Goal: Task Accomplishment & Management: Complete application form

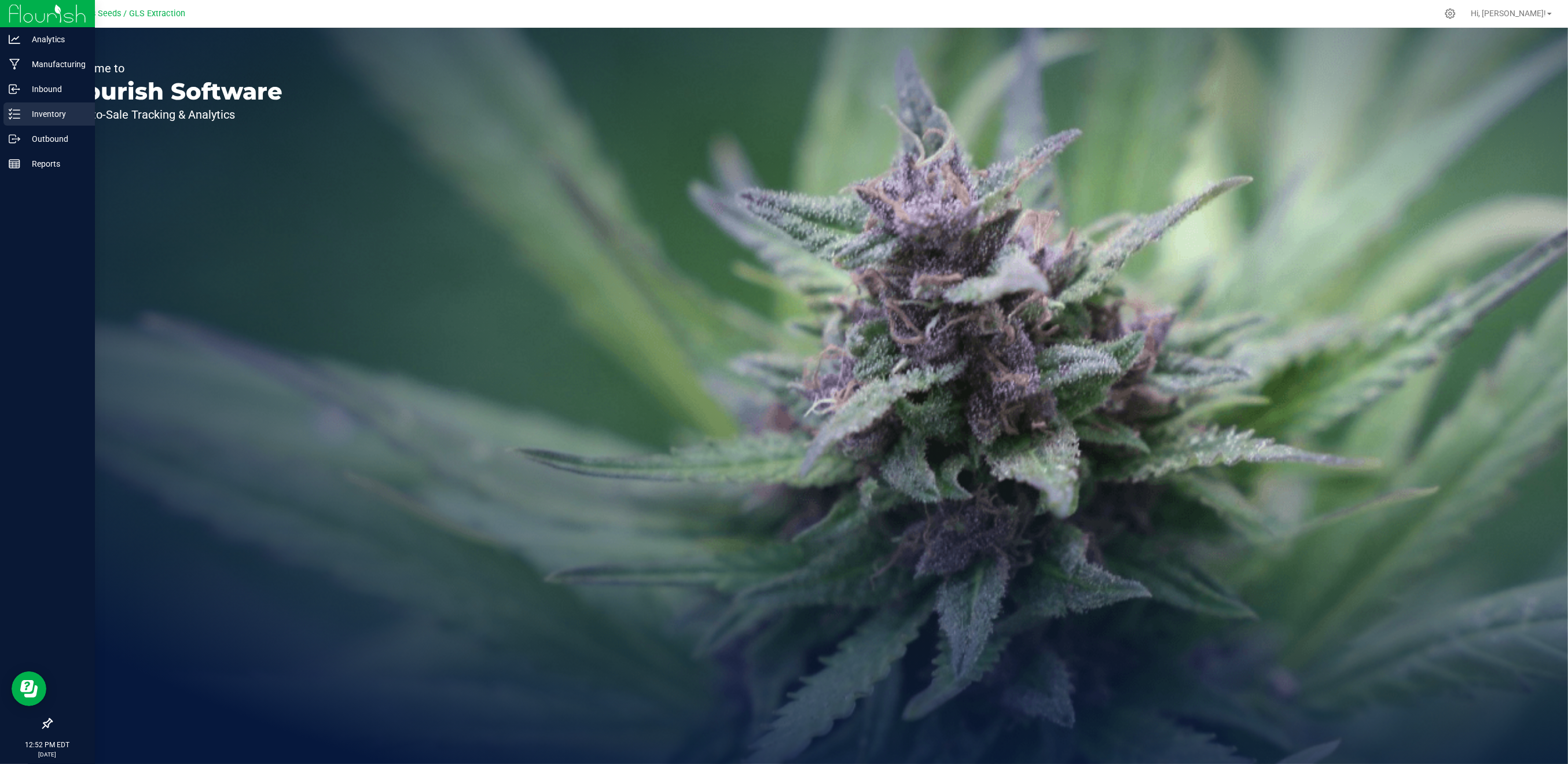
click at [61, 107] on p "Inventory" at bounding box center [55, 114] width 69 height 14
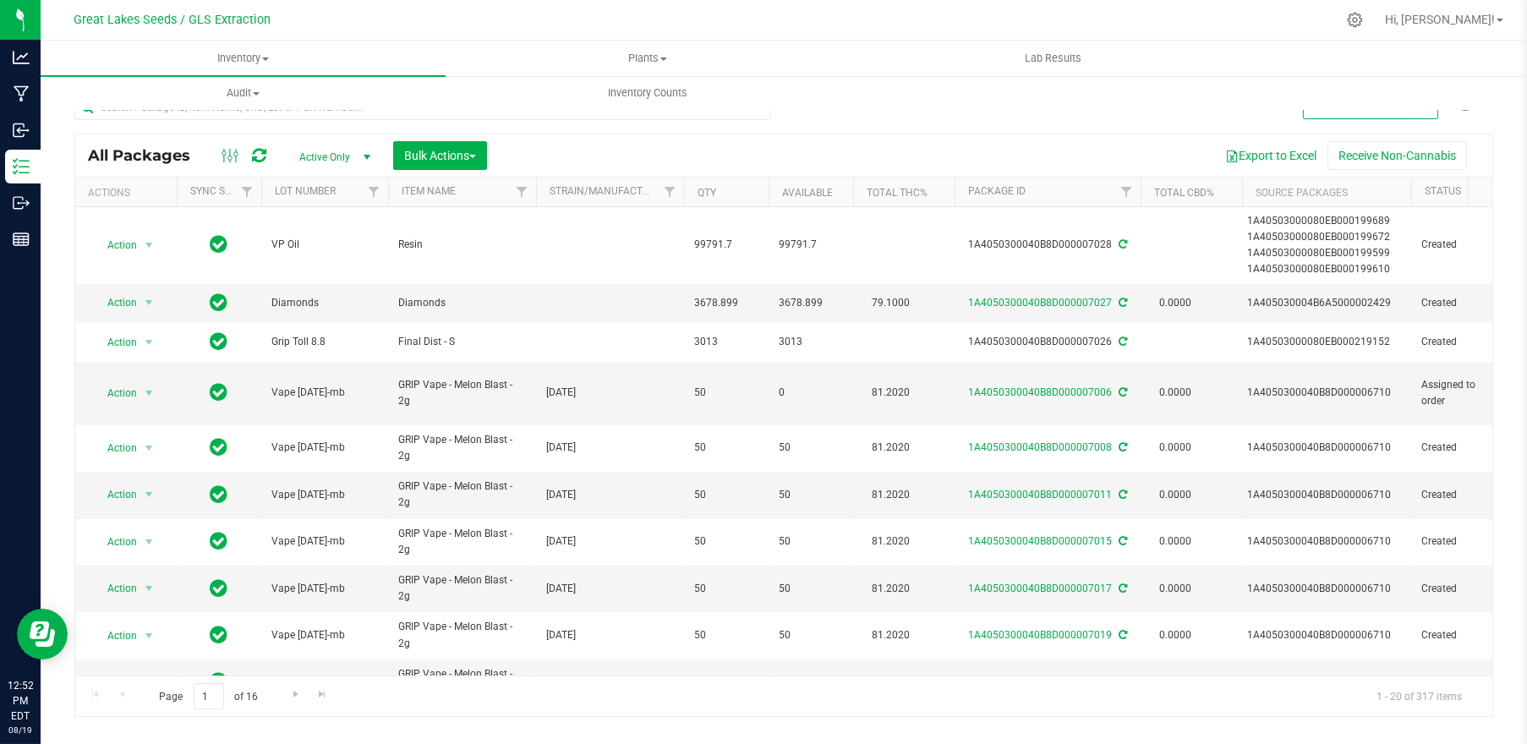
drag, startPoint x: 2184, startPoint y: 7, endPoint x: 1066, endPoint y: 136, distance: 1125.5
click at [1066, 136] on div "All Packages Active Only Active Only Lab Samples Locked All External Internal B…" at bounding box center [783, 155] width 1417 height 42
click at [1498, 21] on span at bounding box center [1500, 20] width 7 height 3
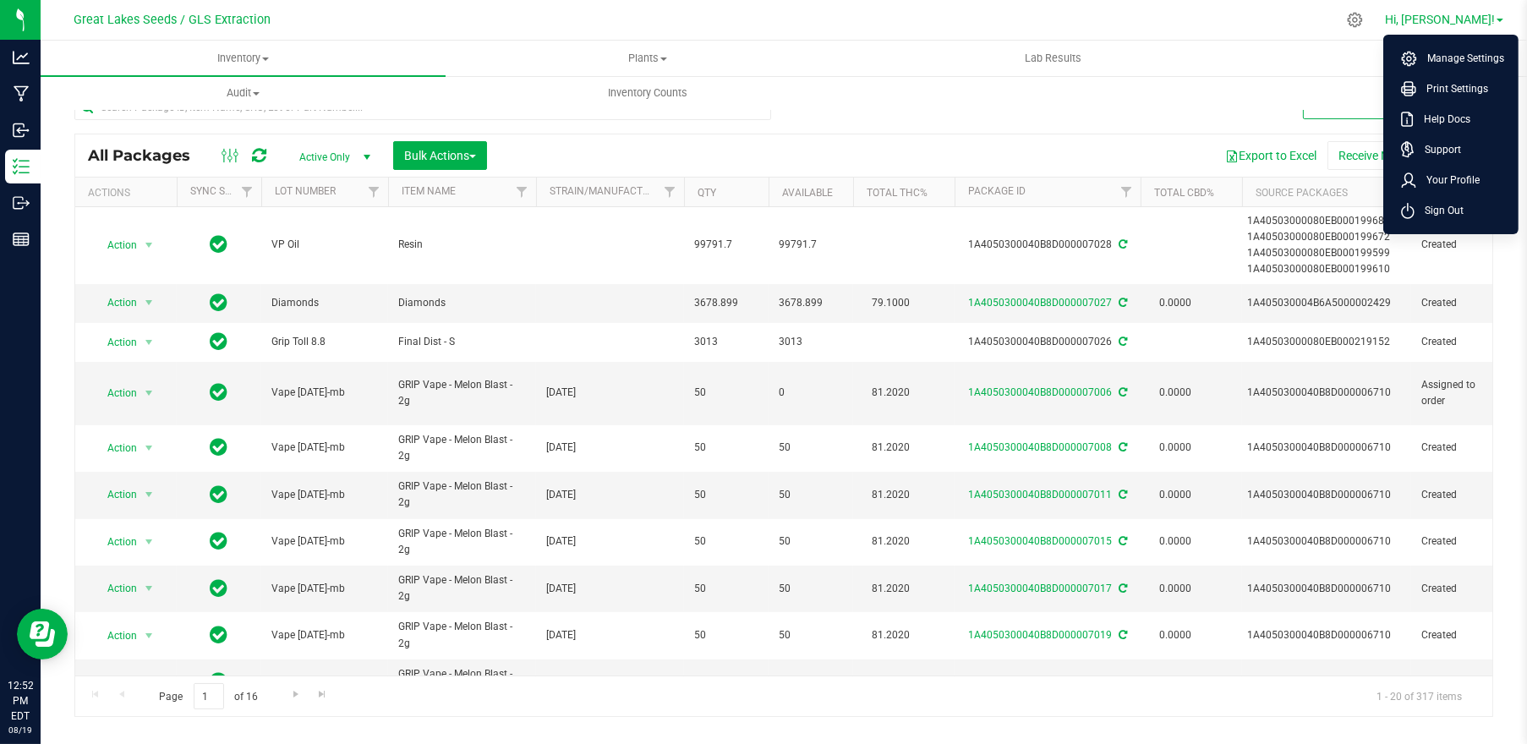
click at [1497, 20] on span at bounding box center [1500, 20] width 7 height 3
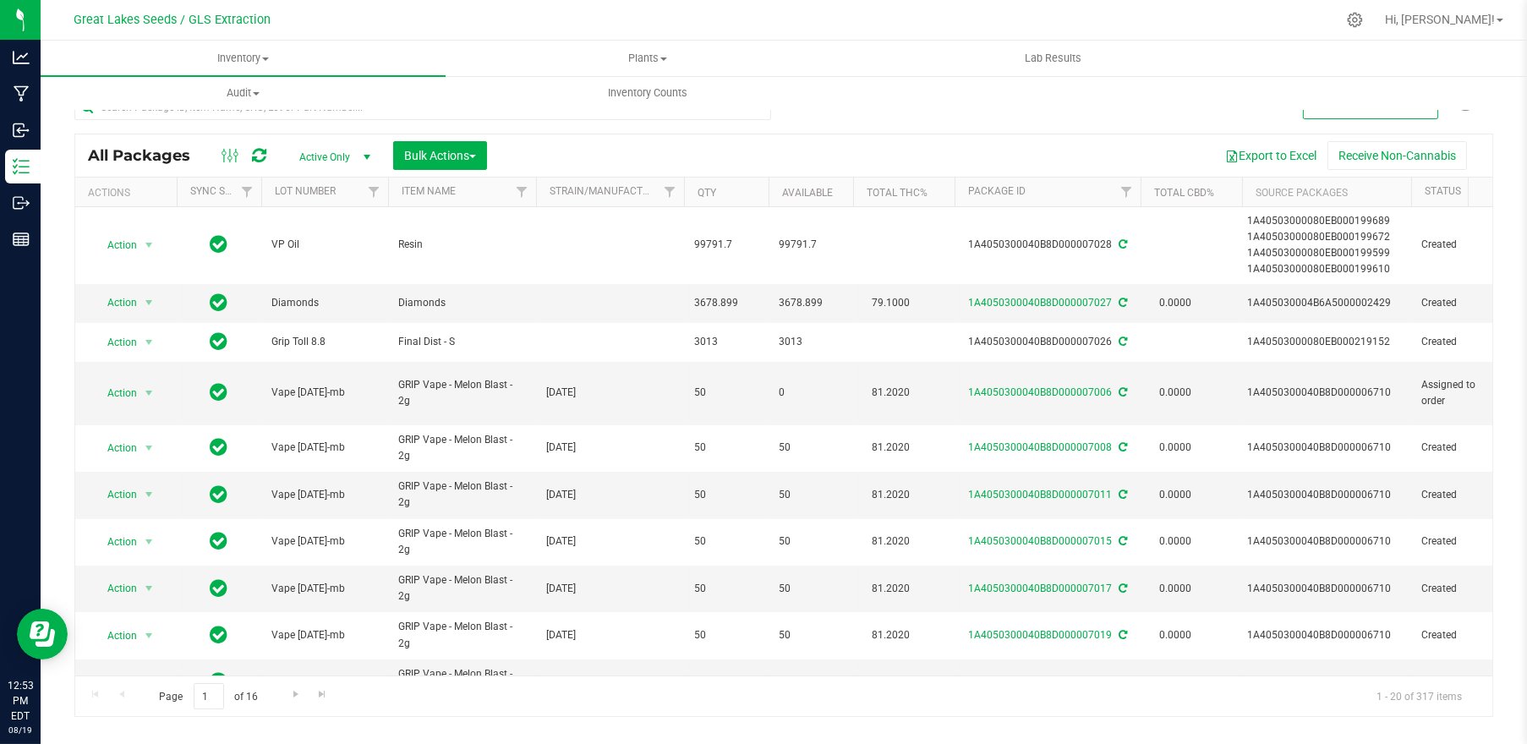
click at [819, 147] on div "Export to Excel Receive Non-Cannabis" at bounding box center [990, 155] width 980 height 29
click at [1363, 25] on icon at bounding box center [1355, 20] width 16 height 16
click at [1364, 25] on icon at bounding box center [1355, 20] width 18 height 18
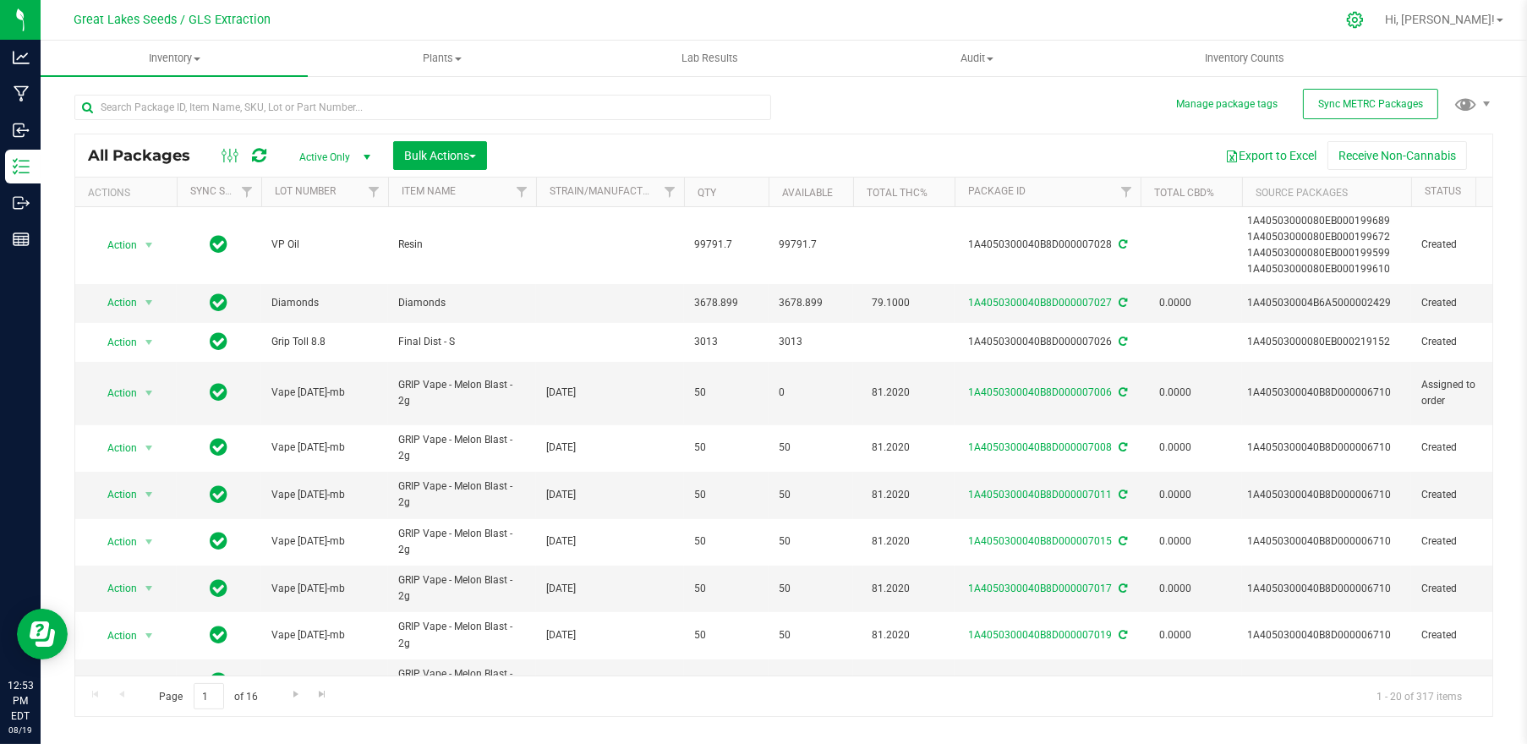
click at [1364, 22] on icon at bounding box center [1355, 20] width 18 height 18
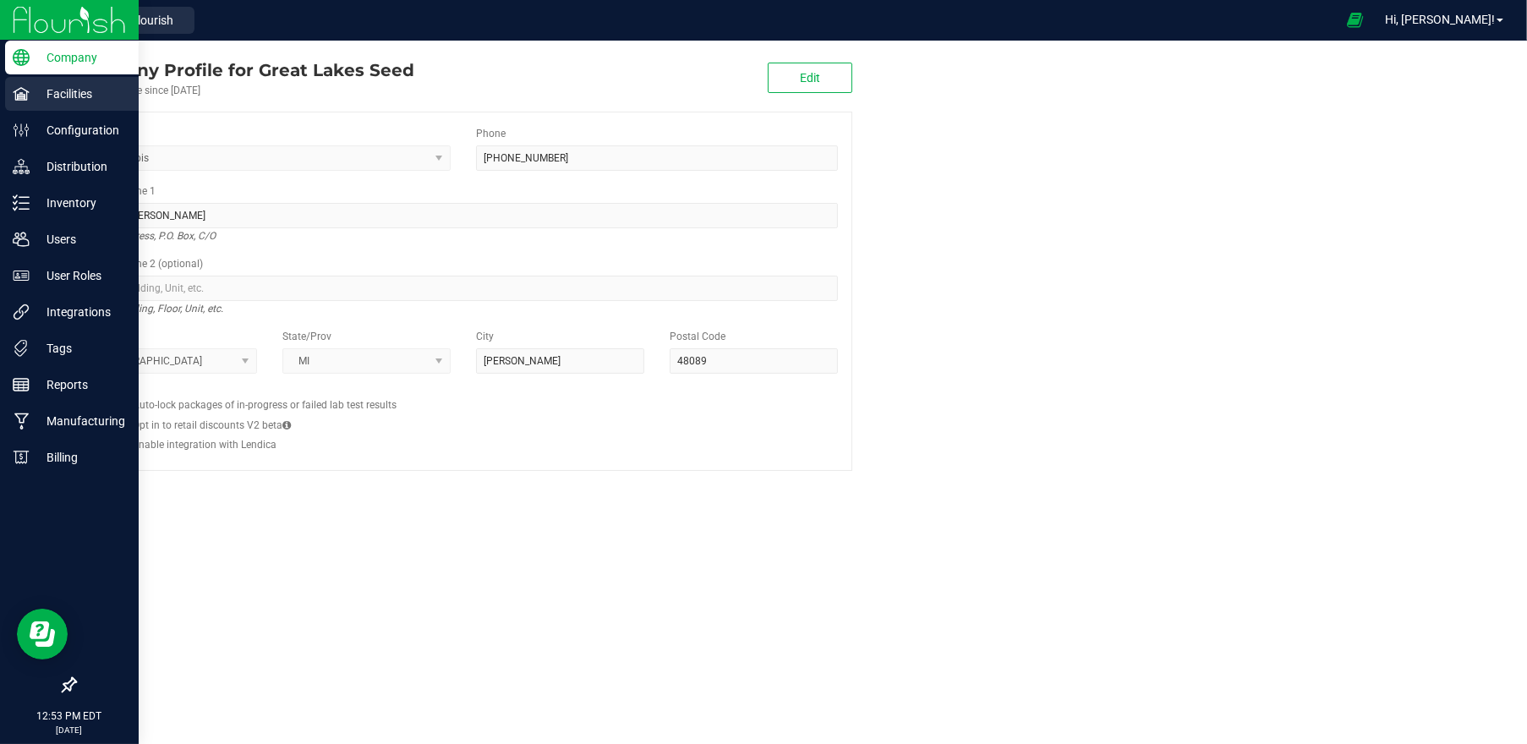
click at [69, 94] on p "Facilities" at bounding box center [80, 94] width 101 height 20
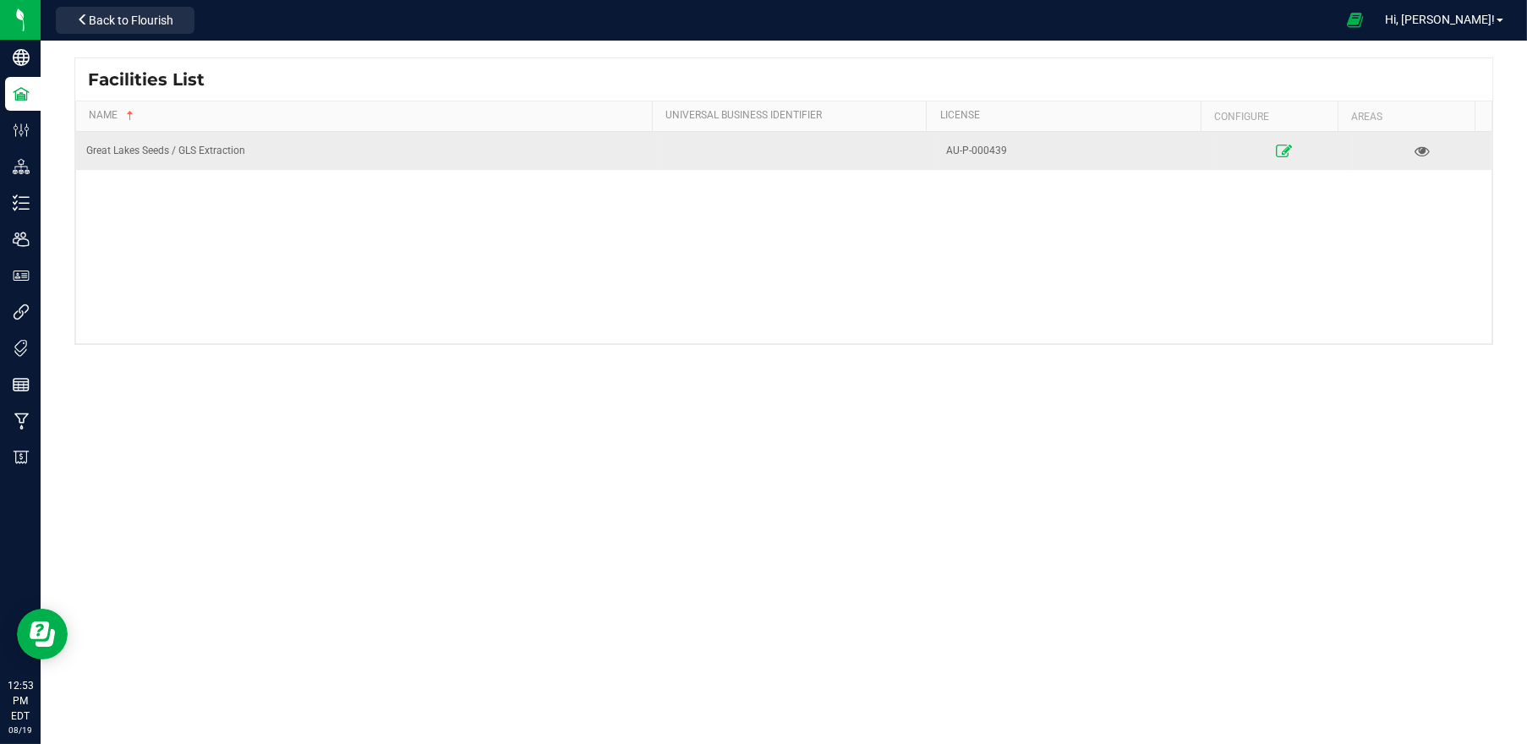
click at [1275, 150] on icon at bounding box center [1283, 151] width 16 height 12
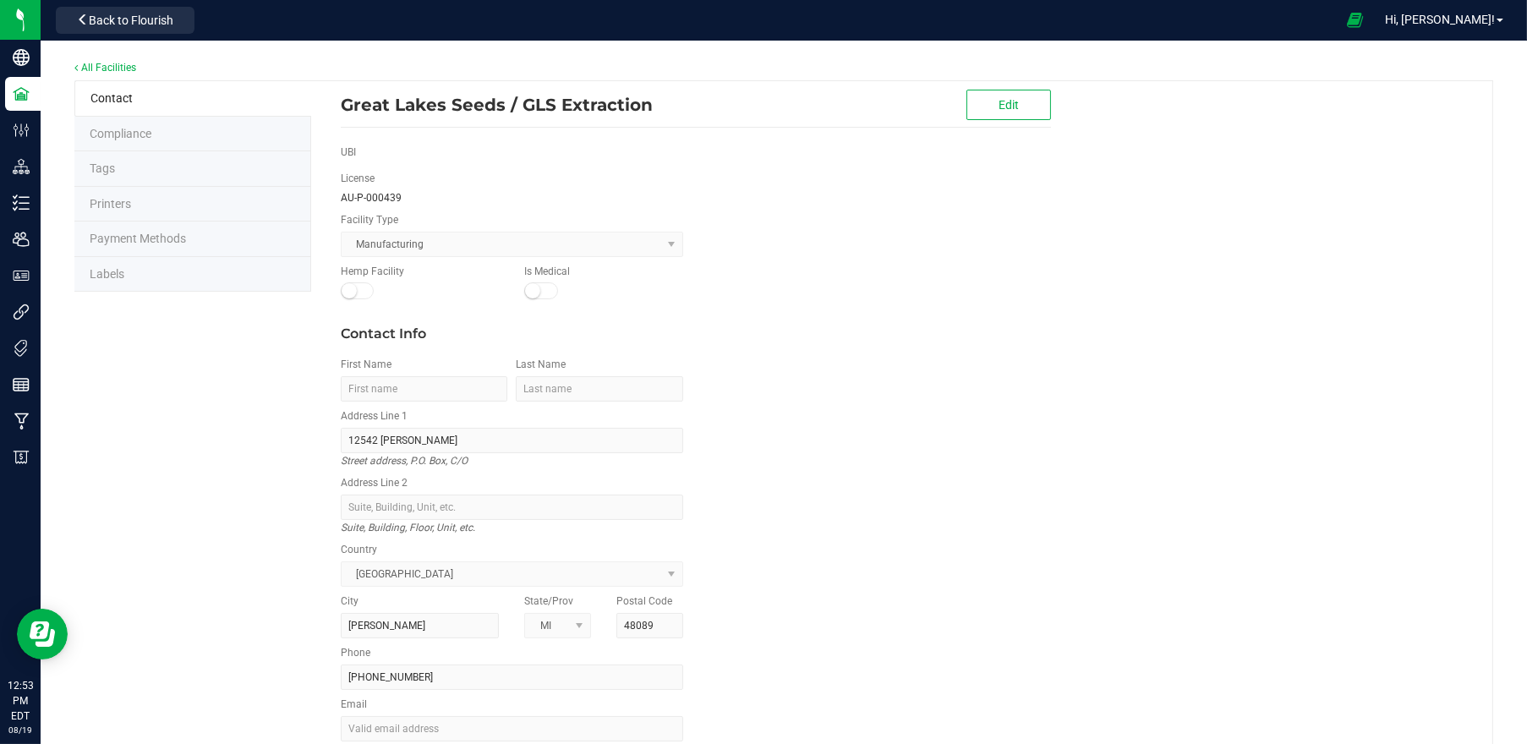
click at [101, 279] on span "Labels" at bounding box center [107, 274] width 35 height 14
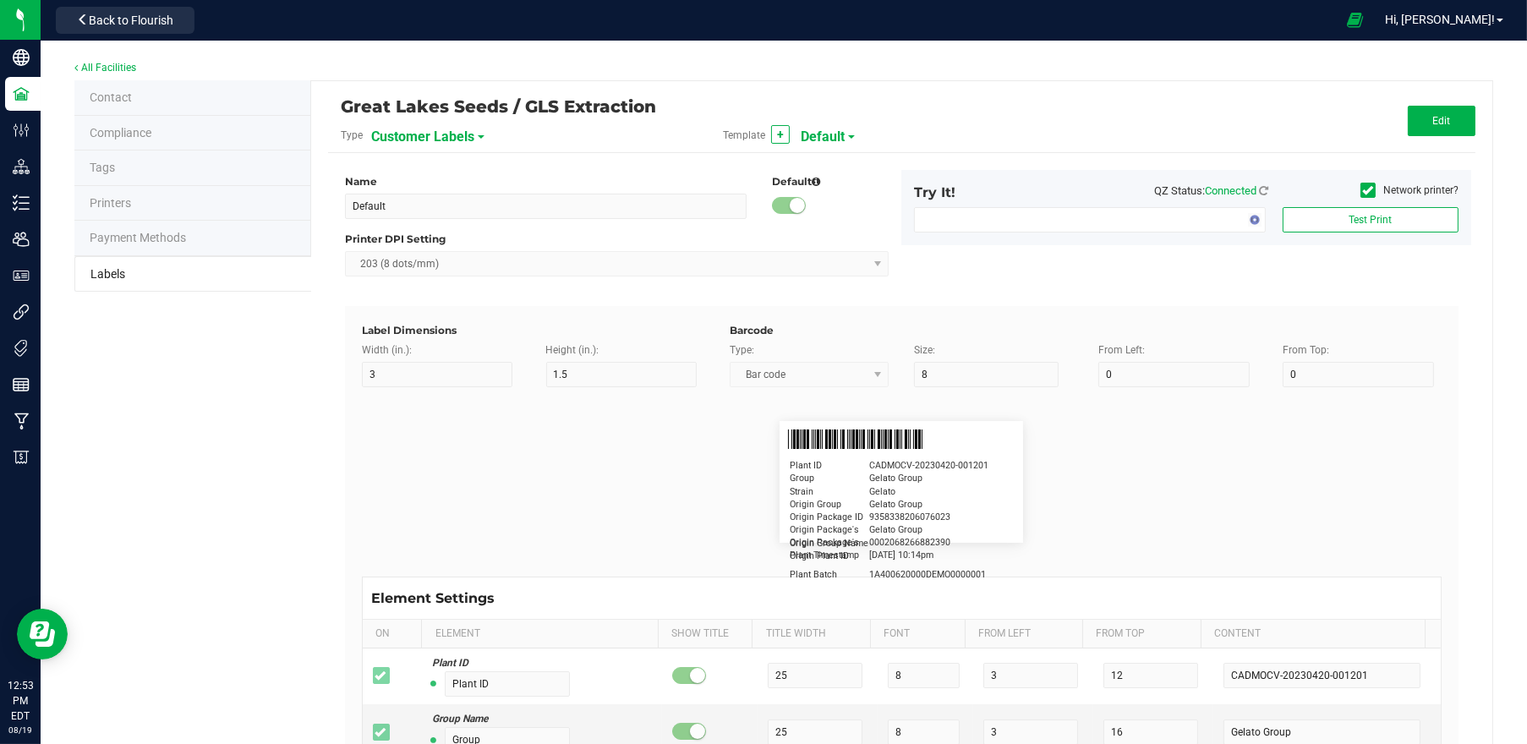
type input "2.25"
type input "4"
type input "20"
type input "5"
type input "Business"
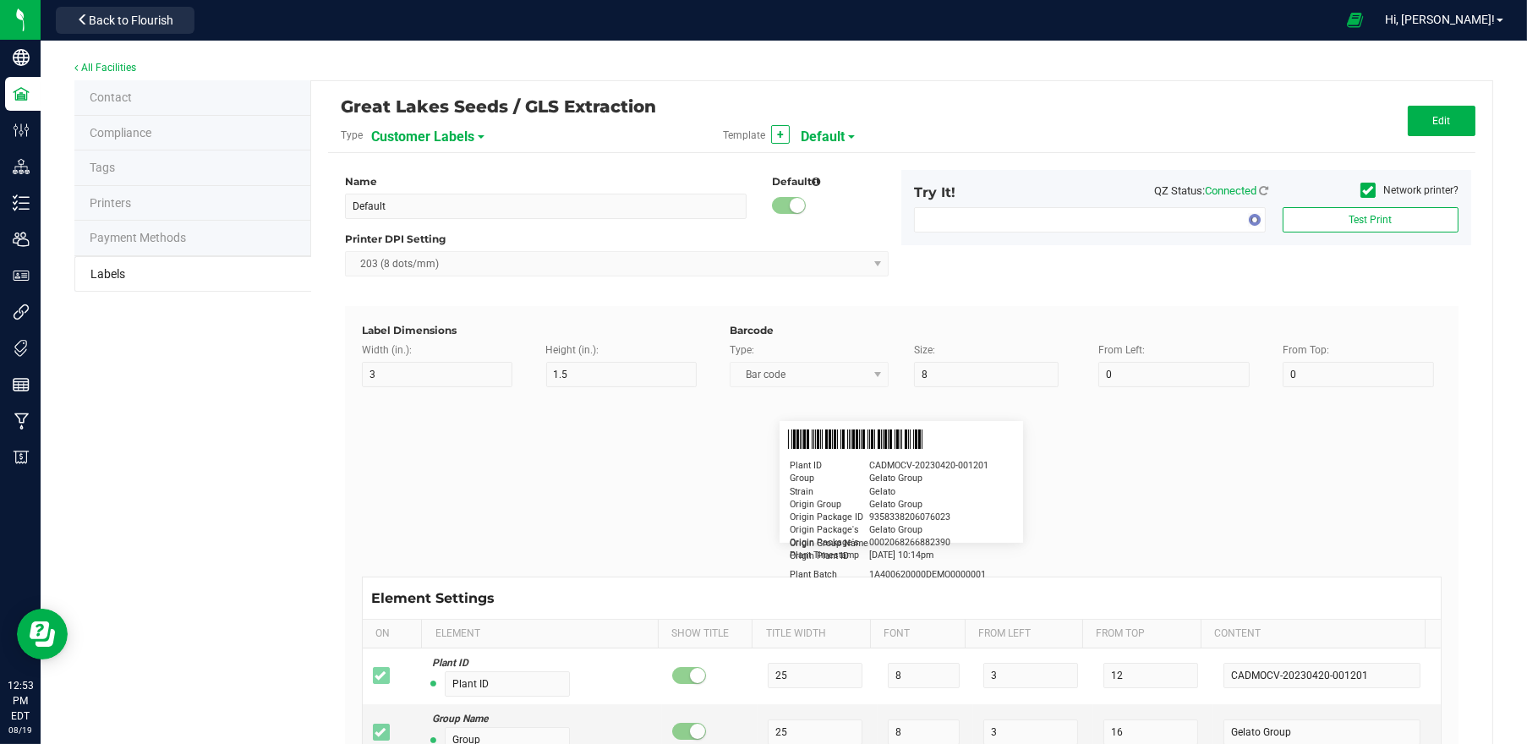
type input "15"
type input "5"
type input "[PERSON_NAME]"
type input "Product"
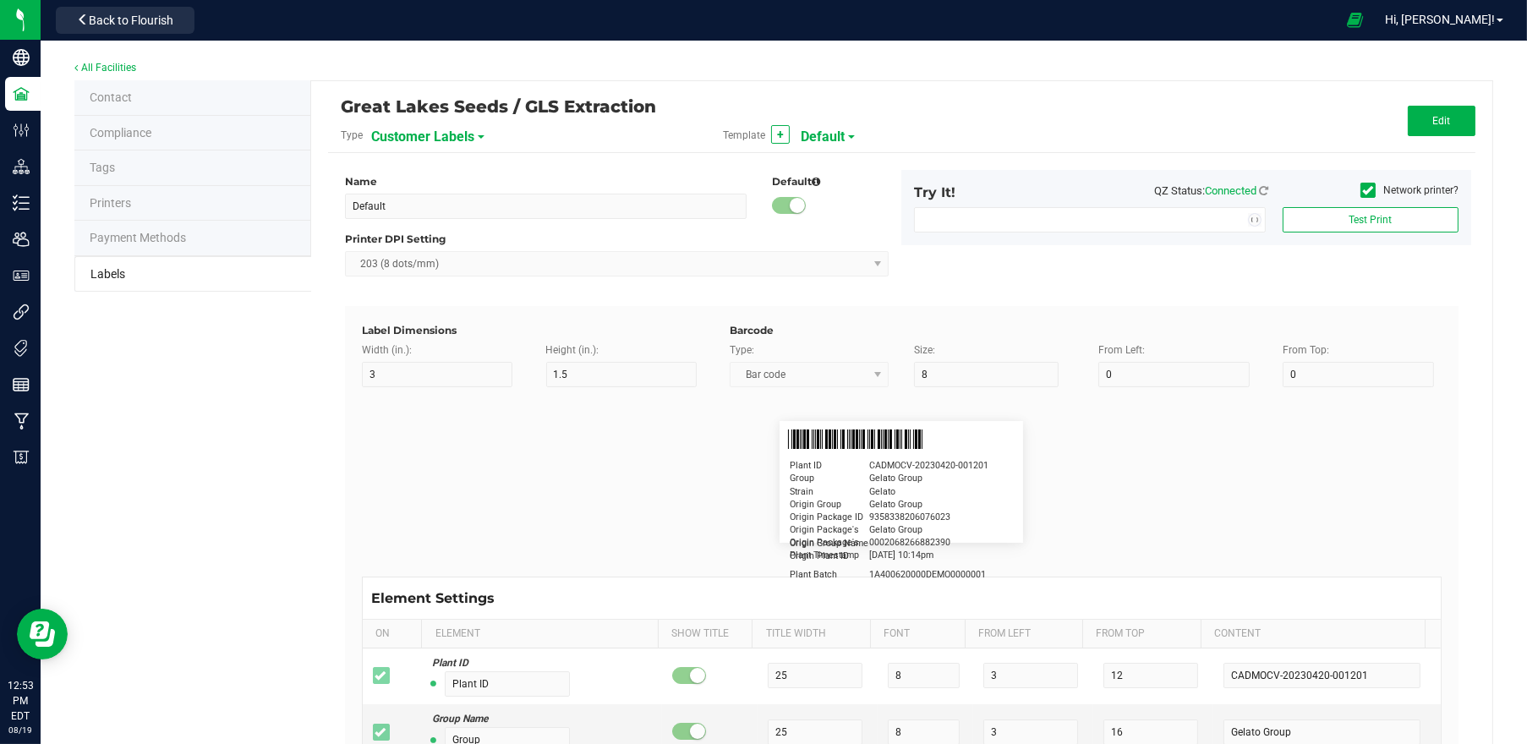
type input "15"
type input "5"
type input "10"
type input "GSC Oil Tincture"
type input "Weight"
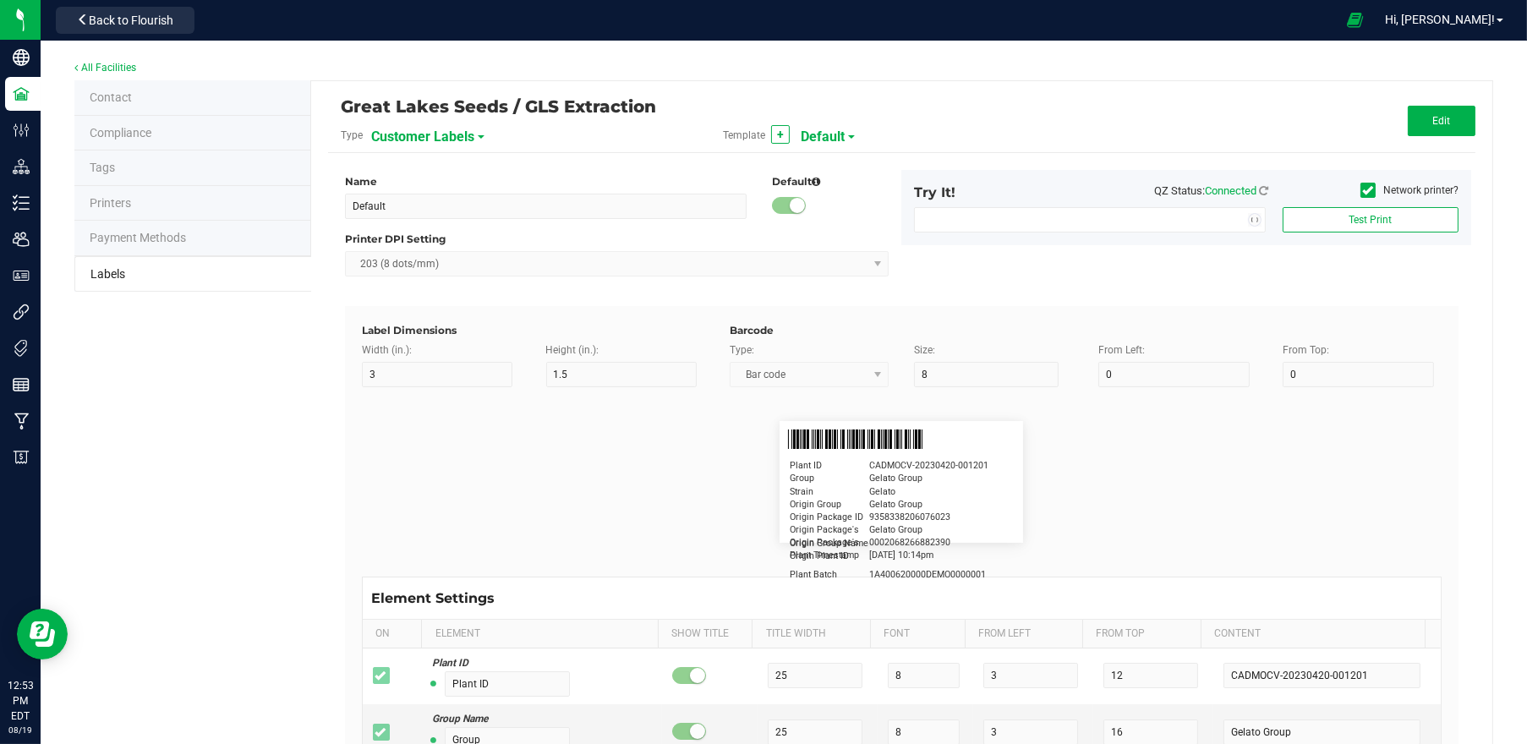
type input "5"
type input "15"
type input "3 ea"
type input "License Number"
type input "15"
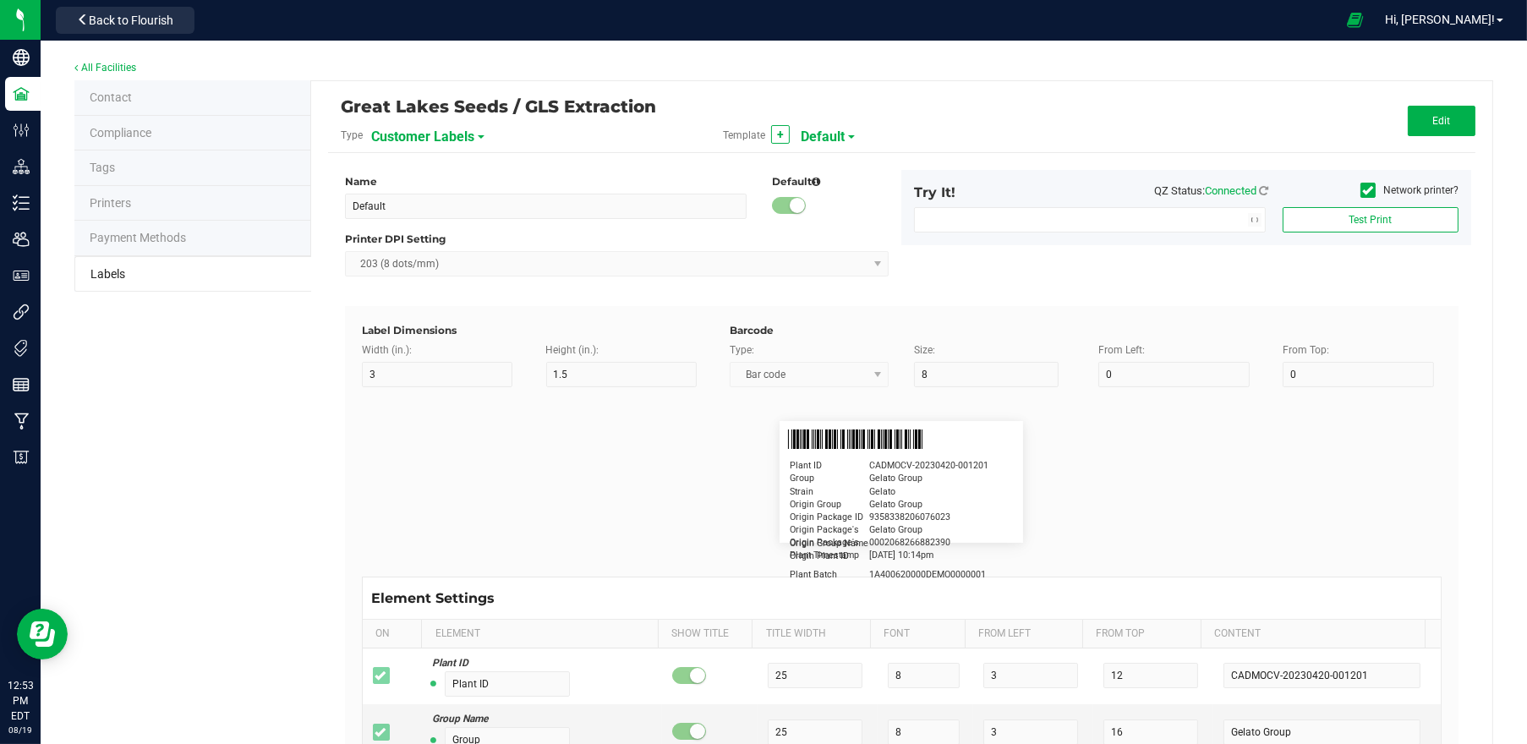
type input "5"
type input "Docfirst Doclast, MD."
type input "Order Date"
type input "15"
type input "5"
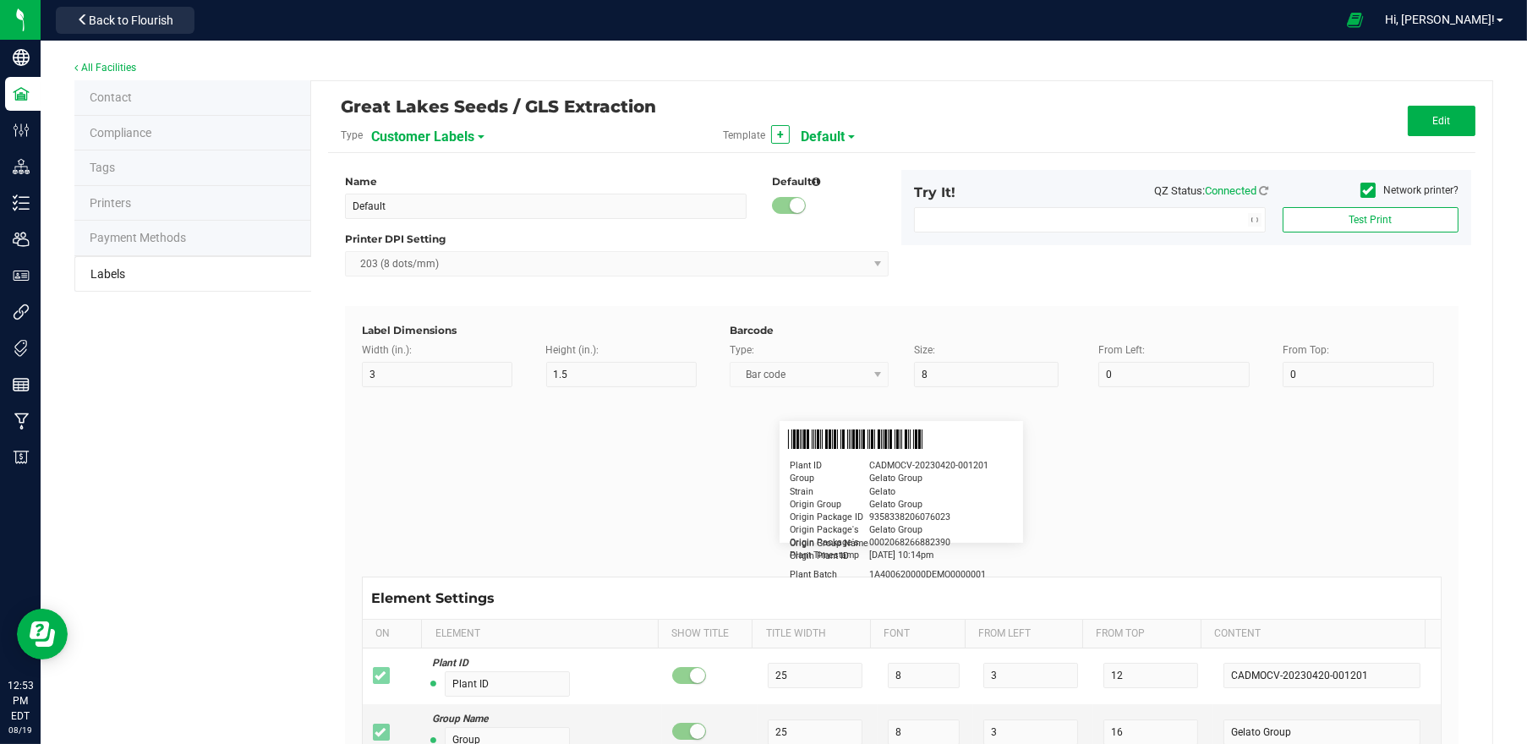
type input "25"
type input "[DATE] 1:17 pm"
type input "License Number"
type input "10"
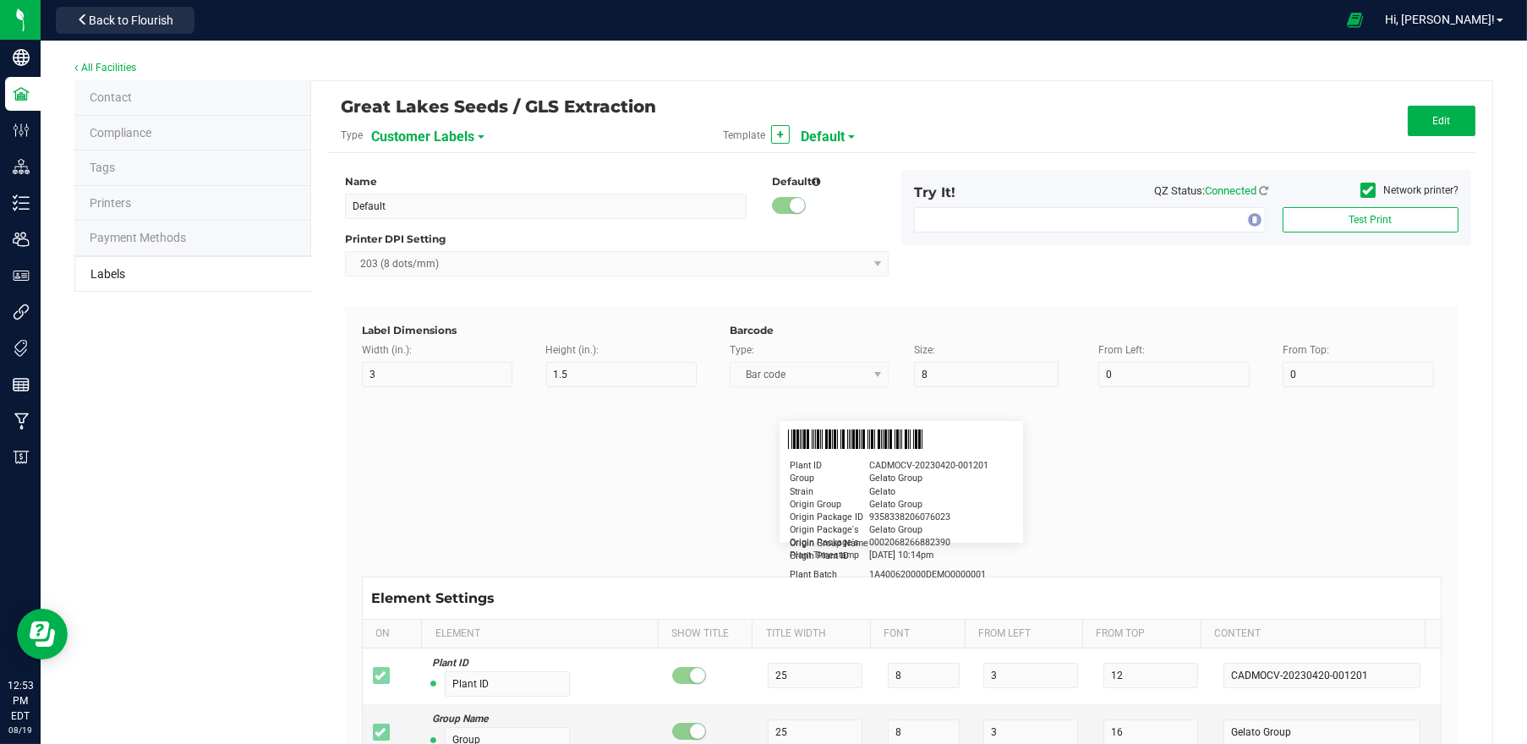
type input "10"
type input "AU-PA-000439"
type input "Example"
type input "10"
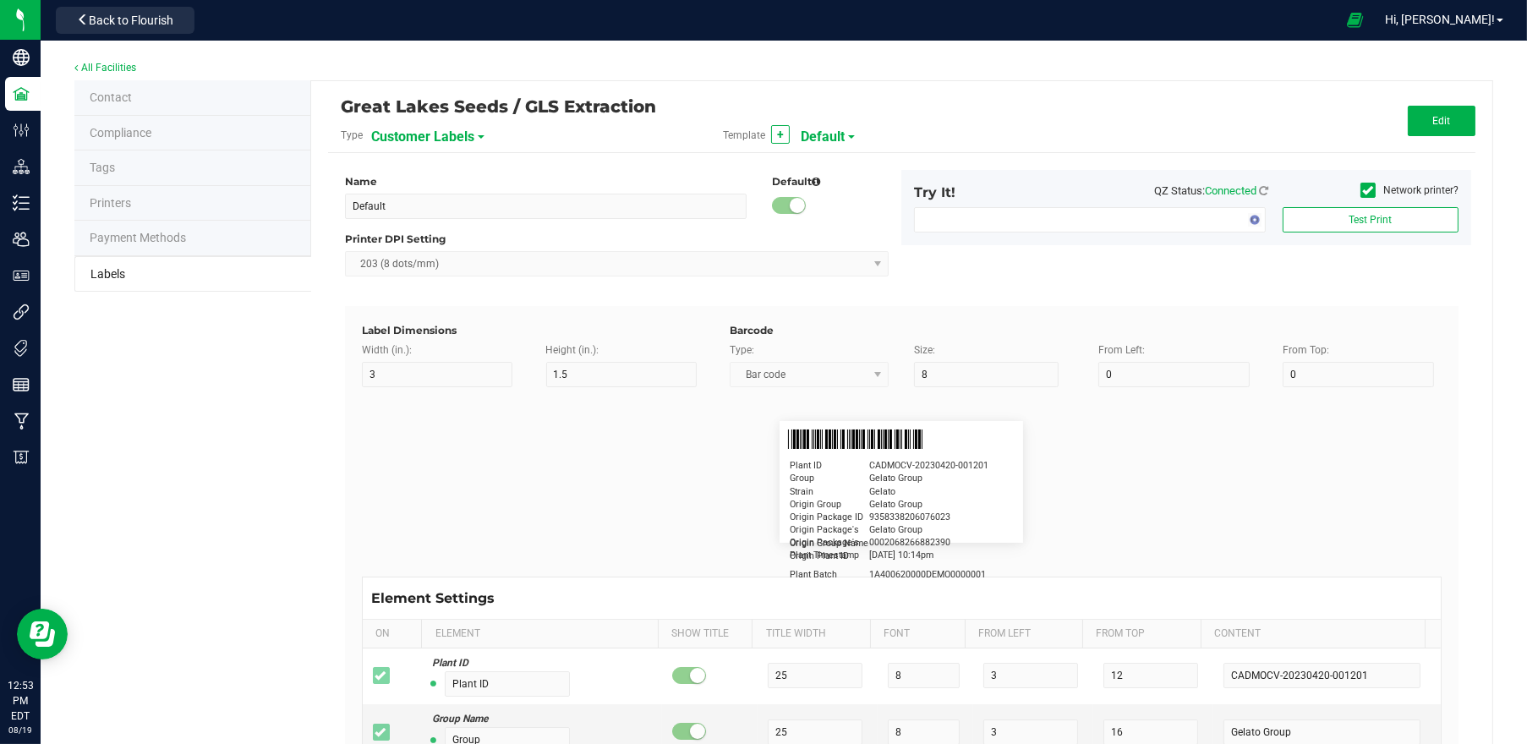
type input "10"
type input "Editable text field"
type input "Package ID"
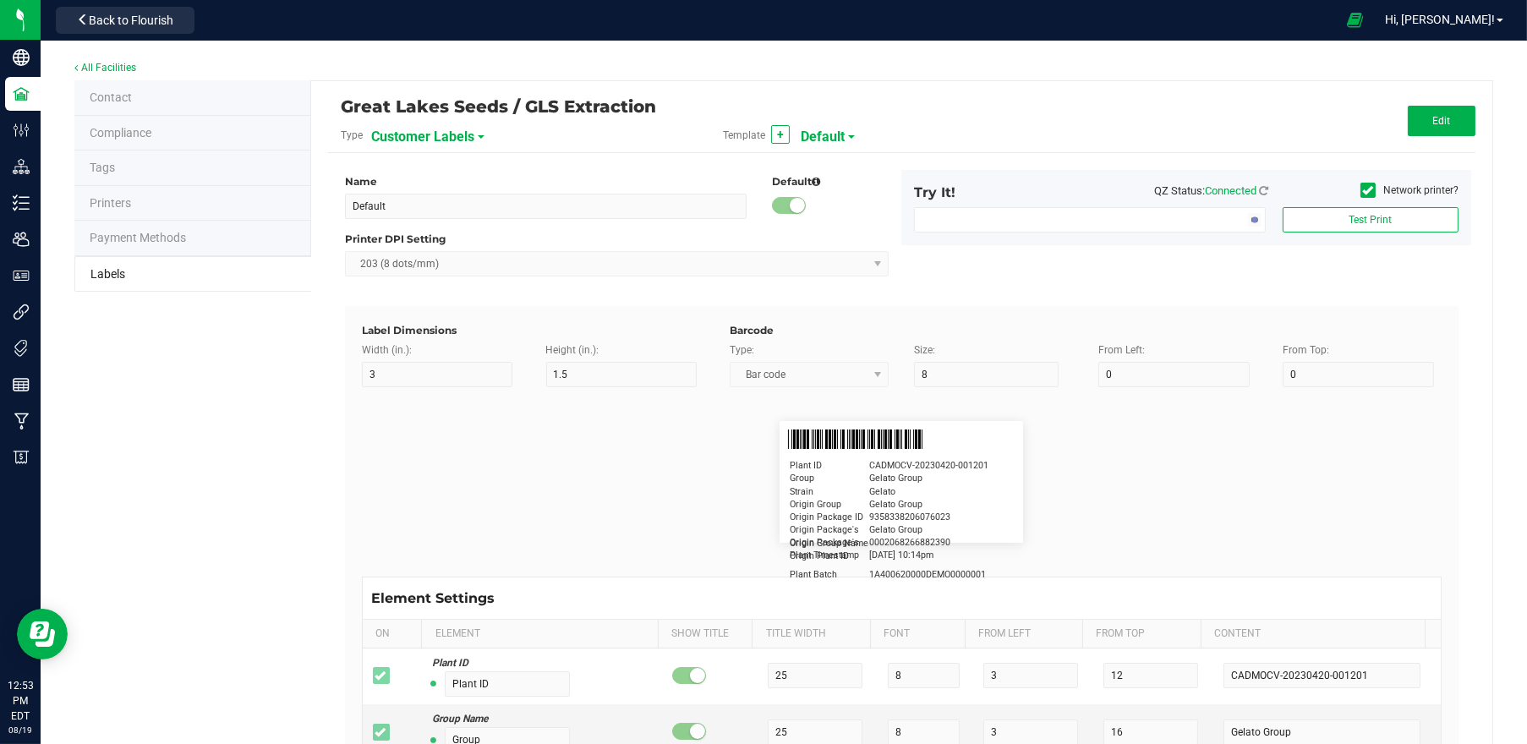
type input "15"
type input "5"
type input "10"
type input "CADMODS-20230420-096"
type input "Lot Number"
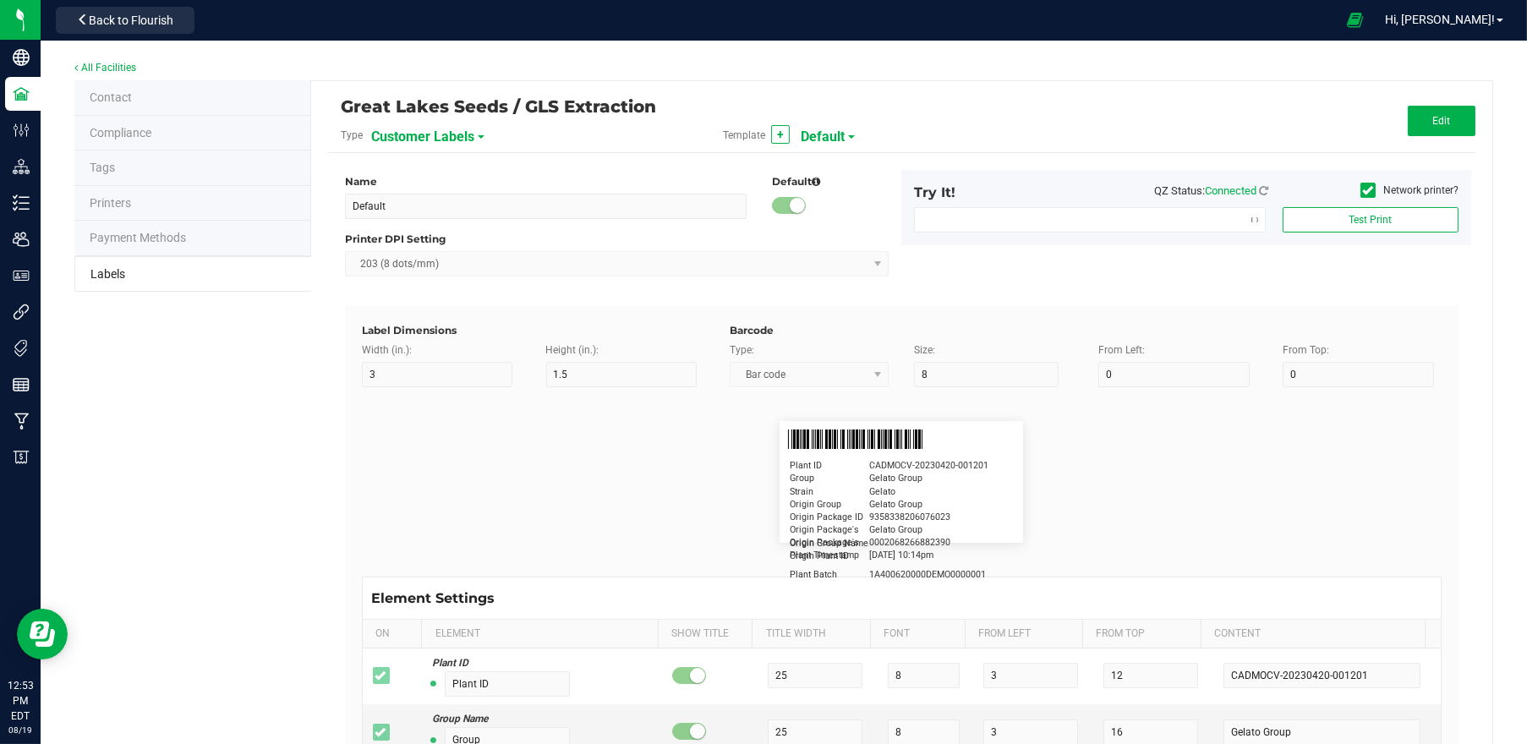
type input "15"
type input "5"
type input "10"
type input "LOTPXGDP-0912"
type input "Brand"
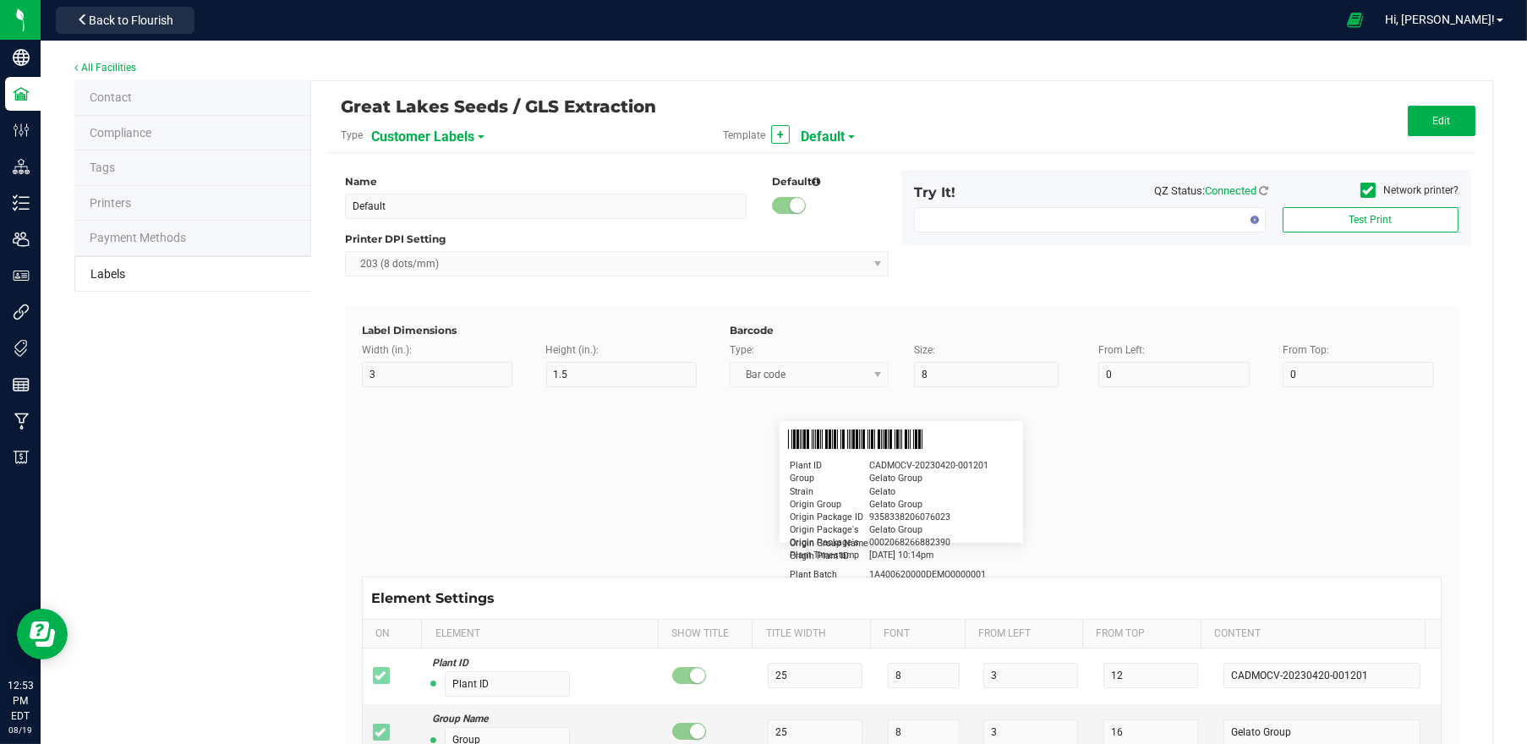
type input "15"
type input "5"
type input "30"
type input "Cannabis Co."
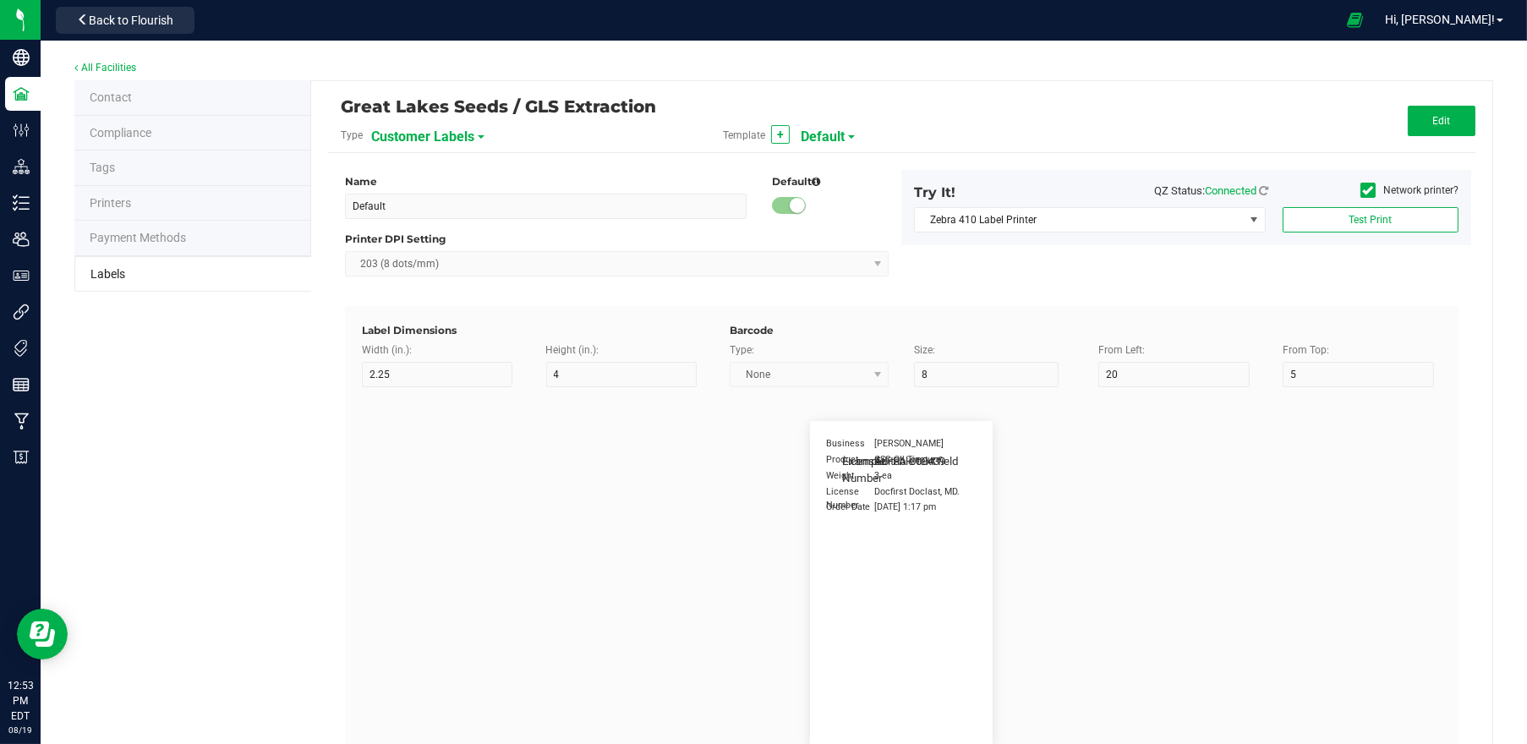
click at [430, 123] on span "Customer Labels" at bounding box center [422, 137] width 103 height 29
click at [431, 237] on span "Package Labels" at bounding box center [413, 236] width 72 height 12
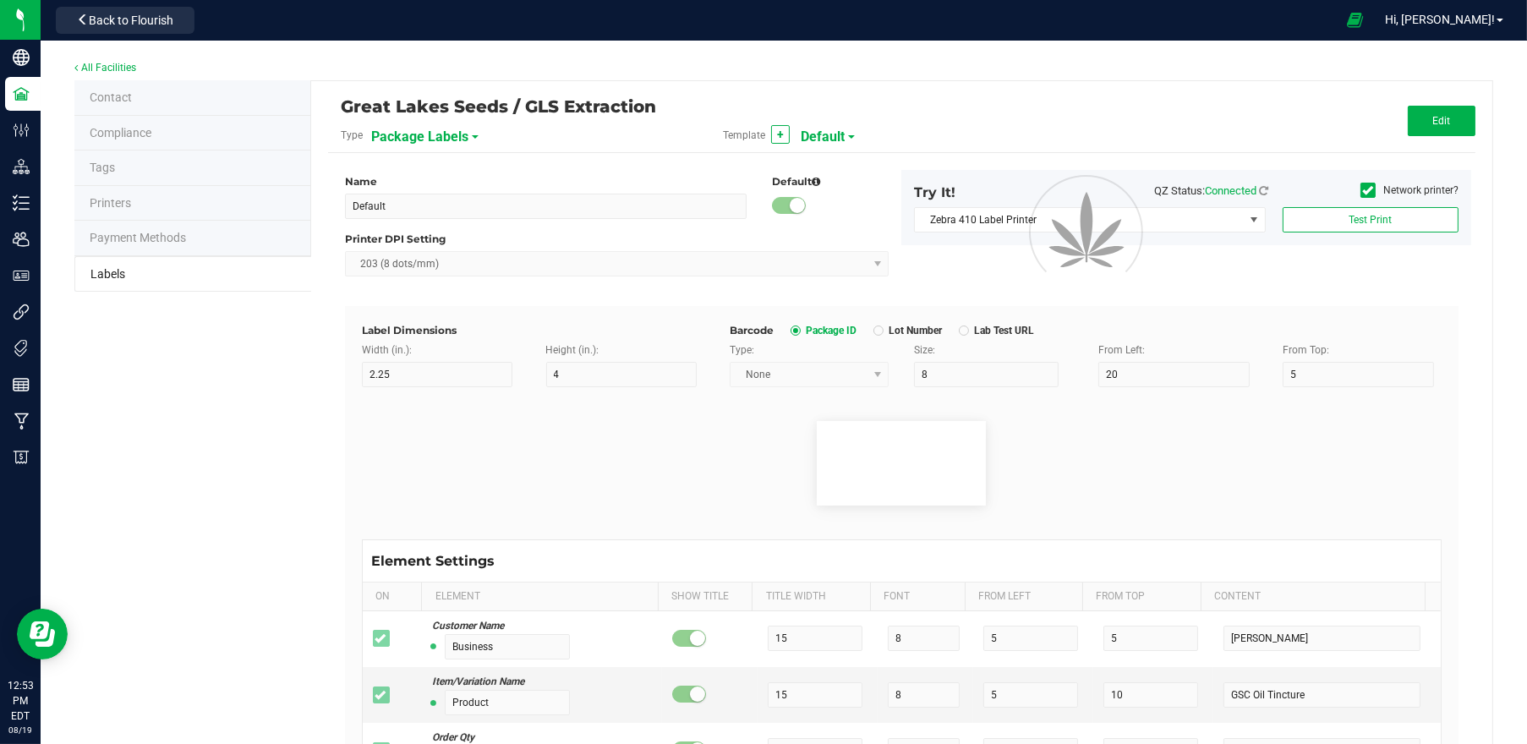
click at [831, 135] on span "Default" at bounding box center [823, 137] width 44 height 29
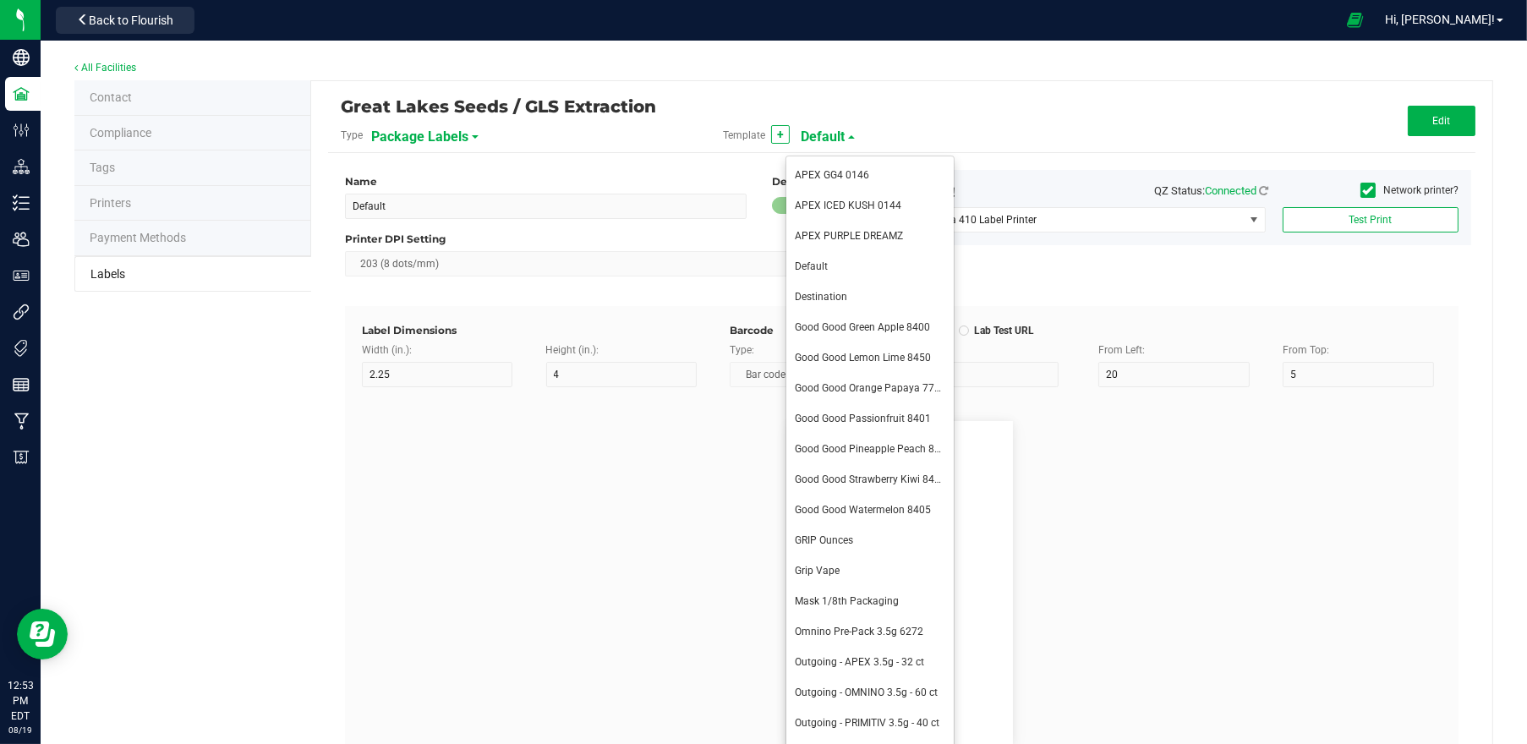
type input "2.75"
type input "30"
type input "1"
type input "60"
type input "METRC"
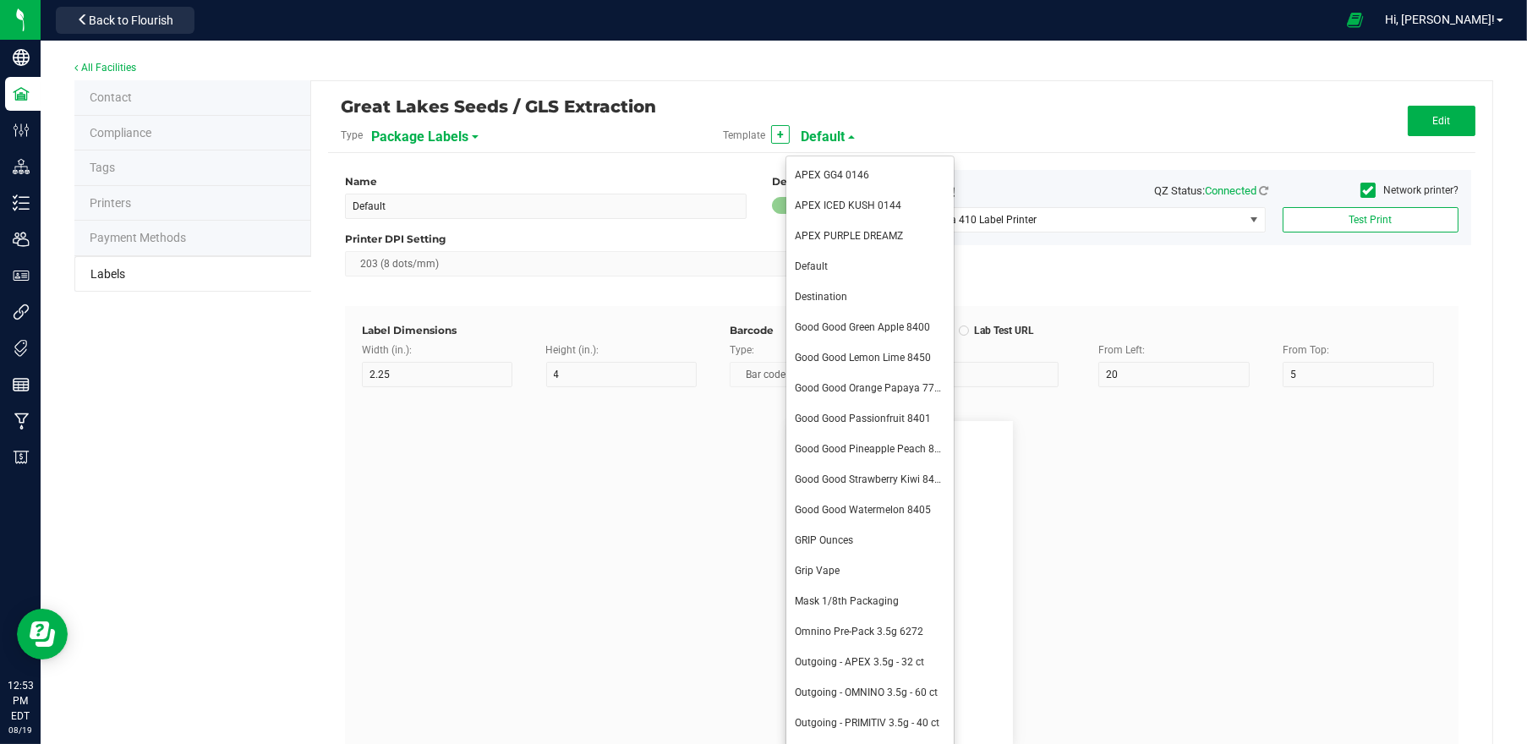
type input "14"
type input "10"
type input "1"
type input "10"
type input "CADMODS-20200420-096"
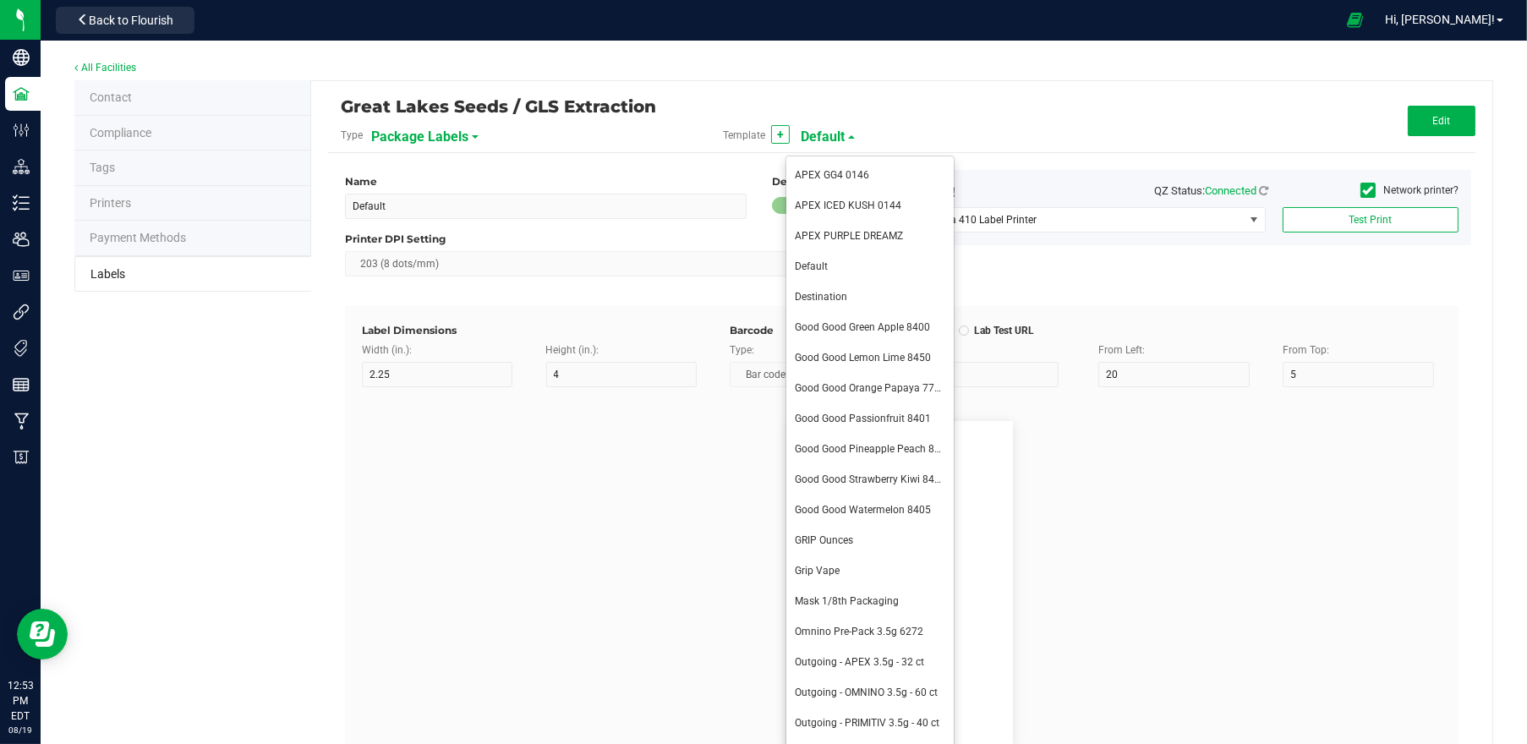
type input "Size"
type input "25"
type input "10"
type input "35"
type input "44 ea"
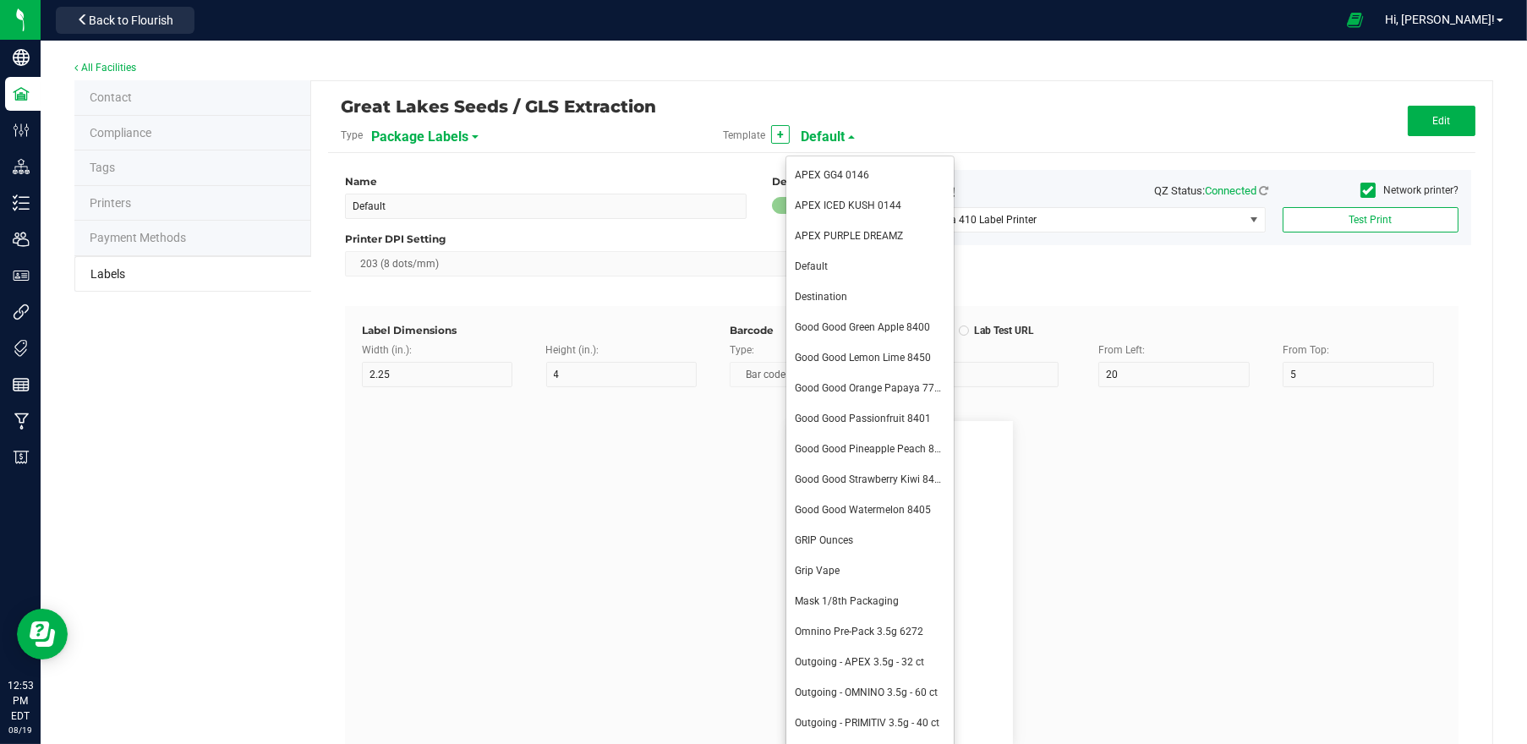
type input "GLS"
type input "8"
type input "12"
type input "20"
type input "AU-P-000439"
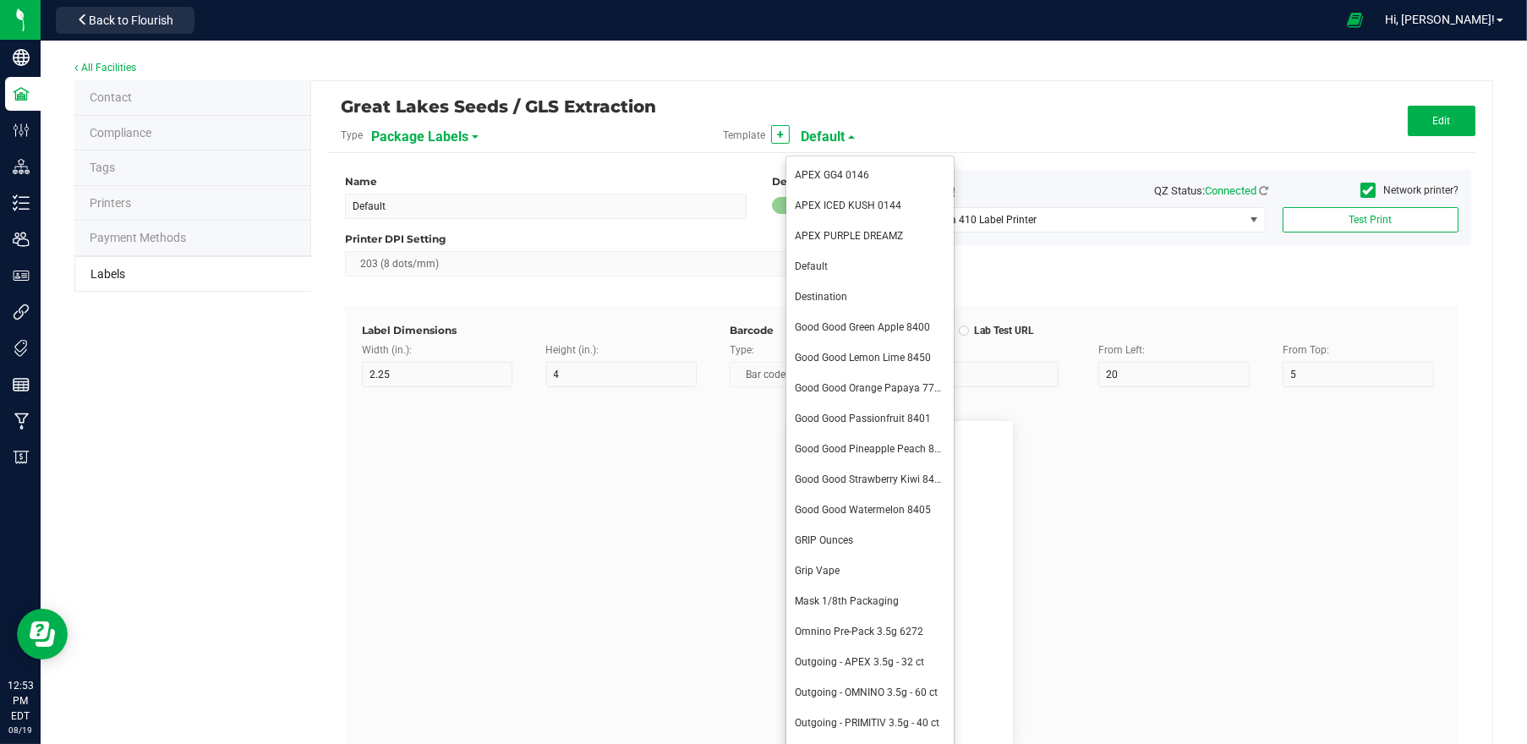
type input "SKU Name"
type input "25"
type input "15"
type input "1"
type input "30"
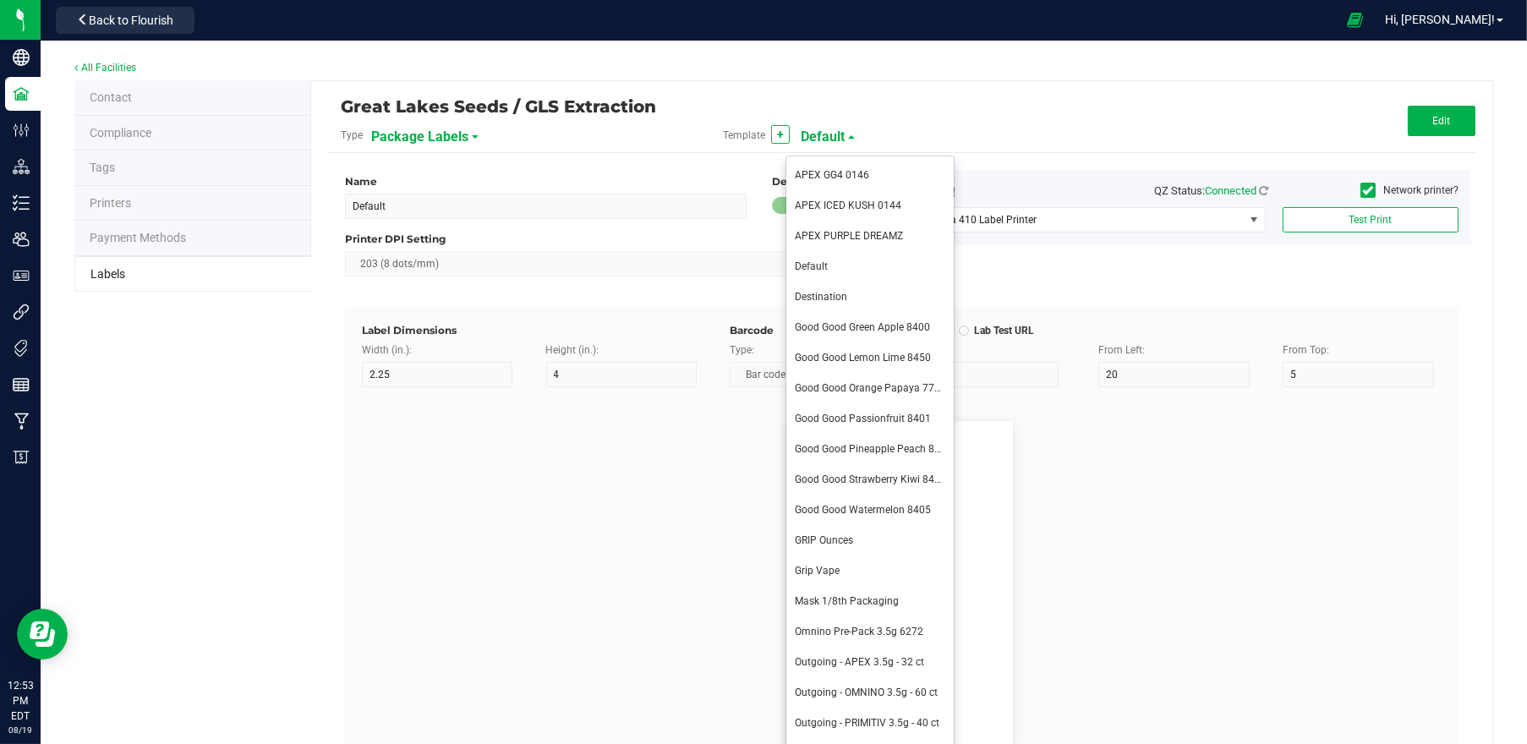
type input "Gelato Pen"
type input "Strain"
type input "25"
type input "10"
type input "15"
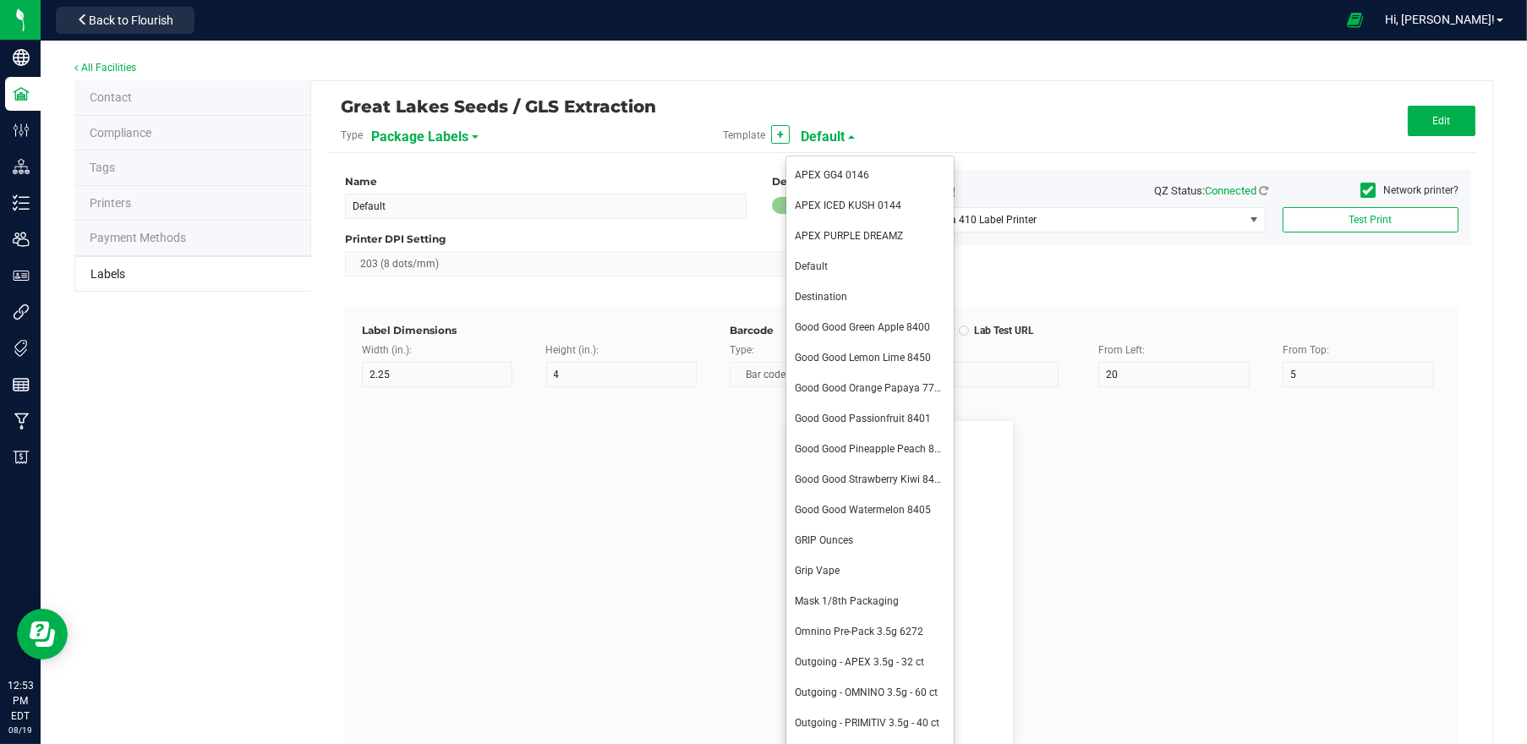
type input "Gelato"
type input "Package Date"
type input "25"
type input "5"
type input "25"
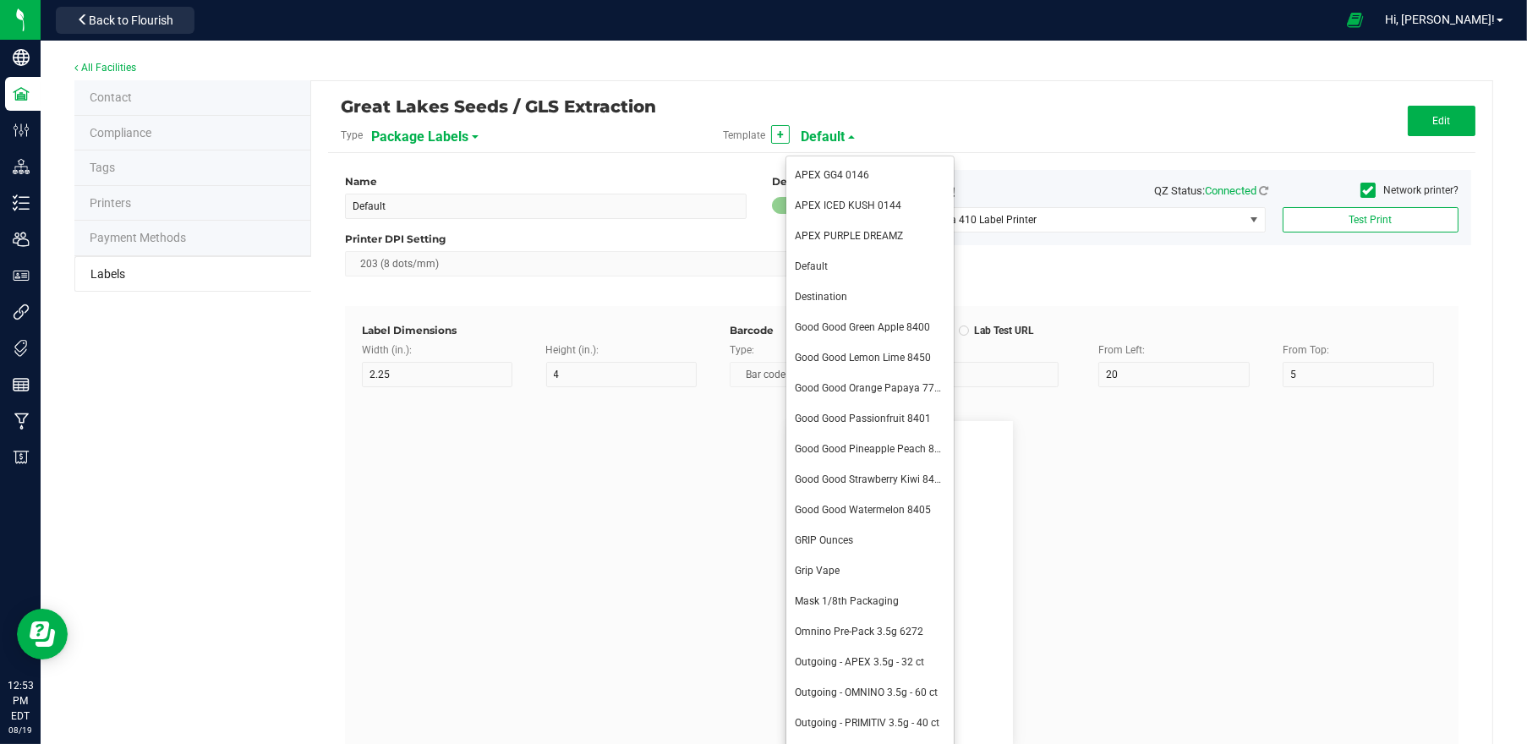
type input "[DATE] 10:14pm"
type input "Lot Number"
type input "25"
type input "5"
type input "30"
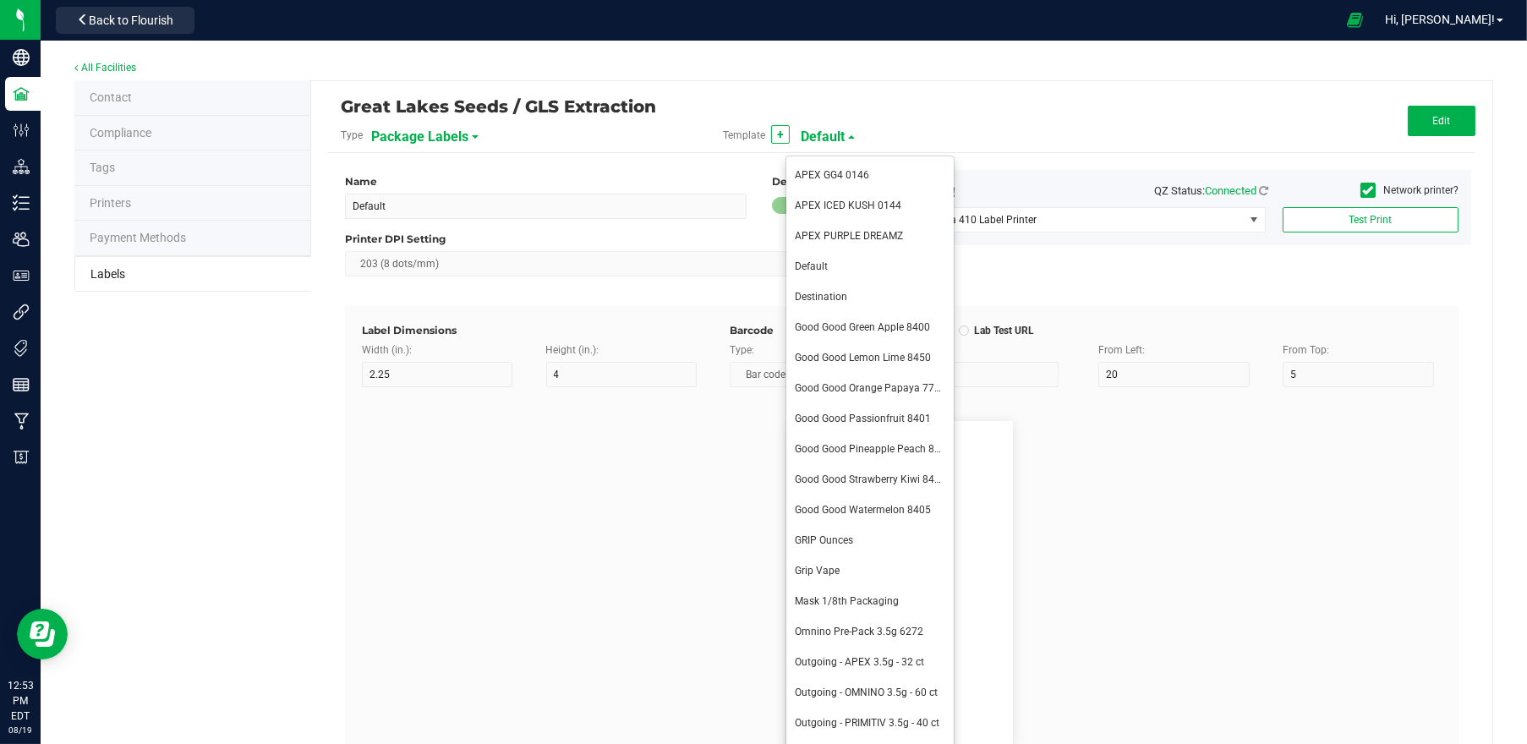
type input "LOT918234"
type input "SKU"
type input "25"
type input "10"
type input "30"
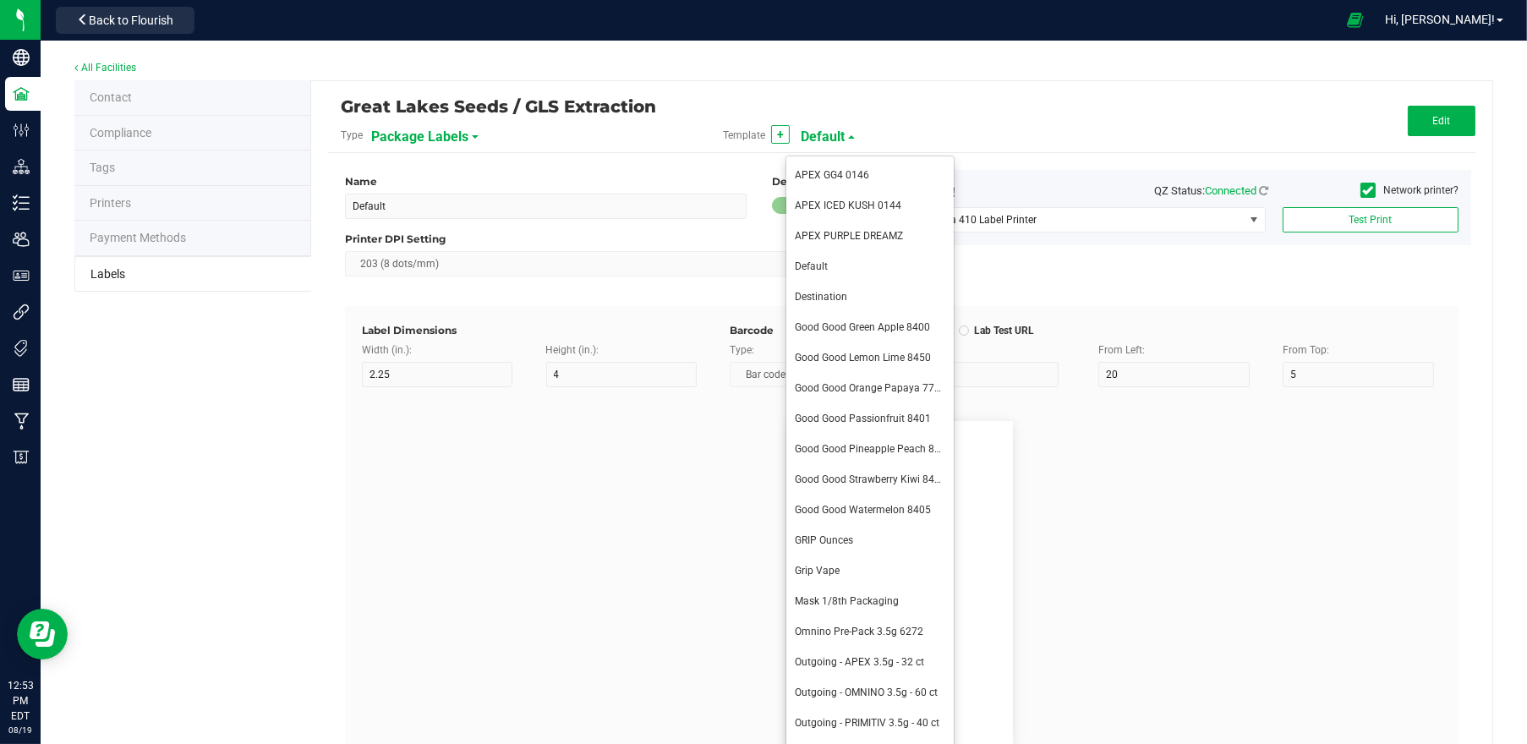
type input "42P017"
type input "Ref Field 1"
type input "25"
type input "10"
type input "35"
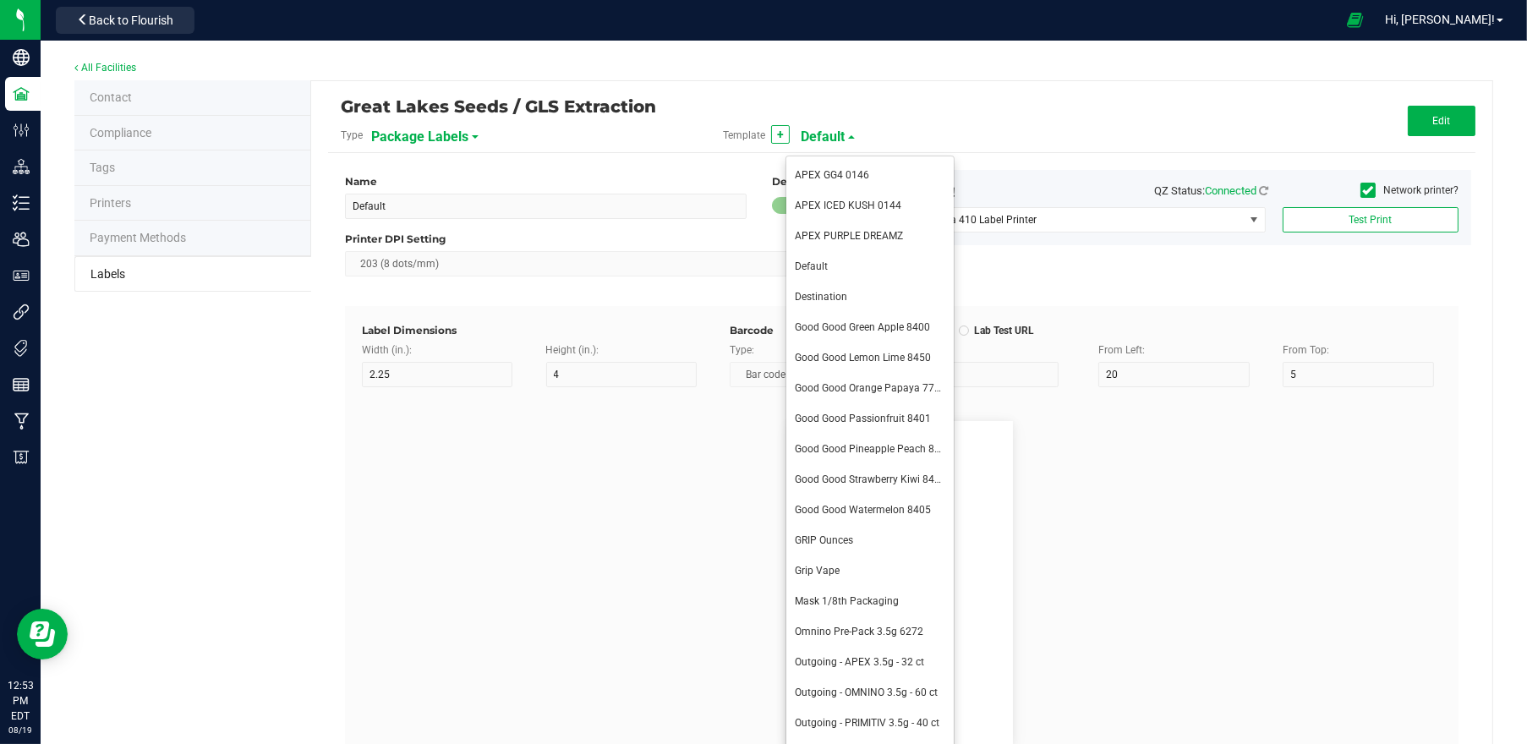
type input "Ref Field 1 Value"
type input "Ref Field 2"
type input "25"
type input "10"
type input "35"
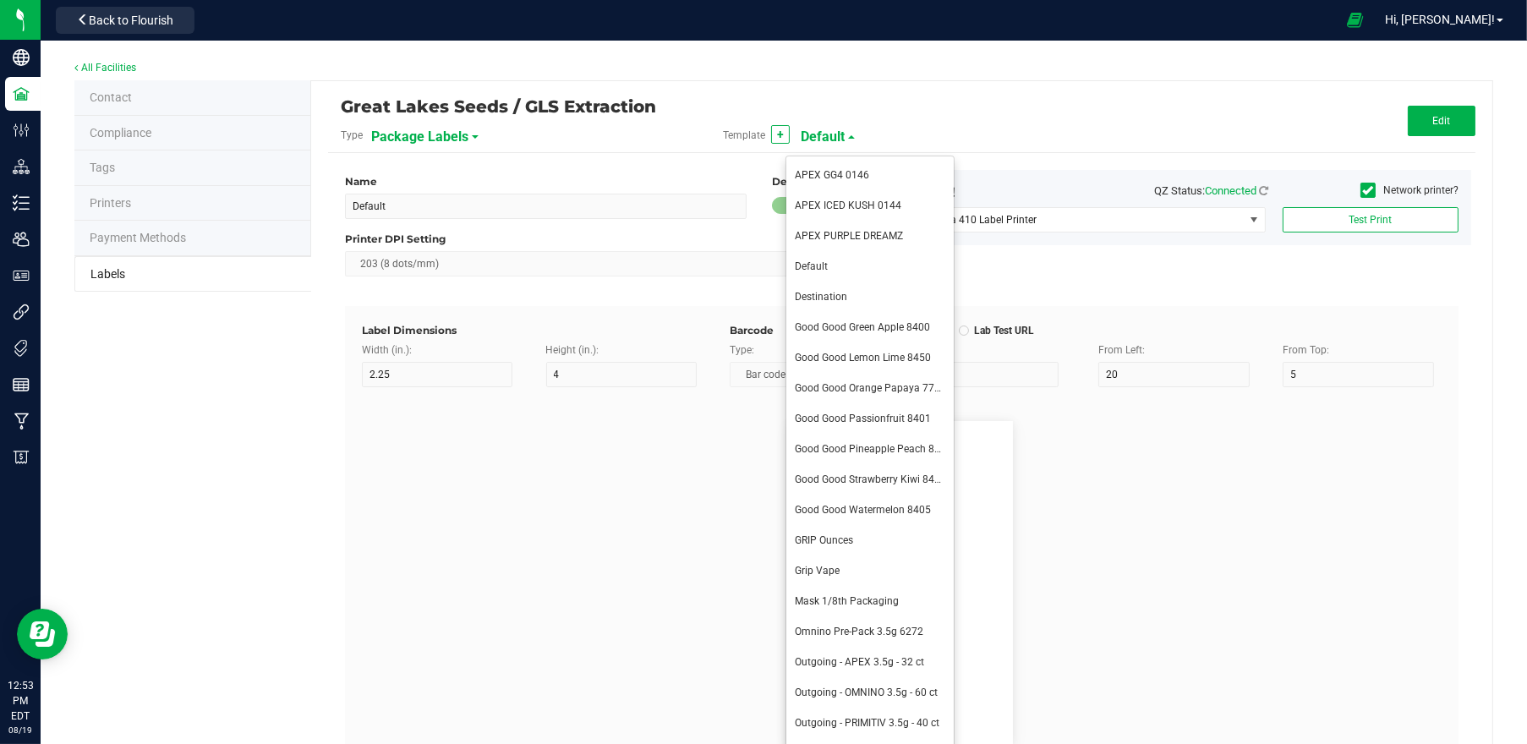
type input "Ref Field 2 Value"
type input "Ref Field 3"
type input "25"
type input "10"
type input "35"
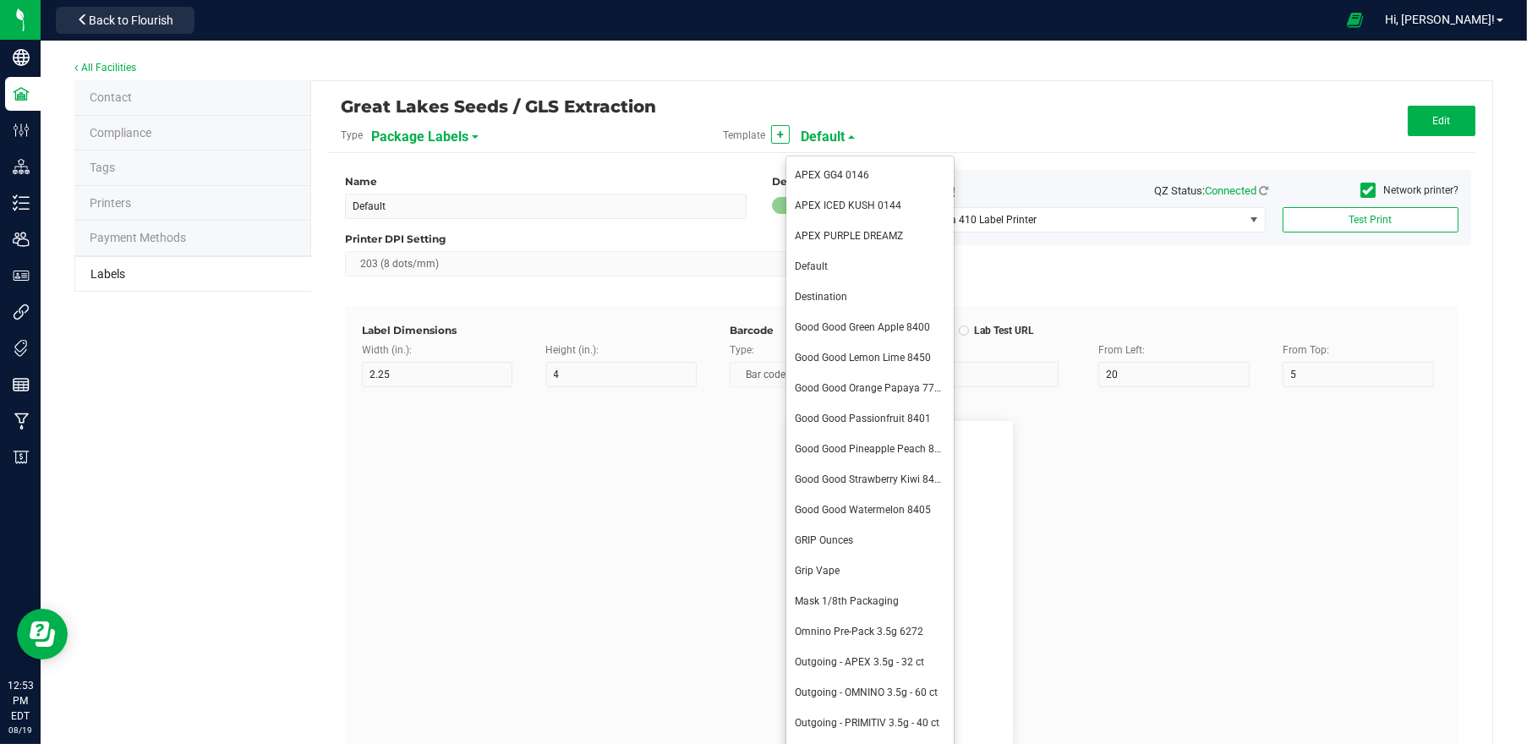
type input "Ref Field 3 Value"
type input "Item Ref Field 1"
type input "25"
type input "10"
type input "35"
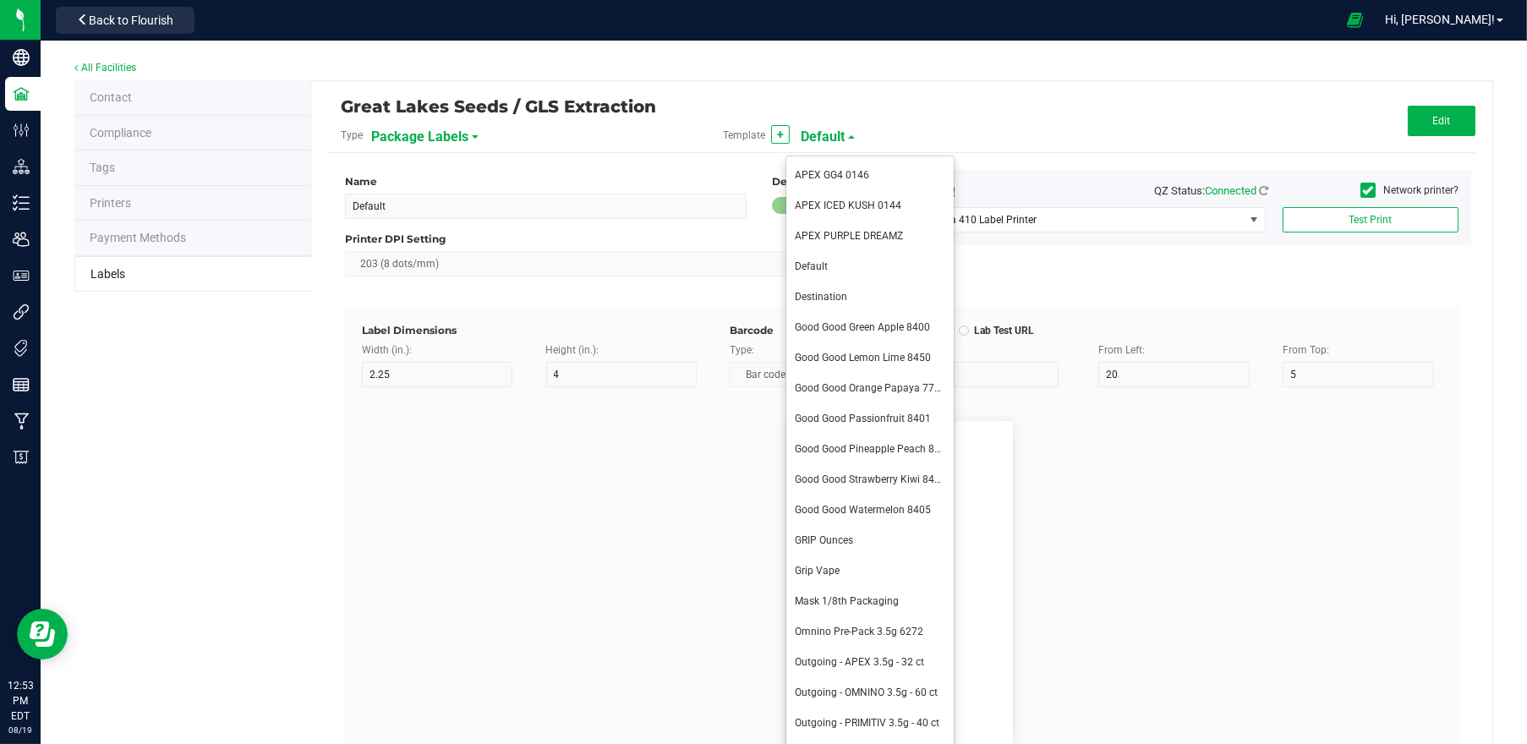
type input "Item Ref Field 1 Value"
type input "Item Ref Field 2"
type input "25"
type input "10"
type input "35"
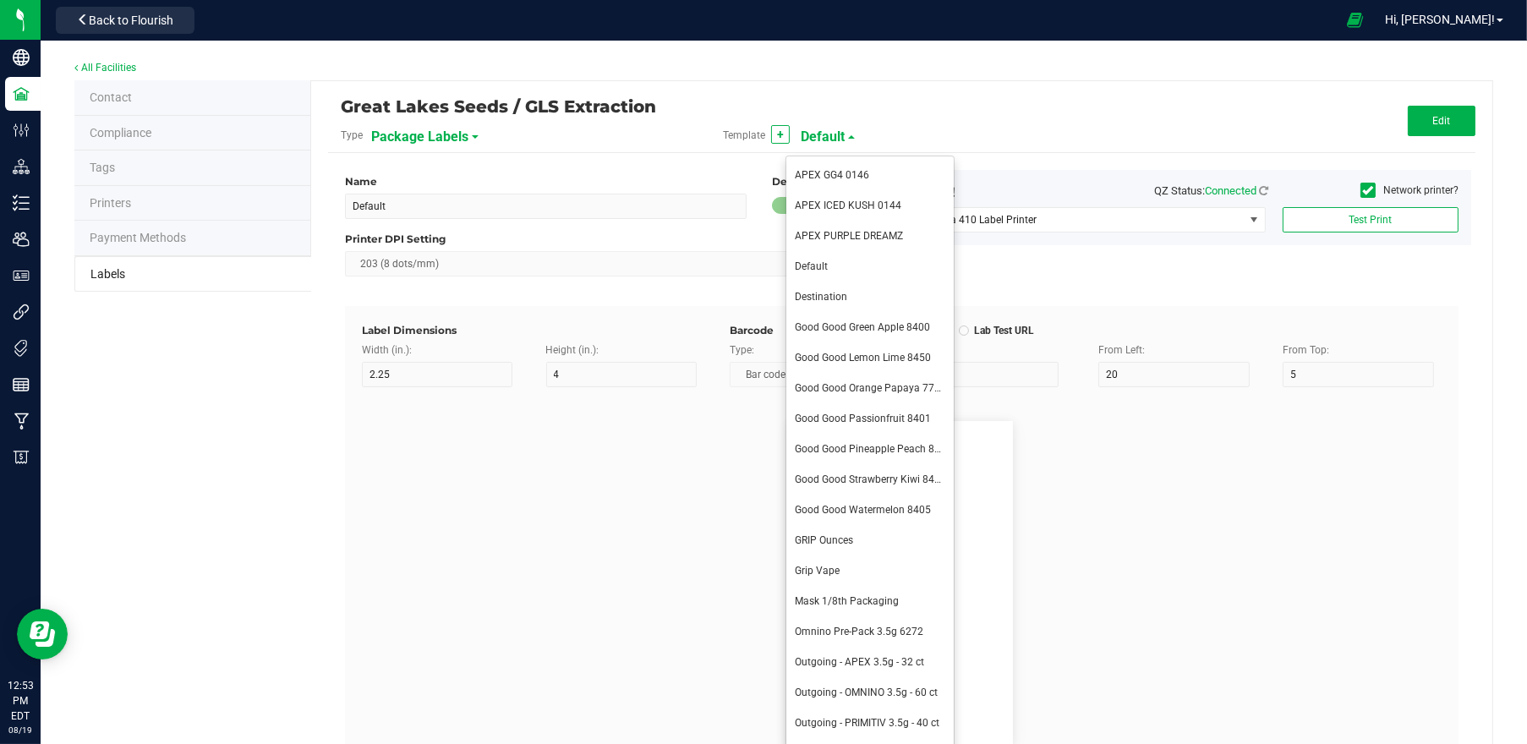
type input "Item Ref Field 2 Value"
type input "Item Ref Field 3"
type input "25"
type input "10"
type input "35"
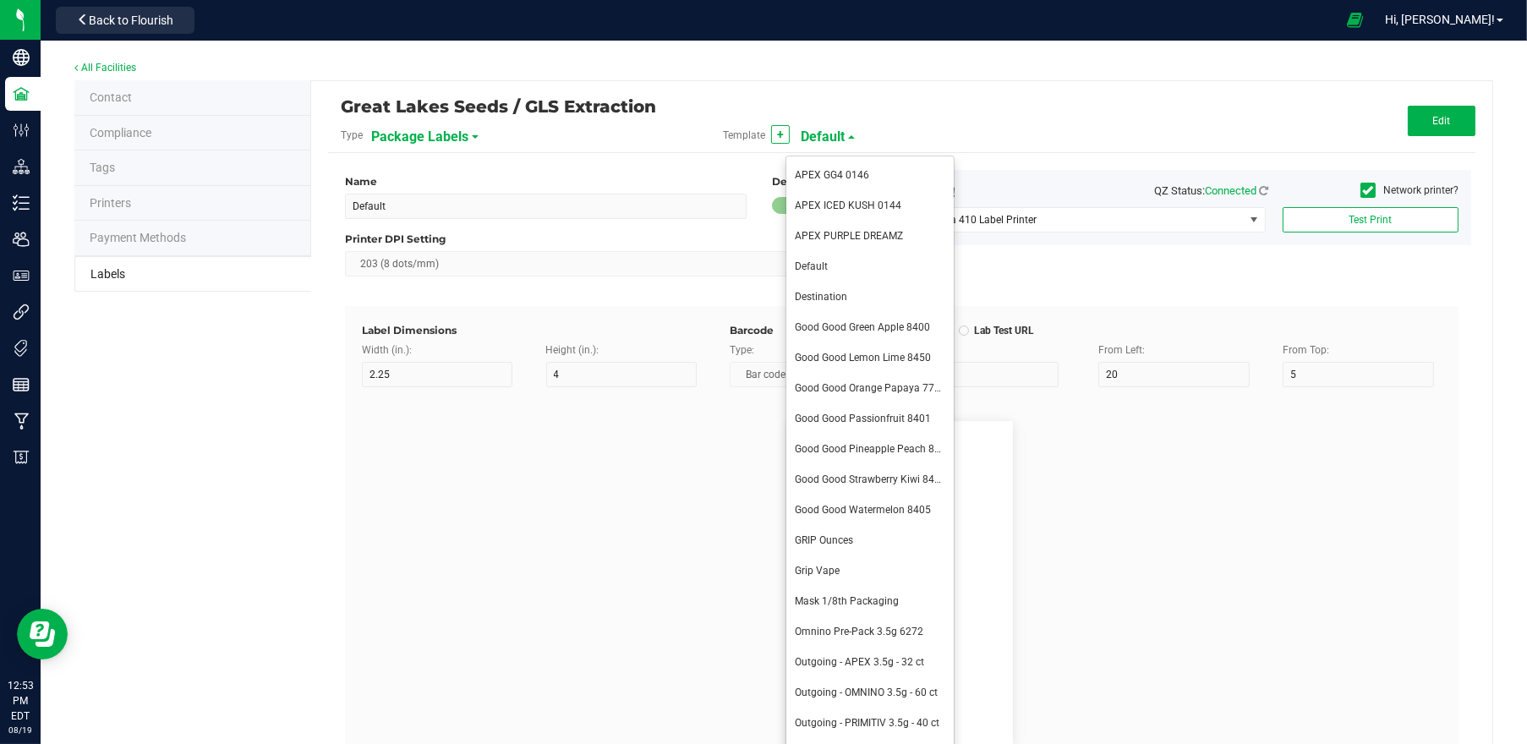
type input "Item Ref Field 3 Value"
type input "Item Ref Field 4"
type input "25"
type input "10"
type input "35"
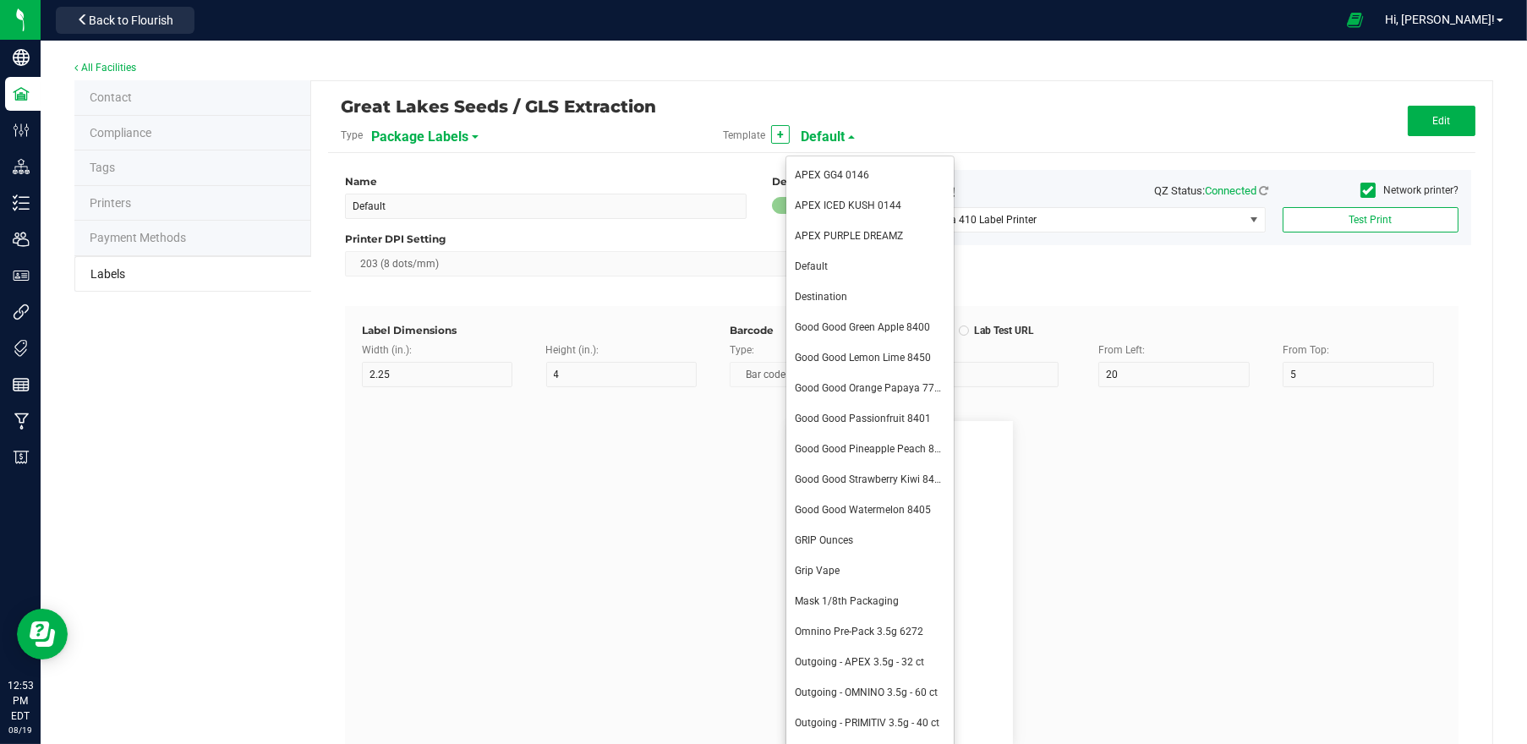
type input "Item Ref Field 4 Value"
type input "Item Ref Field 5"
type input "25"
type input "10"
type input "35"
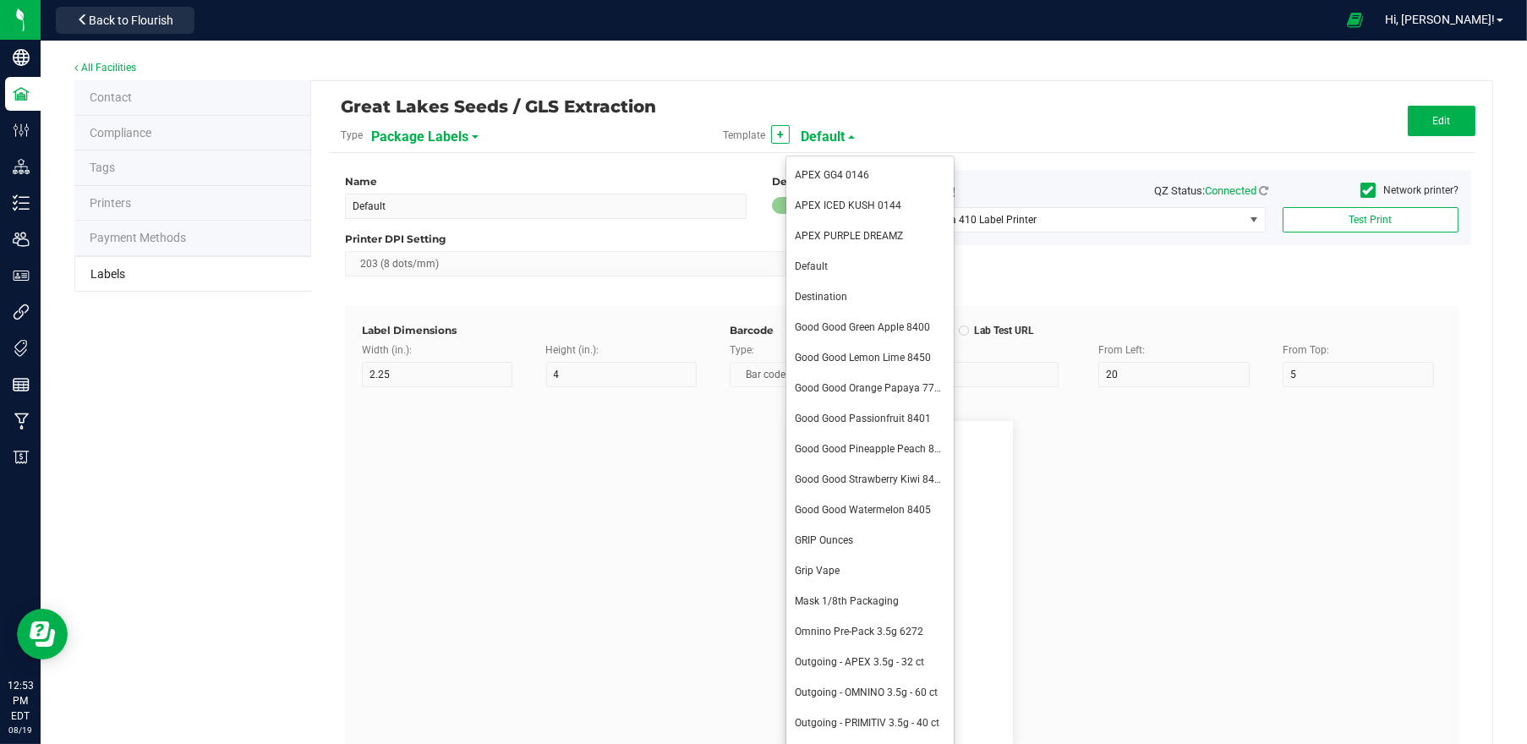
type input "Item Ref Field 5 Value"
type input "NDC Number"
type input "25"
type input "10"
type input "35"
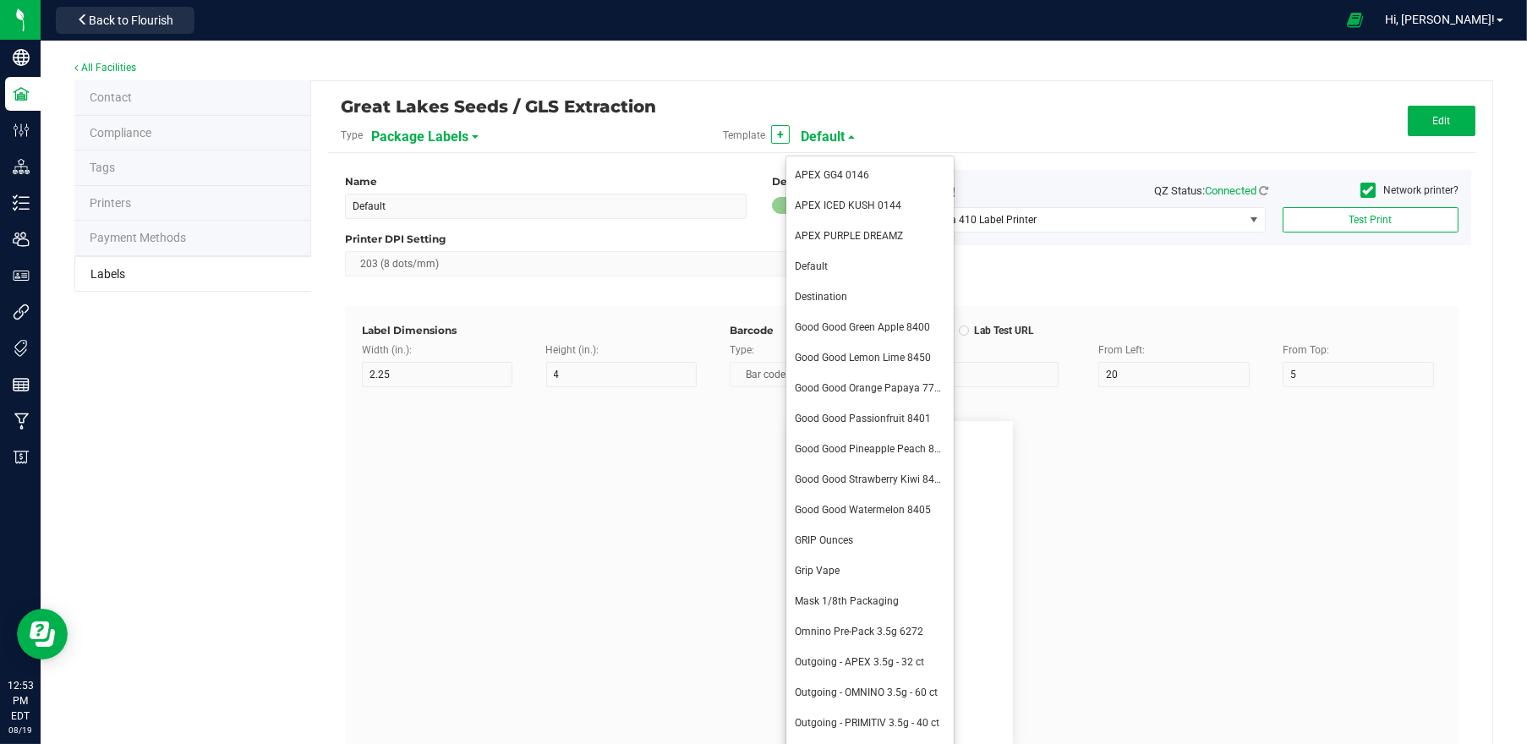
type input "[PHONE_NUMBER]"
type input "Number of Servings"
type input "25"
type input "10"
type input "35"
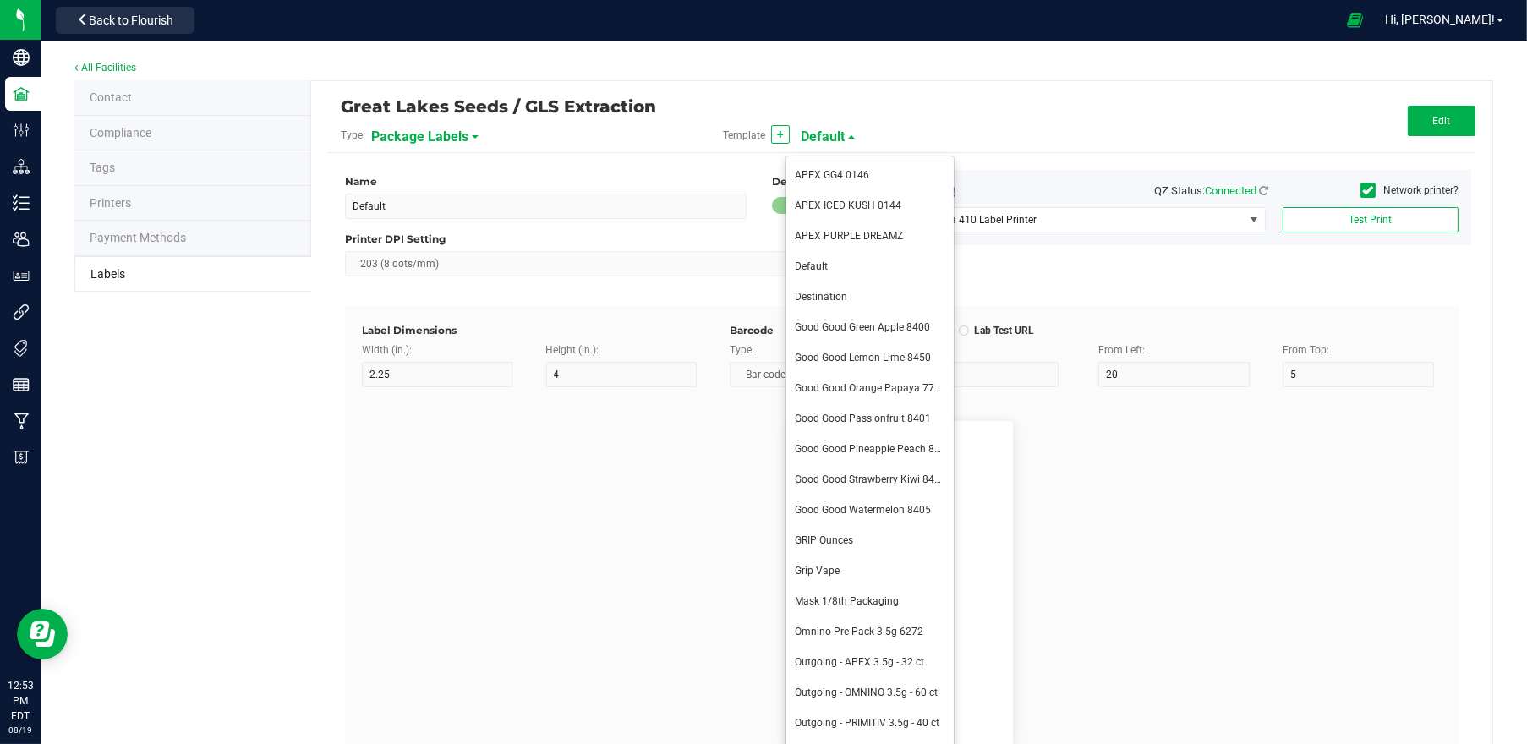
type input "4 servings/item"
type input "Serving Size"
type input "25"
type input "10"
type input "35"
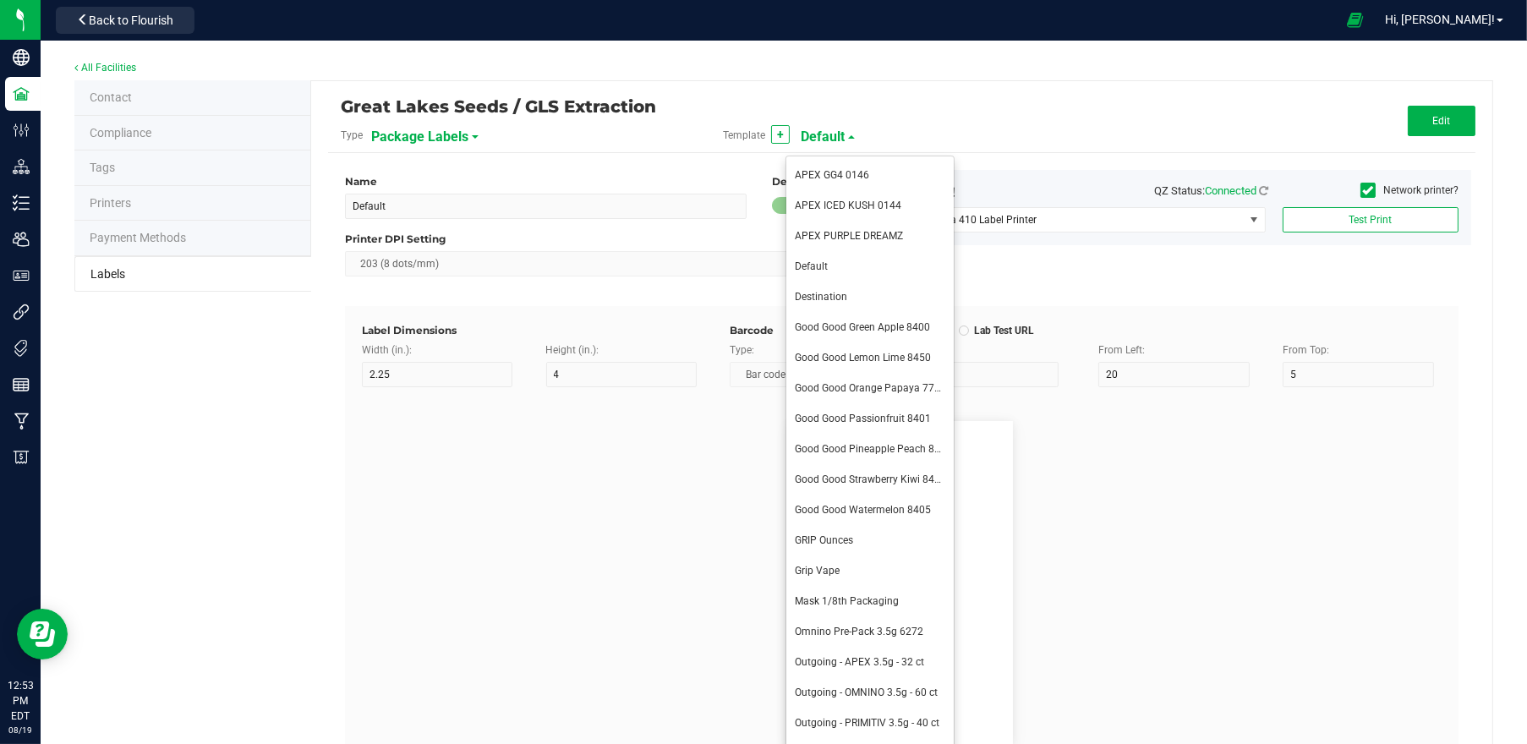
type input "1 cup"
type input "Serving Size (Grams)"
type input "25"
type input "10"
type input "35"
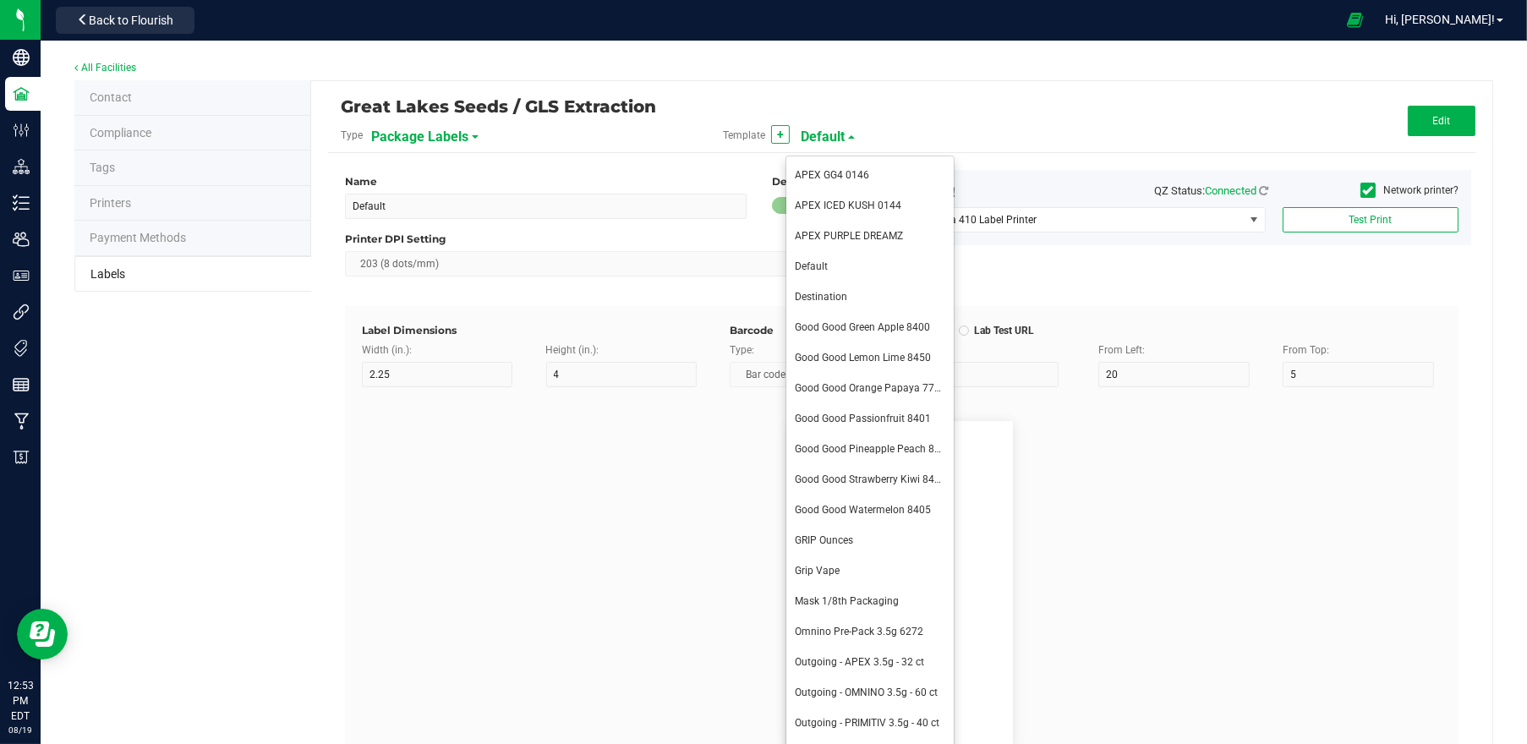
type input "4 g"
type input "Doses Per Unit"
type input "25"
type input "10"
type input "35"
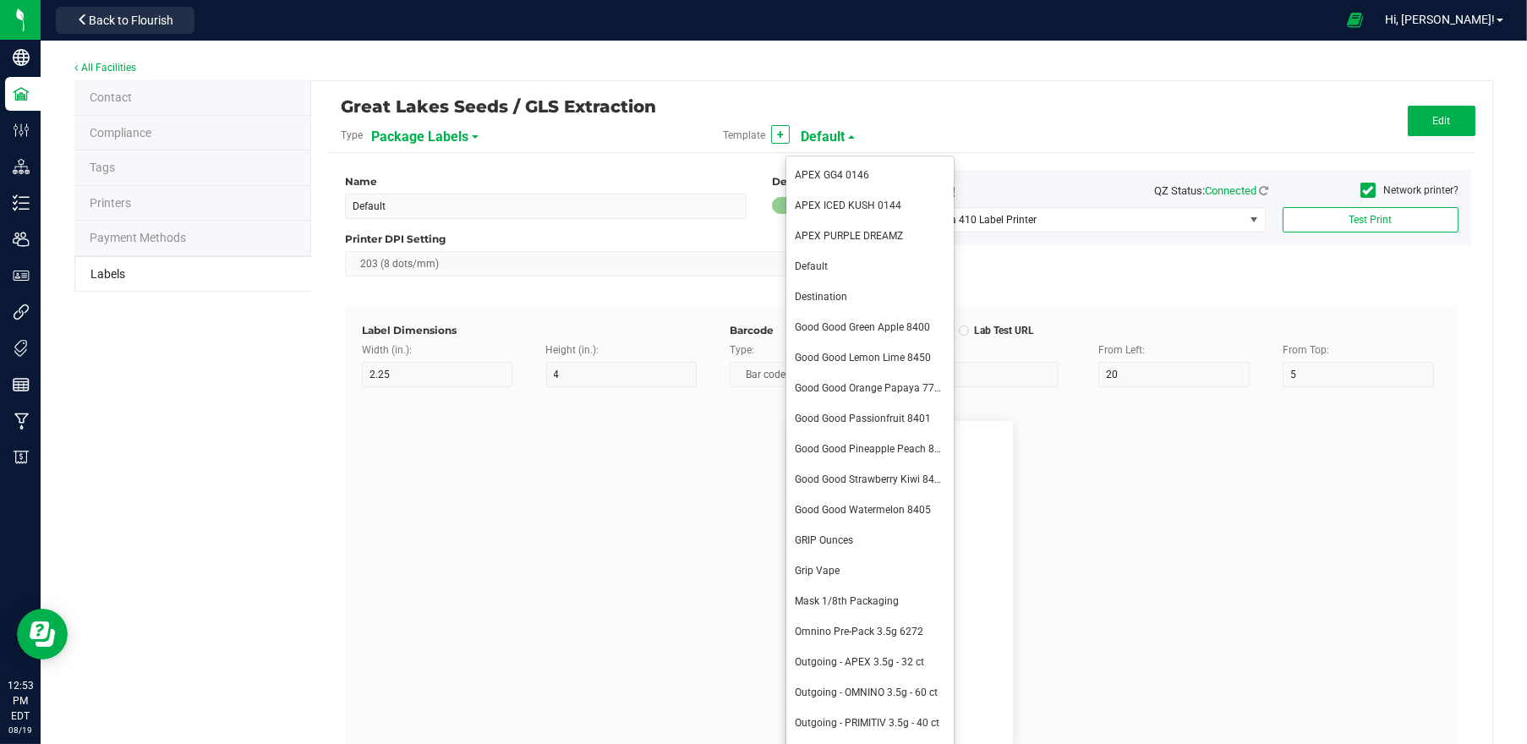
type input "20"
type input "Item Ingredients"
type input "25"
type input "10"
type input "35"
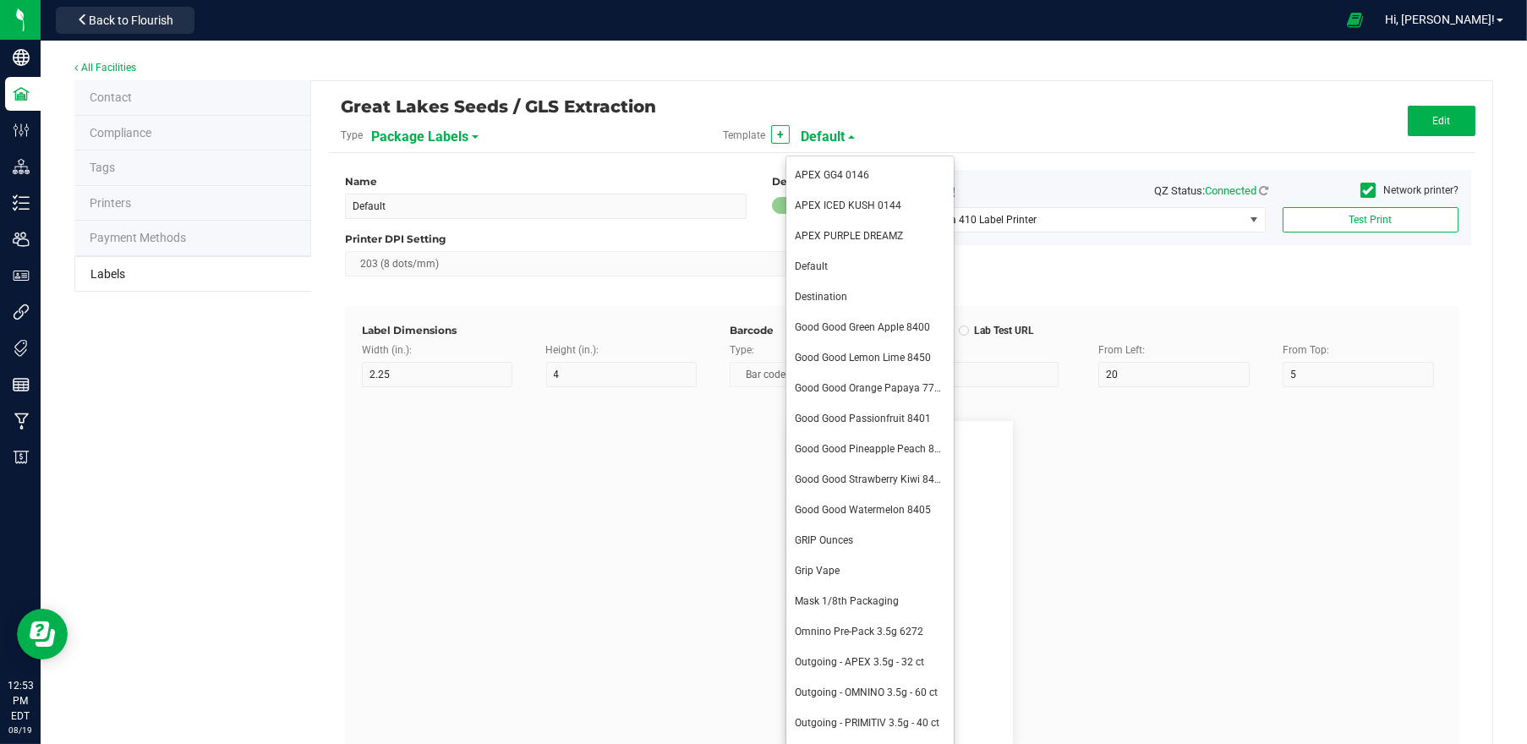
type input "Ingredient one, ingredient two"
type input "METRC Item Ingredients"
type input "25"
type input "10"
type input "35"
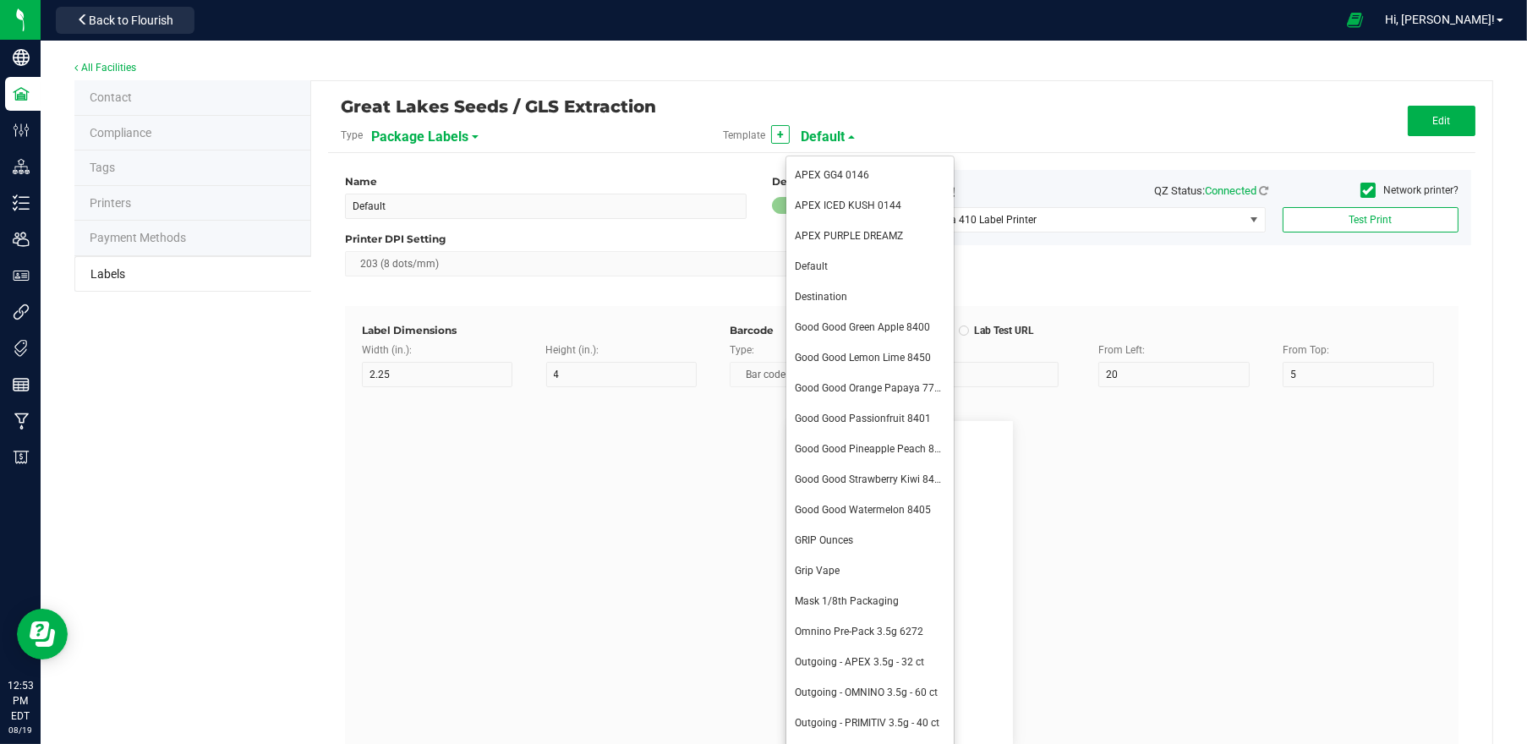
type input "Ingredient one, ingredient two"
click at [825, 136] on span "Default" at bounding box center [823, 137] width 44 height 29
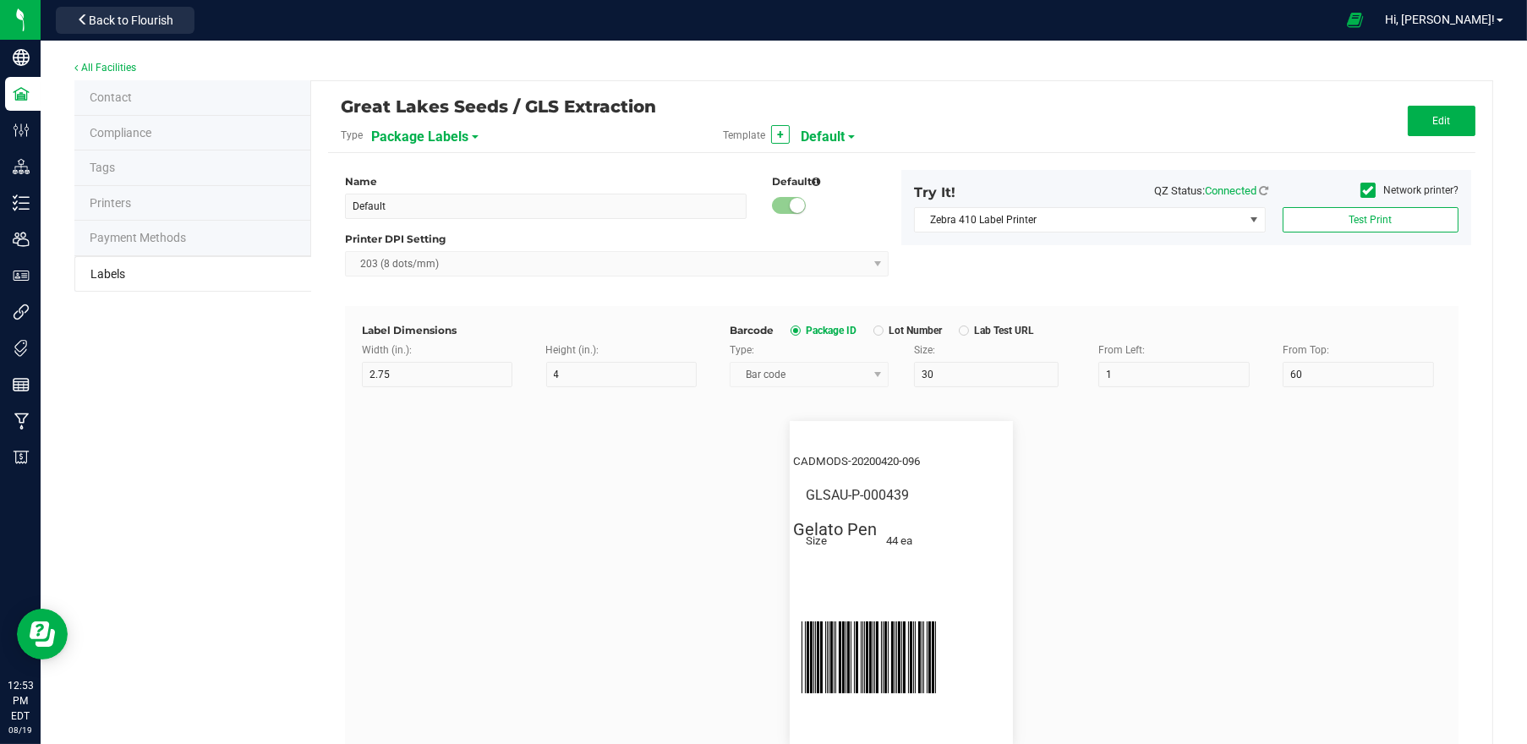
click at [825, 136] on span "Default" at bounding box center [823, 137] width 44 height 29
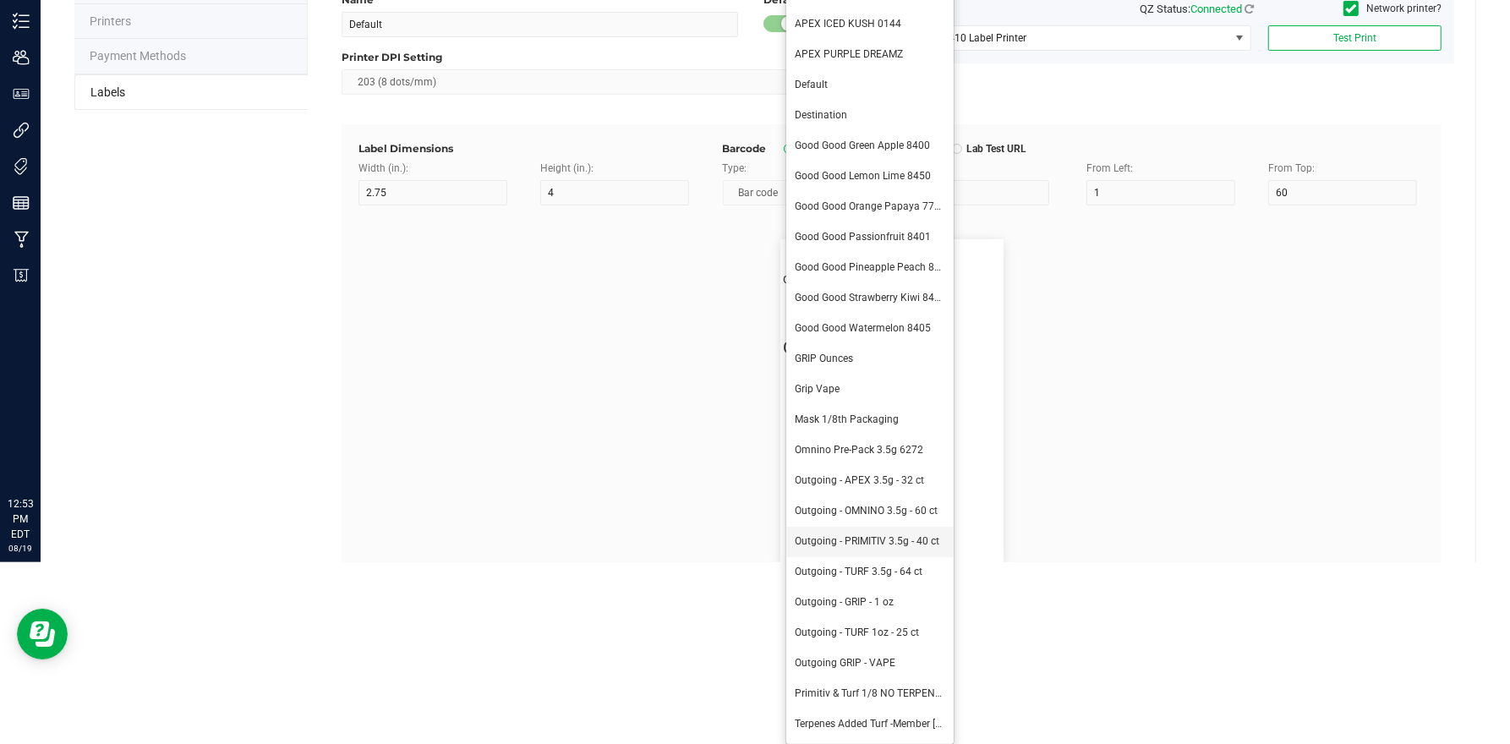
scroll to position [69, 0]
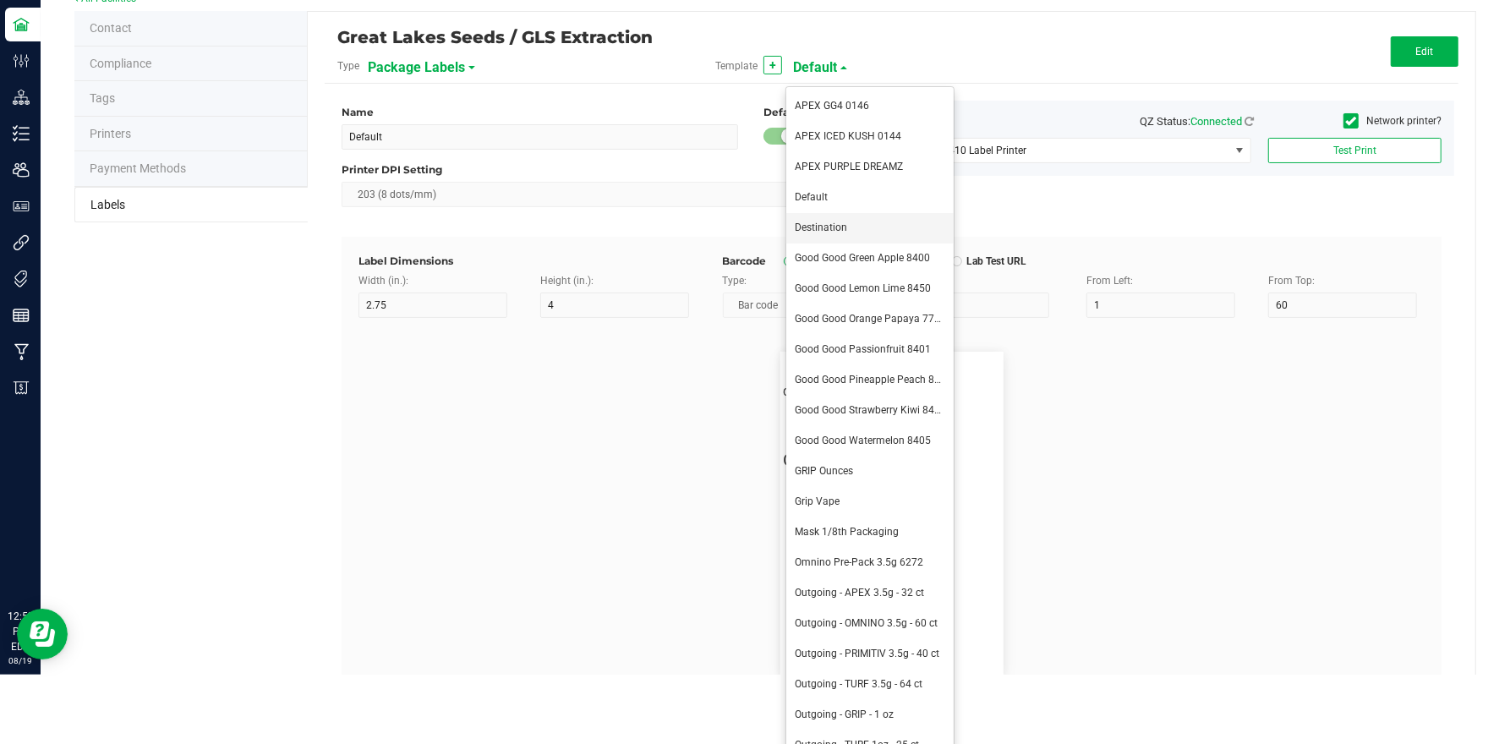
click at [833, 222] on span "Destination" at bounding box center [821, 228] width 52 height 12
type input "Destination"
type input "1.5"
type input "0.5"
type input "8"
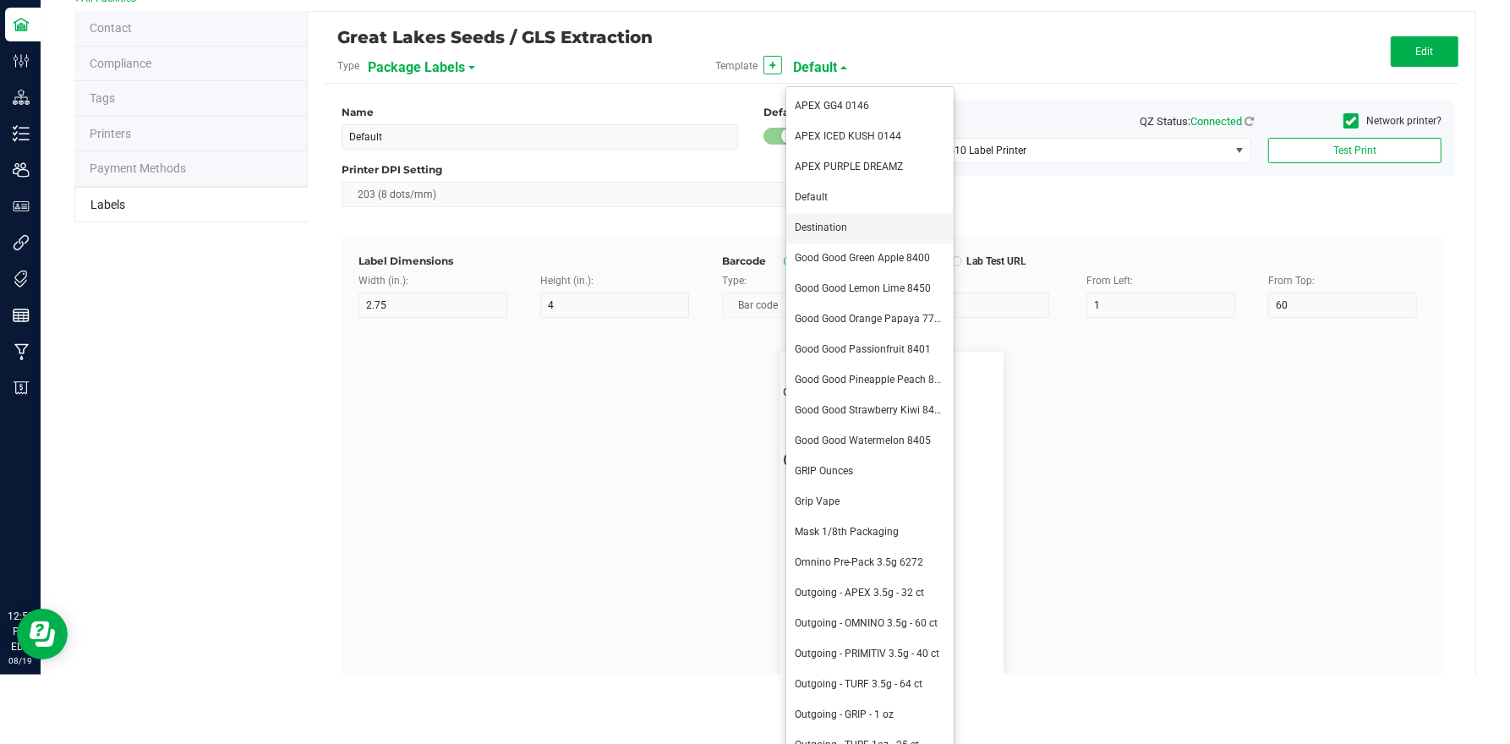
type input "16"
type input "42.5"
type input "Example"
type input "10"
type input "14.5"
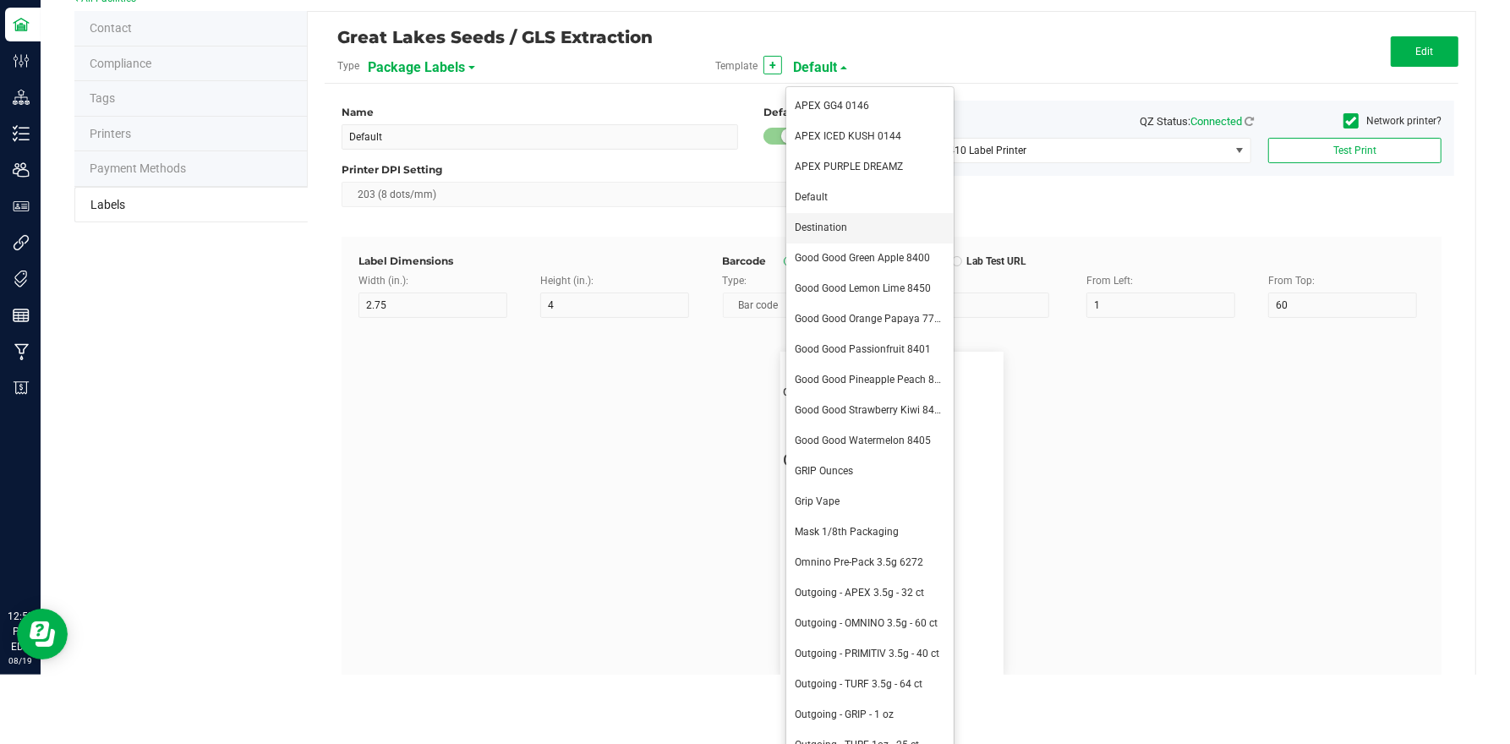
type input "7.5"
type input "Peaches & Cream"
type input "Package ID"
type input "5"
type input "CADMODS-20230420-096"
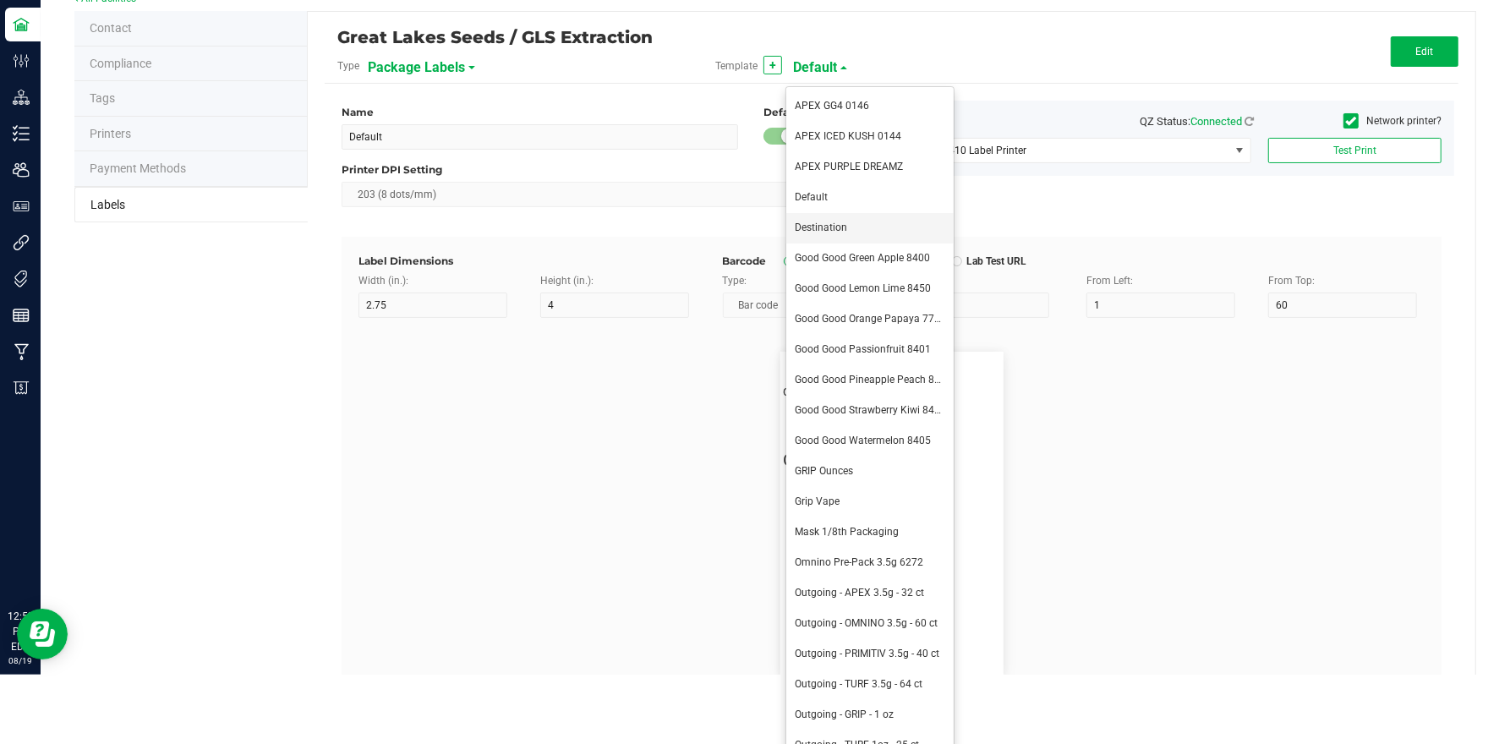
type input "SKU Name"
type input "25"
type input "10"
type input "Gelato Pen"
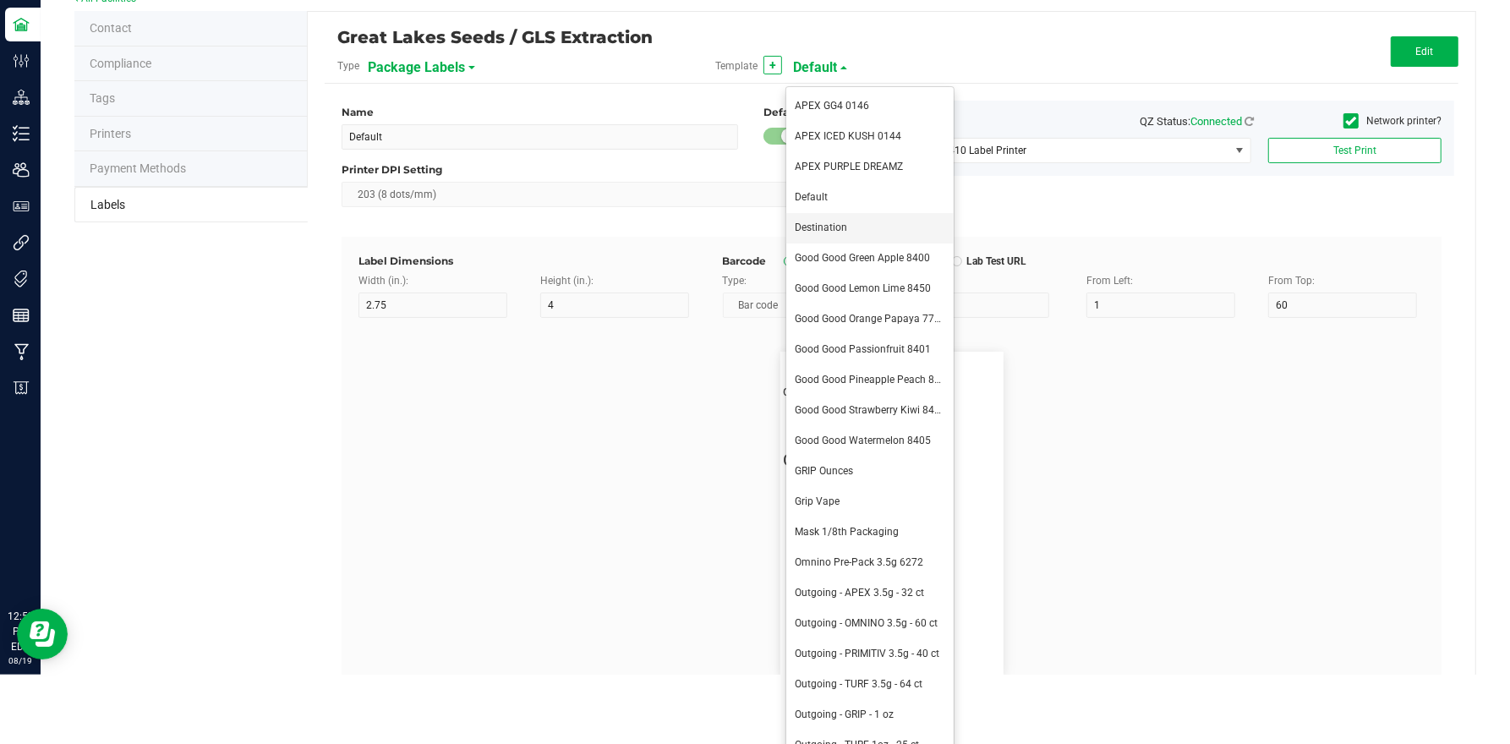
type input "Strain"
type input "10"
type input "5"
type input "15"
type input "Gelato"
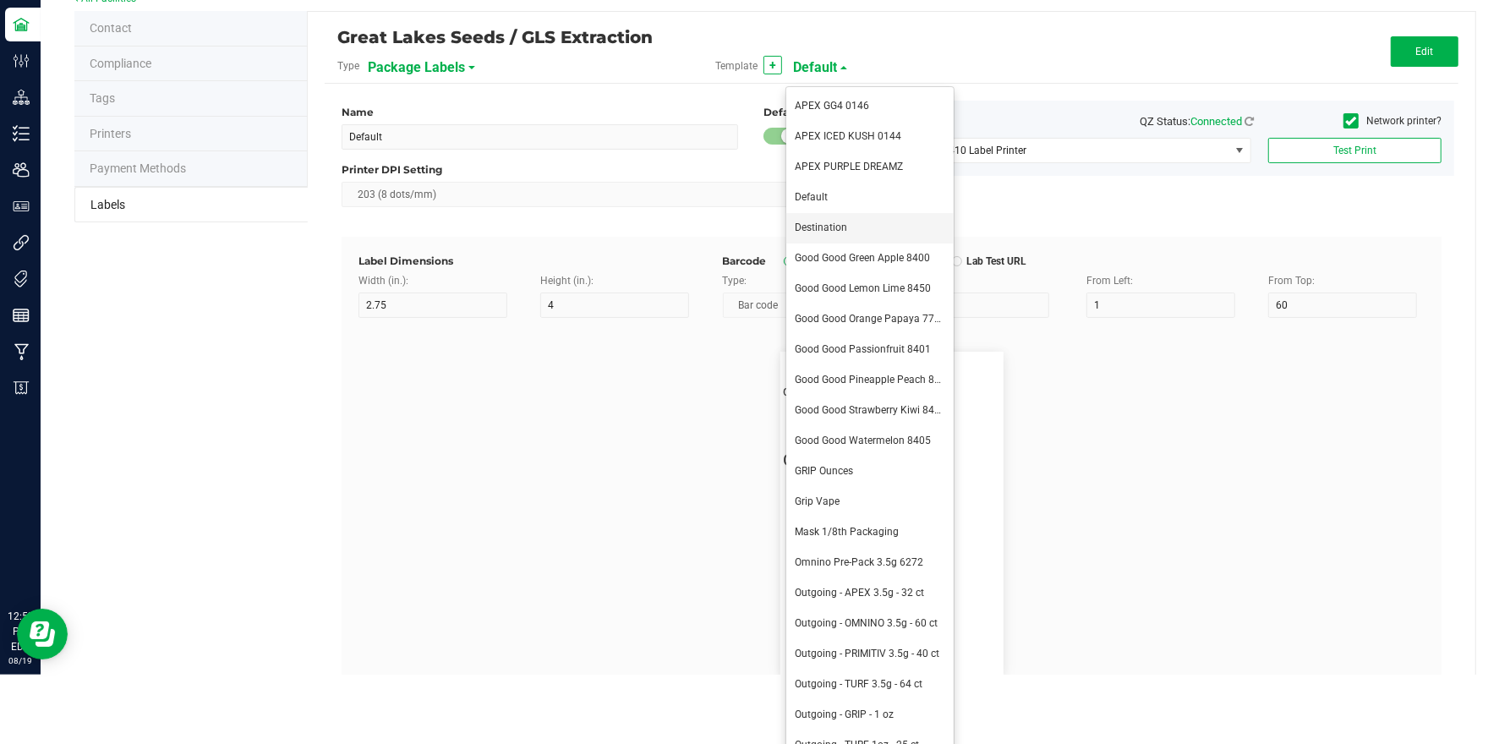
type input "Size"
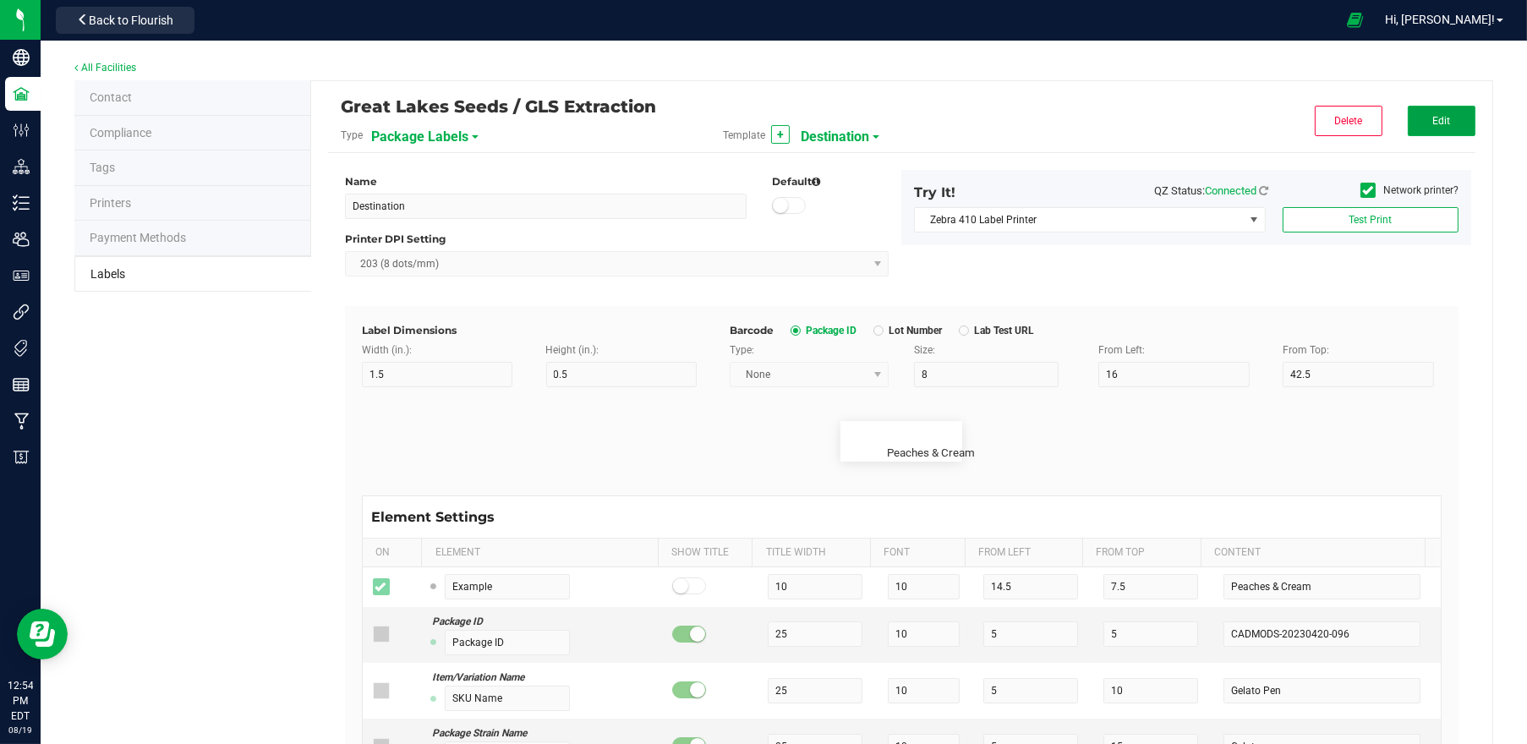
drag, startPoint x: 1419, startPoint y: 129, endPoint x: 1406, endPoint y: 145, distance: 20.5
click at [1419, 129] on button "Edit" at bounding box center [1442, 121] width 68 height 30
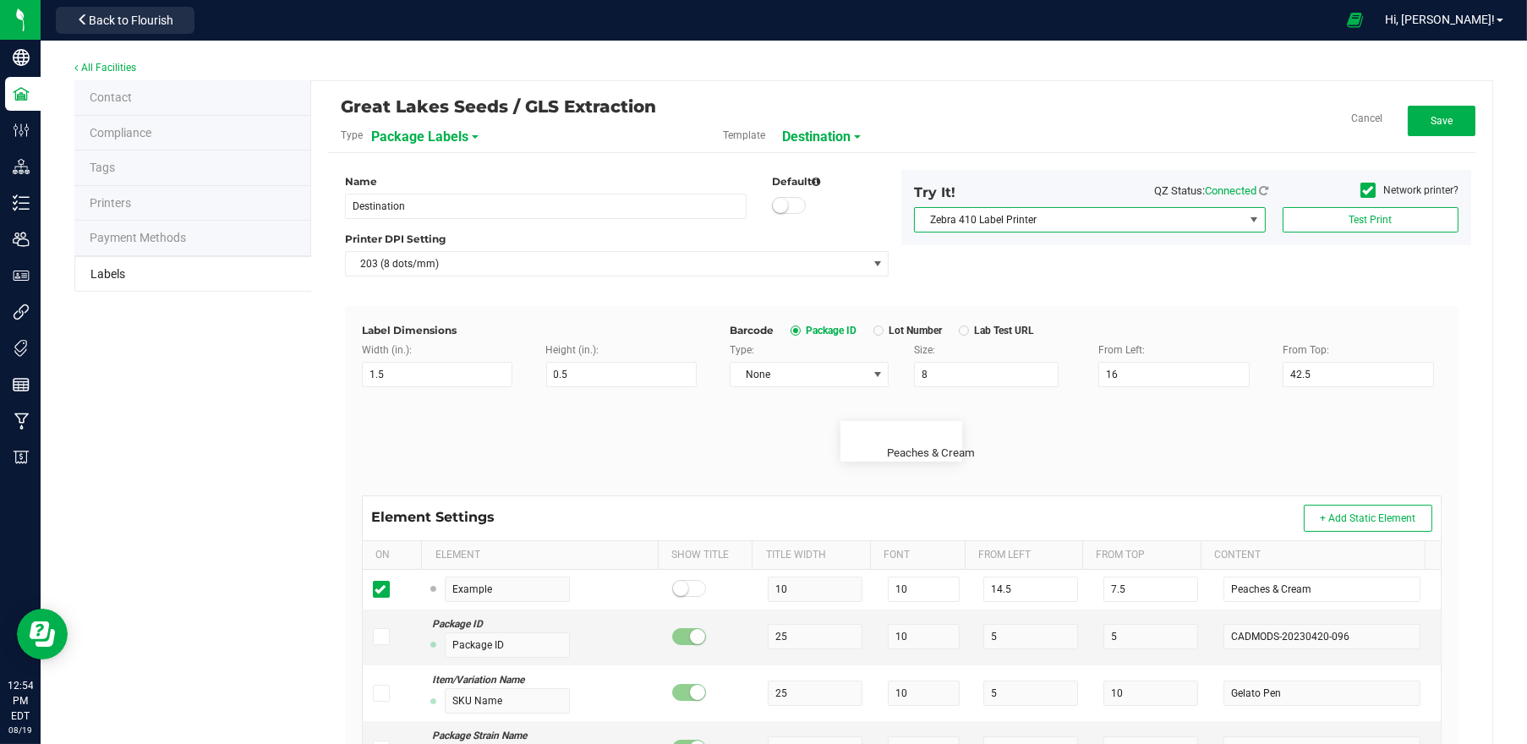
click at [1248, 214] on span at bounding box center [1255, 220] width 14 height 14
click at [1363, 190] on icon at bounding box center [1368, 190] width 11 height 0
click at [0, 0] on input "Network printer?" at bounding box center [0, 0] width 0 height 0
click at [1363, 190] on icon at bounding box center [1368, 190] width 11 height 0
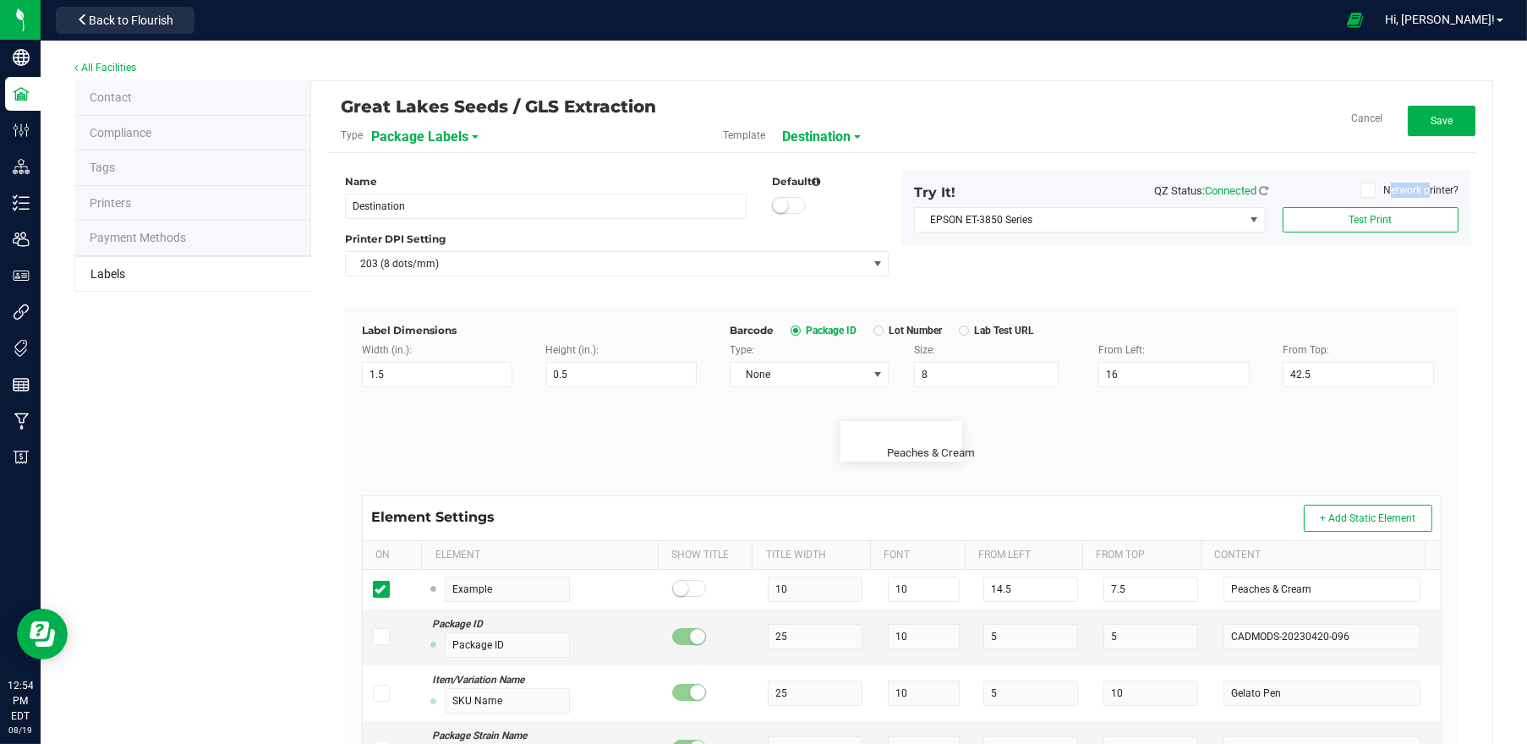
click at [0, 0] on input "Network printer?" at bounding box center [0, 0] width 0 height 0
click at [1363, 190] on icon at bounding box center [1368, 190] width 11 height 0
click at [0, 0] on input "Network printer?" at bounding box center [0, 0] width 0 height 0
click at [1057, 226] on span "EPSON ET-3850 Series" at bounding box center [1079, 220] width 329 height 24
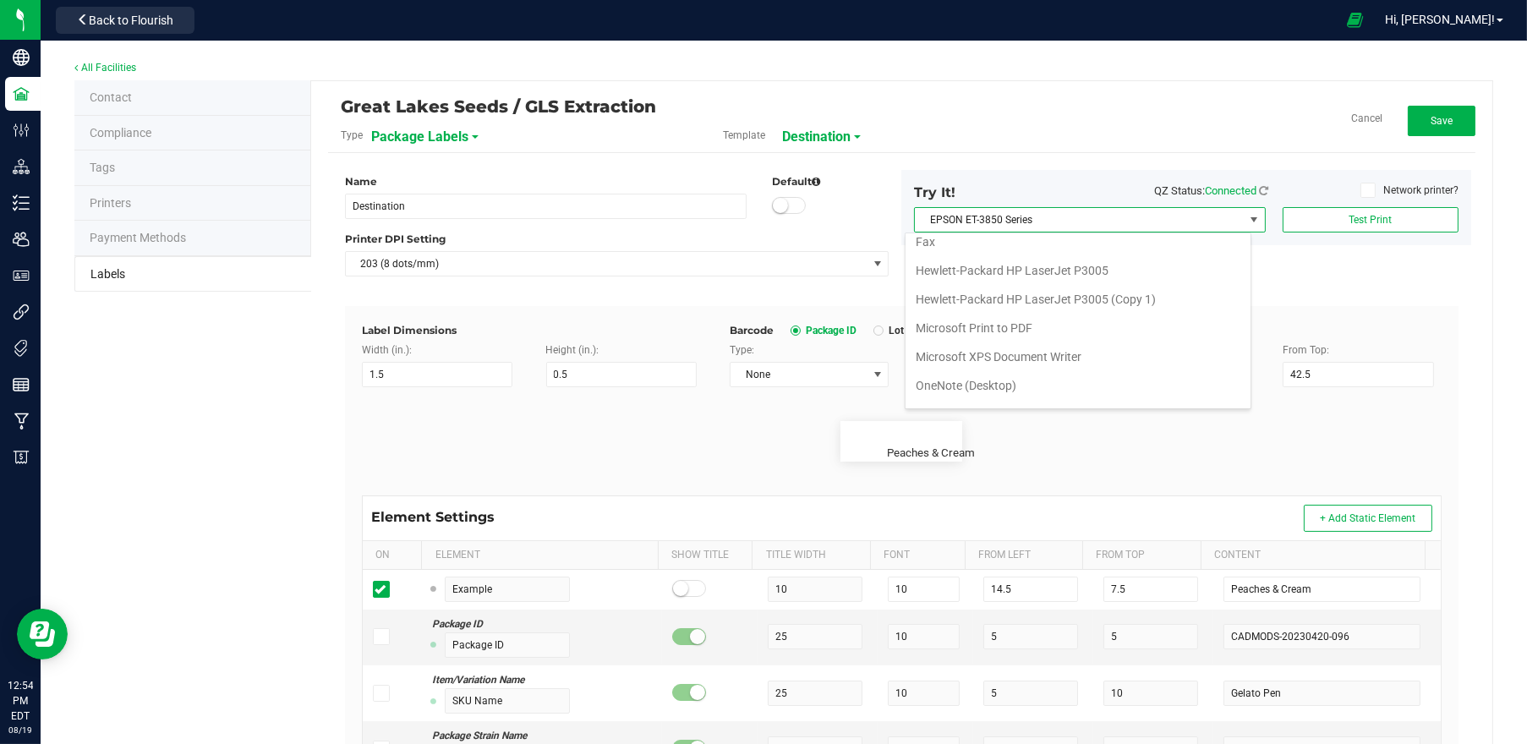
scroll to position [203, 0]
click at [1022, 364] on ZPL "ZDesigner ZD411-203dpi ZPL" at bounding box center [1078, 363] width 345 height 29
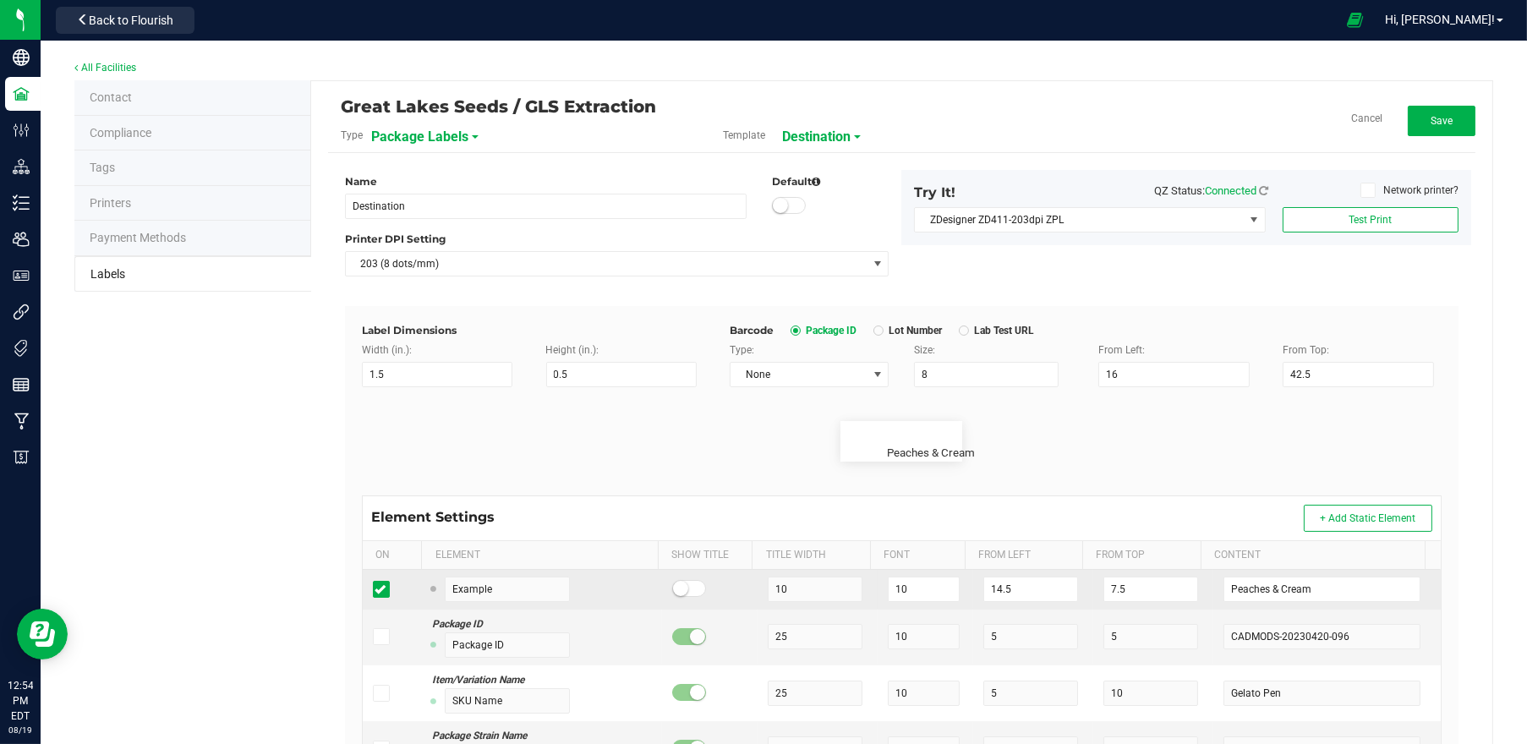
click at [1281, 574] on td "Peaches & Cream" at bounding box center [1327, 590] width 227 height 40
drag, startPoint x: 1301, startPoint y: 586, endPoint x: 1167, endPoint y: 588, distance: 133.6
click at [1167, 588] on tr "Example 10 10 14.5 7.5 Peaches & Cream" at bounding box center [902, 590] width 1078 height 40
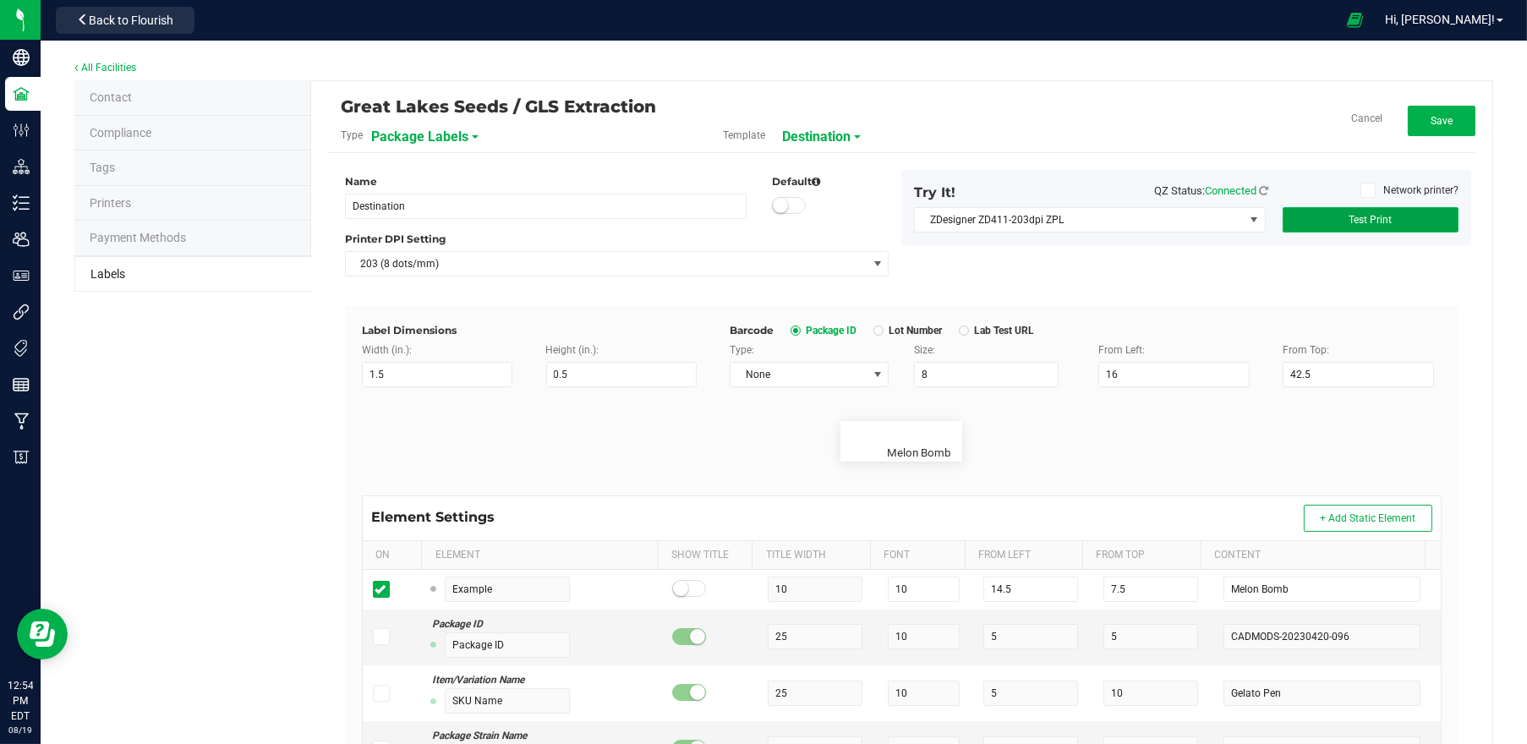
click at [1398, 219] on button "Test Print" at bounding box center [1371, 219] width 176 height 25
click at [1362, 216] on span "Test Print" at bounding box center [1371, 220] width 43 height 12
drag, startPoint x: 1137, startPoint y: 373, endPoint x: 1075, endPoint y: 379, distance: 62.9
click at [1086, 379] on div "From Left: 16" at bounding box center [1178, 365] width 184 height 45
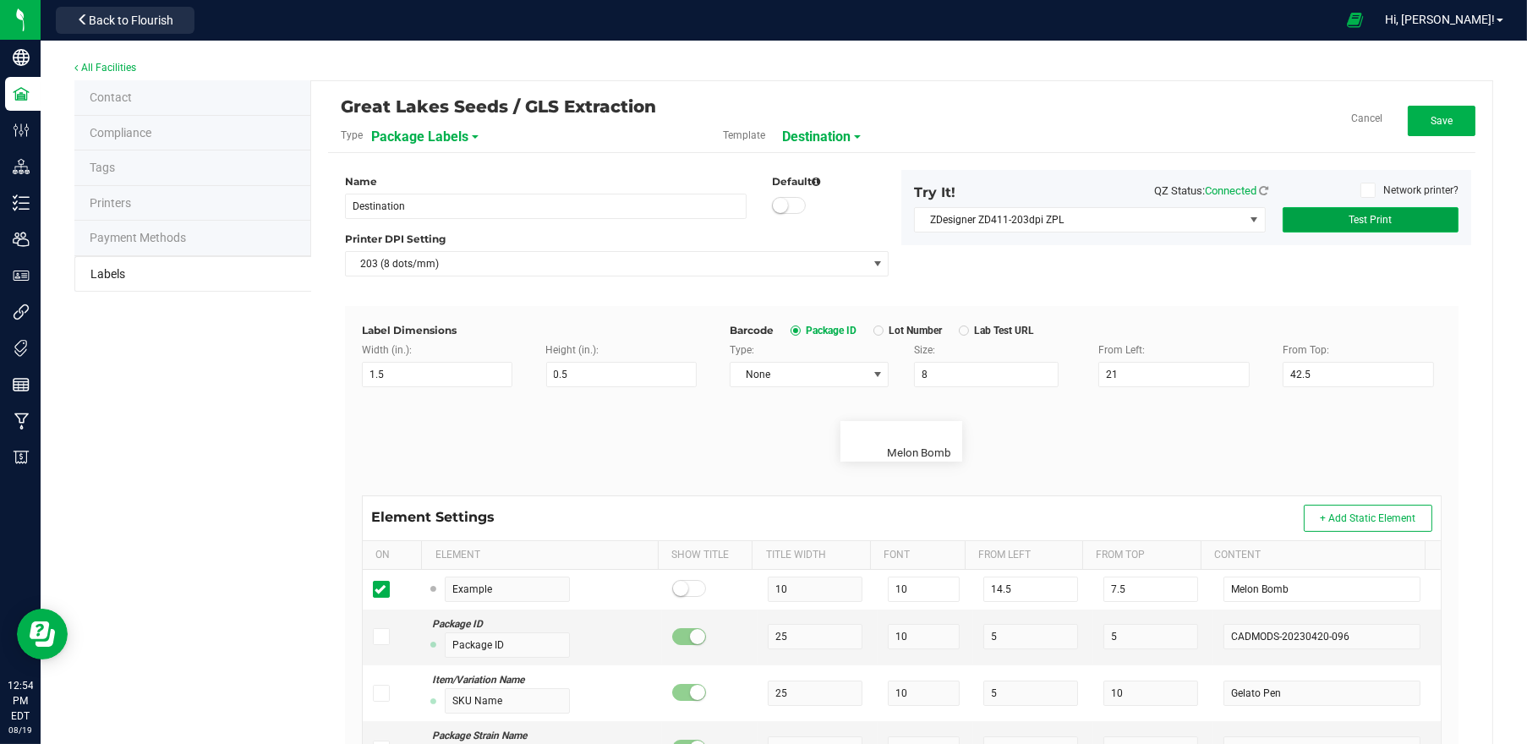
click at [1370, 222] on span "Test Print" at bounding box center [1371, 220] width 43 height 12
click at [1387, 222] on button "Test Print" at bounding box center [1371, 219] width 176 height 25
drag, startPoint x: 1137, startPoint y: 380, endPoint x: 1012, endPoint y: 382, distance: 124.3
click at [1012, 382] on div "Type: None Size: 8 From Left: 21 From Top: 42.5" at bounding box center [1085, 365] width 737 height 45
click at [1358, 217] on span "Test Print" at bounding box center [1371, 220] width 43 height 12
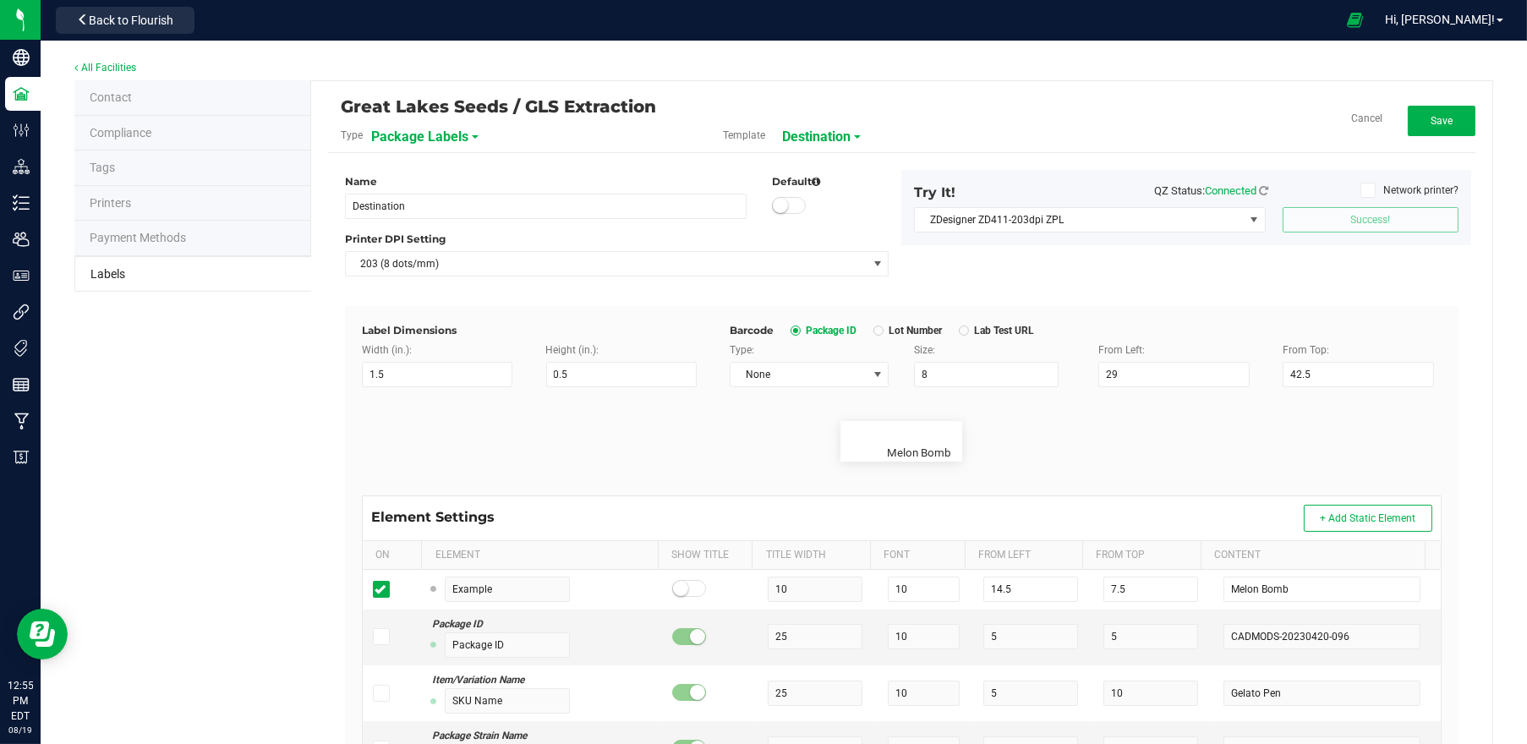
click at [1358, 217] on span "Success!" at bounding box center [1371, 220] width 40 height 12
click at [1028, 422] on flourish-label-viewer "Melon Bomb" at bounding box center [902, 441] width 1080 height 41
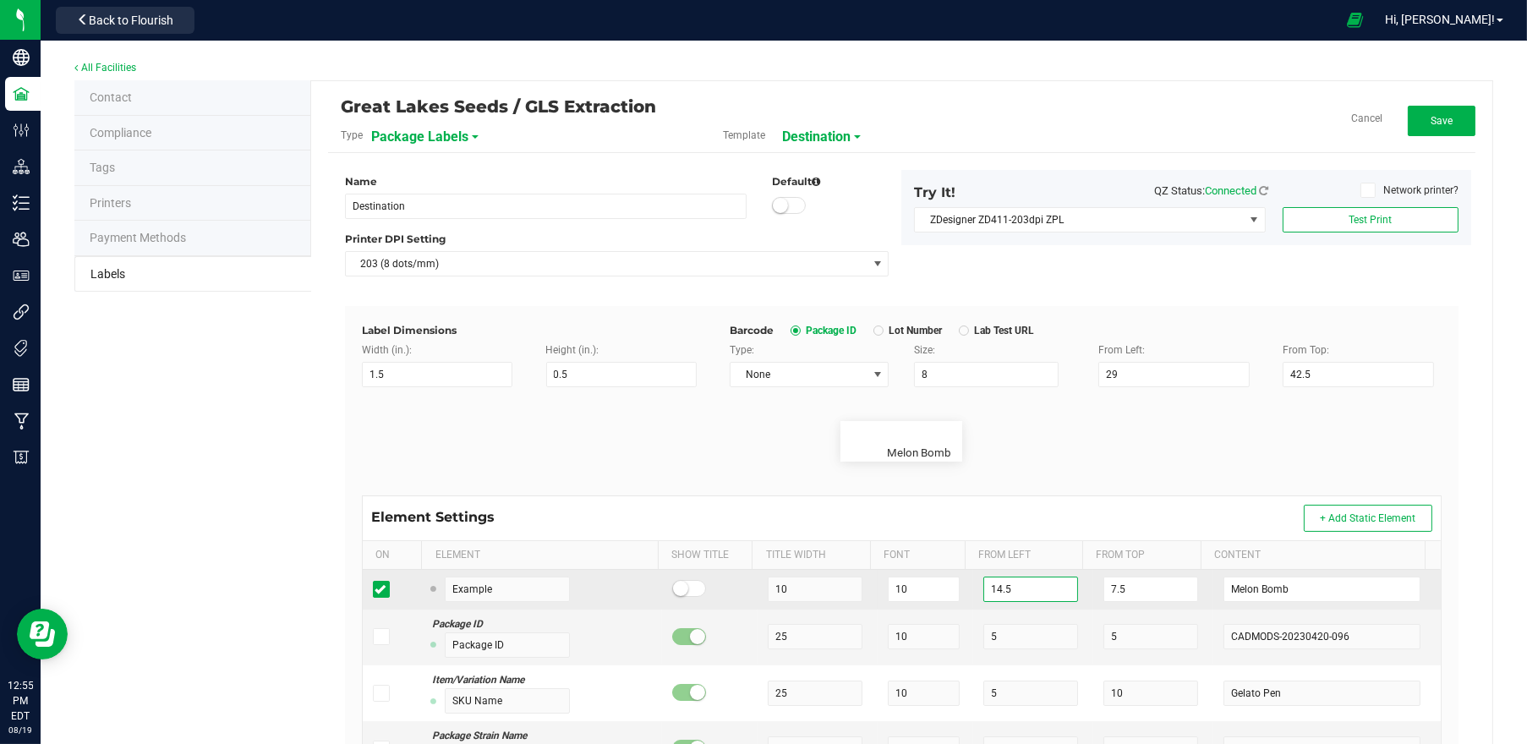
drag, startPoint x: 1008, startPoint y: 585, endPoint x: 956, endPoint y: 583, distance: 51.6
click at [973, 584] on td "14.5" at bounding box center [1033, 590] width 120 height 40
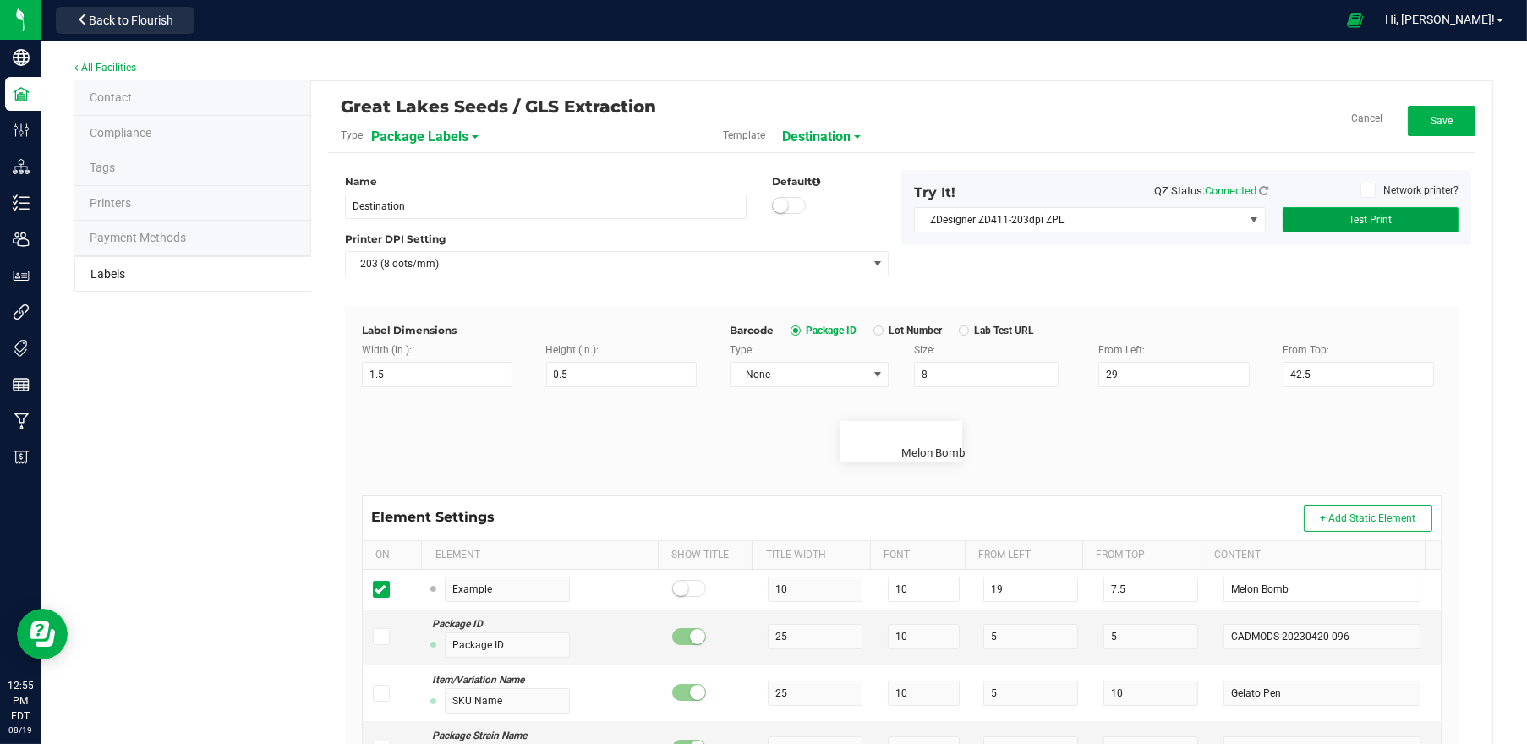
click at [1369, 215] on span "Test Print" at bounding box center [1371, 220] width 43 height 12
drag, startPoint x: 1329, startPoint y: 369, endPoint x: 1266, endPoint y: 370, distance: 62.6
click at [1270, 370] on div "From Top: 42.5" at bounding box center [1362, 365] width 184 height 45
click at [1319, 216] on button "Test Print" at bounding box center [1371, 219] width 176 height 25
drag, startPoint x: 1384, startPoint y: 127, endPoint x: 1400, endPoint y: 119, distance: 17.0
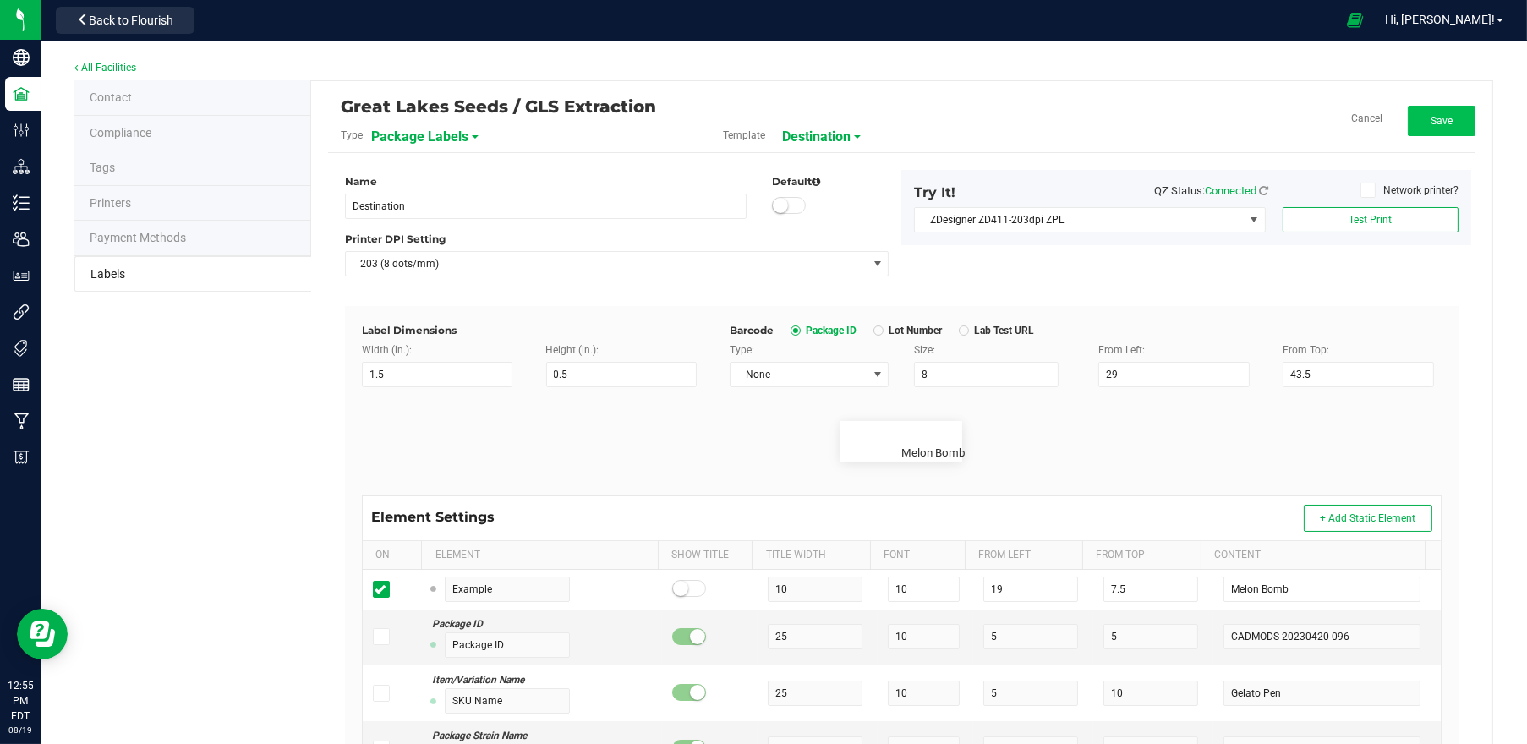
click at [1395, 122] on div "Cancel Save" at bounding box center [1284, 121] width 382 height 30
click at [1408, 118] on button "Save" at bounding box center [1442, 121] width 68 height 30
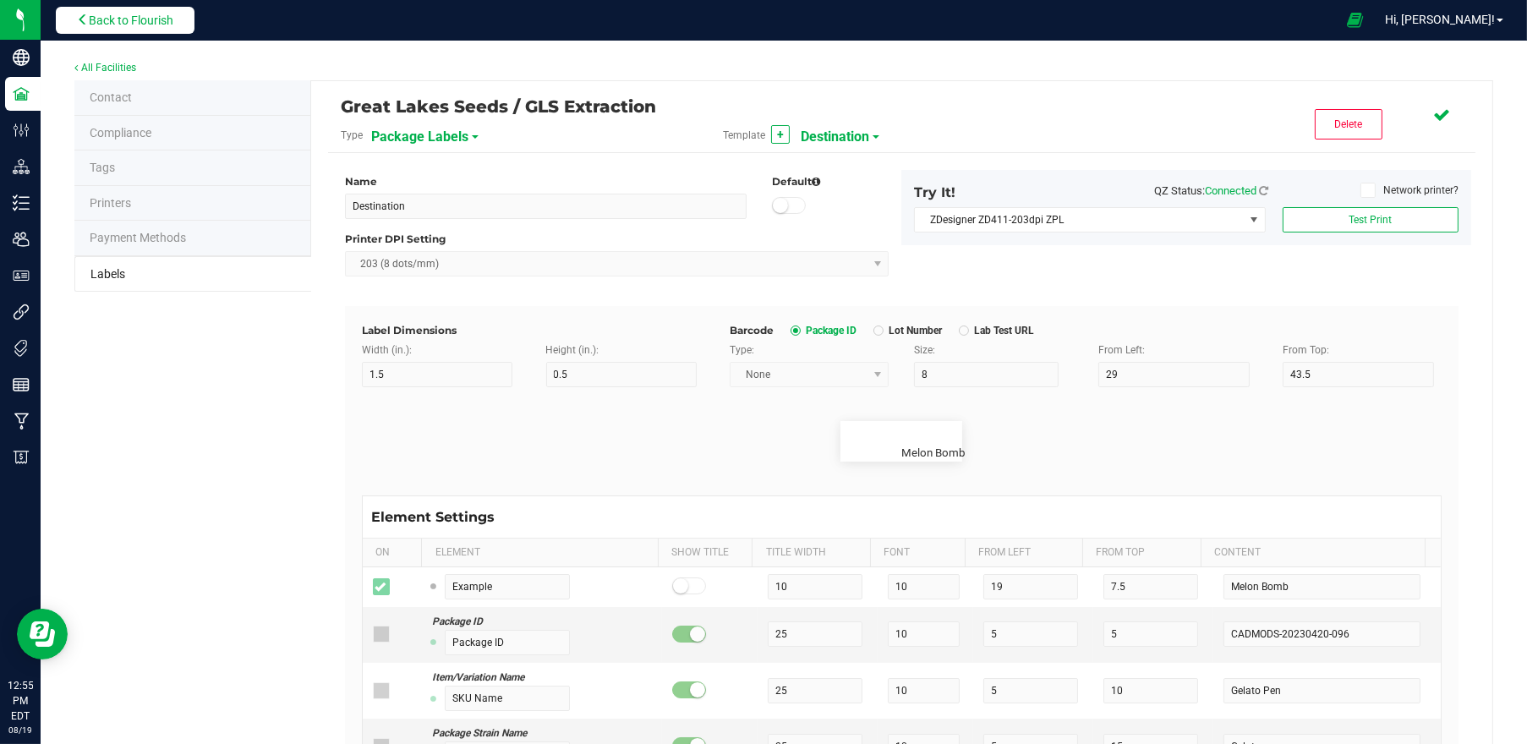
click at [101, 23] on span "Back to Flourish" at bounding box center [131, 21] width 85 height 14
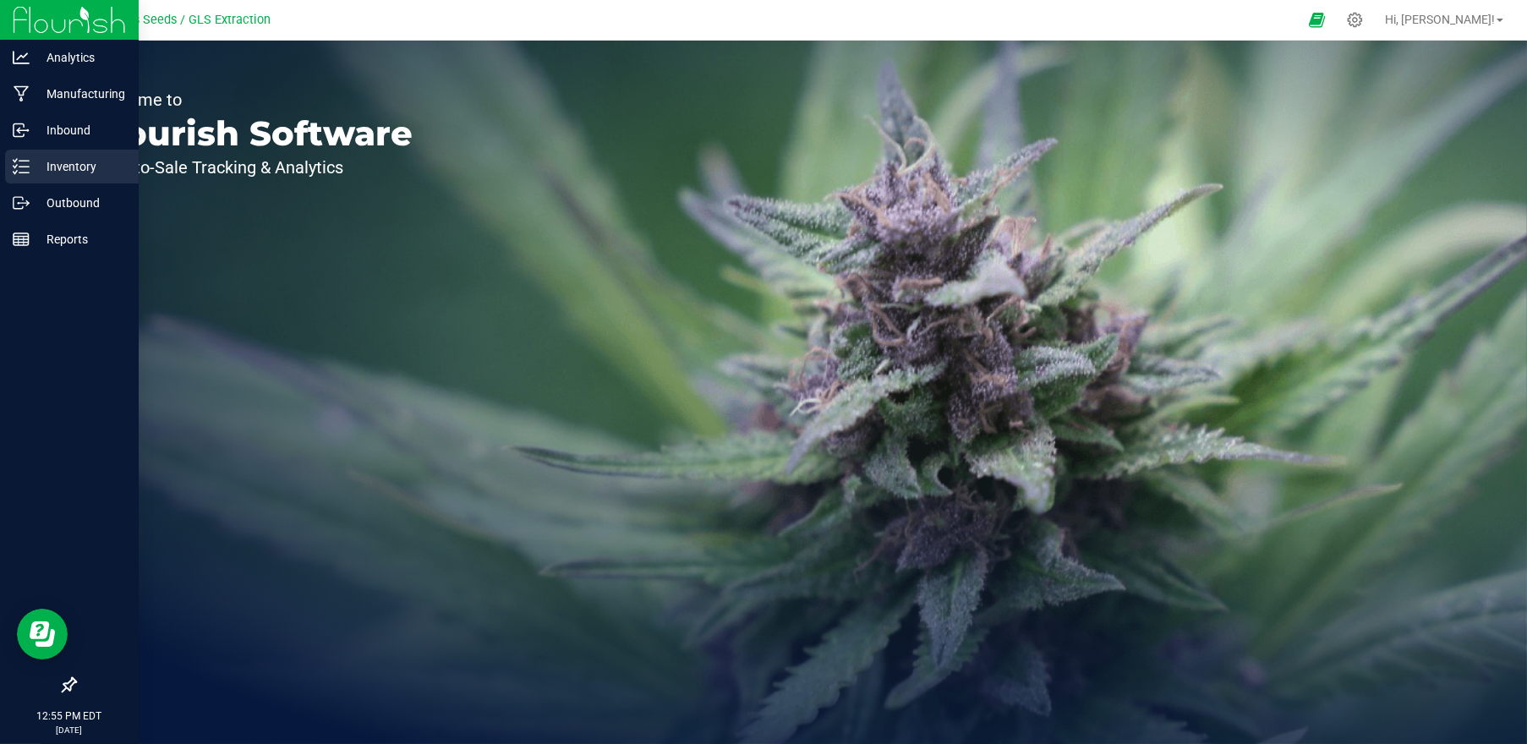
click at [63, 155] on div "Inventory" at bounding box center [72, 167] width 134 height 34
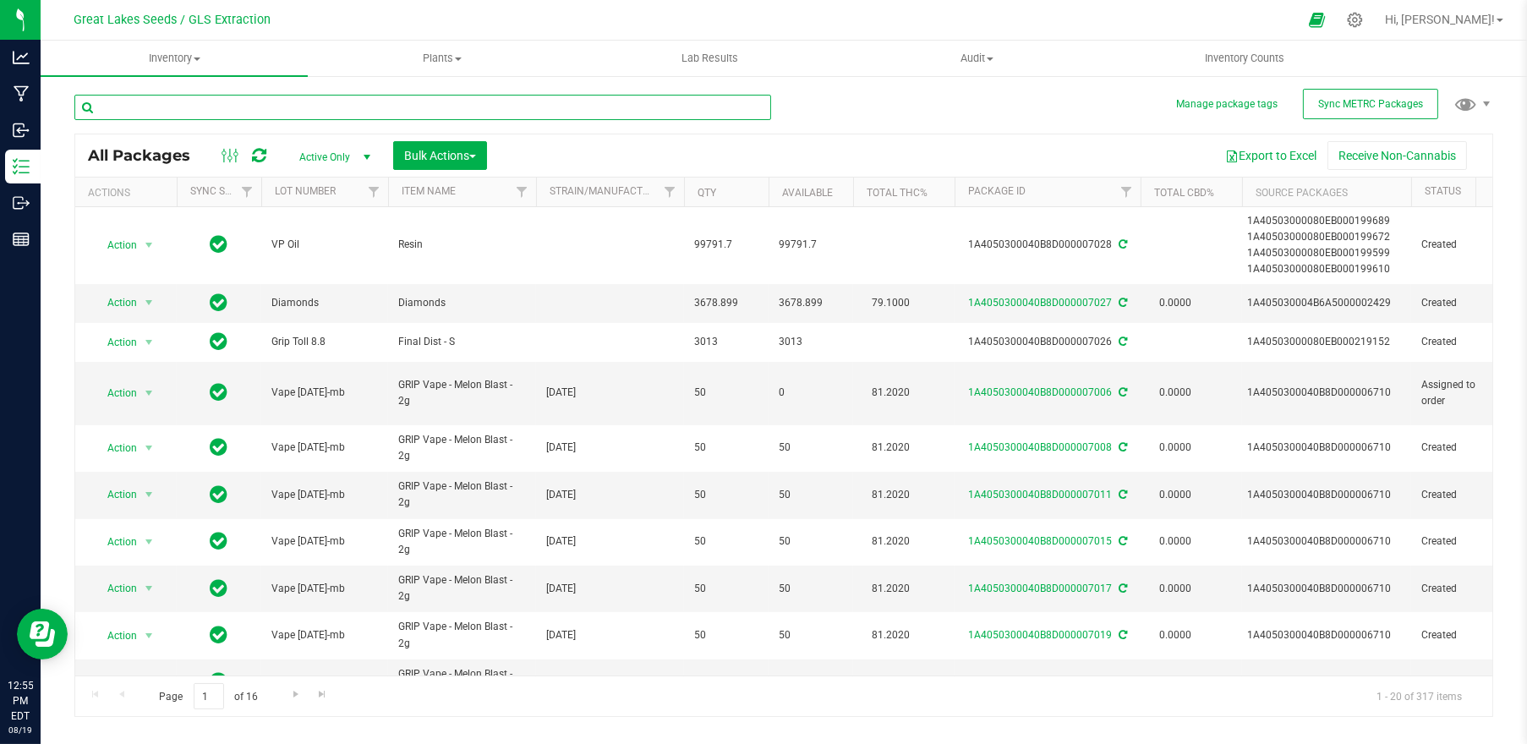
click at [243, 107] on input "text" at bounding box center [422, 107] width 697 height 25
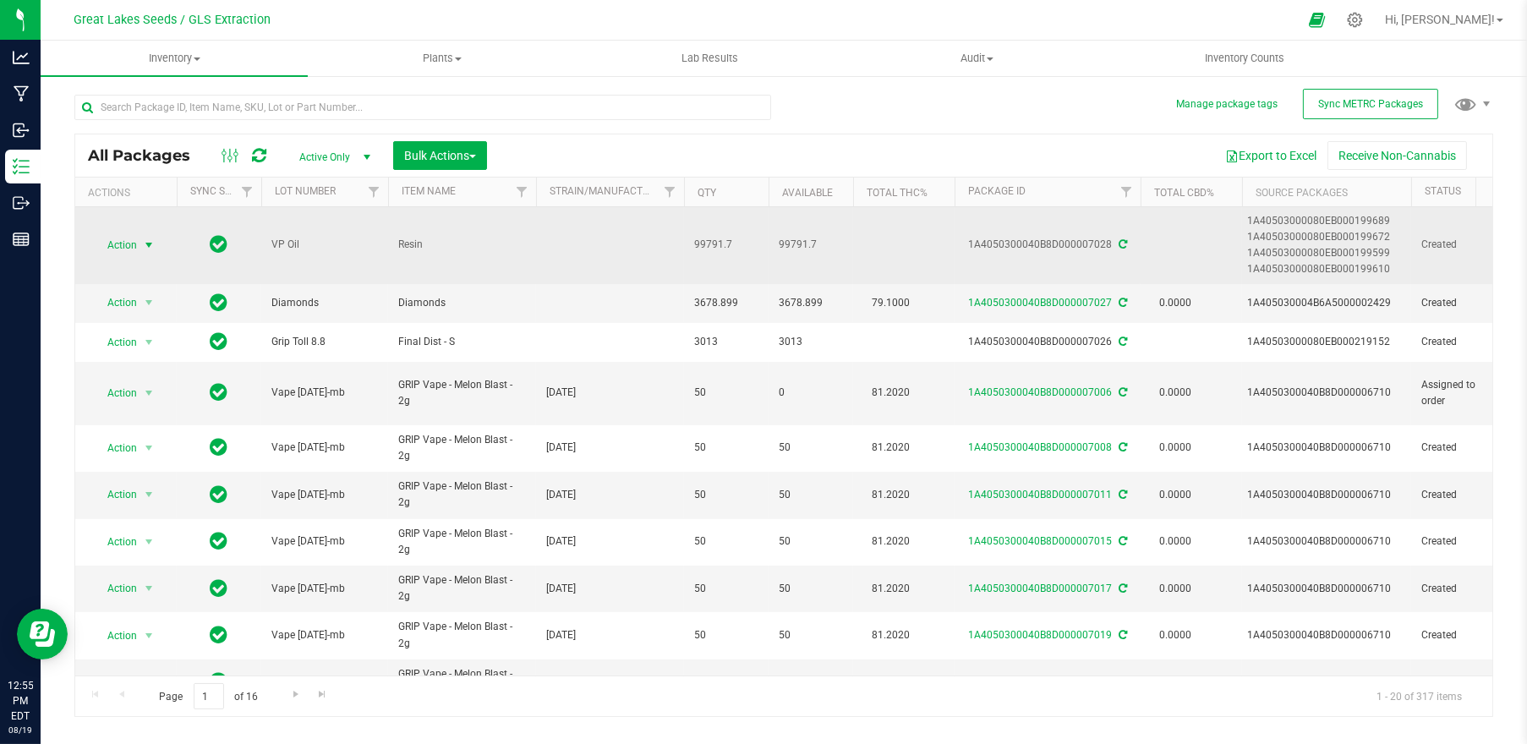
click at [124, 249] on span "Action" at bounding box center [115, 245] width 46 height 24
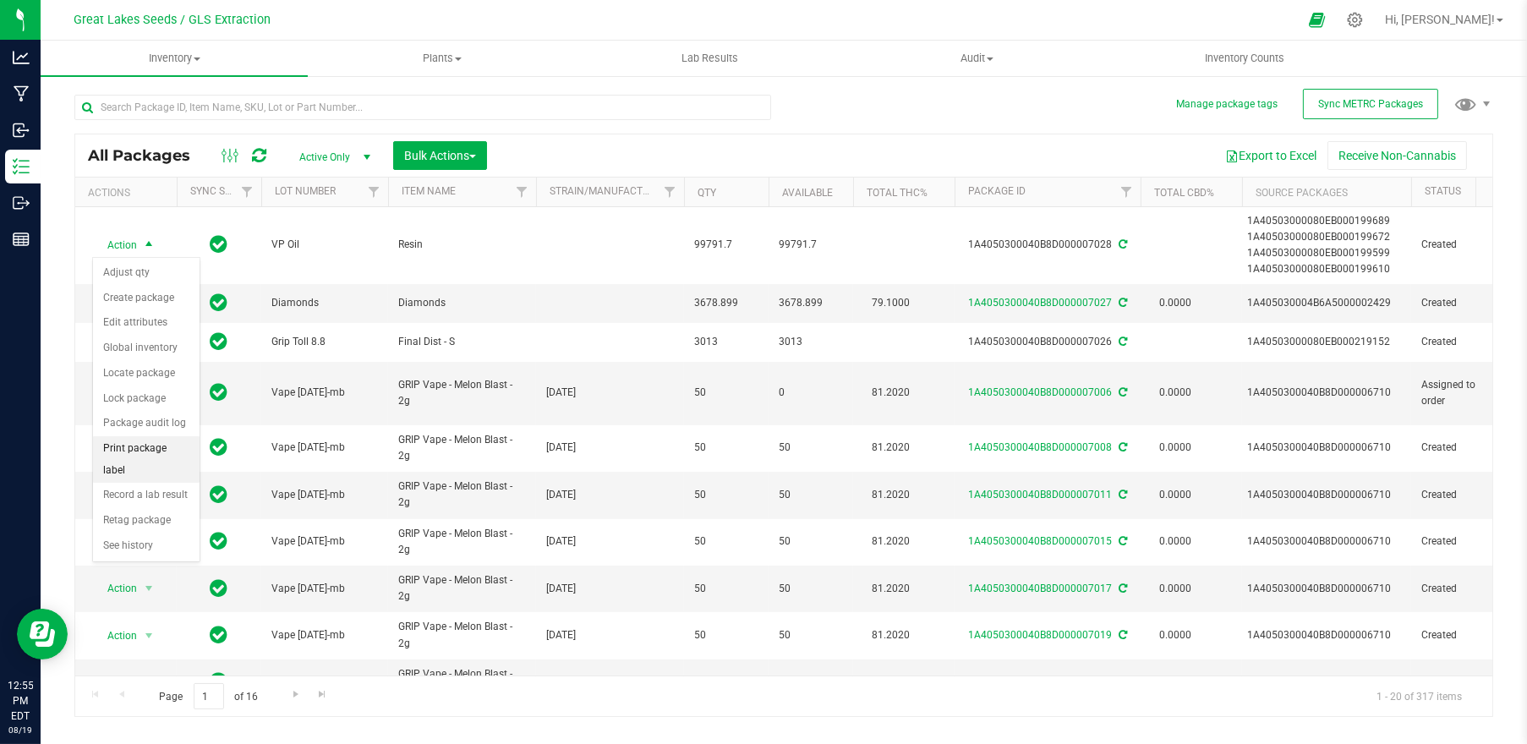
click at [130, 442] on li "Print package label" at bounding box center [146, 459] width 107 height 47
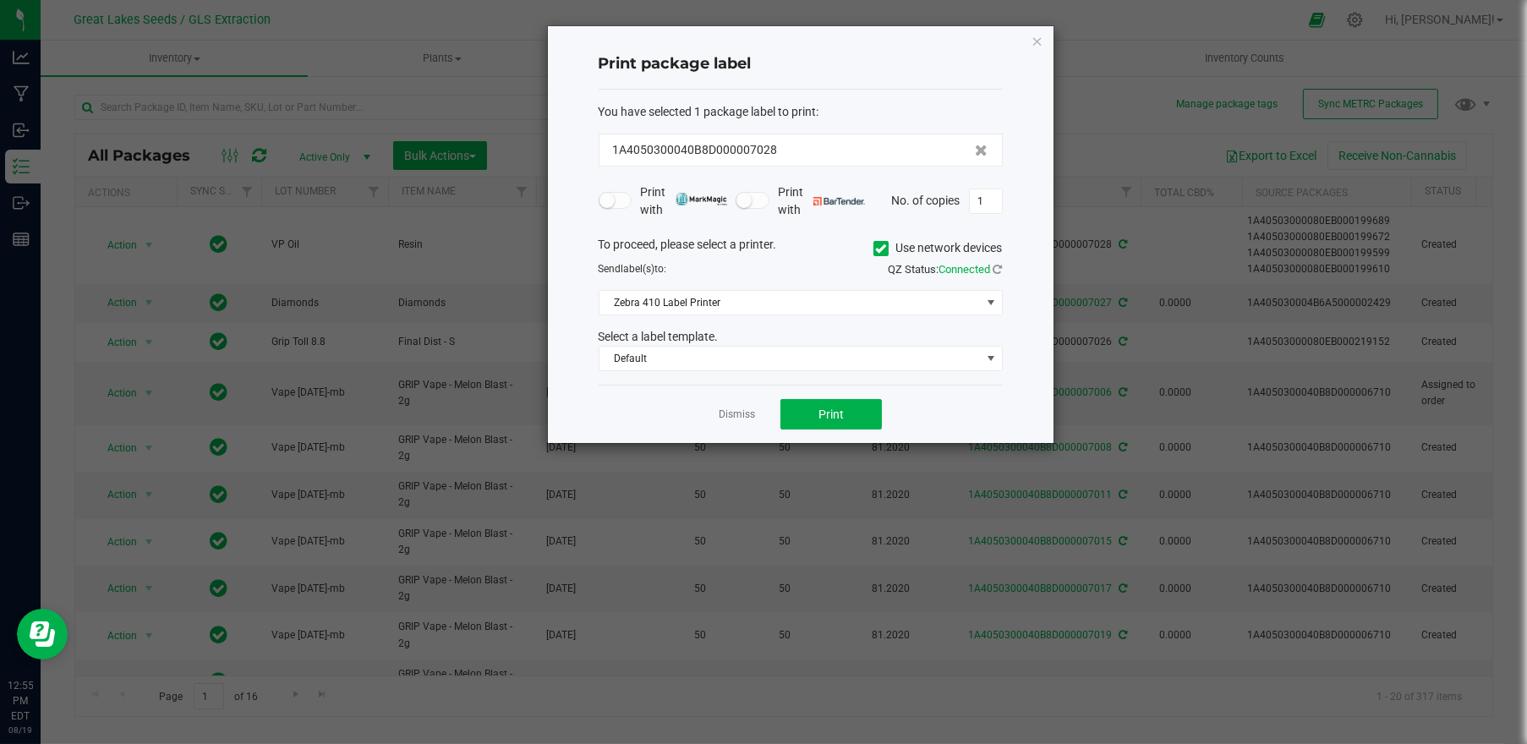
click at [880, 249] on icon at bounding box center [880, 249] width 11 height 0
click at [0, 0] on input "Use network devices" at bounding box center [0, 0] width 0 height 0
click at [858, 307] on span at bounding box center [790, 303] width 381 height 24
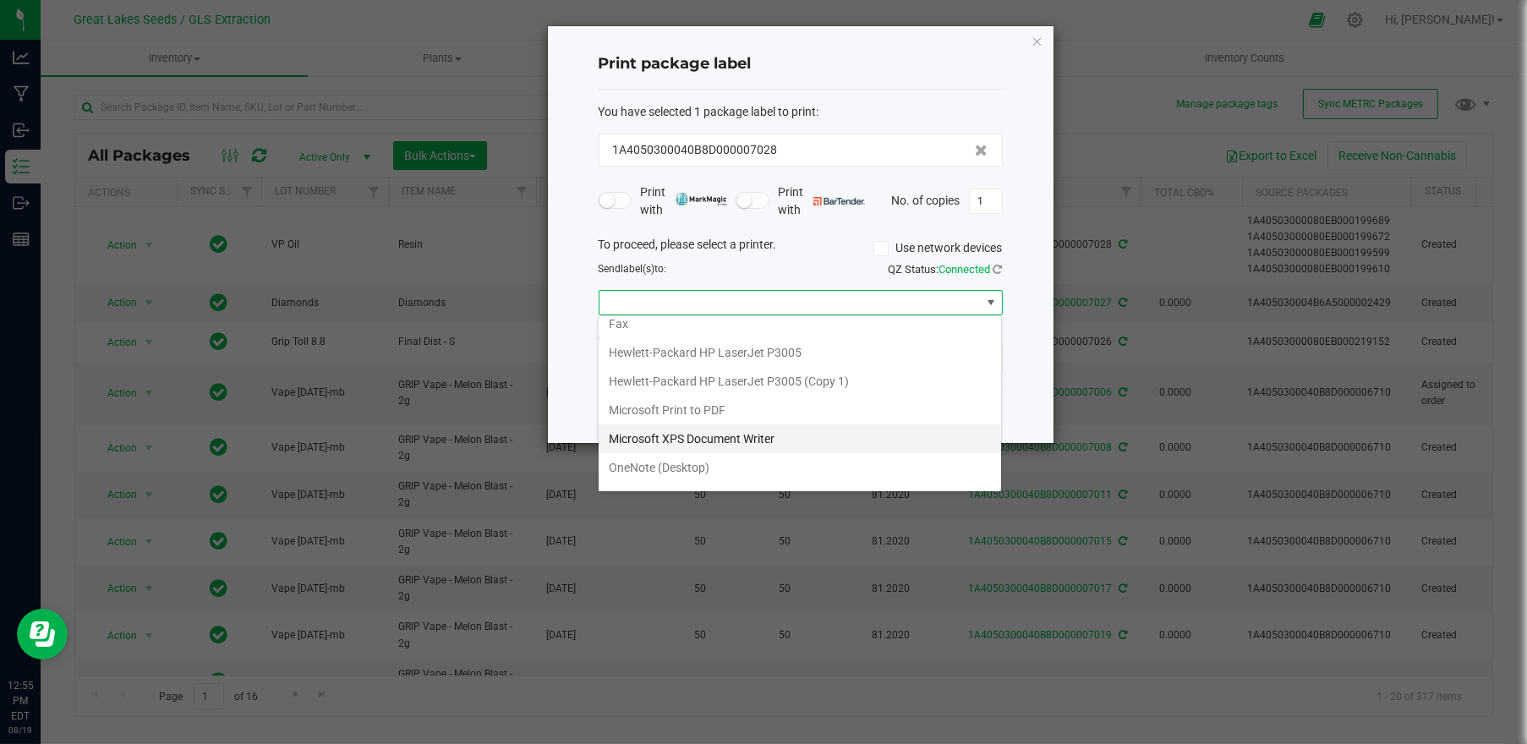
scroll to position [203, 0]
click at [721, 438] on ZPL "ZDesigner ZD411-203dpi ZPL" at bounding box center [800, 446] width 403 height 29
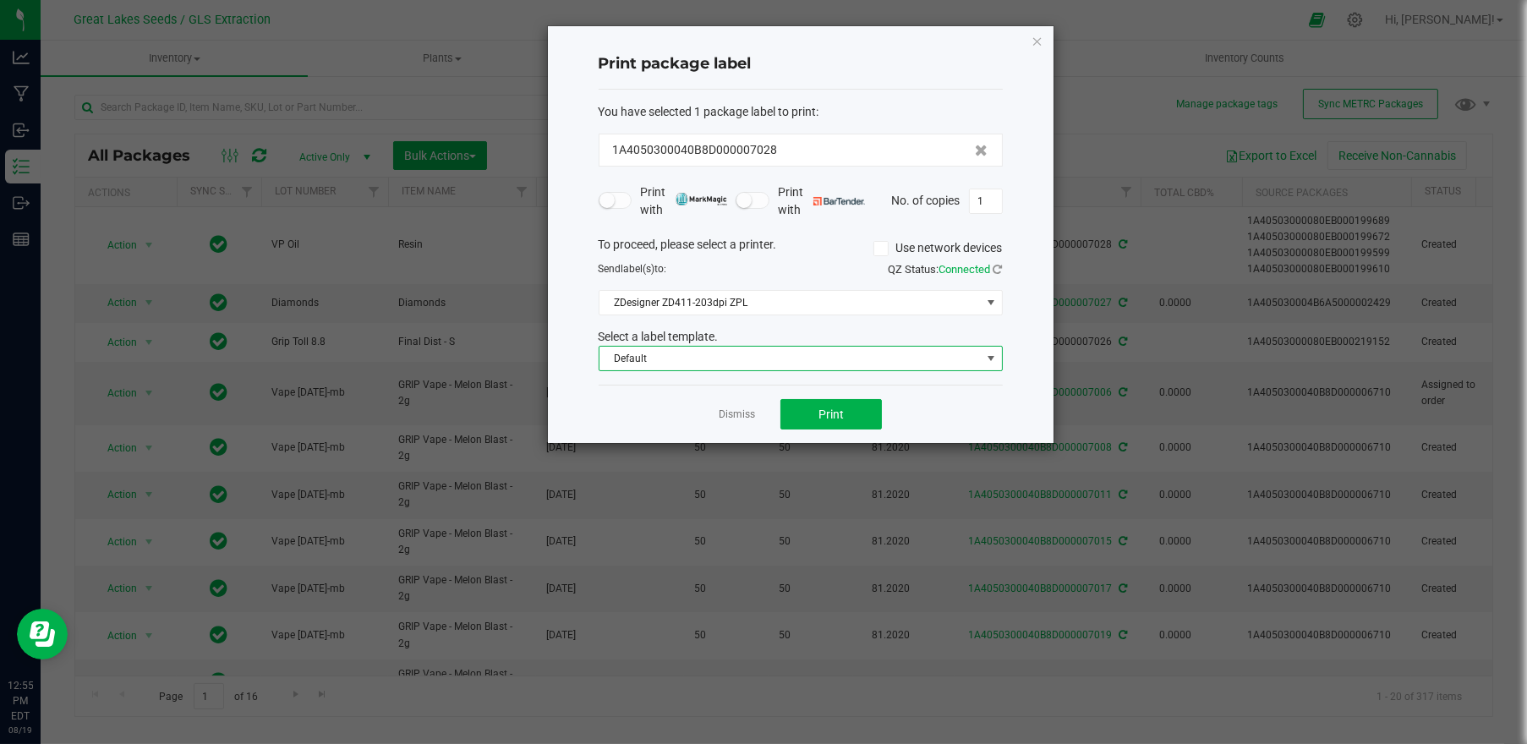
click at [712, 356] on span "Default" at bounding box center [790, 359] width 381 height 24
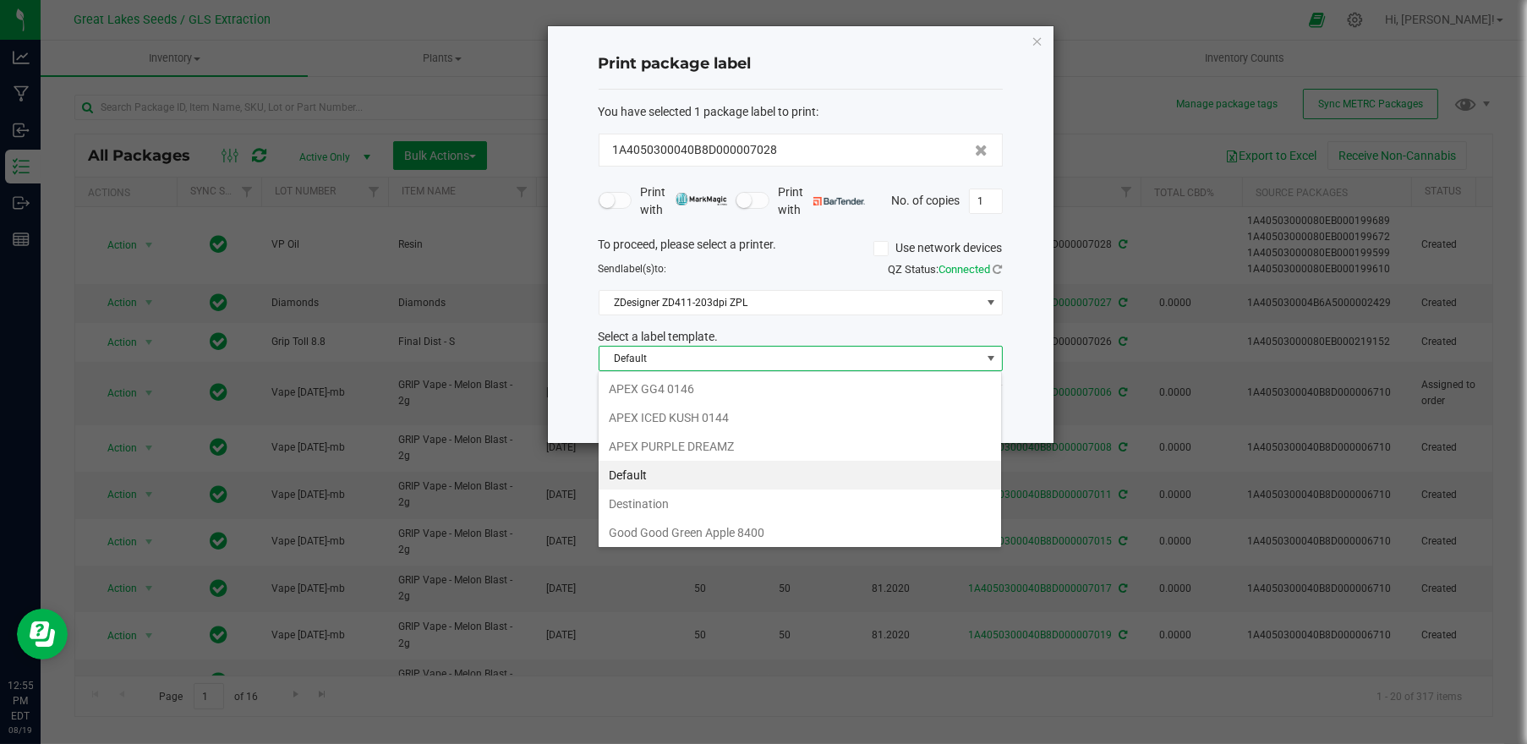
scroll to position [25, 403]
click at [690, 506] on li "Destination" at bounding box center [800, 504] width 403 height 29
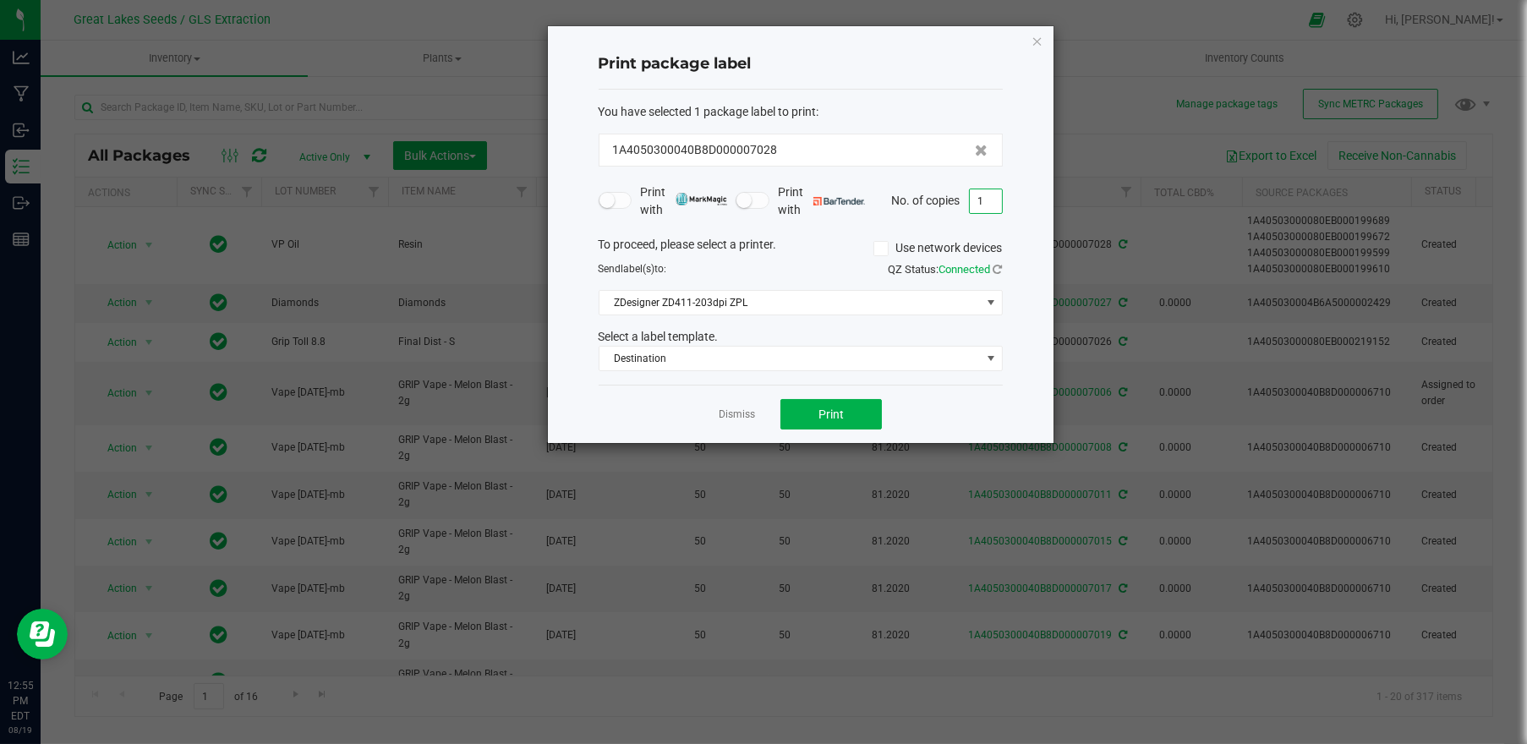
click at [990, 193] on input "1" at bounding box center [986, 201] width 32 height 24
click at [843, 400] on button "Print" at bounding box center [831, 414] width 101 height 30
click at [737, 419] on link "Dismiss" at bounding box center [737, 415] width 36 height 14
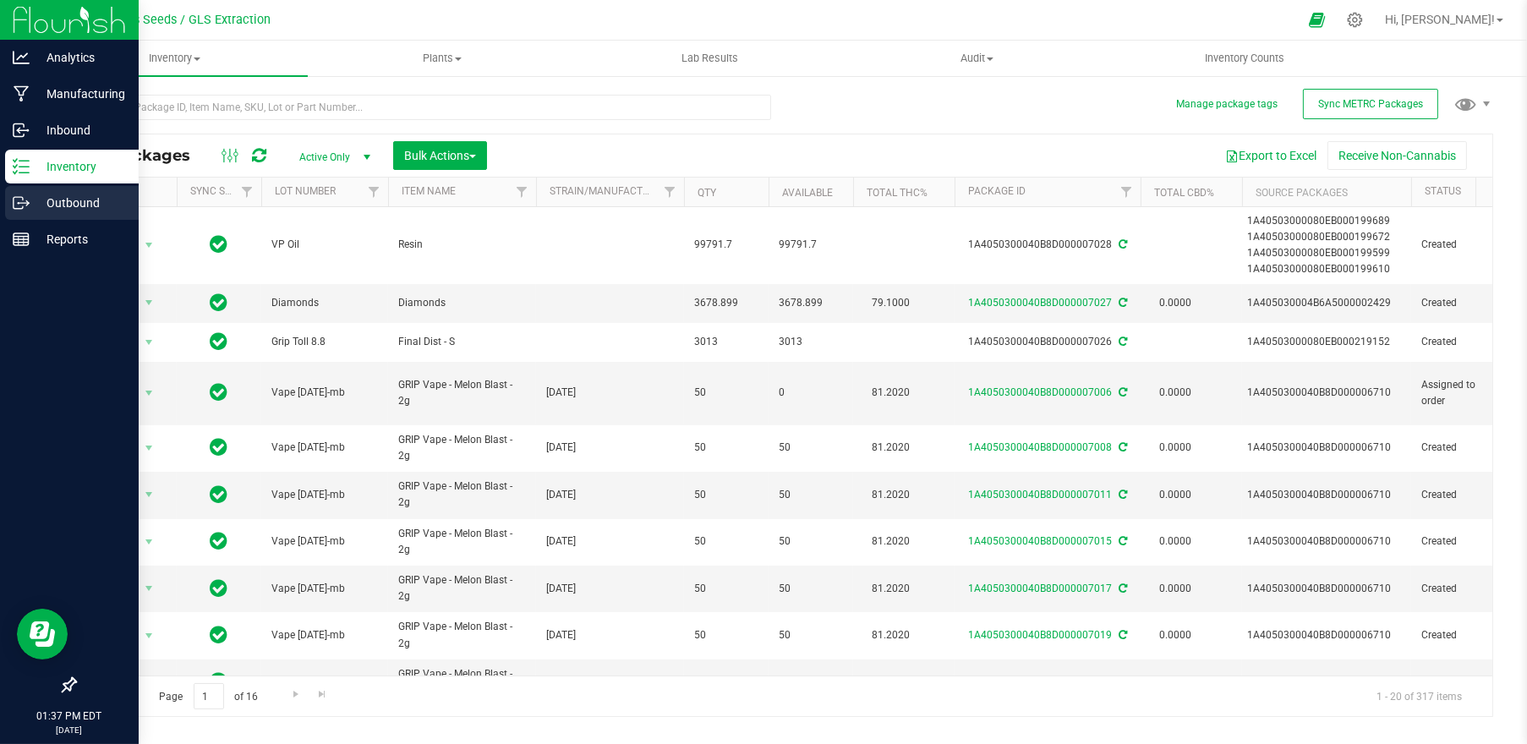
click at [45, 200] on p "Outbound" at bounding box center [80, 203] width 101 height 20
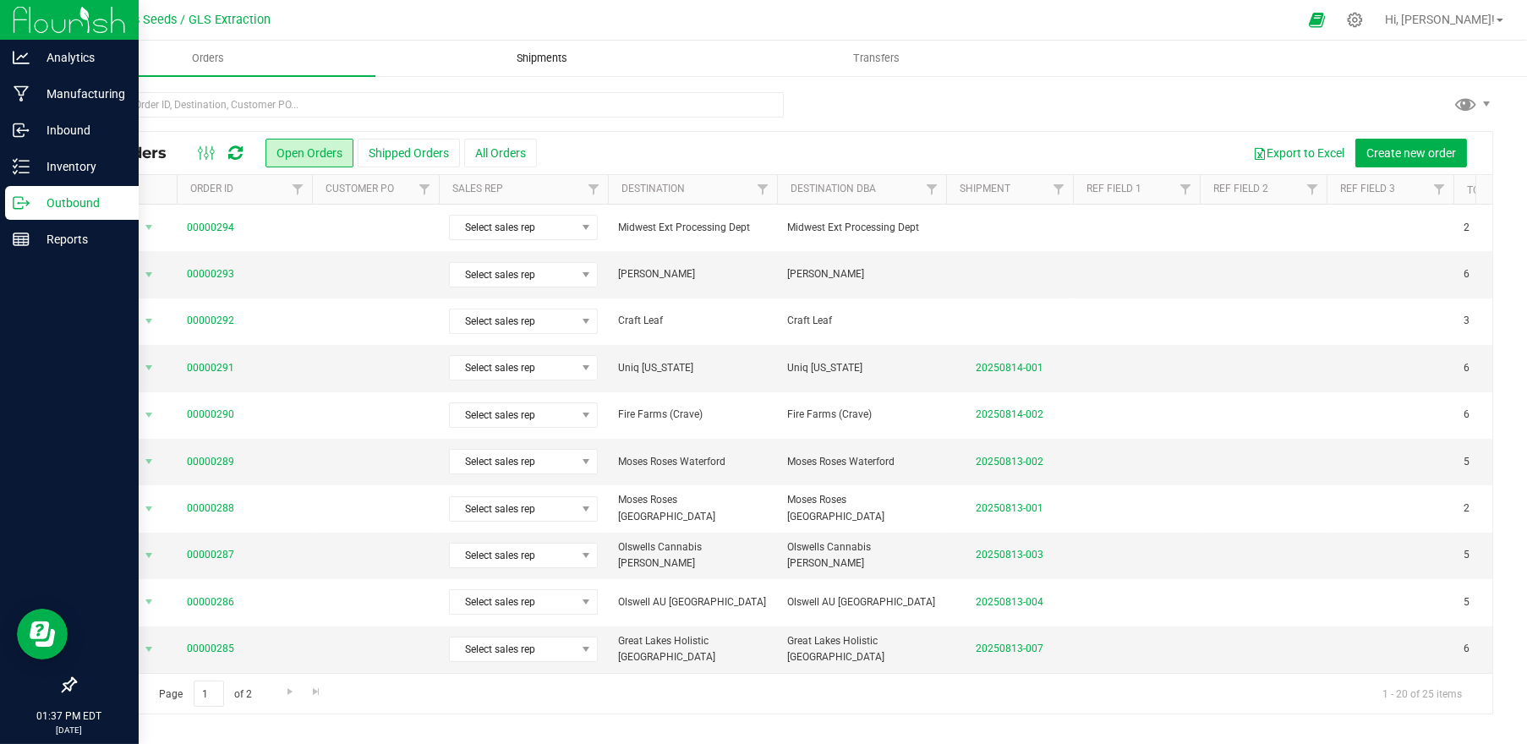
click at [531, 58] on span "Shipments" at bounding box center [542, 58] width 96 height 15
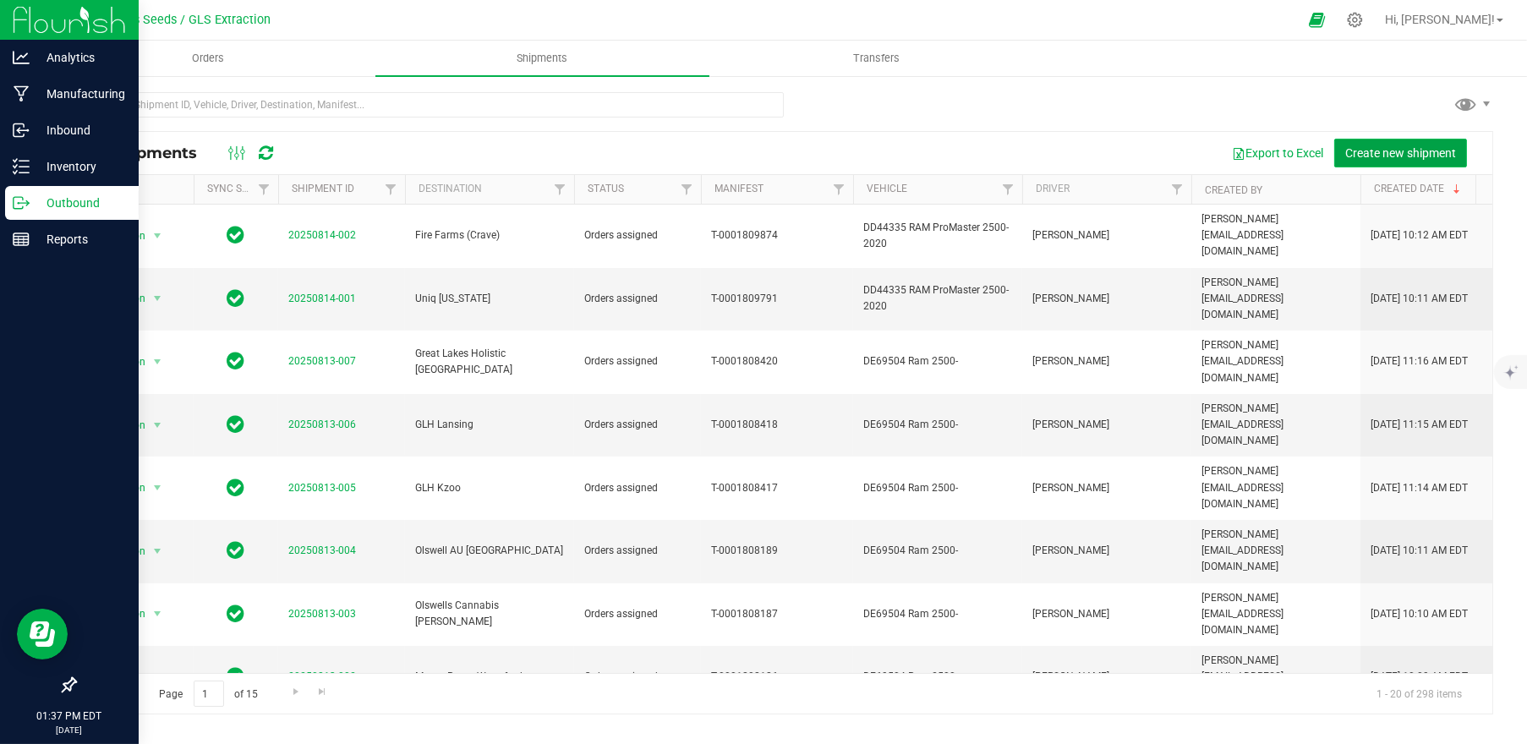
click at [1378, 152] on span "Create new shipment" at bounding box center [1400, 153] width 111 height 14
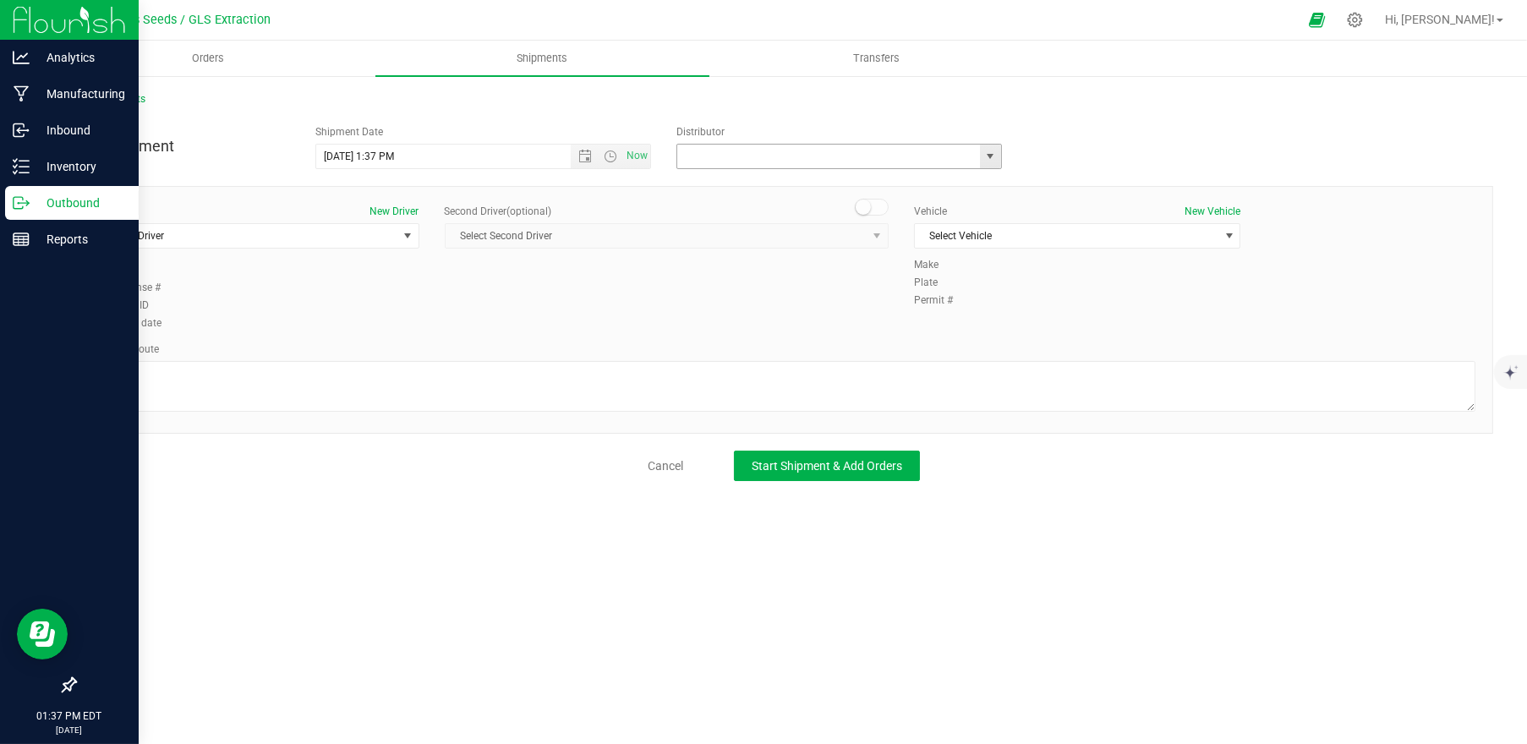
click at [814, 156] on input "text" at bounding box center [823, 157] width 293 height 24
click at [984, 151] on span "select" at bounding box center [991, 157] width 14 height 14
click at [885, 260] on li "Motas Transportation" at bounding box center [839, 256] width 324 height 25
click at [406, 229] on span "select" at bounding box center [408, 236] width 14 height 14
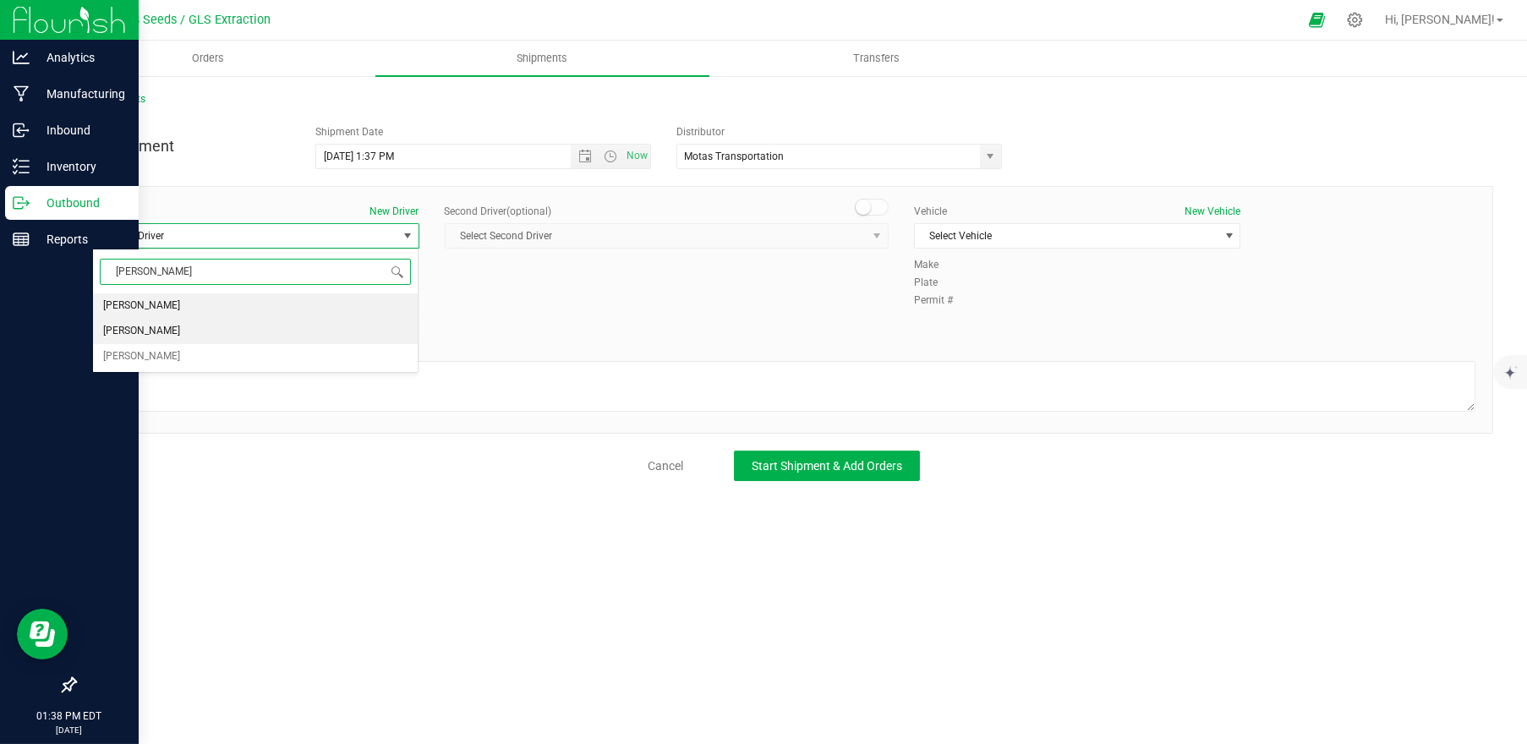
click at [269, 336] on li "[PERSON_NAME]" at bounding box center [256, 331] width 326 height 25
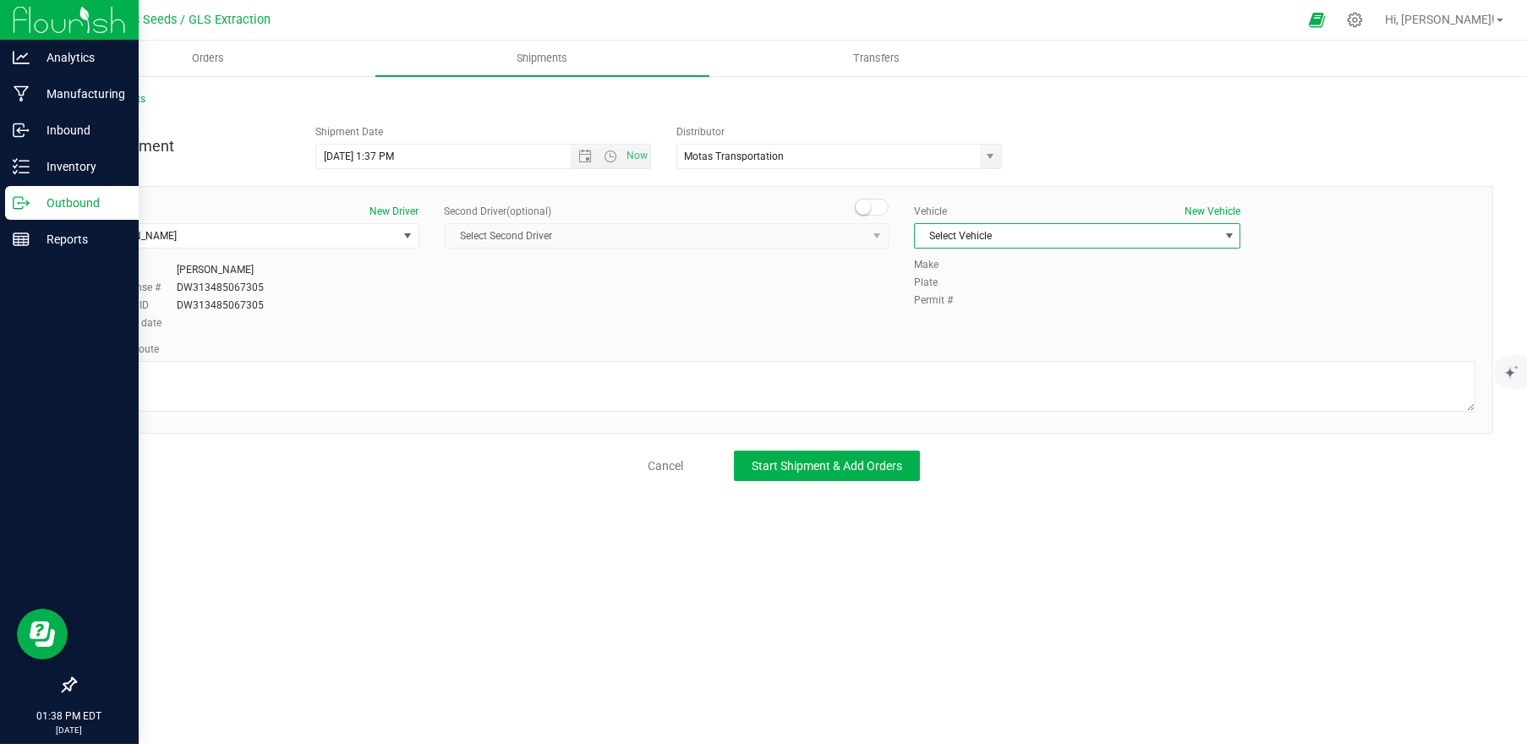
click at [1047, 241] on span "Select Vehicle" at bounding box center [1067, 236] width 304 height 24
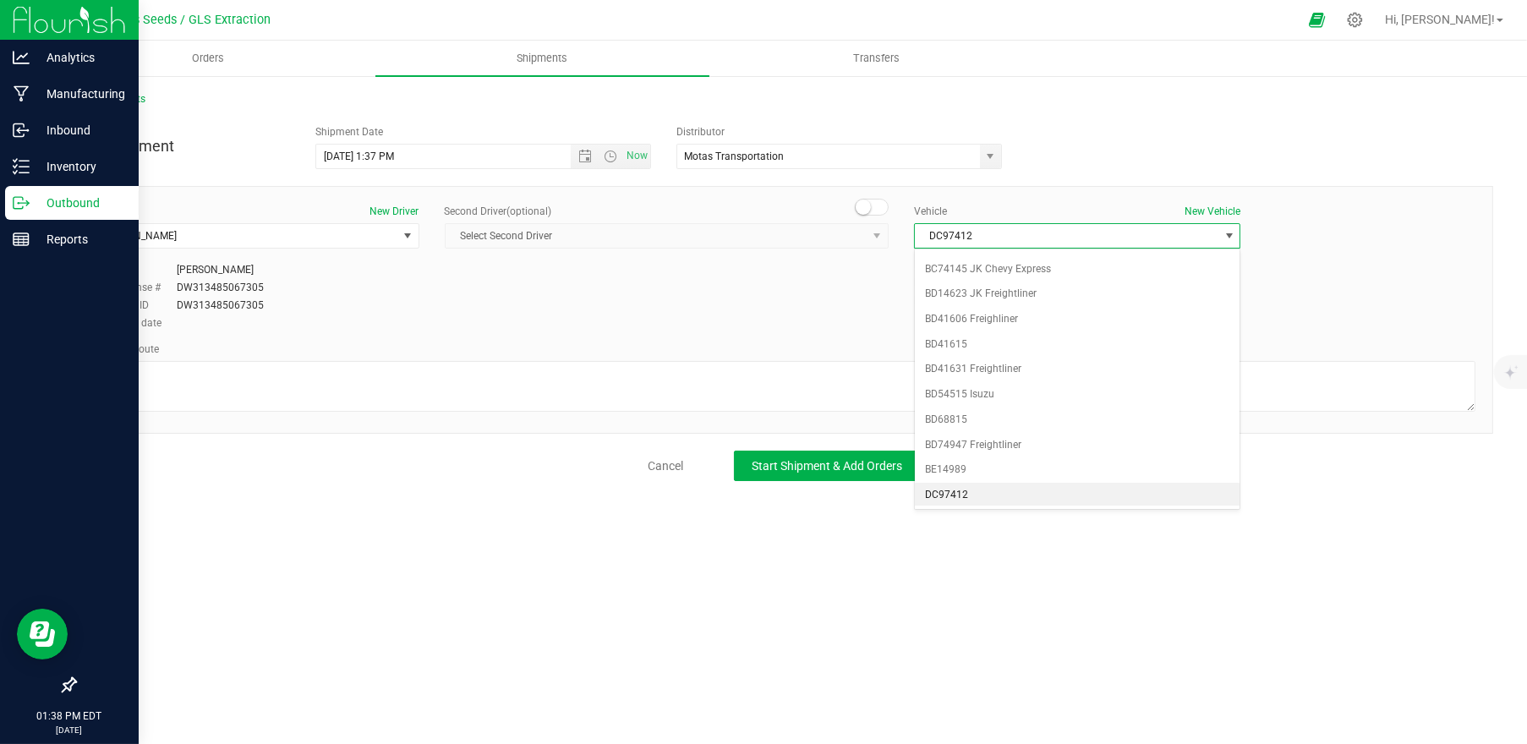
scroll to position [471, 0]
click at [1083, 235] on span "DE 30374 Ram 3500" at bounding box center [1067, 236] width 304 height 24
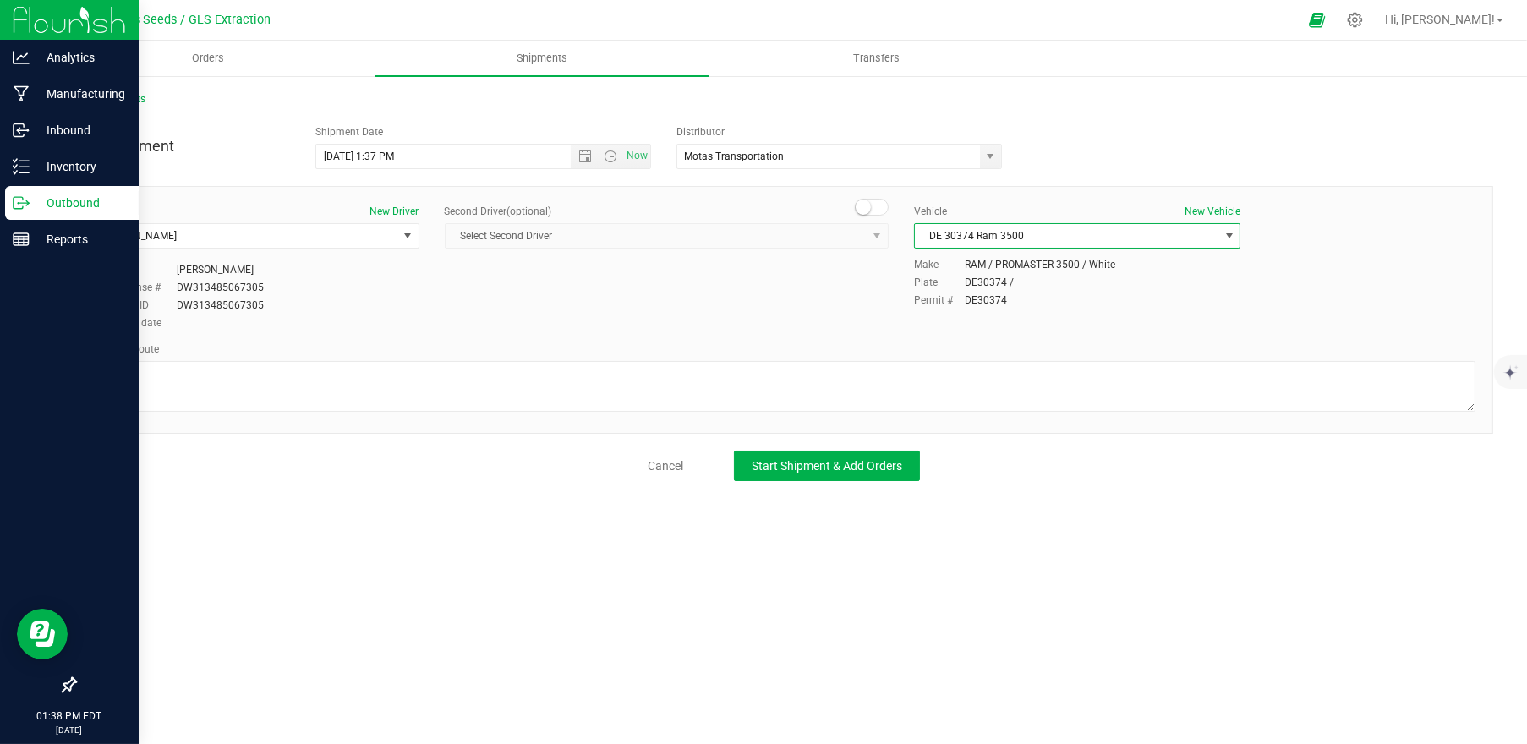
click at [1232, 237] on span "select" at bounding box center [1230, 236] width 14 height 14
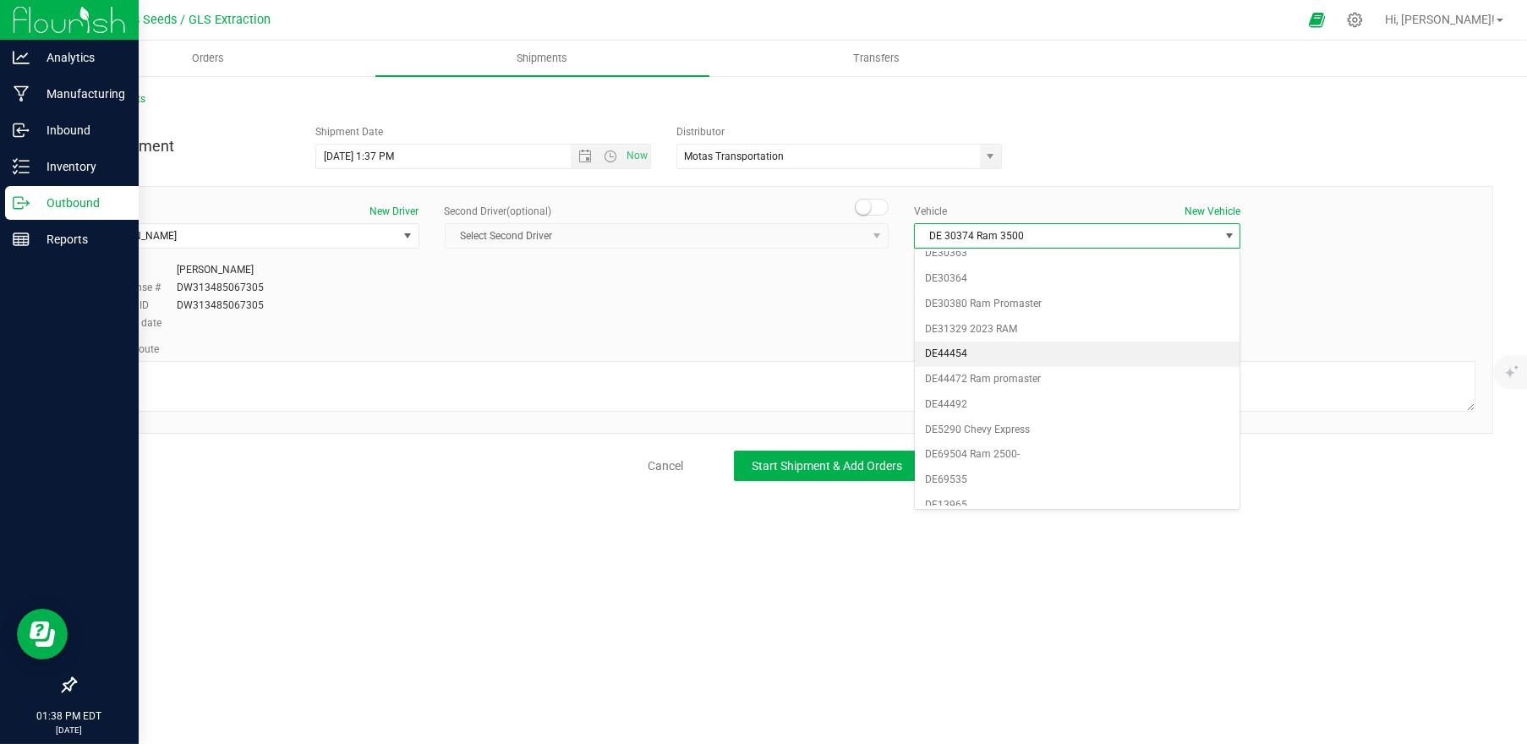
scroll to position [719, 0]
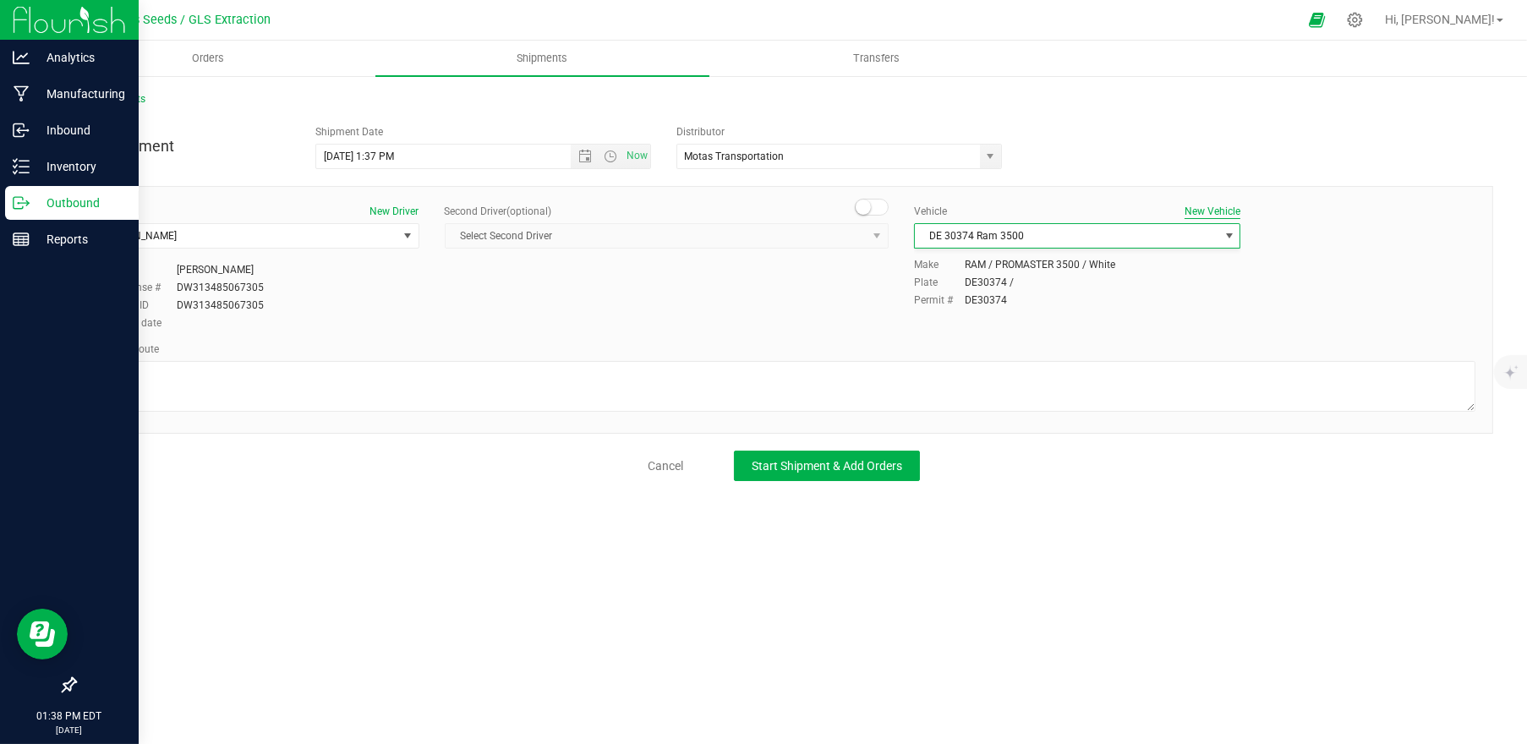
click at [1202, 205] on button "New Vehicle" at bounding box center [1213, 211] width 56 height 15
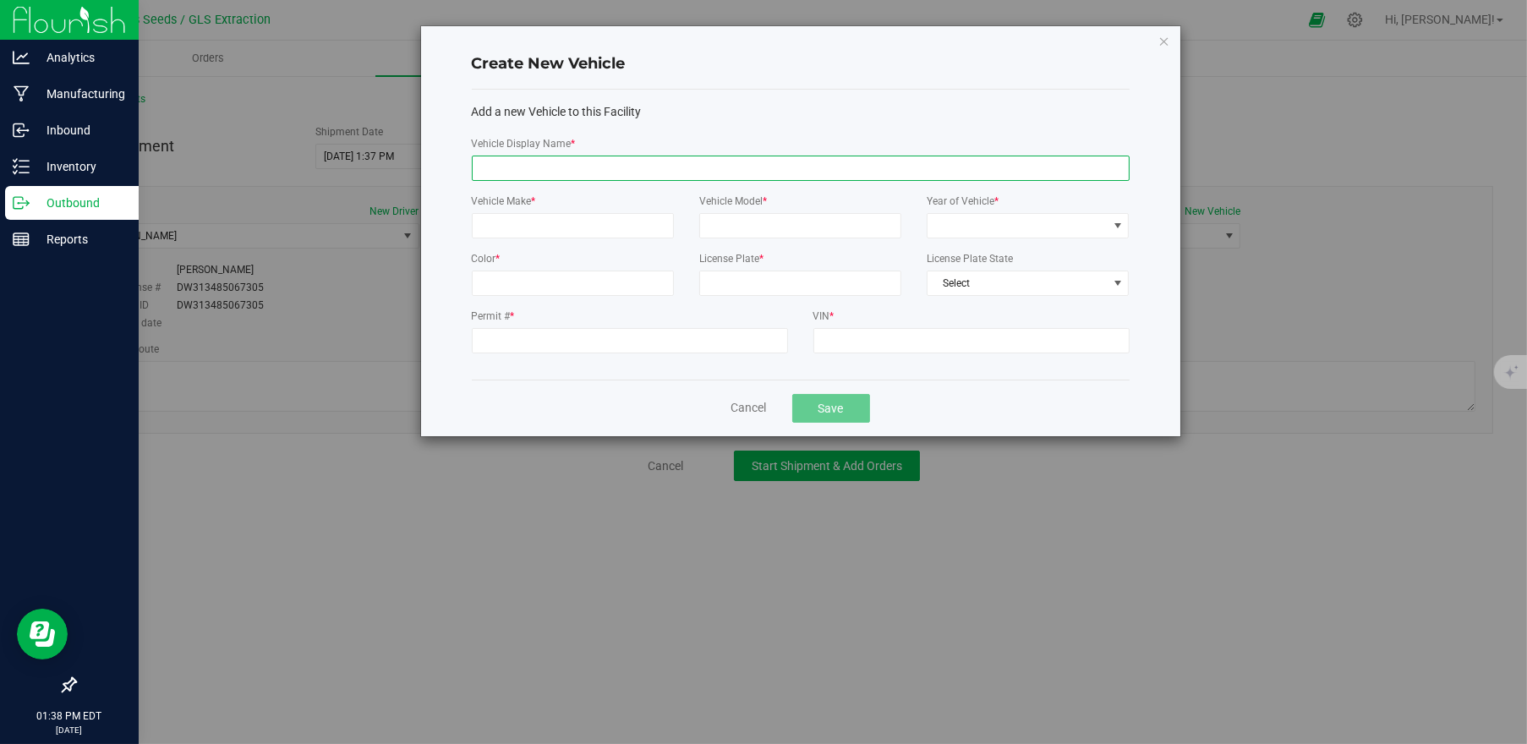
click at [560, 160] on input "Vehicle Display Name *" at bounding box center [801, 168] width 658 height 25
click at [561, 230] on input "Vehicle Make *" at bounding box center [573, 225] width 202 height 25
click at [814, 228] on input "Vehicle Model *" at bounding box center [800, 225] width 202 height 25
click at [950, 221] on span at bounding box center [1017, 226] width 179 height 24
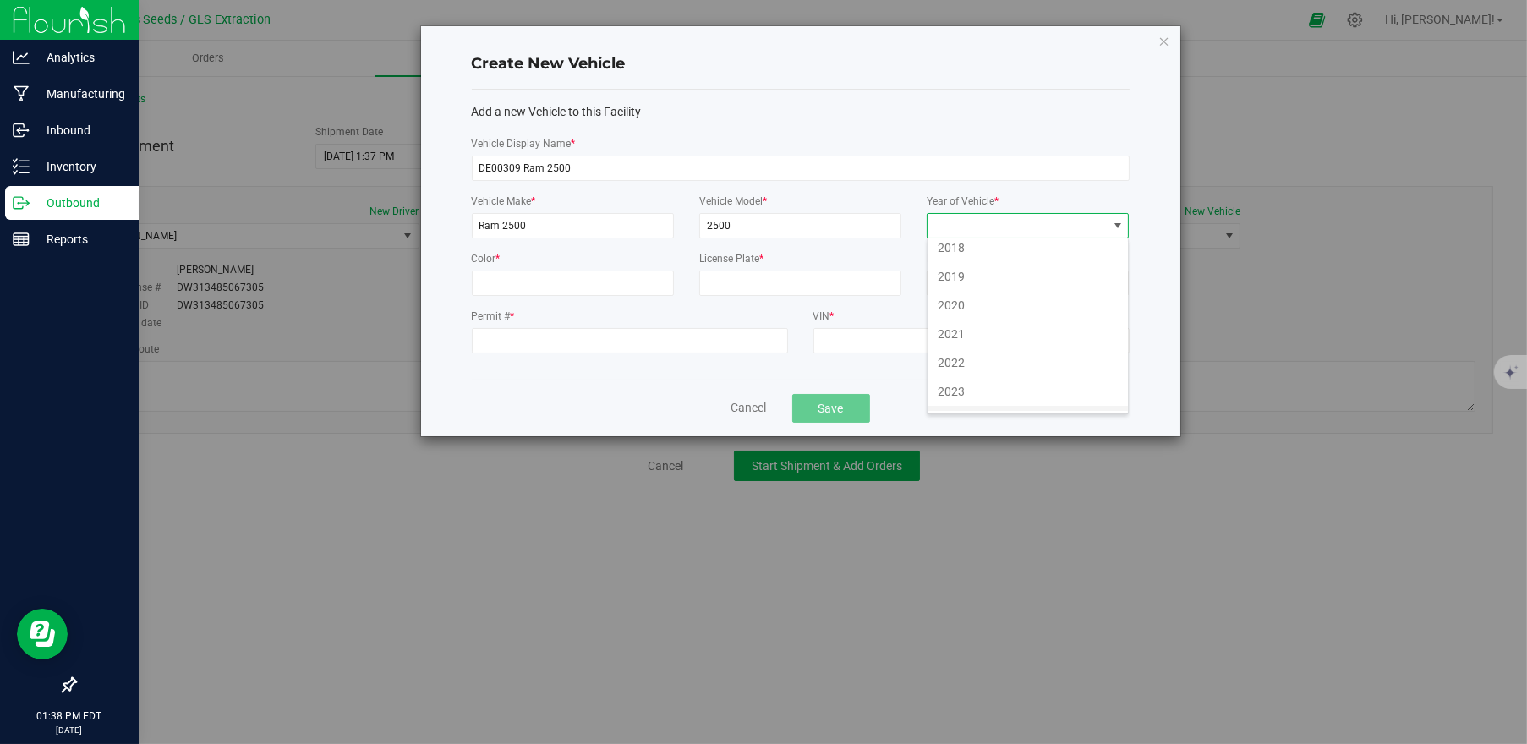
scroll to position [1064, 0]
click at [967, 362] on li "2021" at bounding box center [1028, 371] width 200 height 29
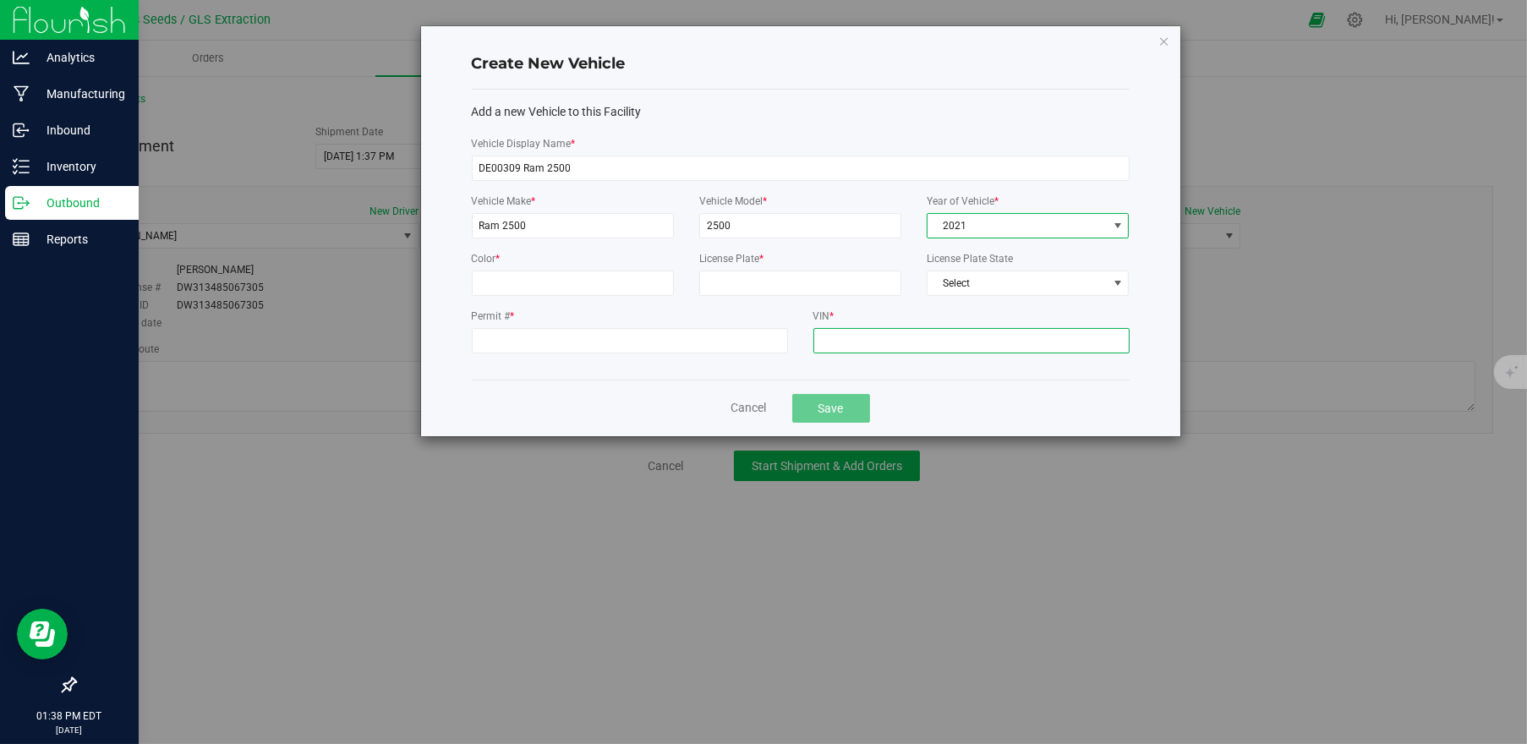
click at [876, 340] on input "VIN *" at bounding box center [972, 340] width 316 height 25
click at [663, 347] on input "Permit # *" at bounding box center [630, 340] width 316 height 25
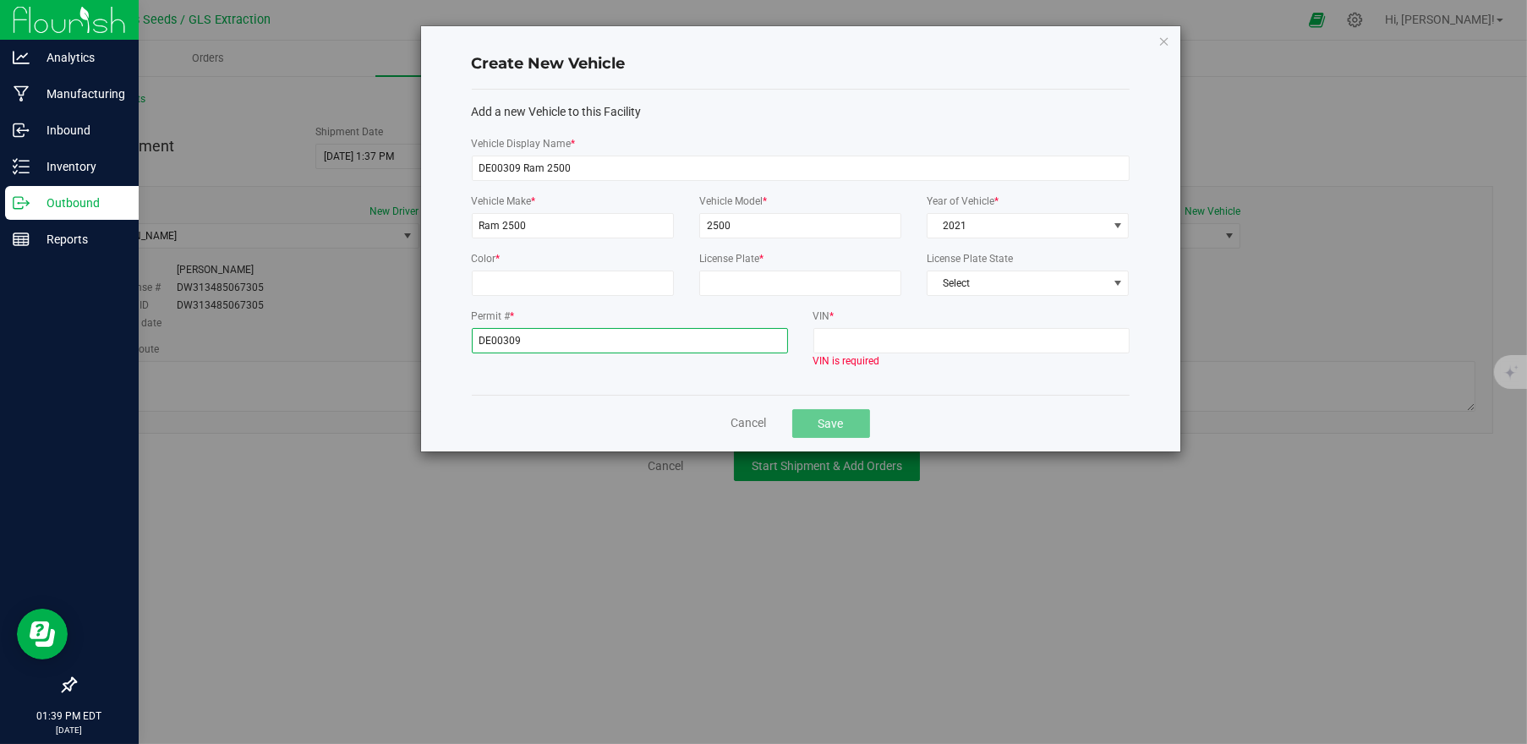
drag, startPoint x: 544, startPoint y: 336, endPoint x: 457, endPoint y: 333, distance: 87.1
click at [455, 334] on div "Create New Vehicle Add a new Vehicle to this Facility Vehicle Display Name * DE…" at bounding box center [800, 238] width 759 height 425
click at [1007, 341] on input "VIN *" at bounding box center [972, 340] width 316 height 25
paste input "DE00309"
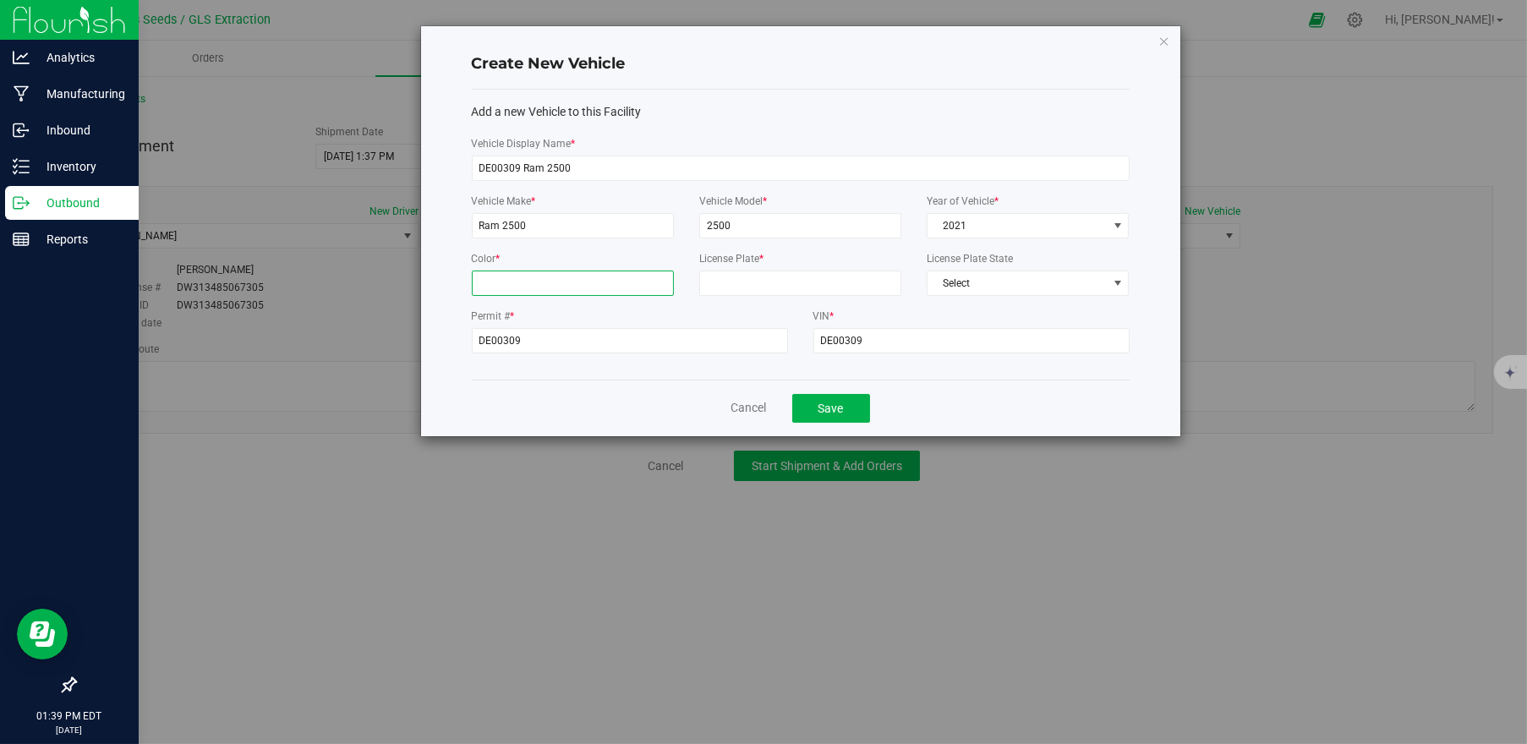
click at [638, 285] on input "Color *" at bounding box center [573, 283] width 202 height 25
click at [836, 405] on button "Save" at bounding box center [831, 408] width 78 height 29
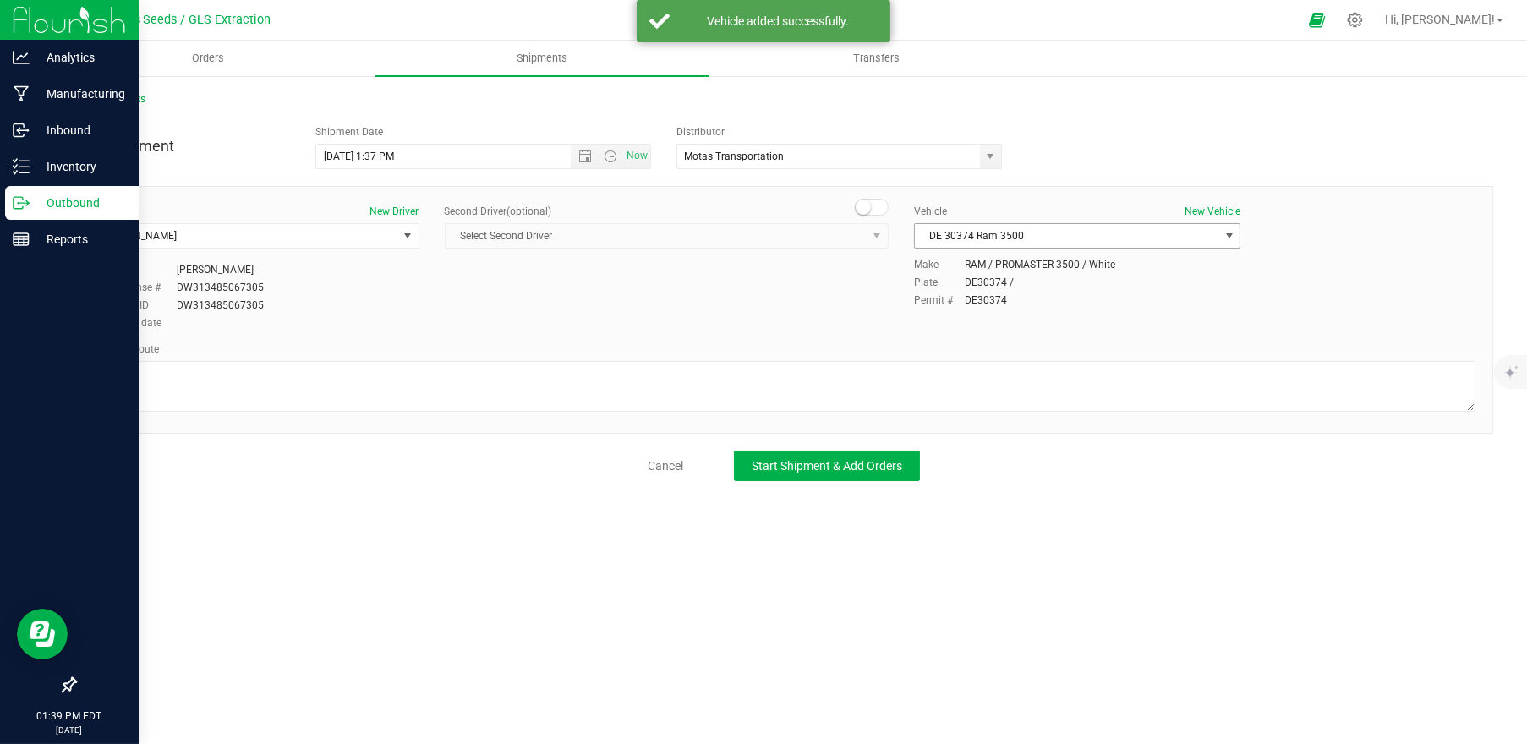
click at [1006, 238] on span "DE 30374 Ram 3500" at bounding box center [1067, 236] width 304 height 24
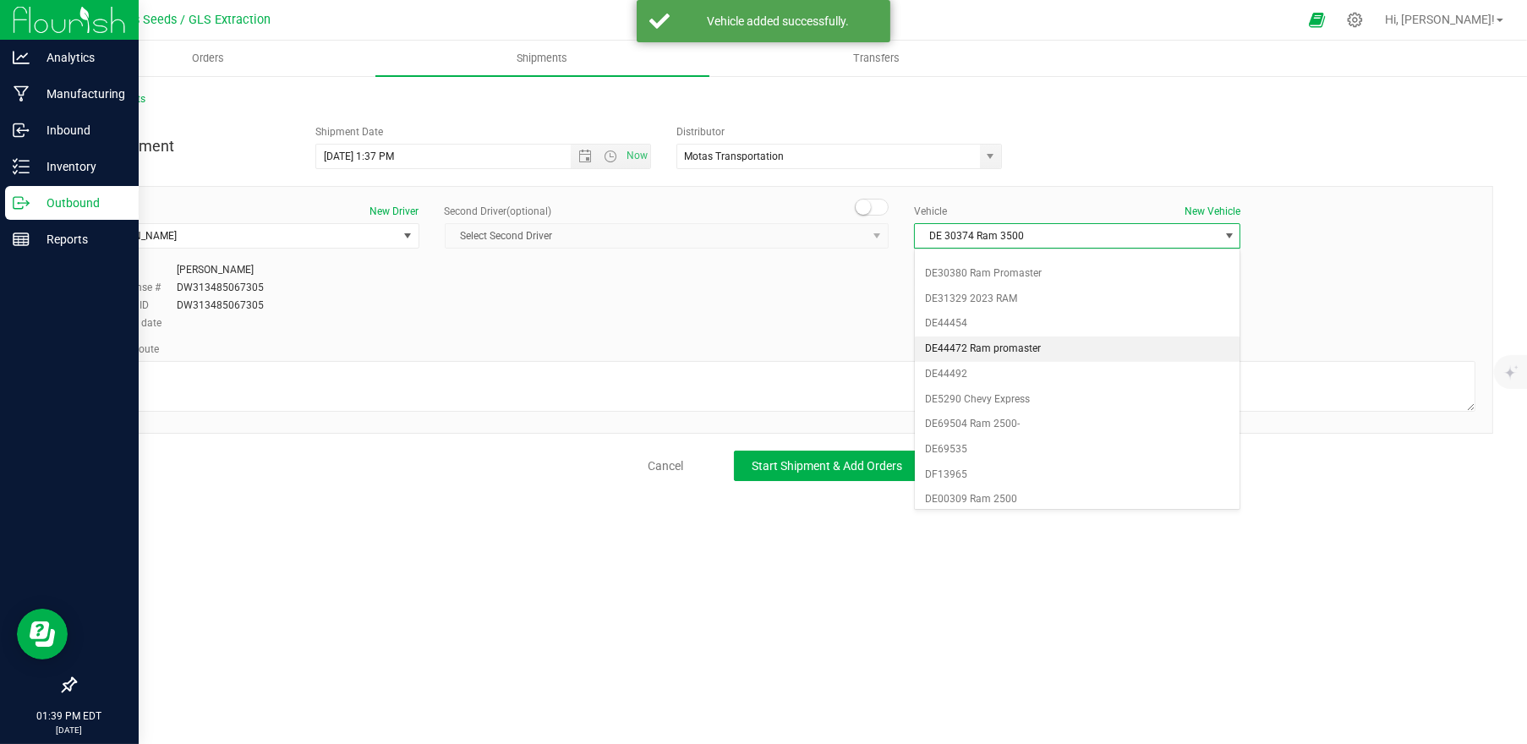
scroll to position [996, 0]
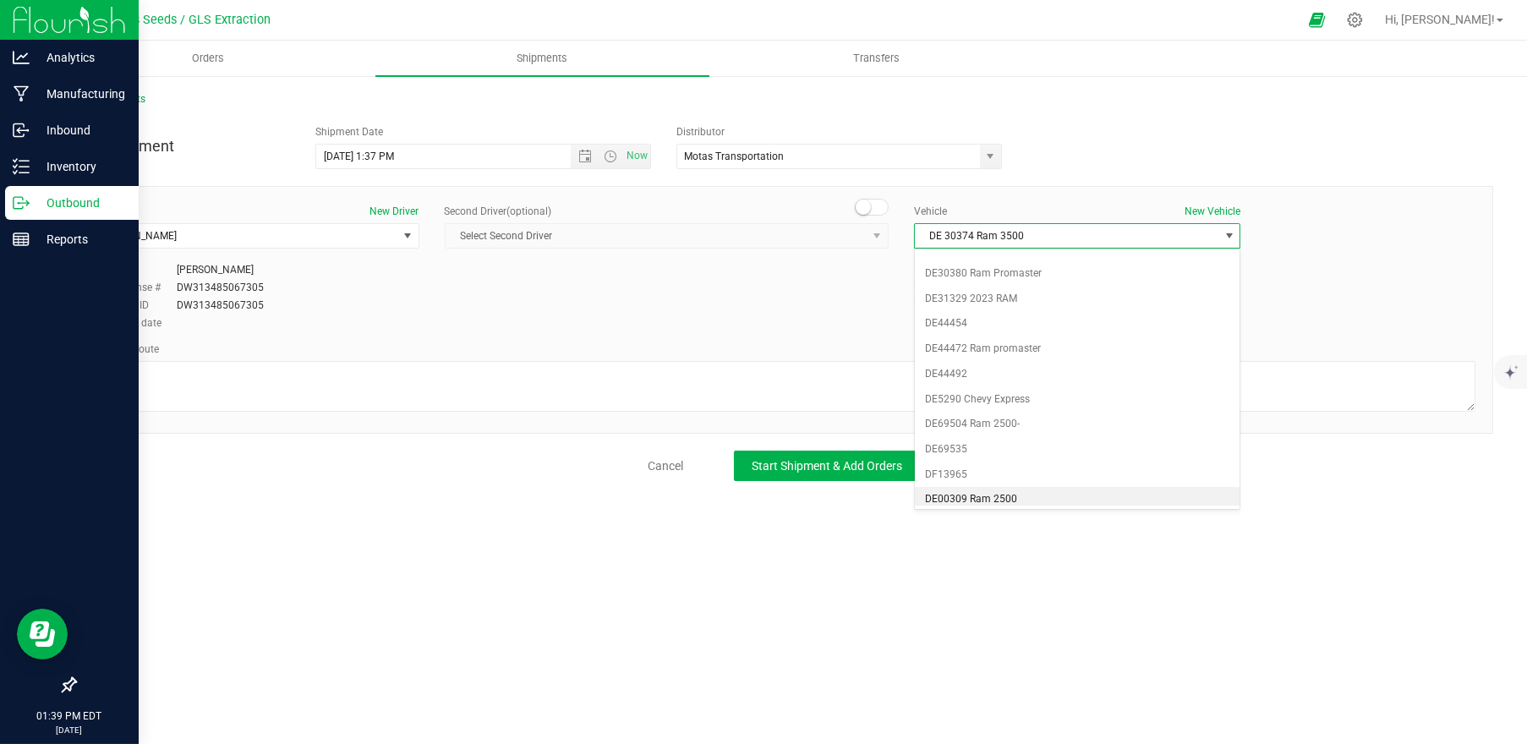
click at [1011, 495] on li "DE00309 Ram 2500" at bounding box center [1078, 499] width 326 height 25
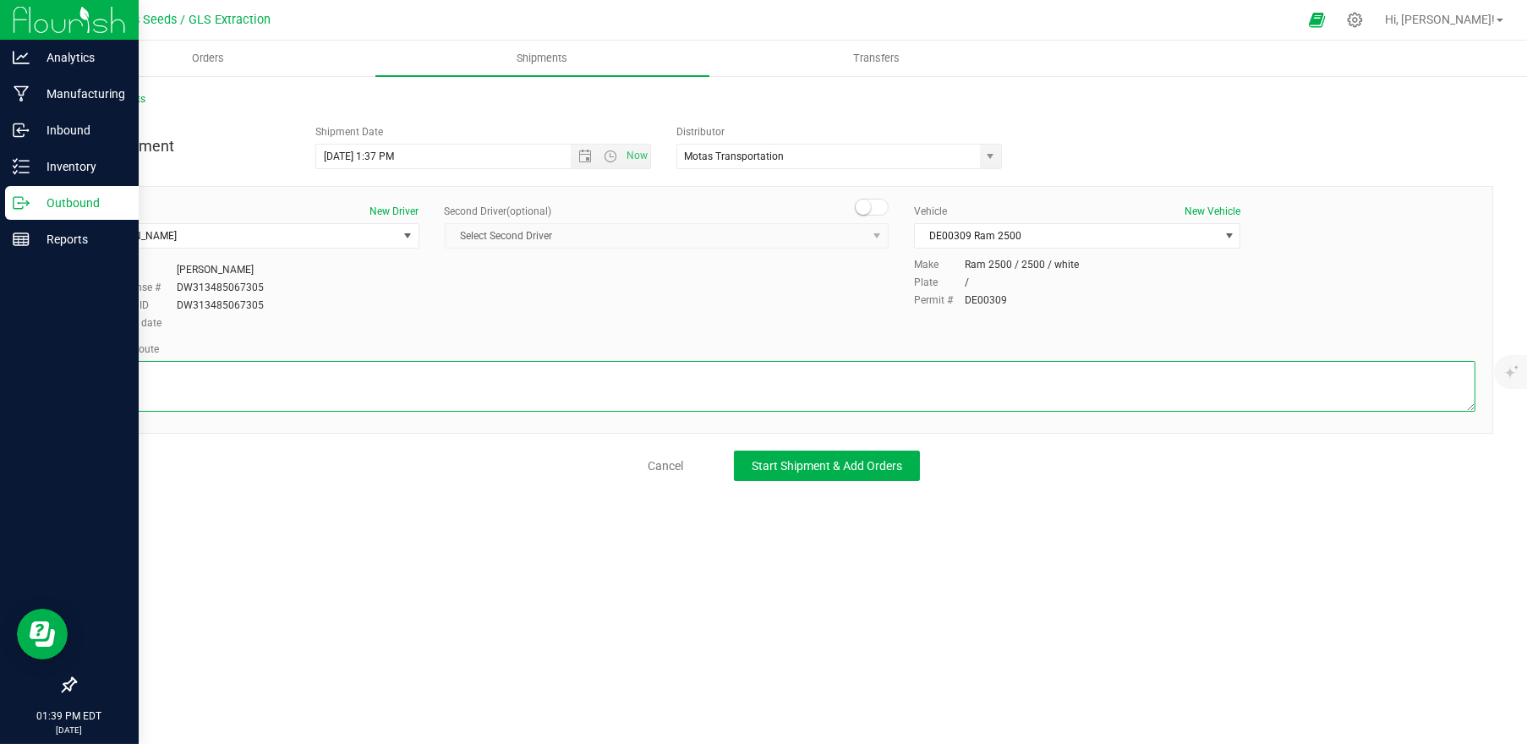
paste textarea "Grip [PERSON_NAME] (GLS) To Motas -- Head west on [PERSON_NAME] toward [GEOGRAP…"
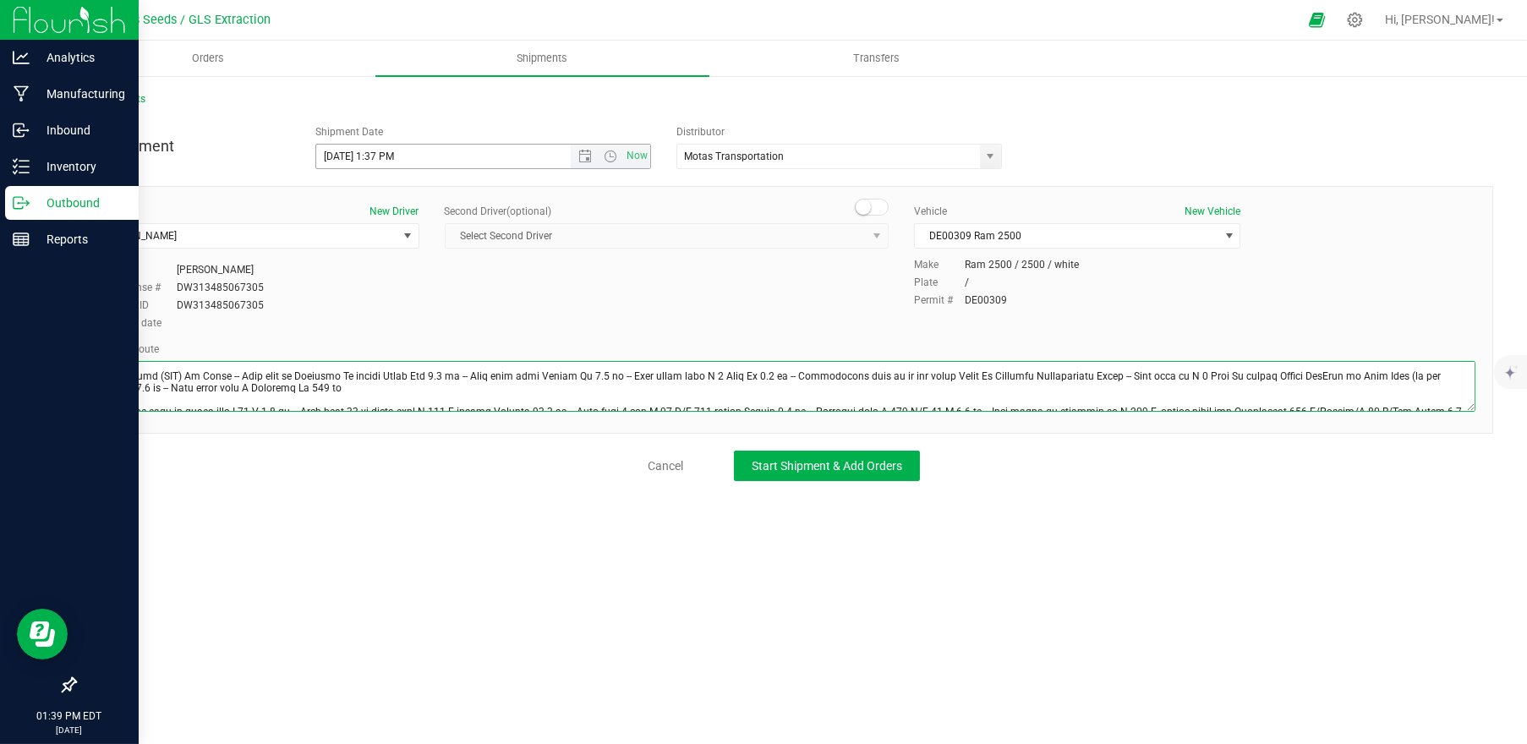
scroll to position [43, 0]
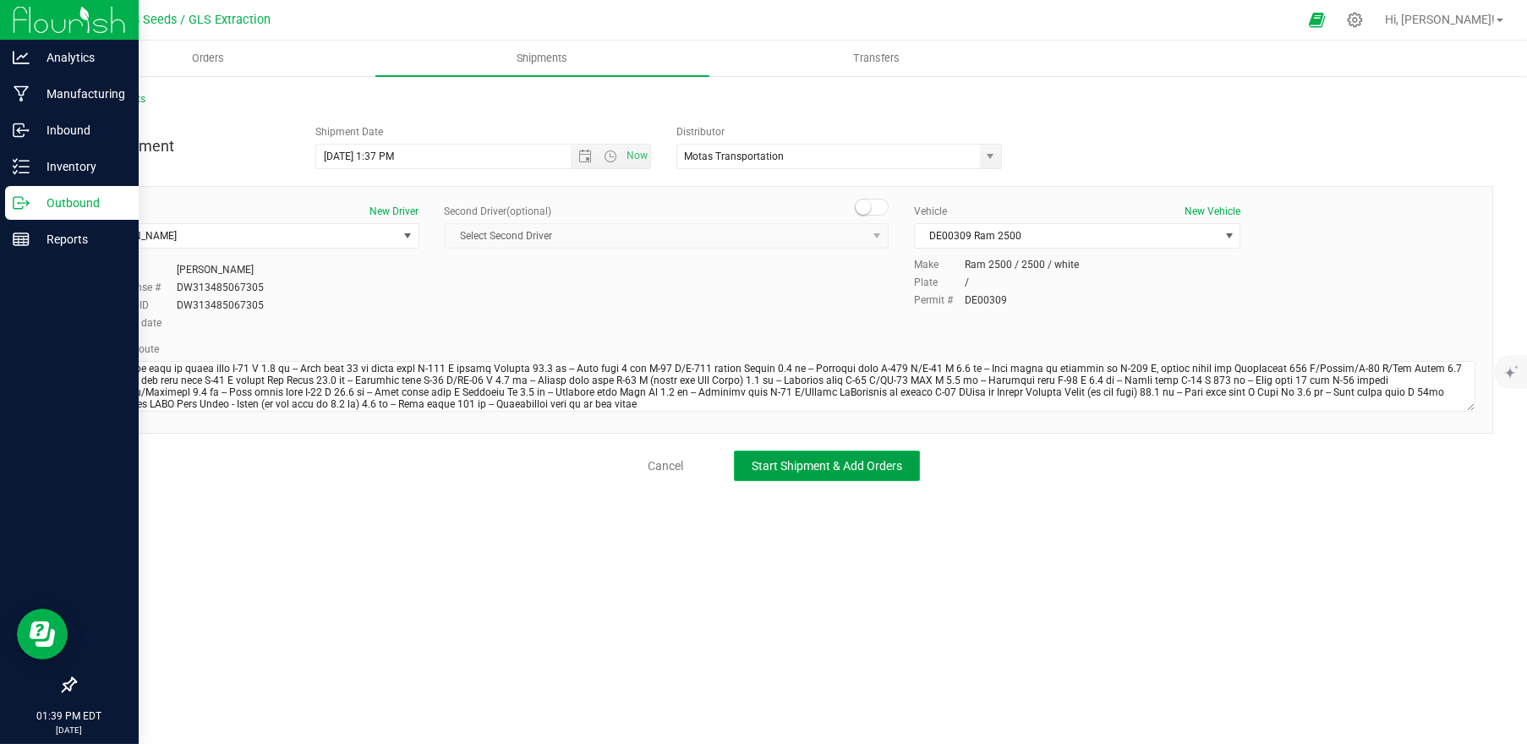
click at [848, 459] on span "Start Shipment & Add Orders" at bounding box center [827, 466] width 151 height 14
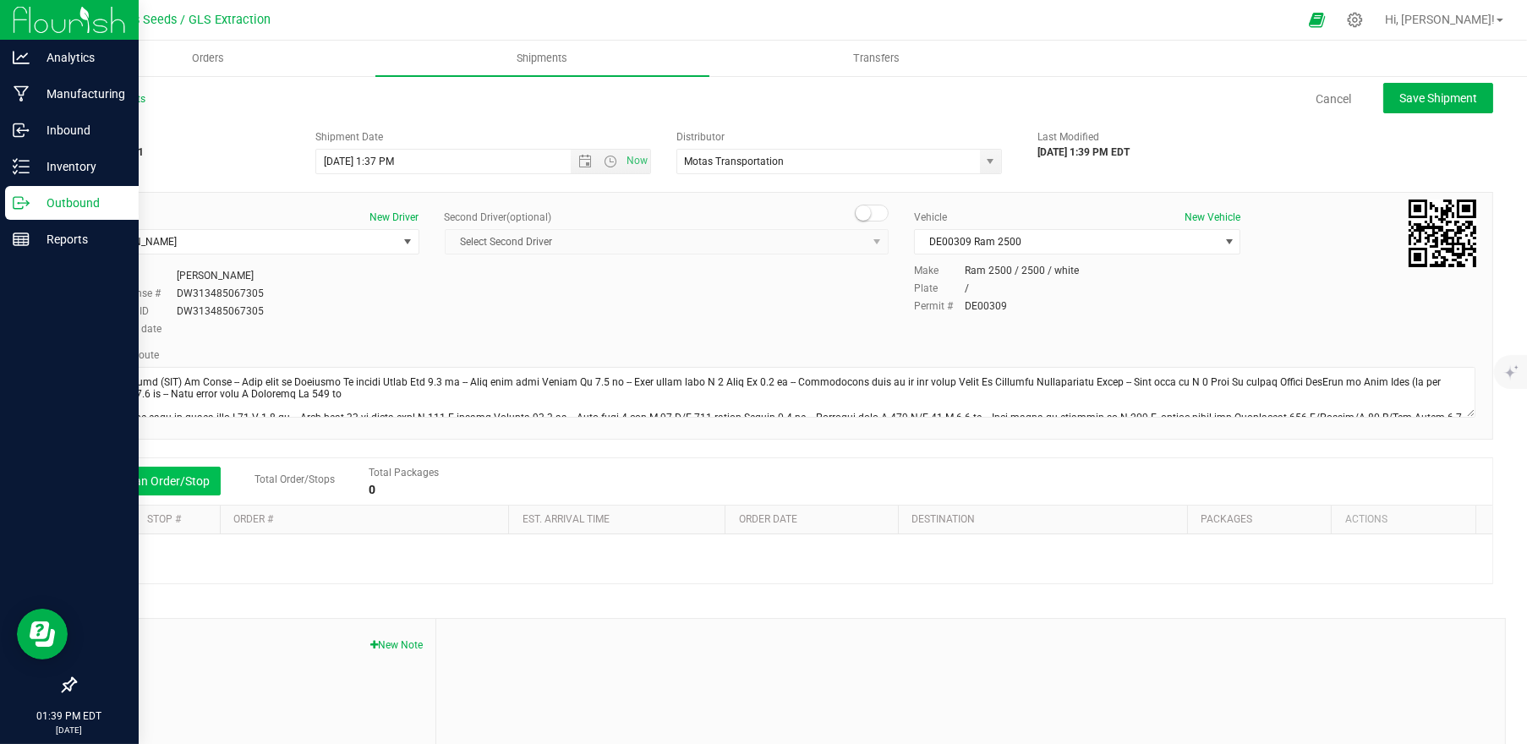
click at [190, 480] on button "Add an Order/Stop" at bounding box center [154, 481] width 133 height 29
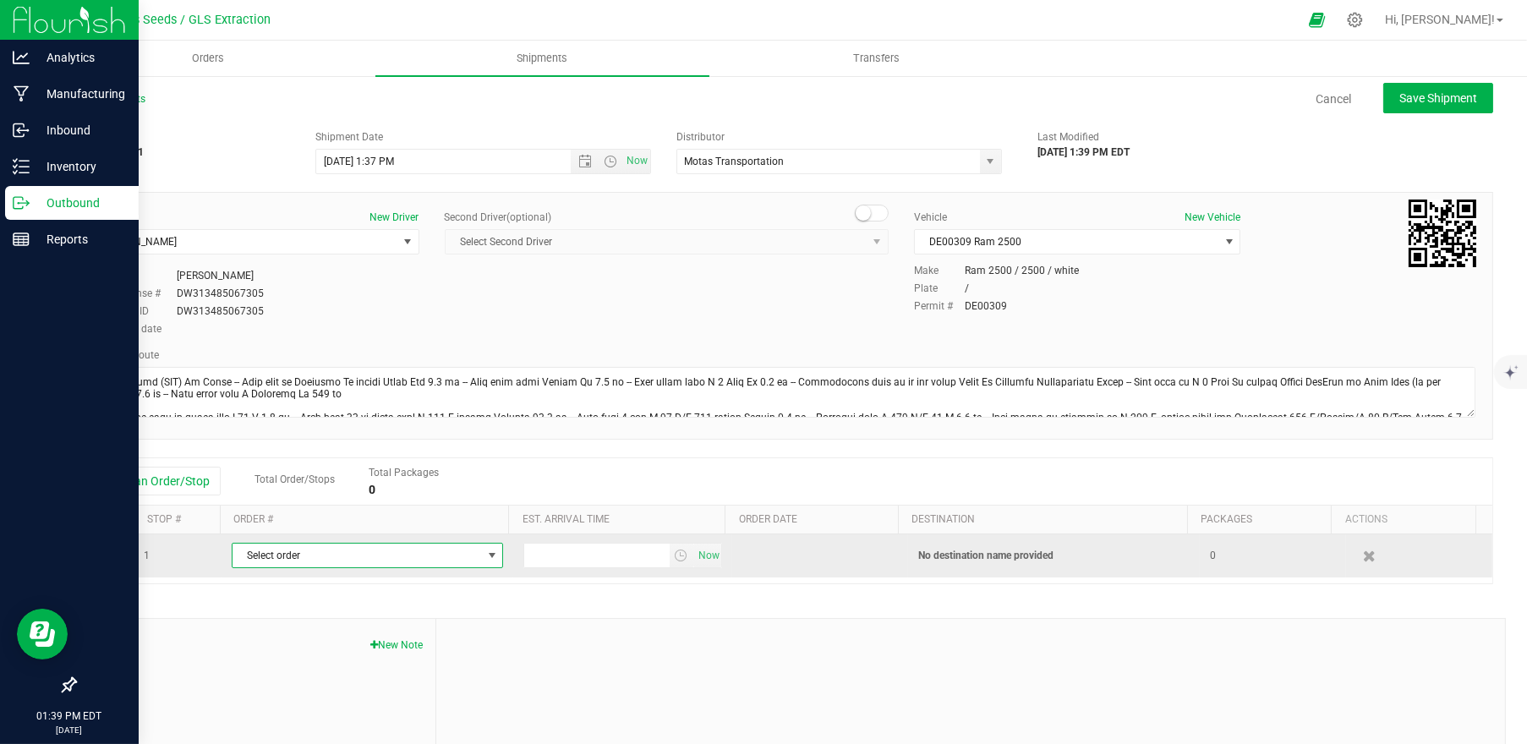
click at [481, 563] on span "select" at bounding box center [491, 556] width 21 height 24
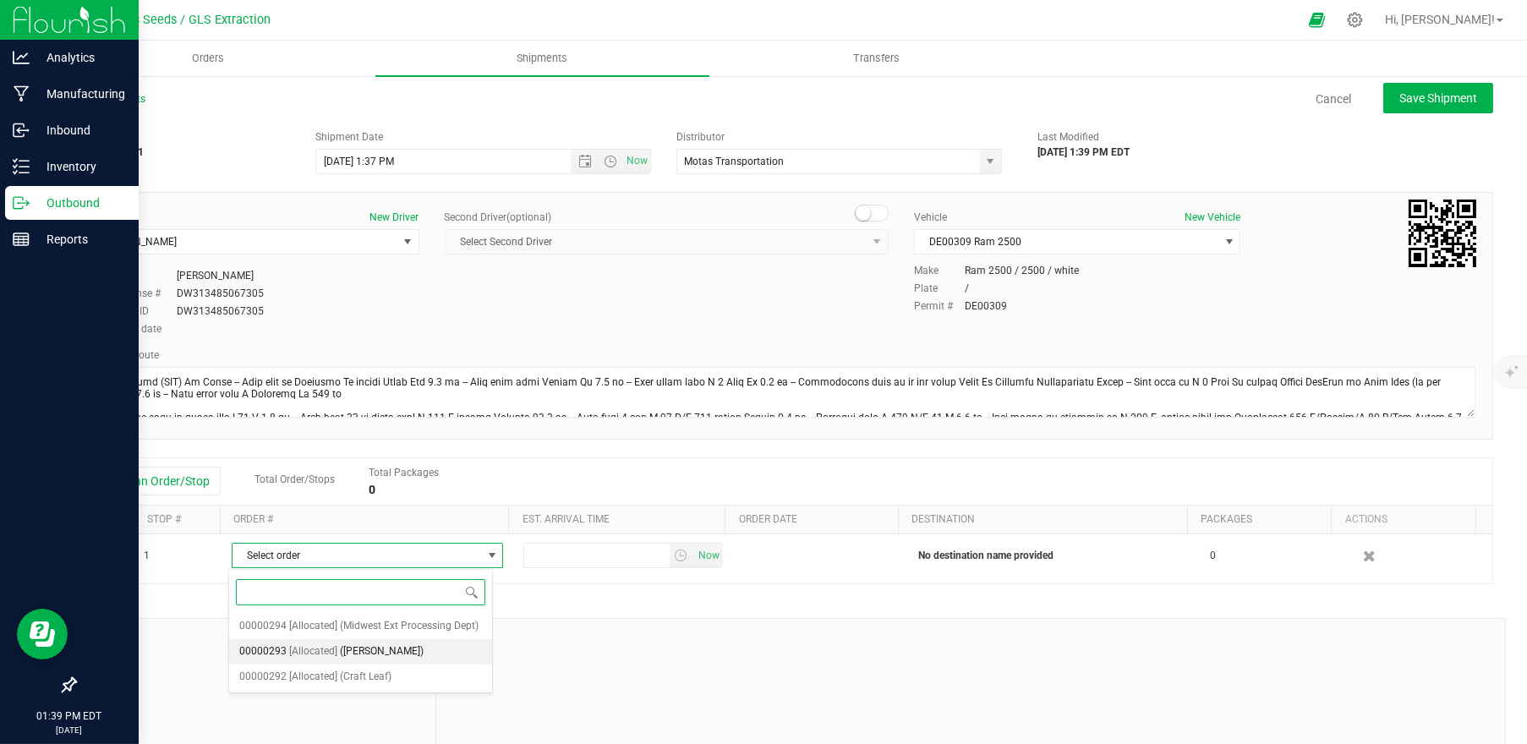
click at [447, 649] on li "00000293 [Allocated] ([PERSON_NAME])" at bounding box center [360, 651] width 263 height 25
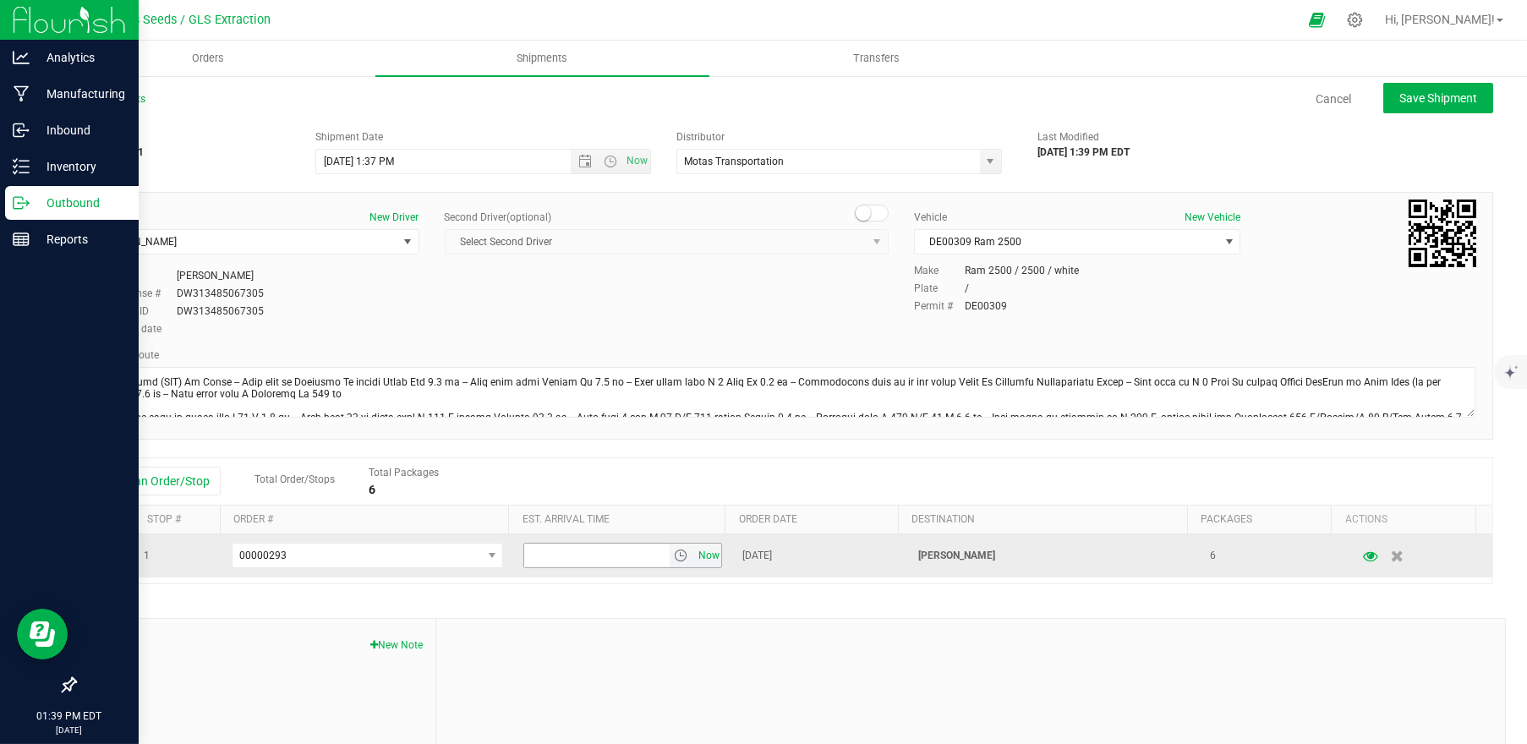
click at [694, 557] on span "Now" at bounding box center [708, 556] width 29 height 25
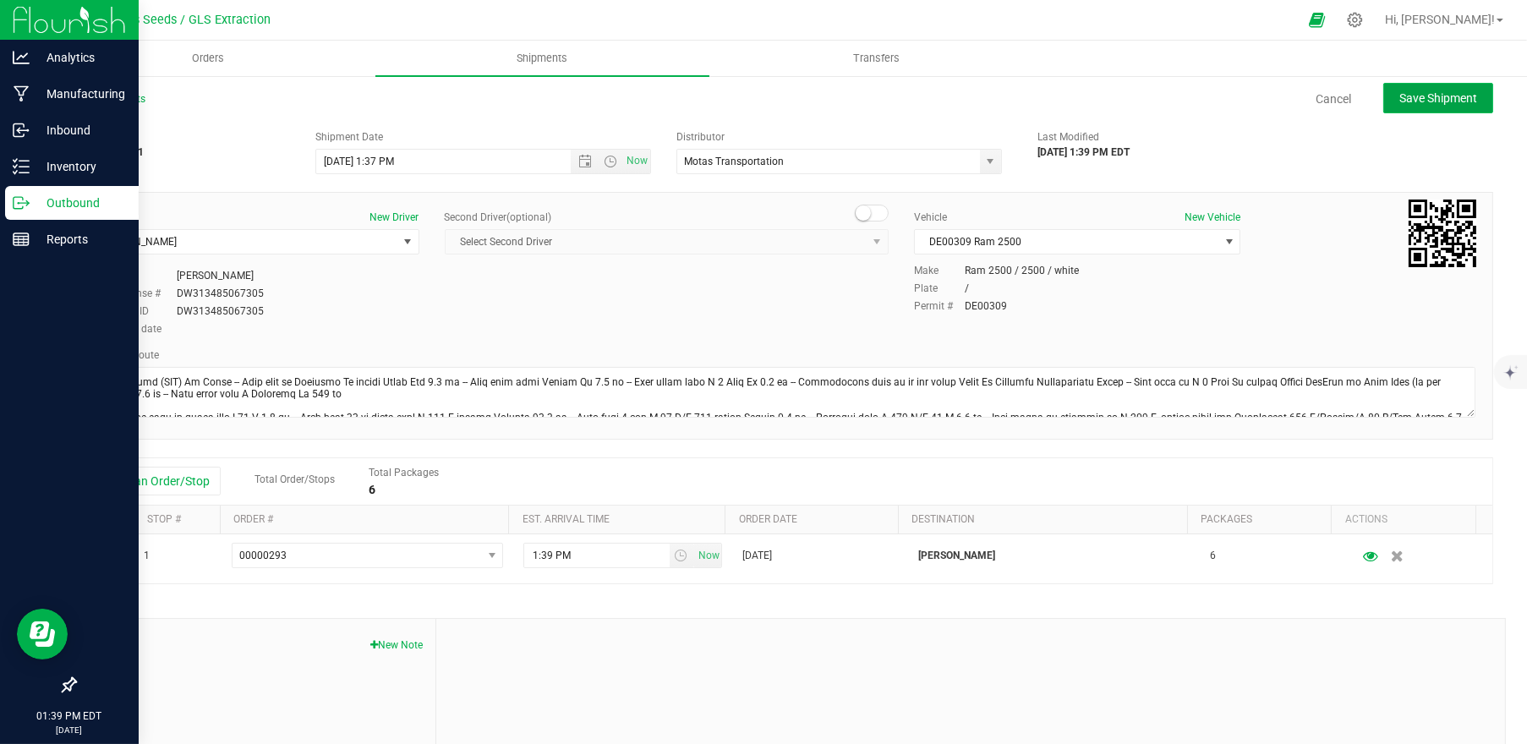
click at [1400, 103] on span "Save Shipment" at bounding box center [1439, 98] width 78 height 14
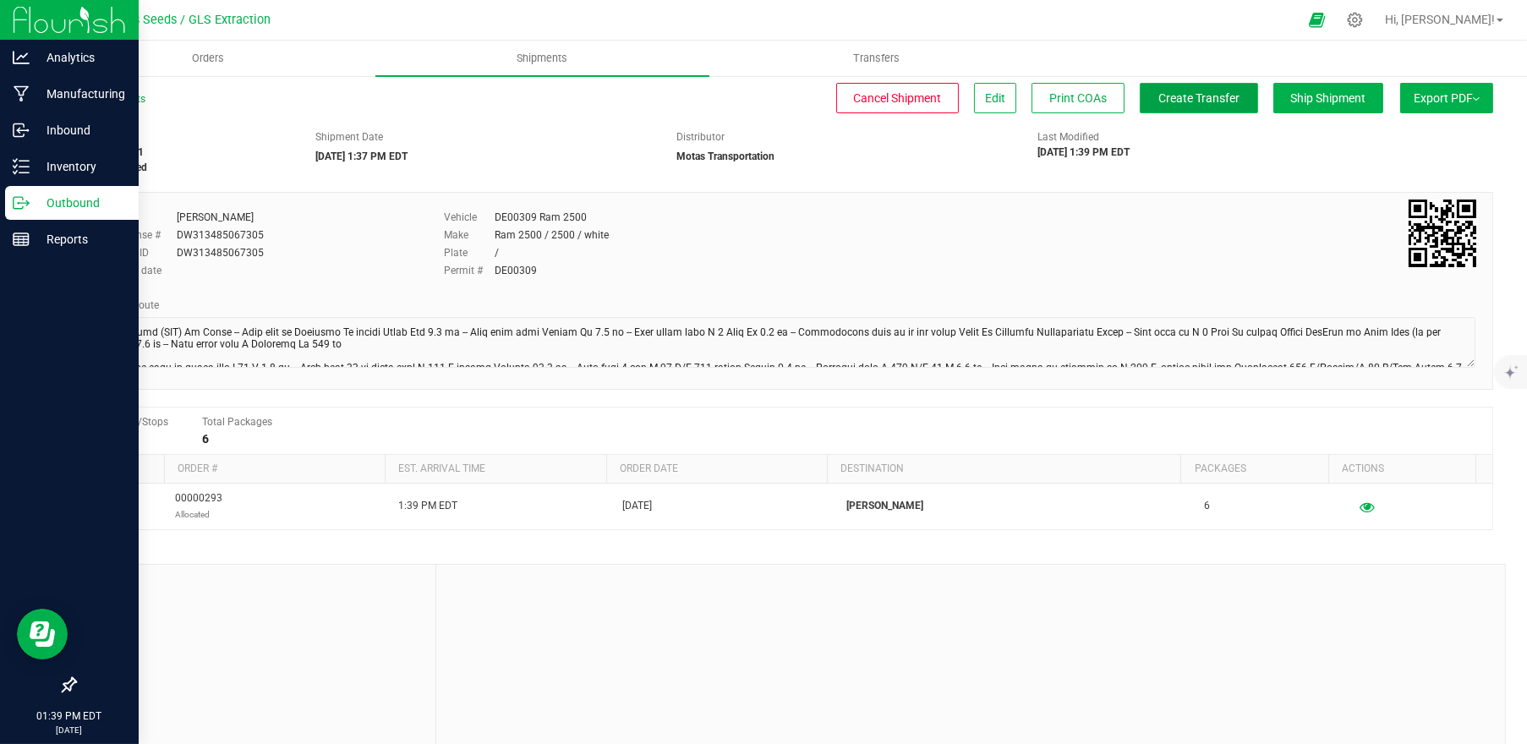
click at [1164, 89] on button "Create Transfer" at bounding box center [1199, 98] width 118 height 30
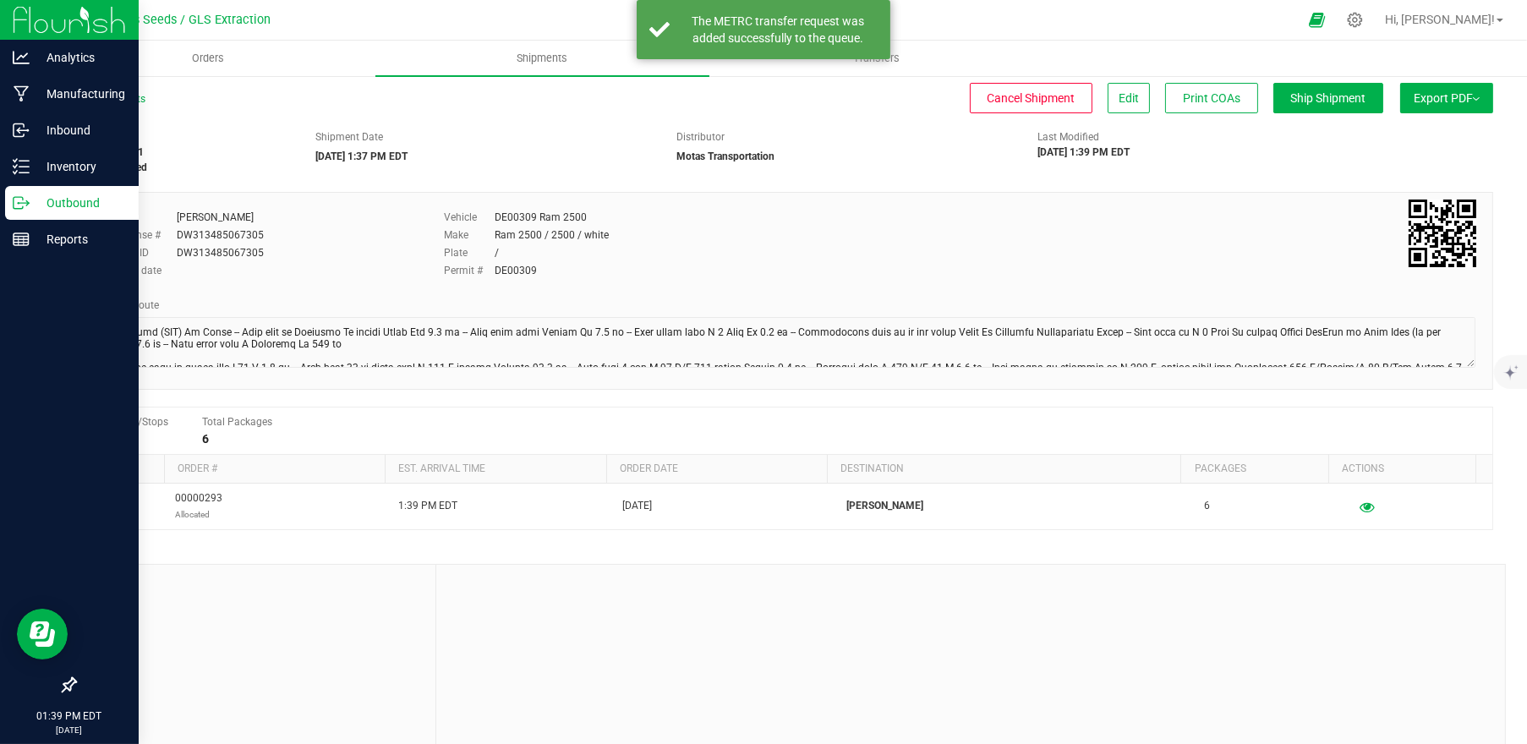
click at [51, 201] on p "Outbound" at bounding box center [80, 203] width 101 height 20
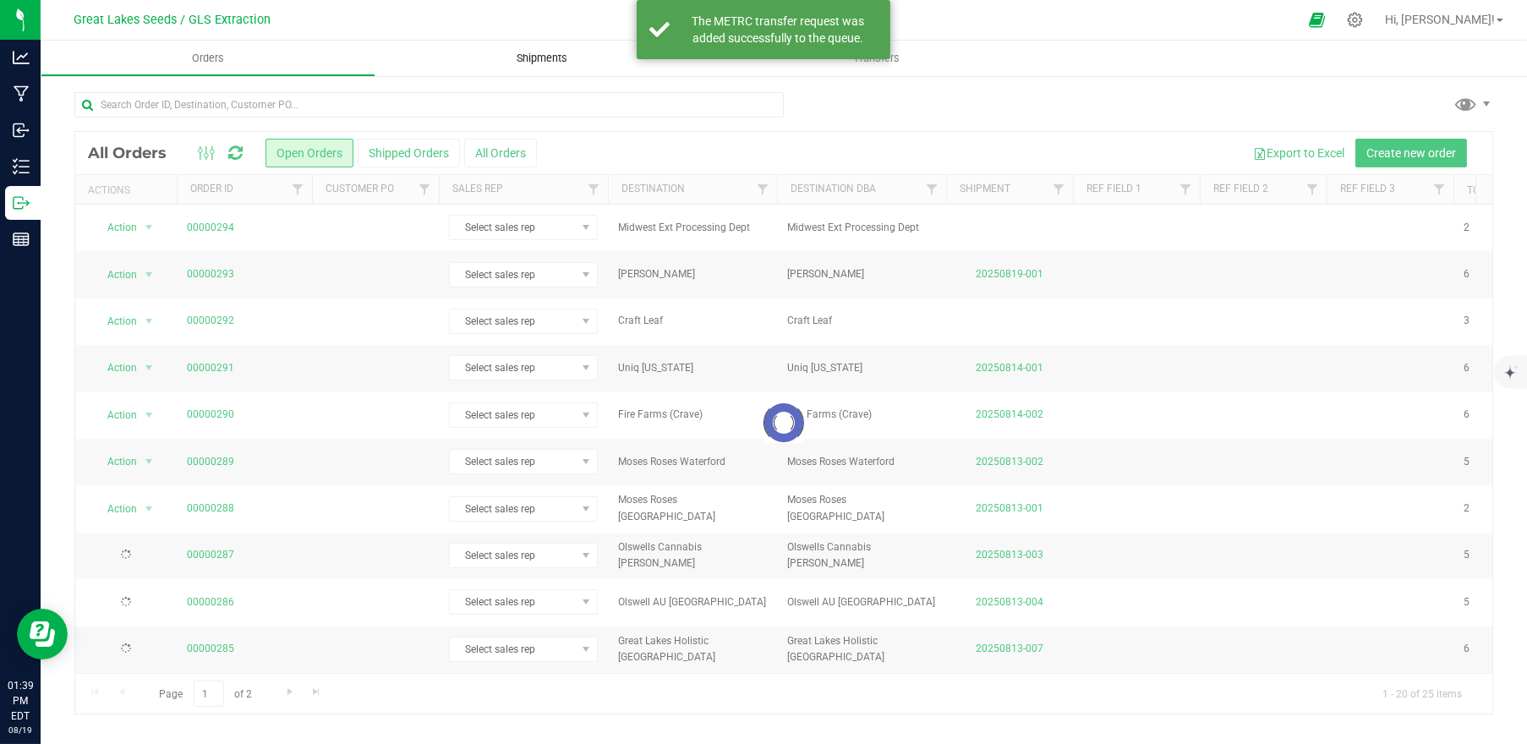
click at [554, 56] on span "Shipments" at bounding box center [542, 58] width 96 height 15
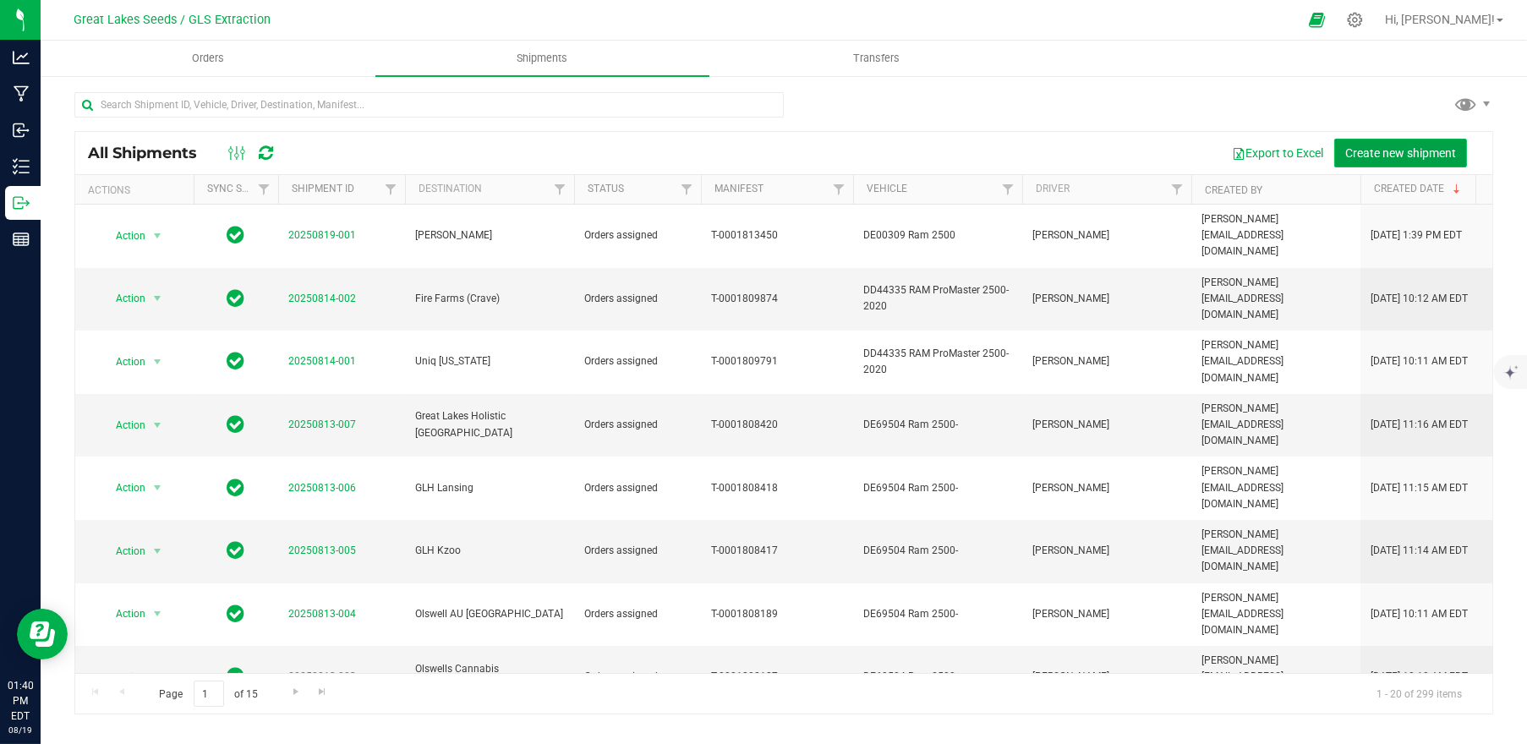
click at [1392, 152] on span "Create new shipment" at bounding box center [1400, 153] width 111 height 14
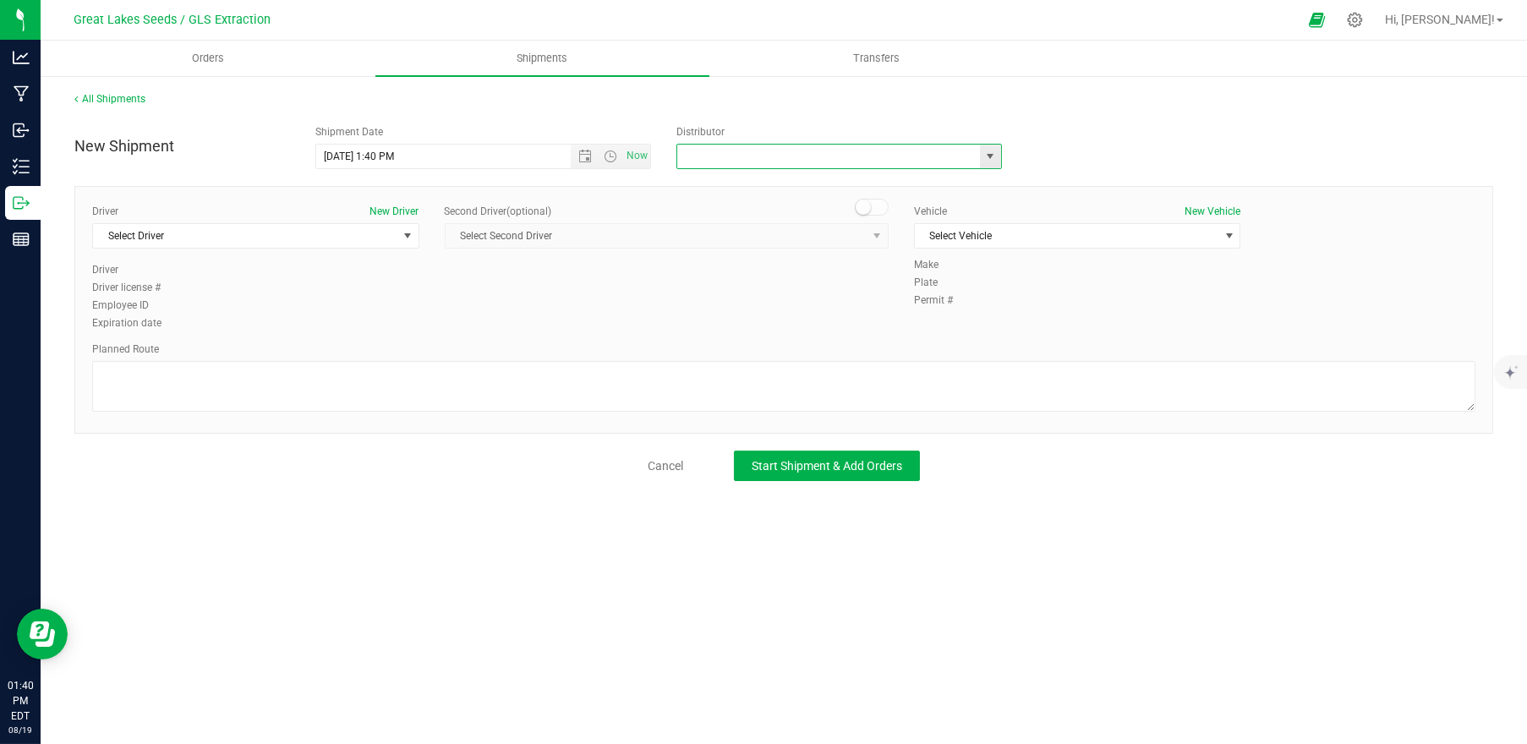
click at [830, 156] on input "text" at bounding box center [823, 157] width 293 height 24
click at [990, 159] on span "select" at bounding box center [991, 157] width 14 height 14
click at [760, 231] on li "Motas Transportation" at bounding box center [839, 236] width 324 height 25
click at [393, 236] on span "Select Driver" at bounding box center [245, 236] width 304 height 24
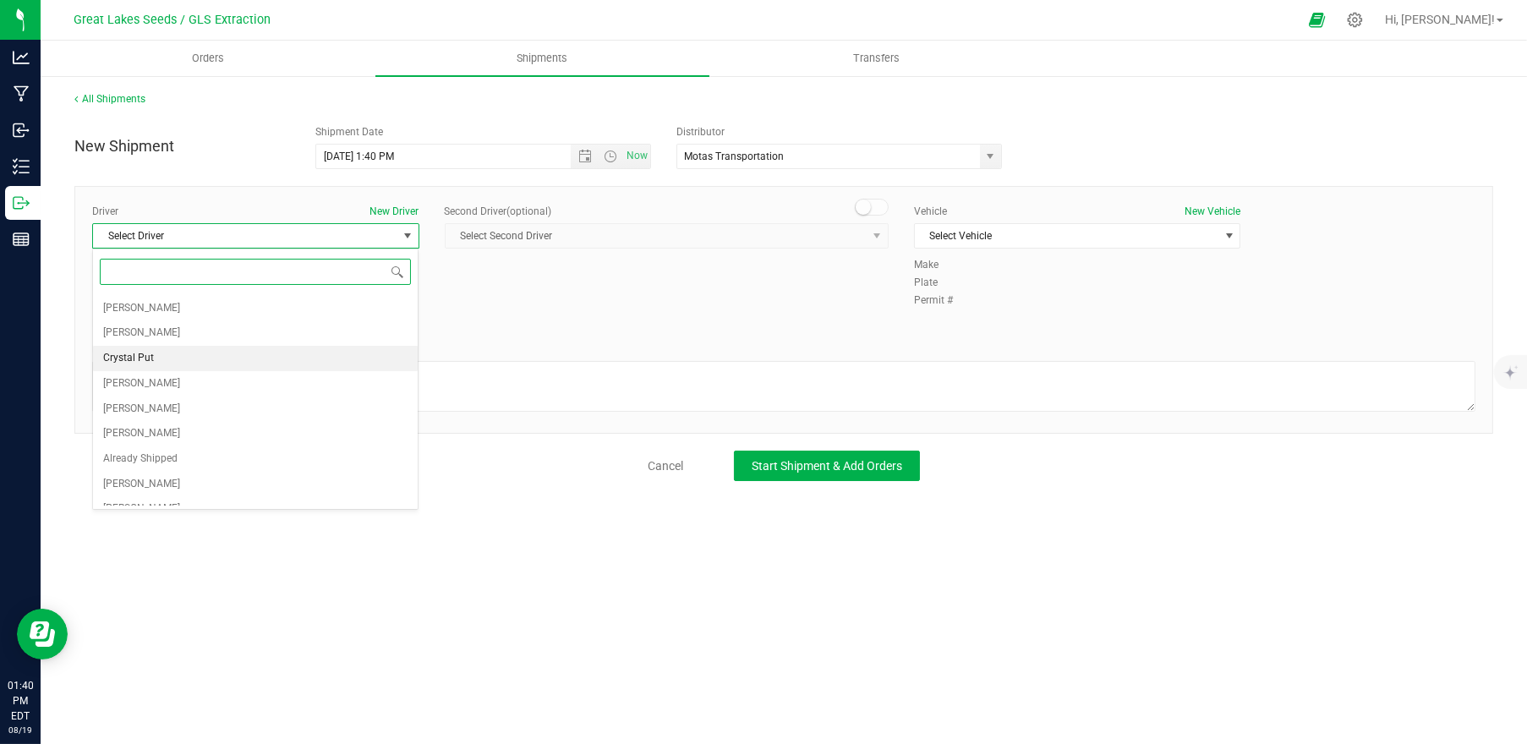
scroll to position [938, 0]
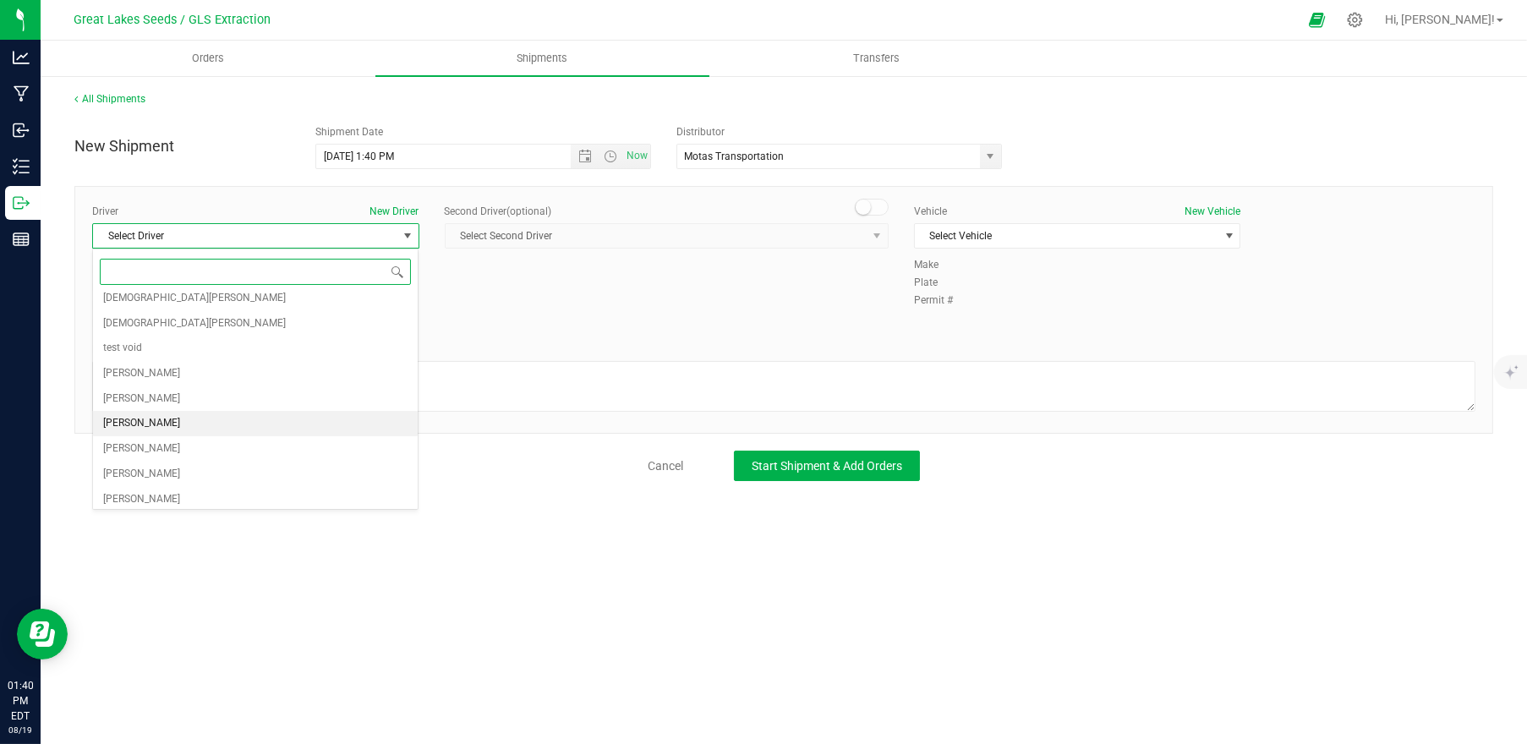
click at [312, 427] on li "[PERSON_NAME]" at bounding box center [256, 423] width 326 height 25
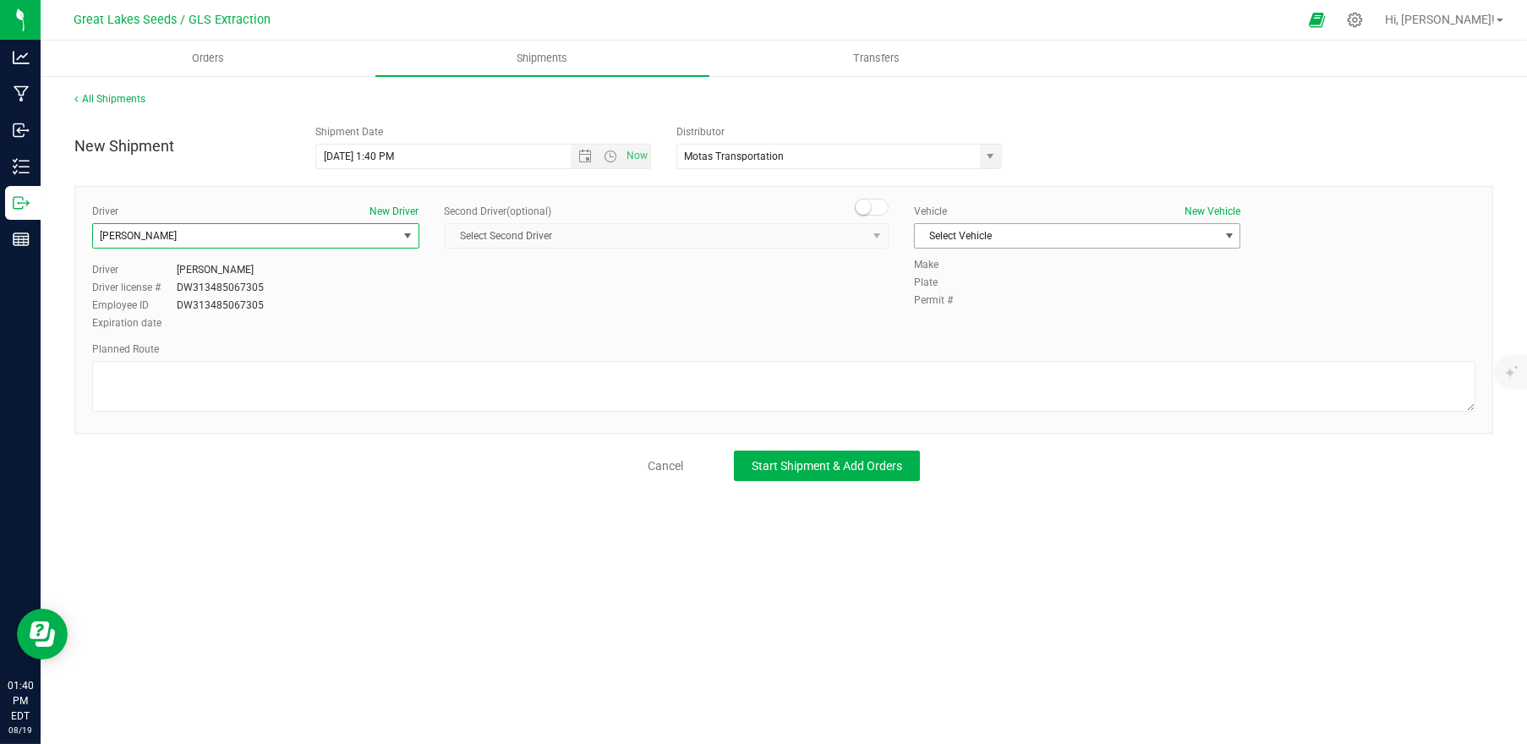
click at [1027, 238] on span "Select Vehicle" at bounding box center [1067, 236] width 304 height 24
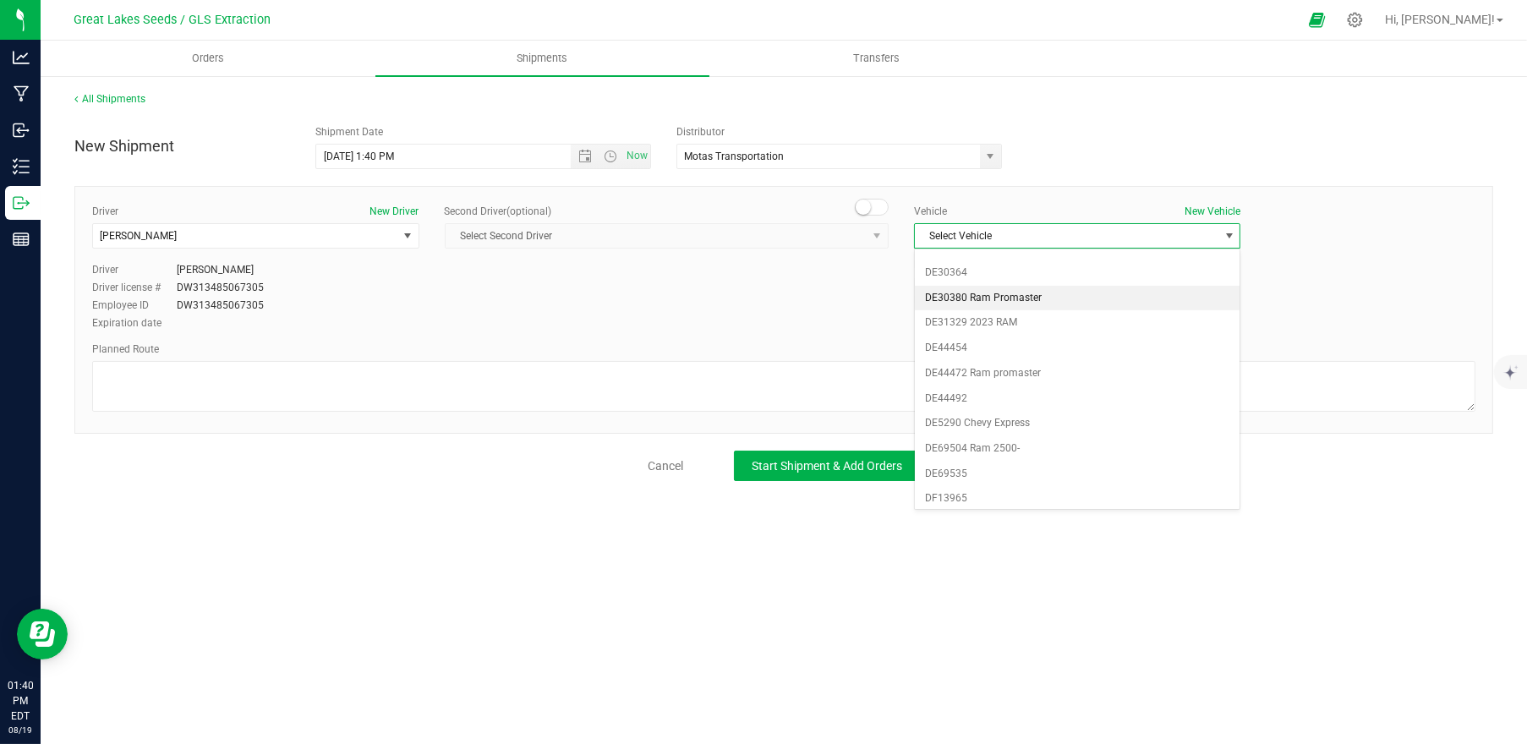
scroll to position [749, 0]
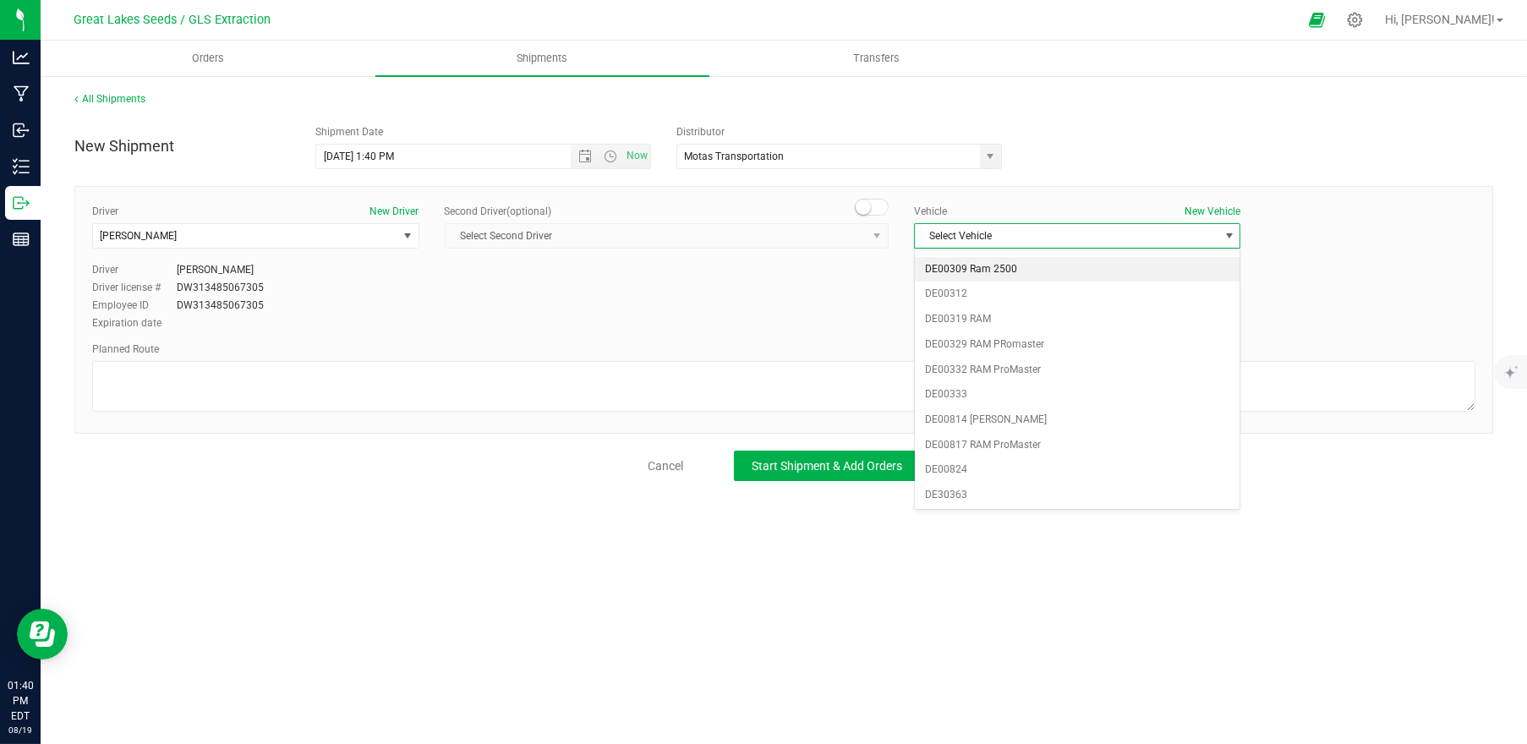
click at [1022, 263] on li "DE00309 Ram 2500" at bounding box center [1078, 269] width 326 height 25
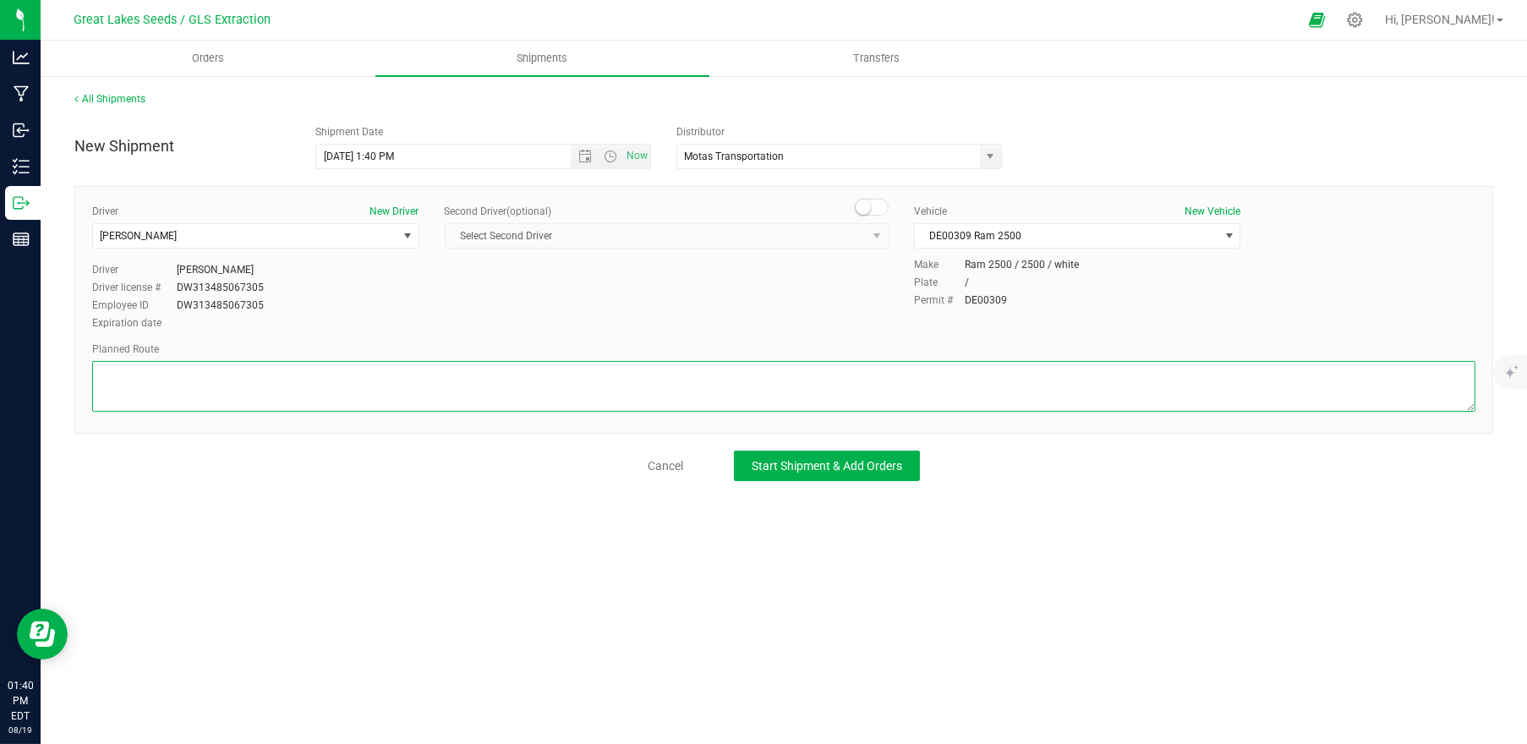
paste textarea "Grip [PERSON_NAME] (GLS) To Motas -- Head west on [PERSON_NAME] toward [GEOGRAP…"
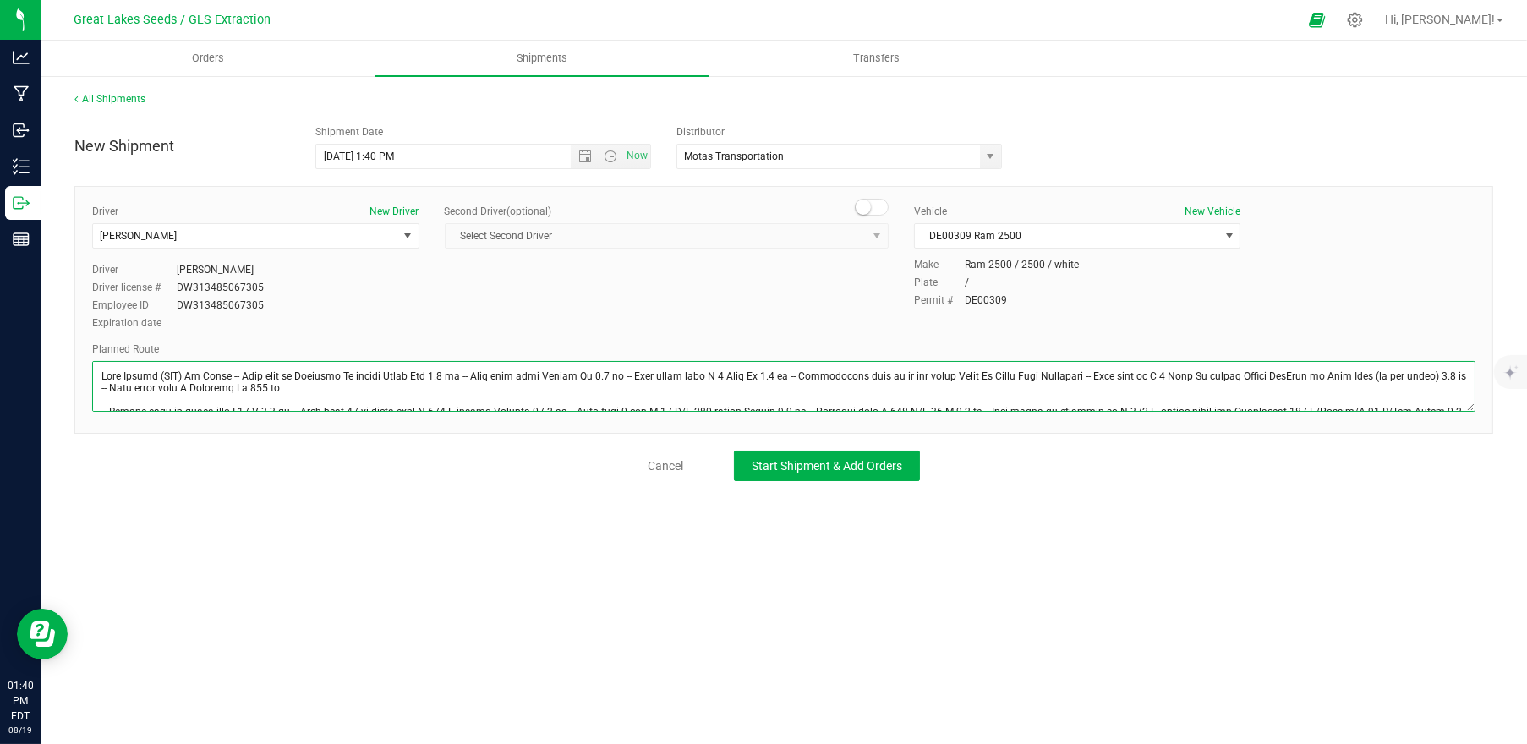
scroll to position [43, 0]
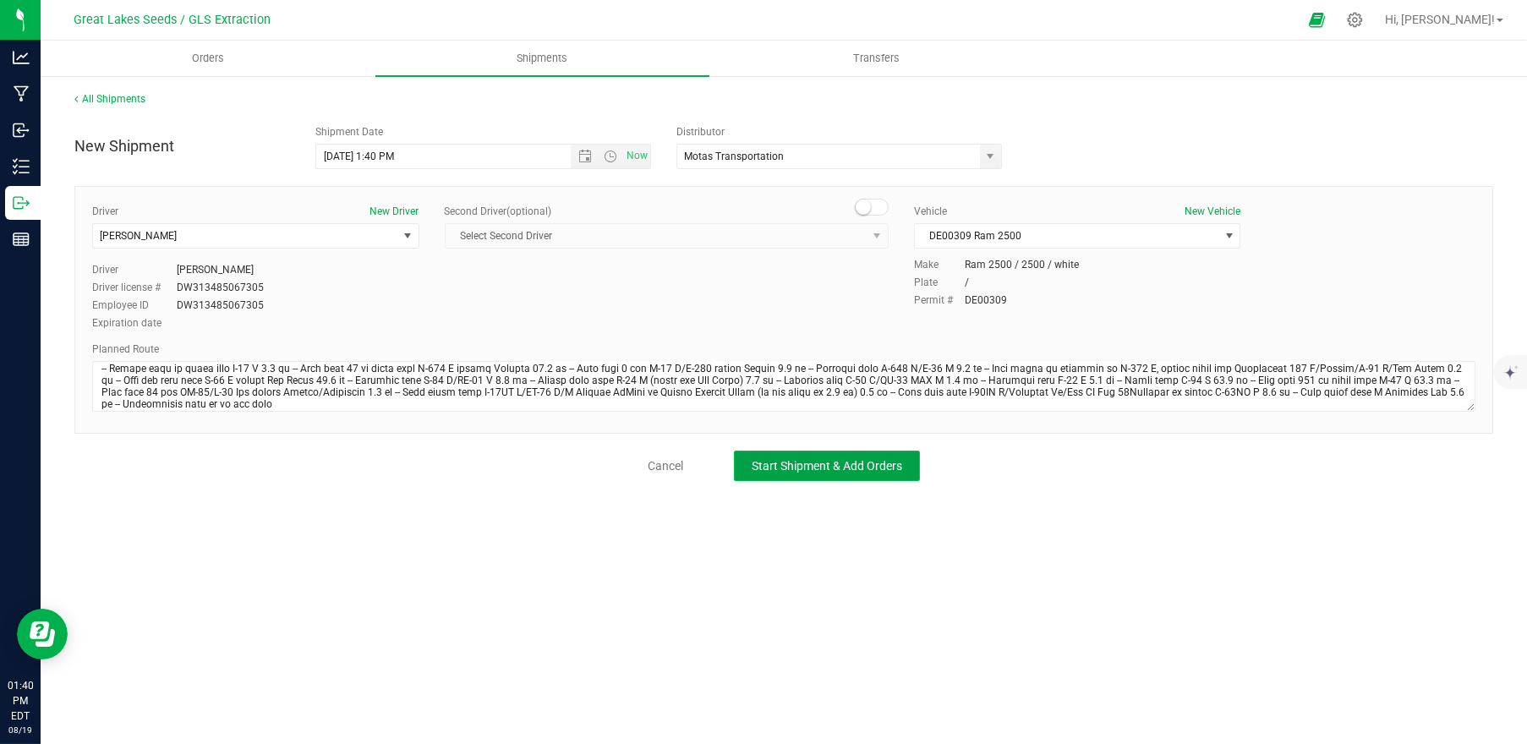
click at [873, 463] on span "Start Shipment & Add Orders" at bounding box center [827, 466] width 151 height 14
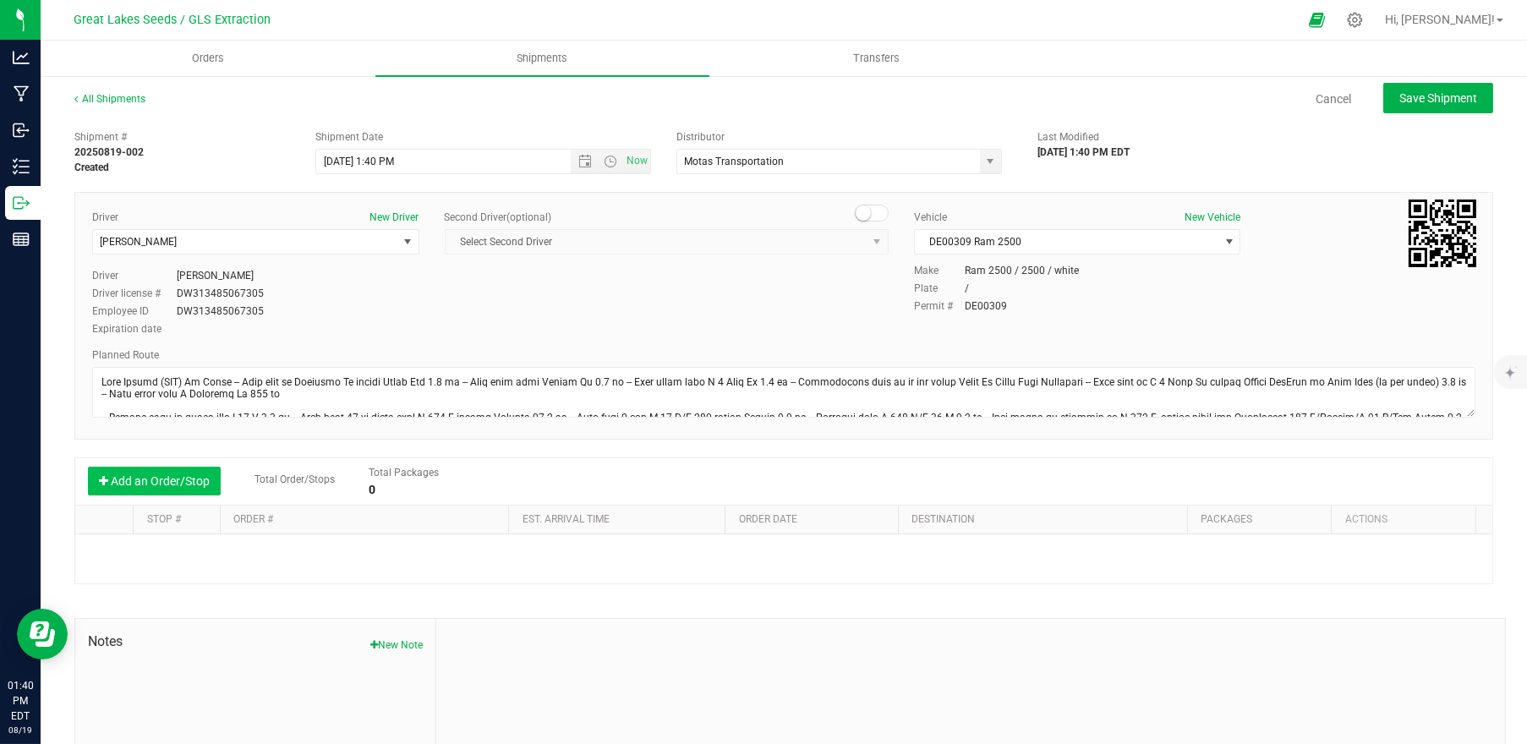
click at [155, 480] on button "Add an Order/Stop" at bounding box center [154, 481] width 133 height 29
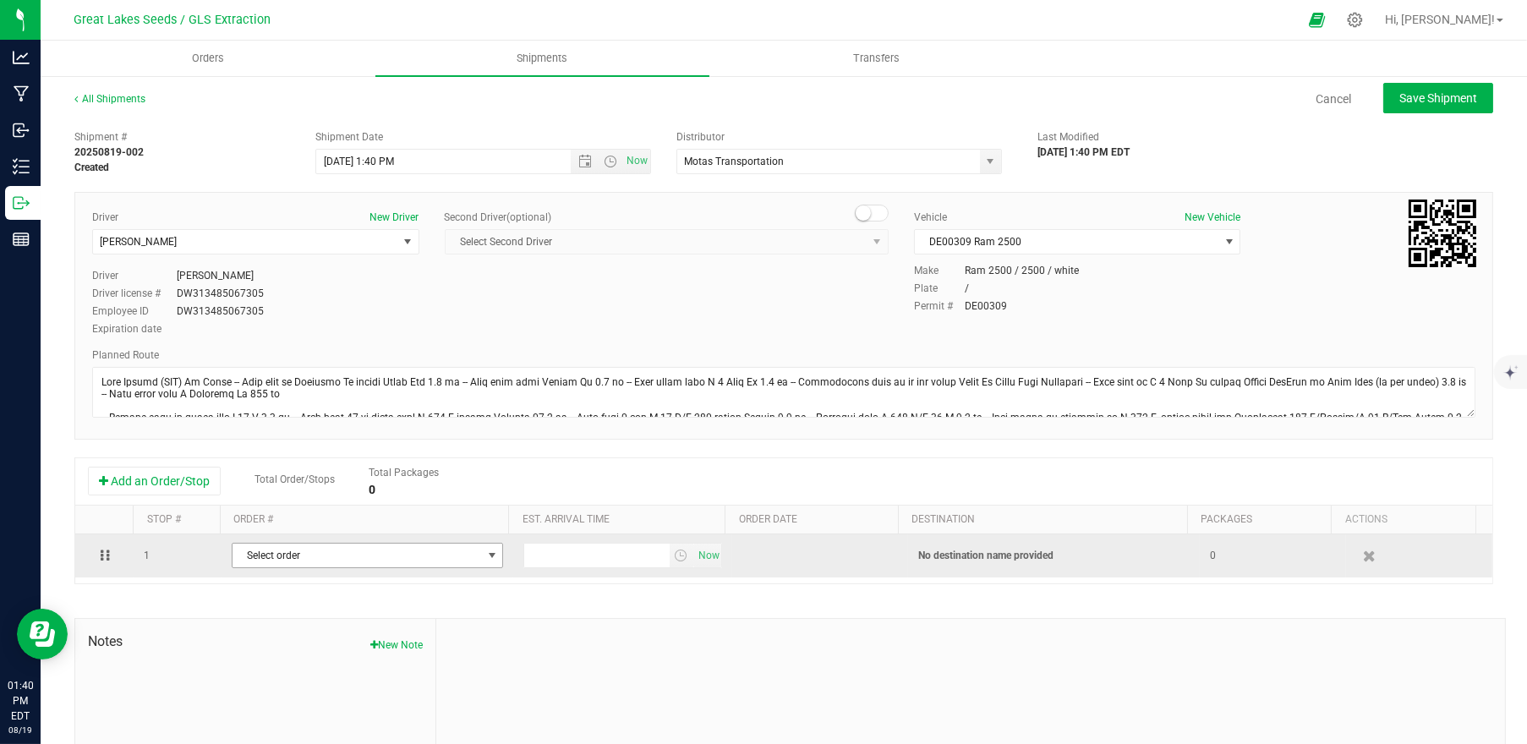
click at [382, 564] on span "Select order" at bounding box center [357, 556] width 249 height 24
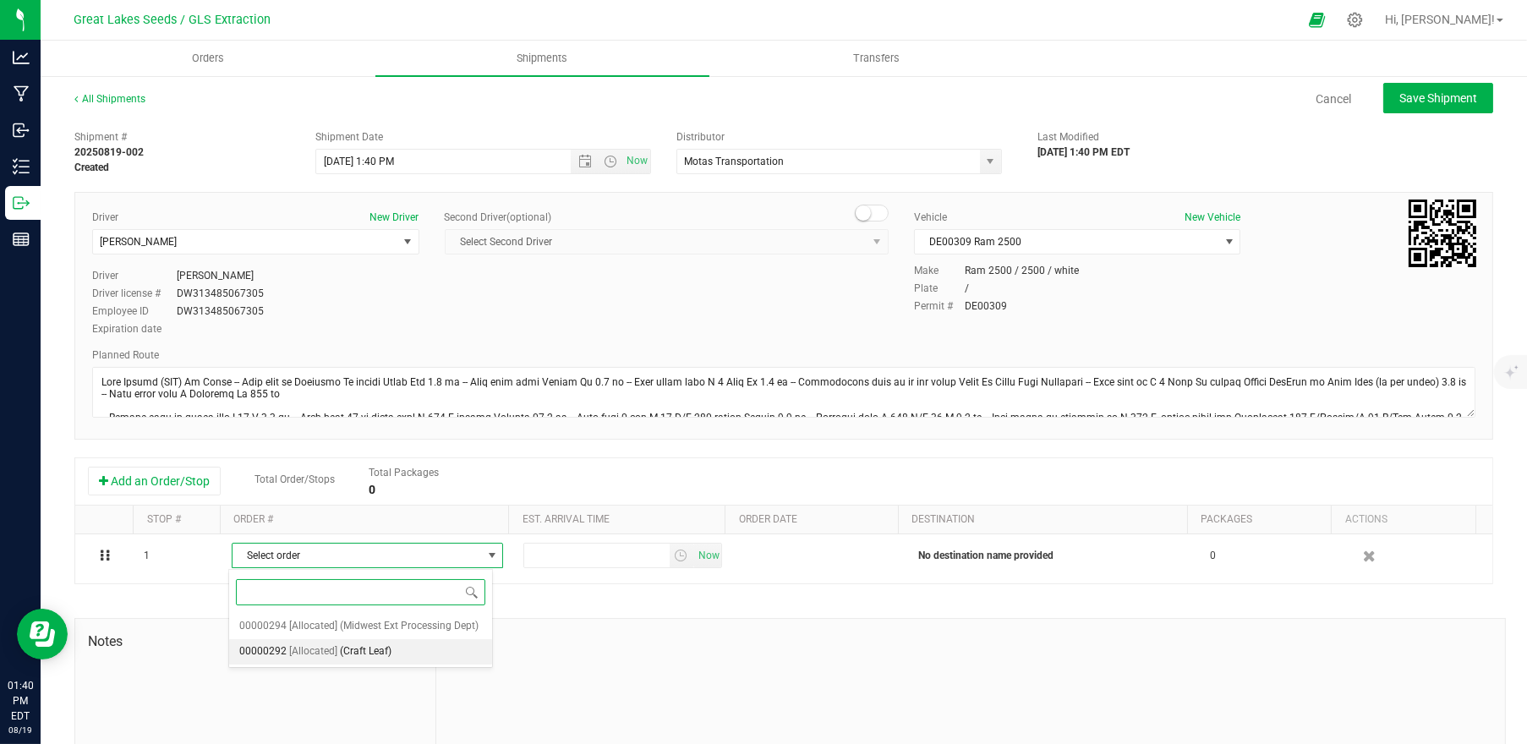
click at [401, 660] on li "00000292 [Allocated] (Craft Leaf)" at bounding box center [360, 651] width 263 height 25
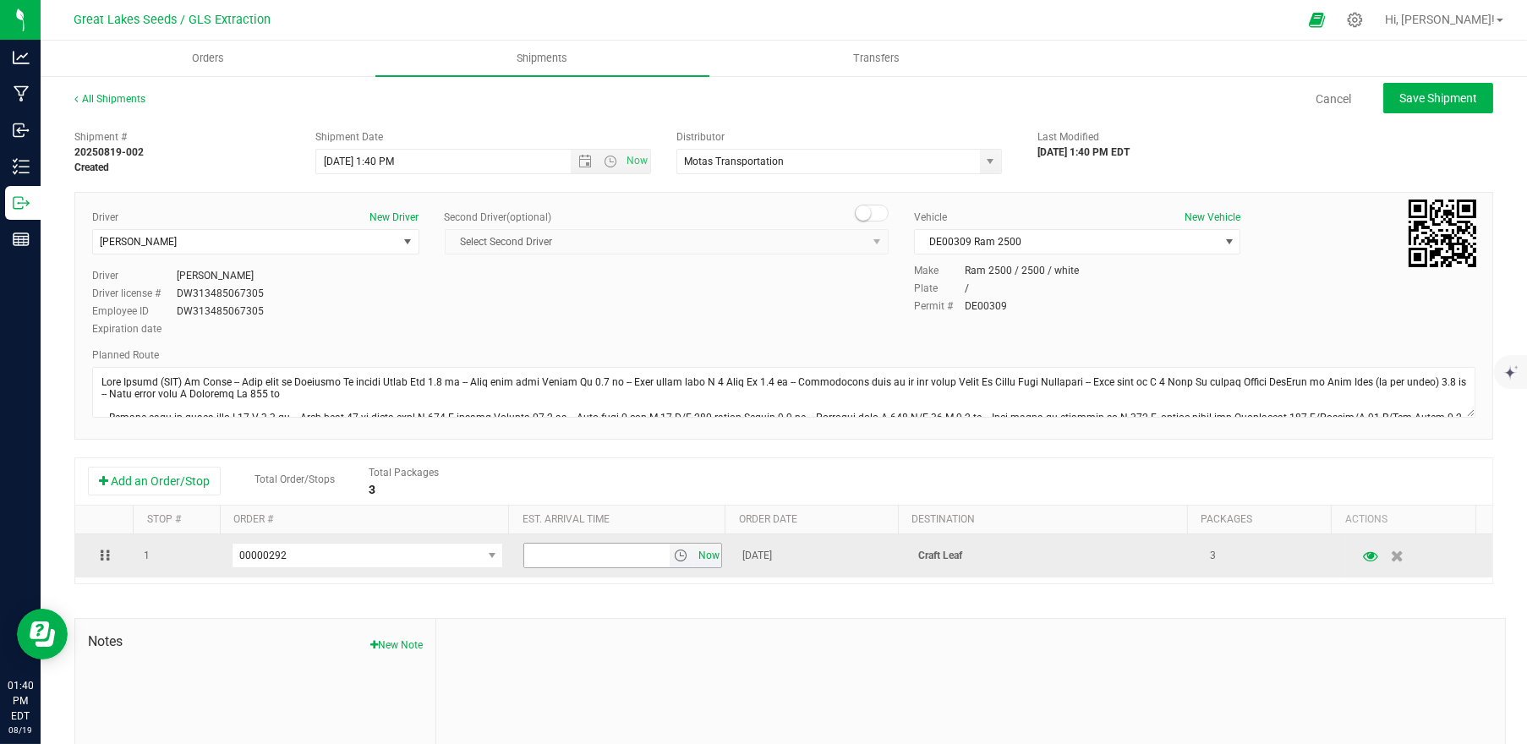
click at [694, 549] on span "Now" at bounding box center [708, 556] width 29 height 25
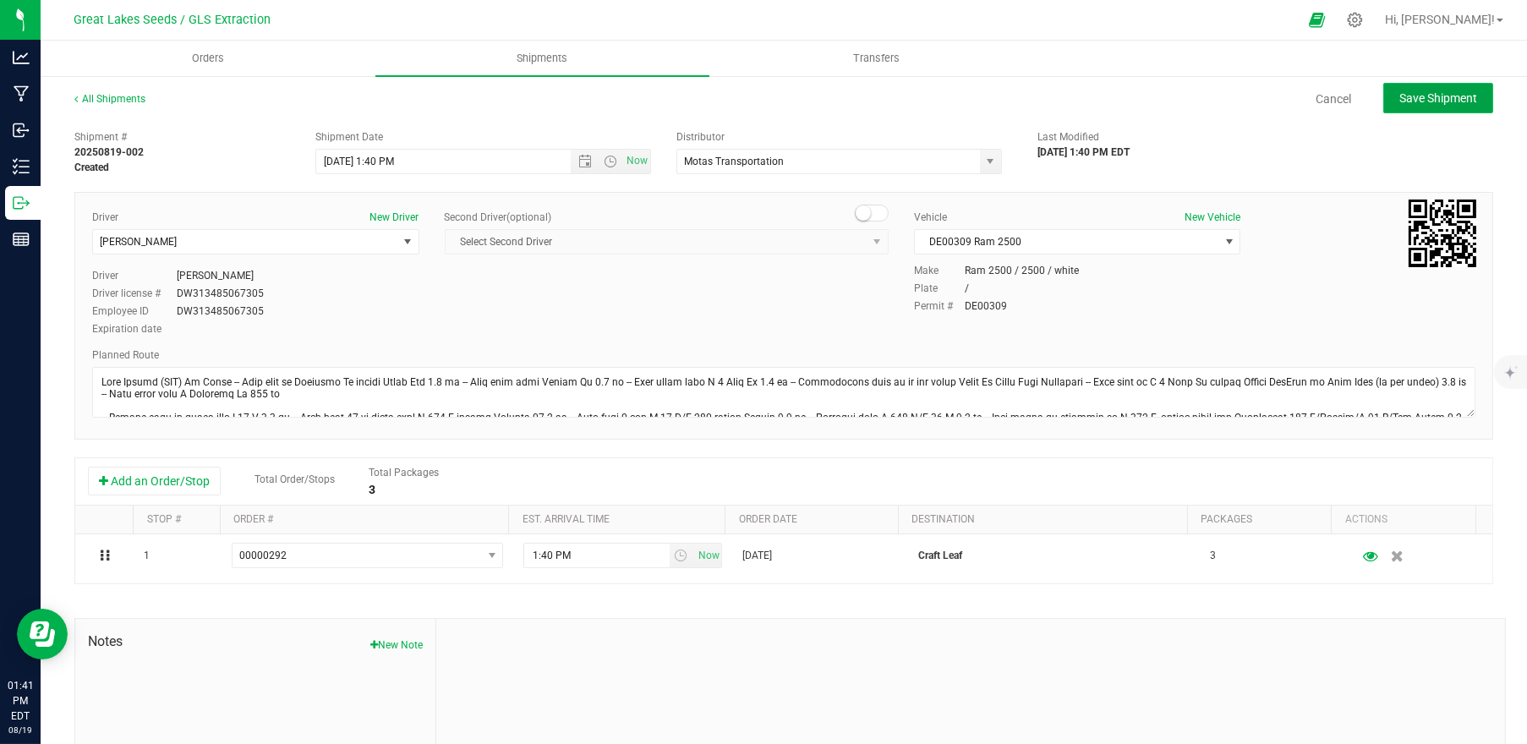
click at [1401, 101] on span "Save Shipment" at bounding box center [1439, 98] width 78 height 14
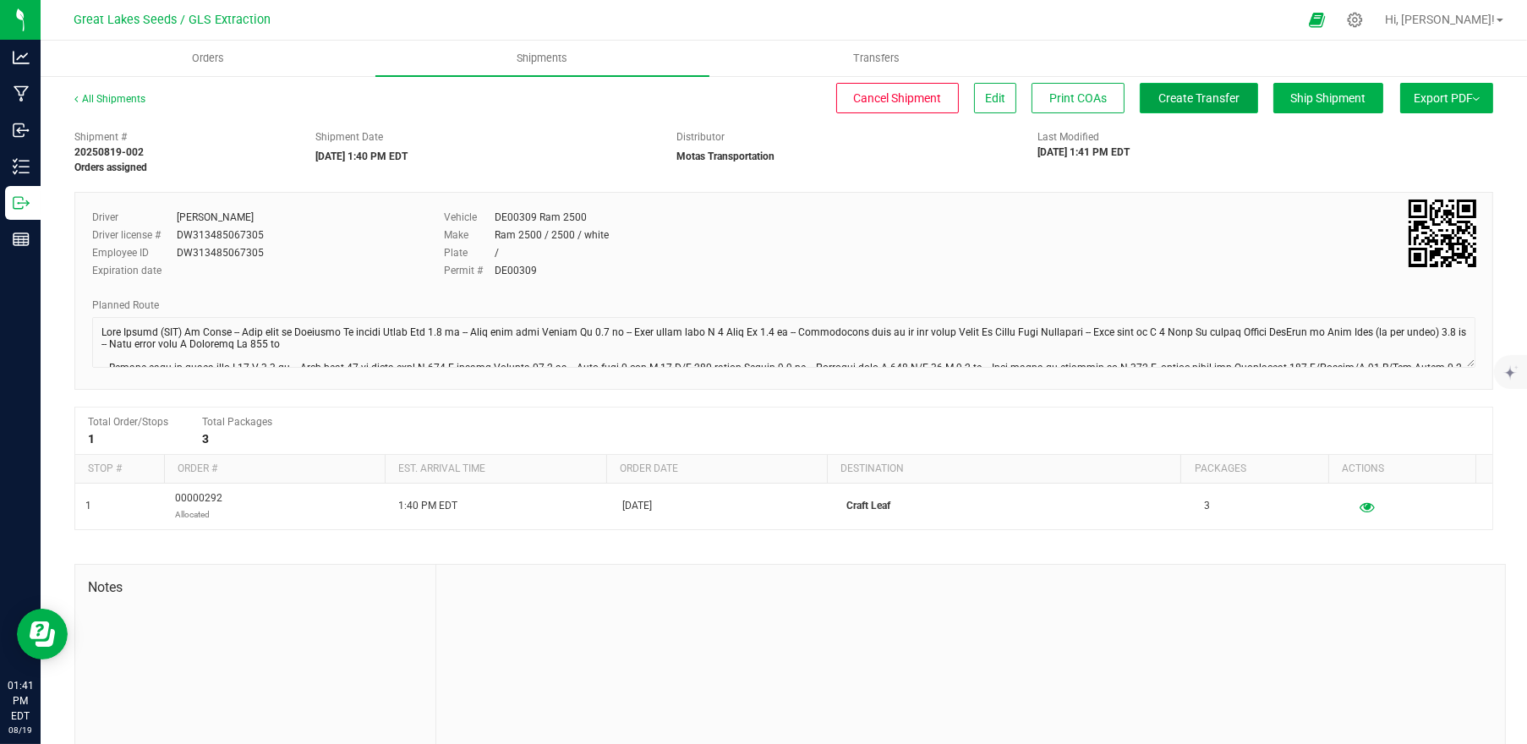
click at [1172, 99] on span "Create Transfer" at bounding box center [1199, 98] width 81 height 14
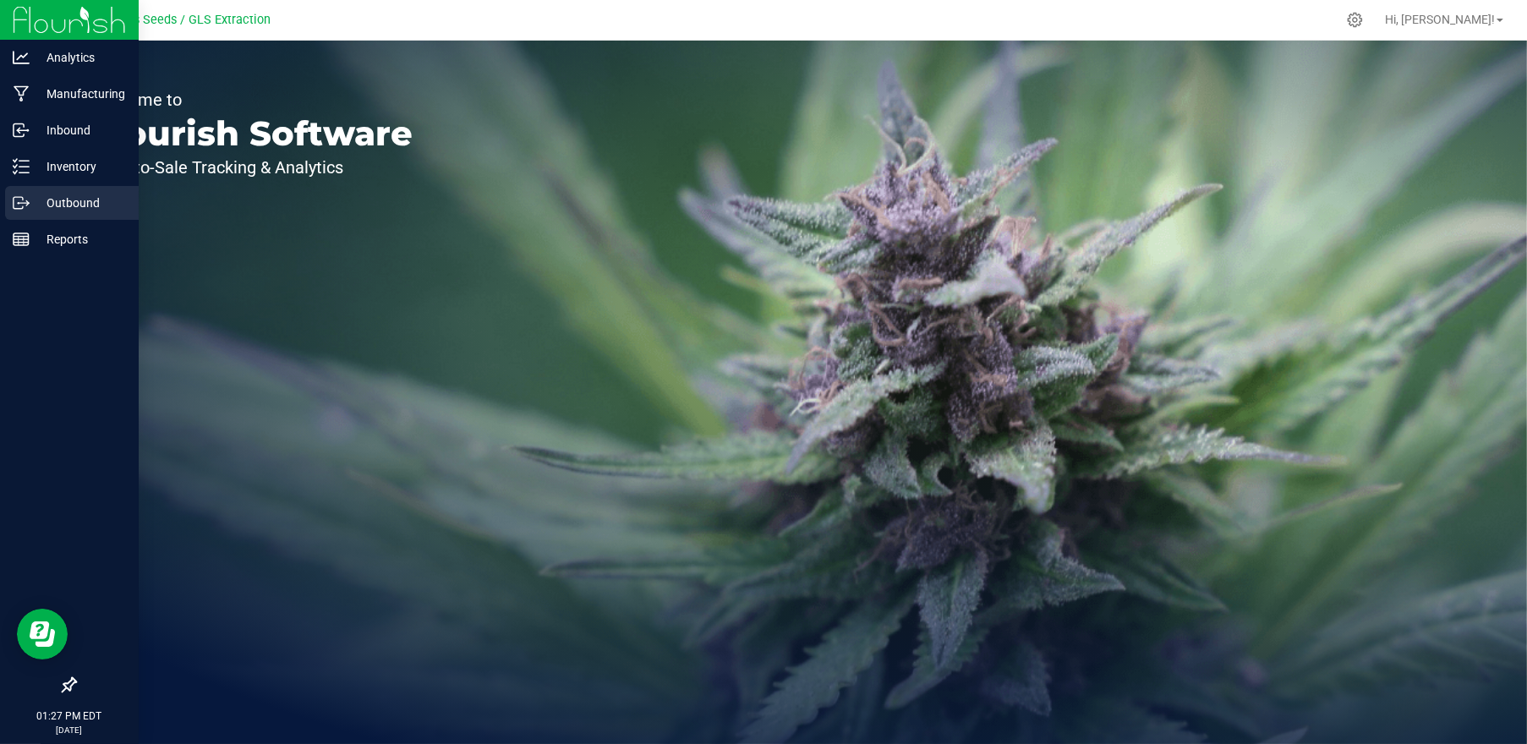
click at [22, 203] on line at bounding box center [23, 203] width 9 height 0
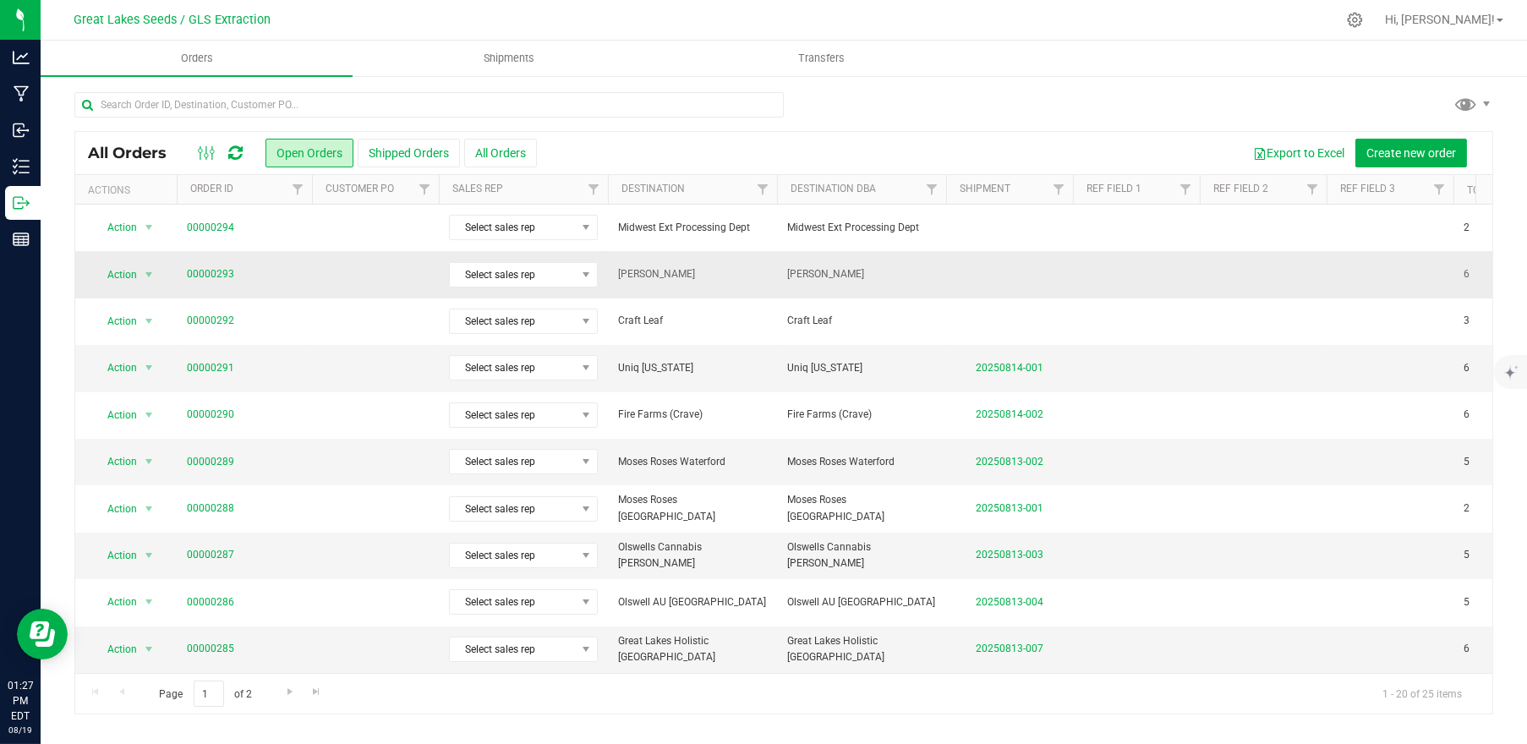
click at [262, 276] on span "00000293" at bounding box center [244, 274] width 115 height 16
click at [151, 271] on span "select" at bounding box center [149, 275] width 14 height 14
click at [326, 278] on td at bounding box center [375, 274] width 127 height 47
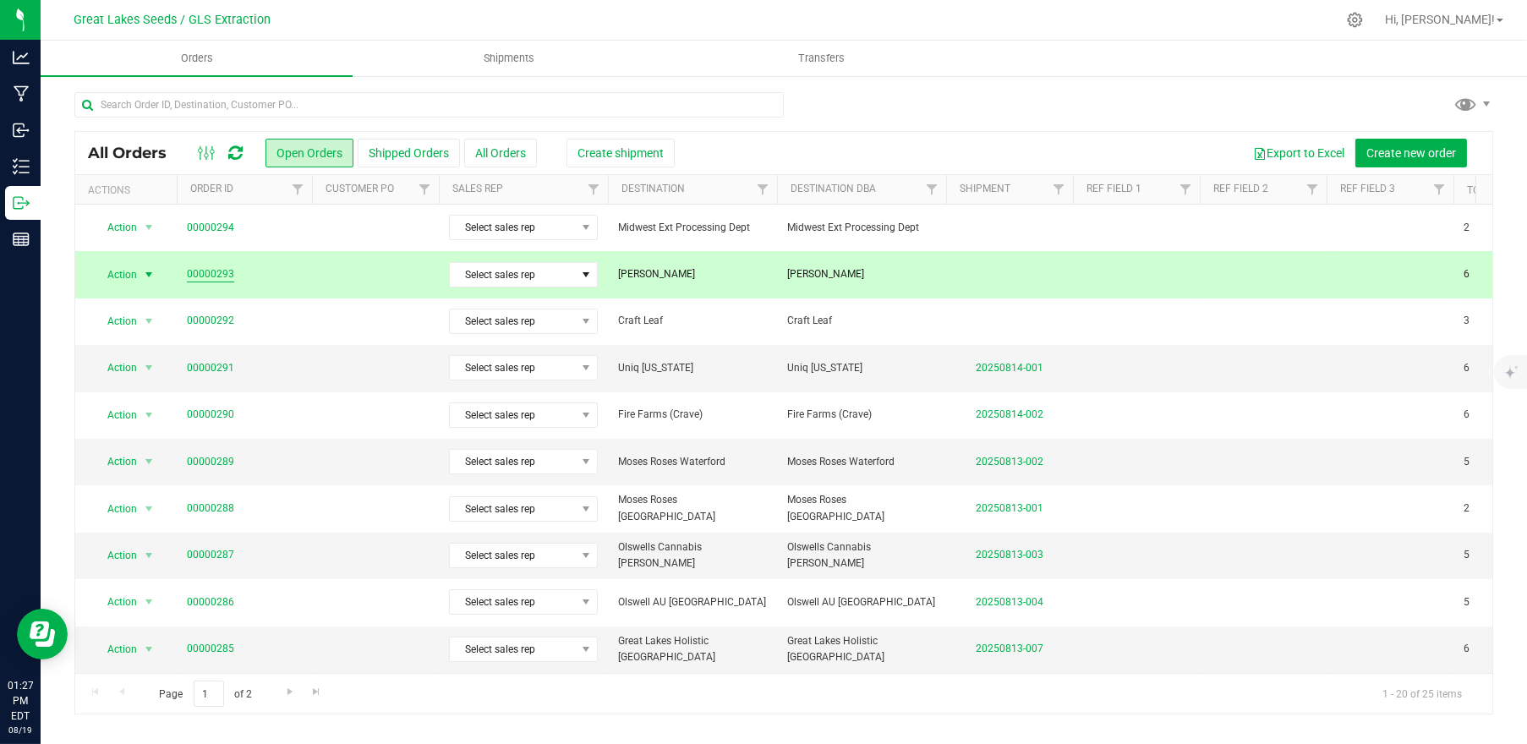
click at [201, 274] on link "00000293" at bounding box center [210, 274] width 47 height 16
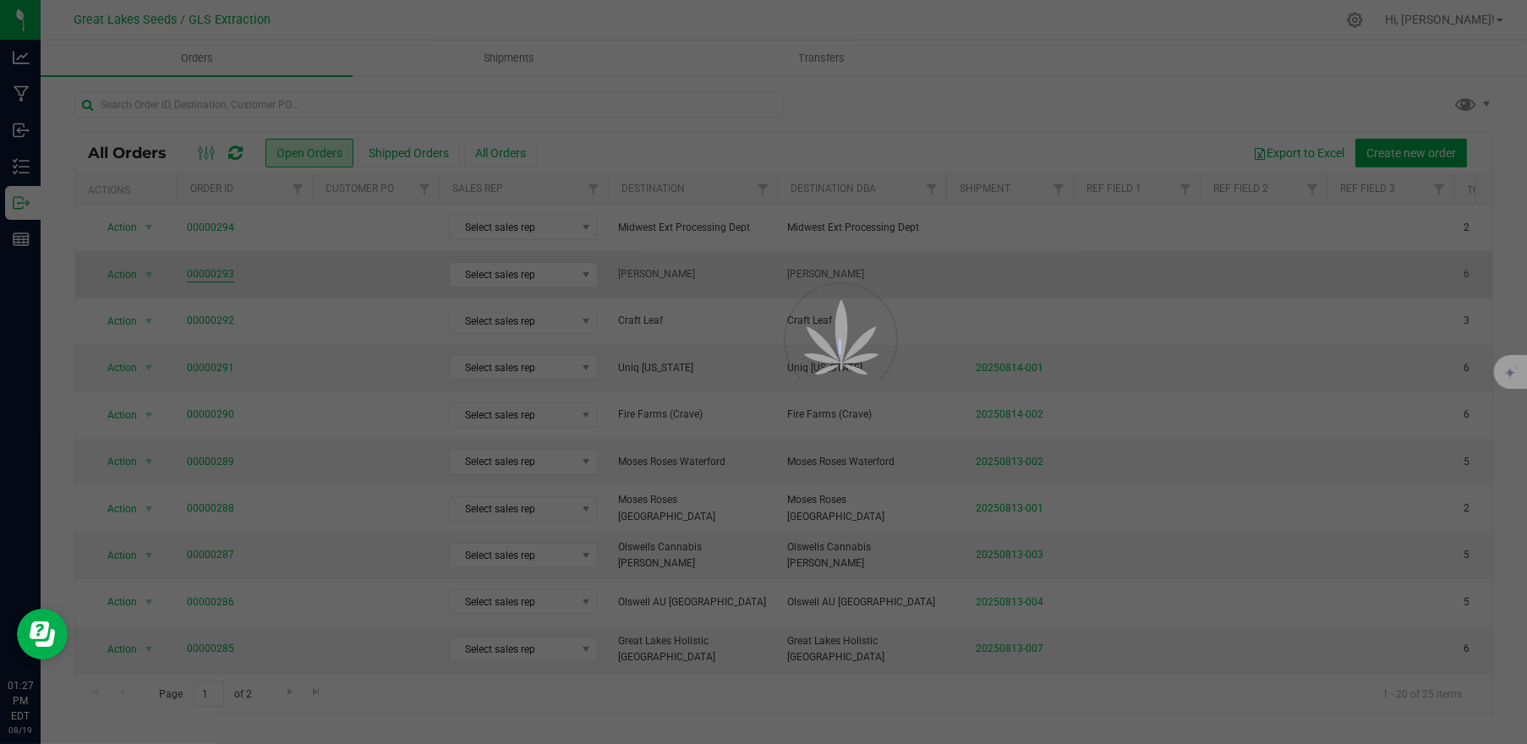
click at [201, 274] on div at bounding box center [763, 372] width 1527 height 744
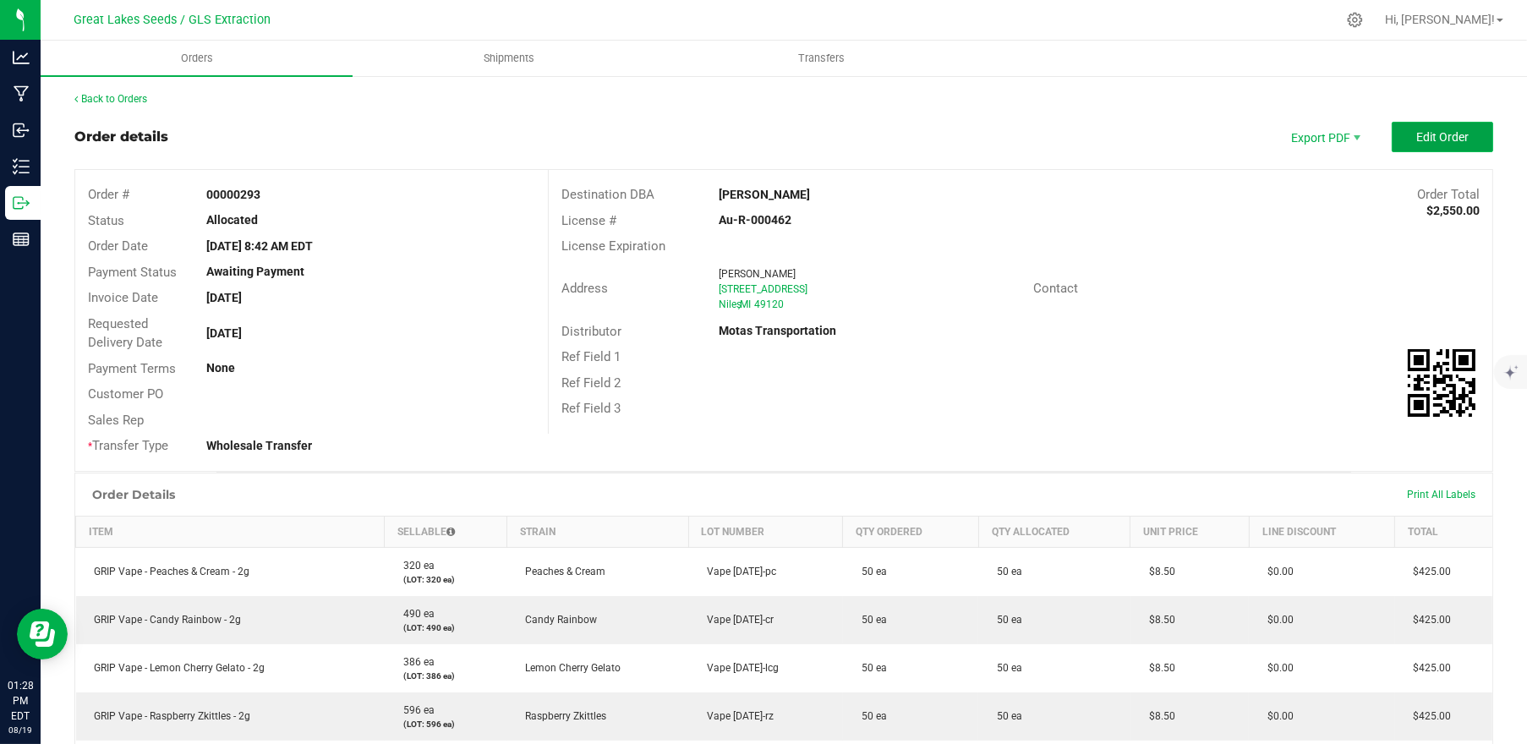
click at [1417, 134] on span "Edit Order" at bounding box center [1443, 137] width 52 height 14
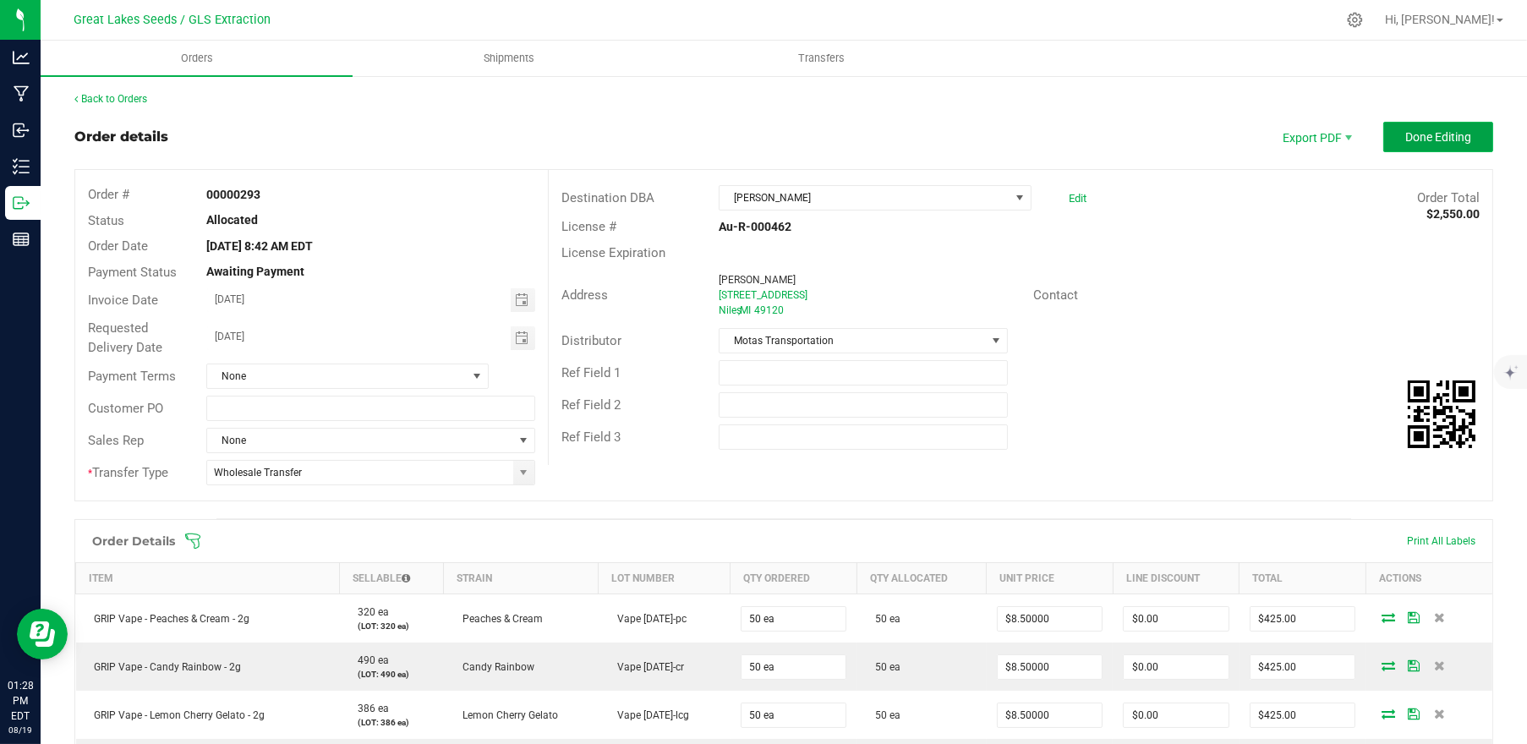
click at [1409, 140] on span "Done Editing" at bounding box center [1439, 137] width 66 height 14
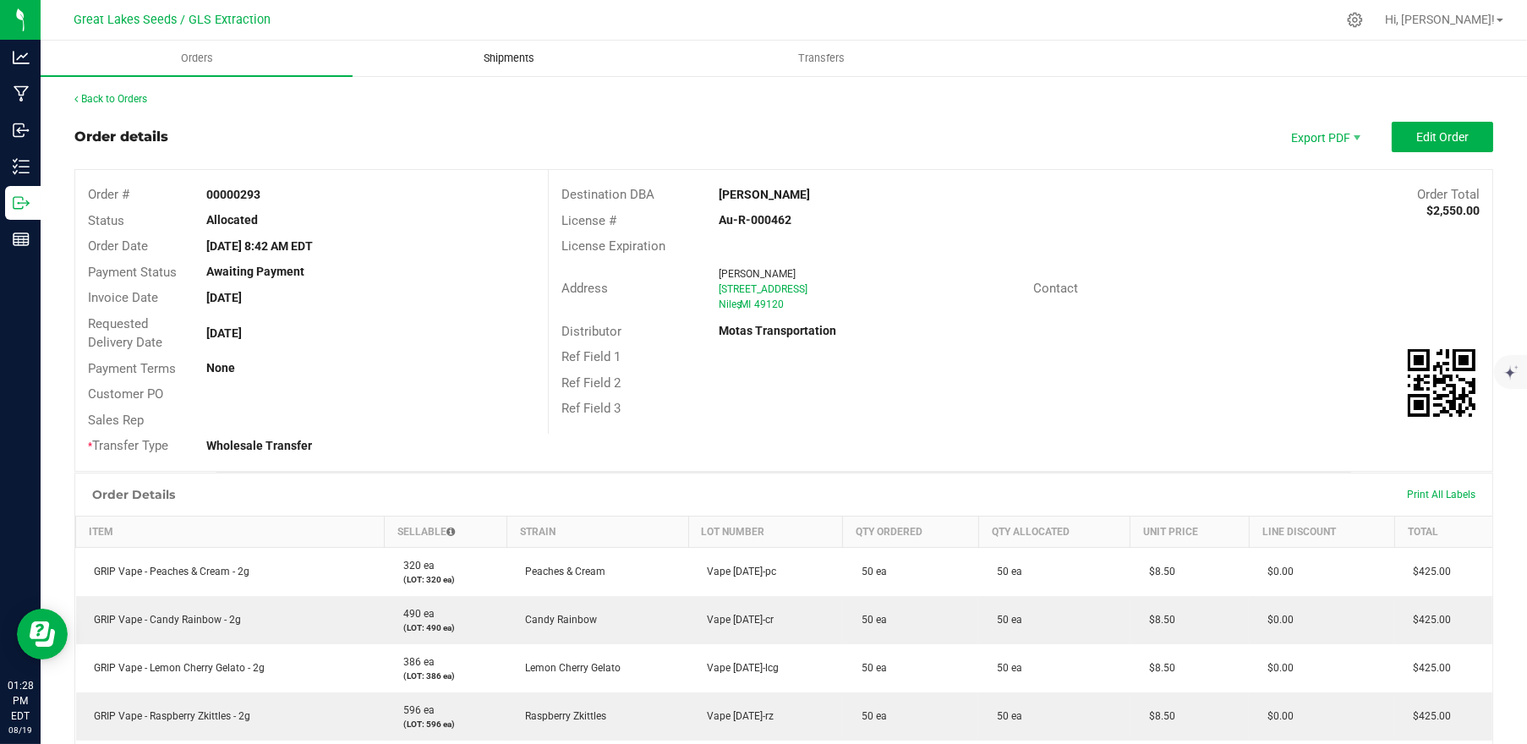
click at [513, 62] on span "Shipments" at bounding box center [509, 58] width 96 height 15
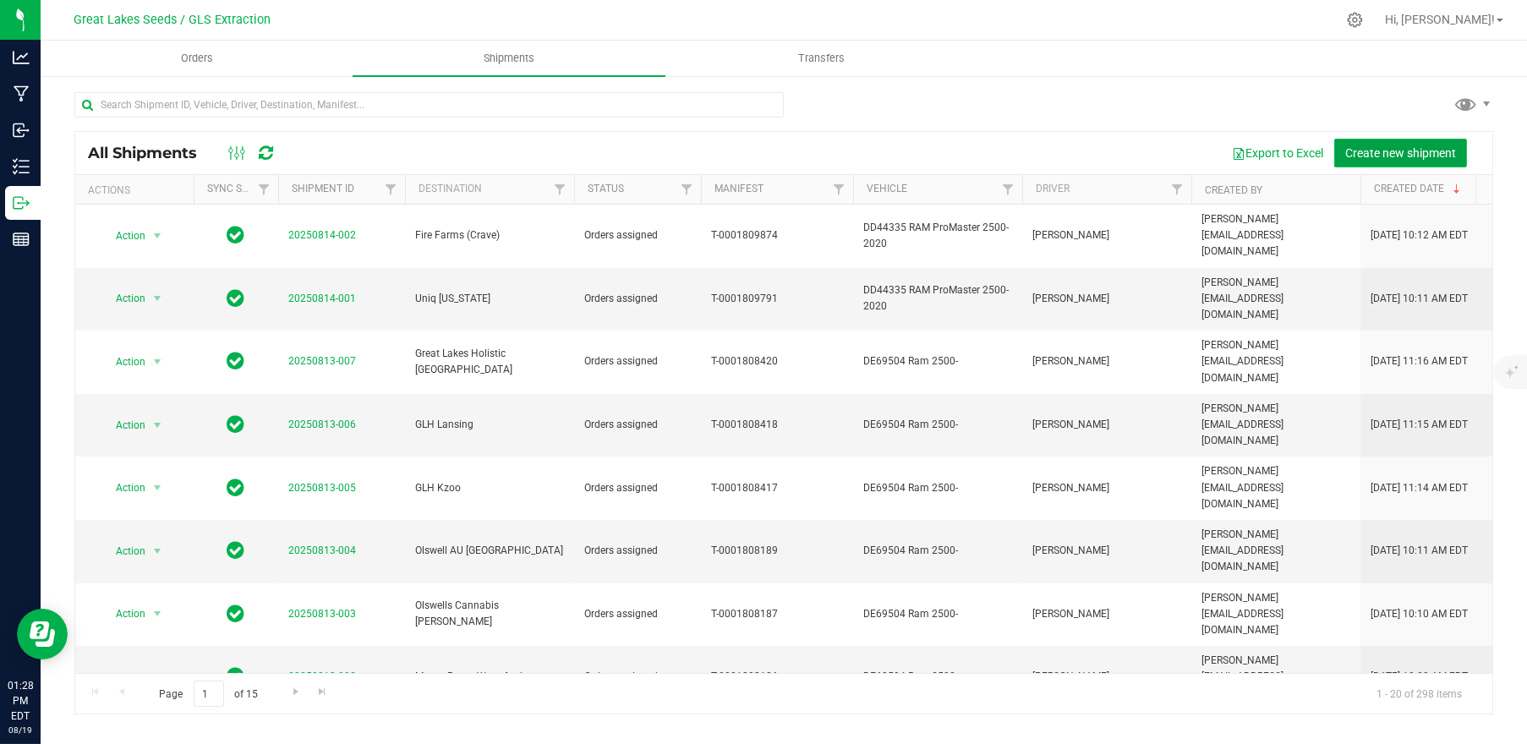
click at [1365, 146] on span "Create new shipment" at bounding box center [1400, 153] width 111 height 14
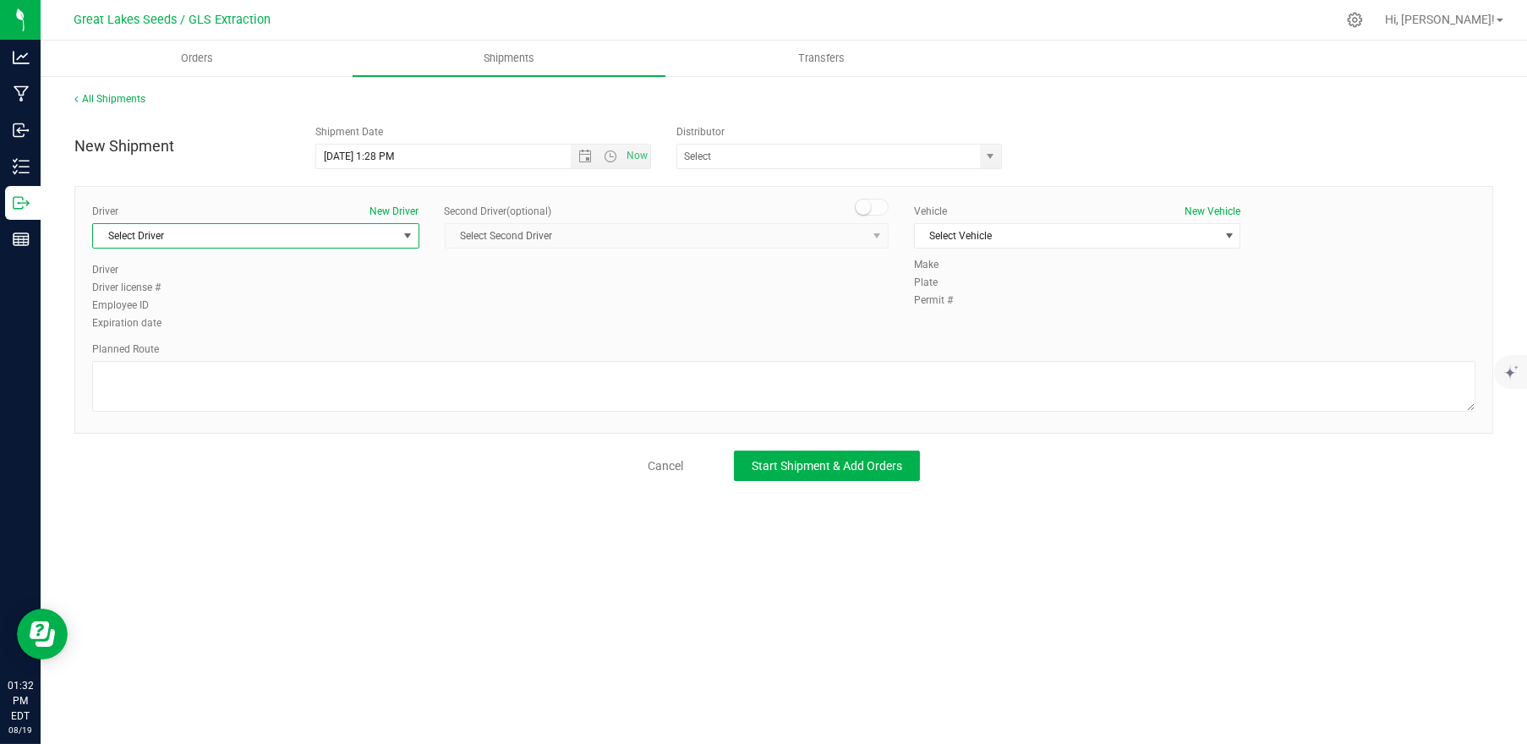
click at [258, 237] on span "Select Driver" at bounding box center [245, 236] width 304 height 24
type input "[PERSON_NAME]"
click at [408, 208] on button "New Driver" at bounding box center [394, 211] width 49 height 15
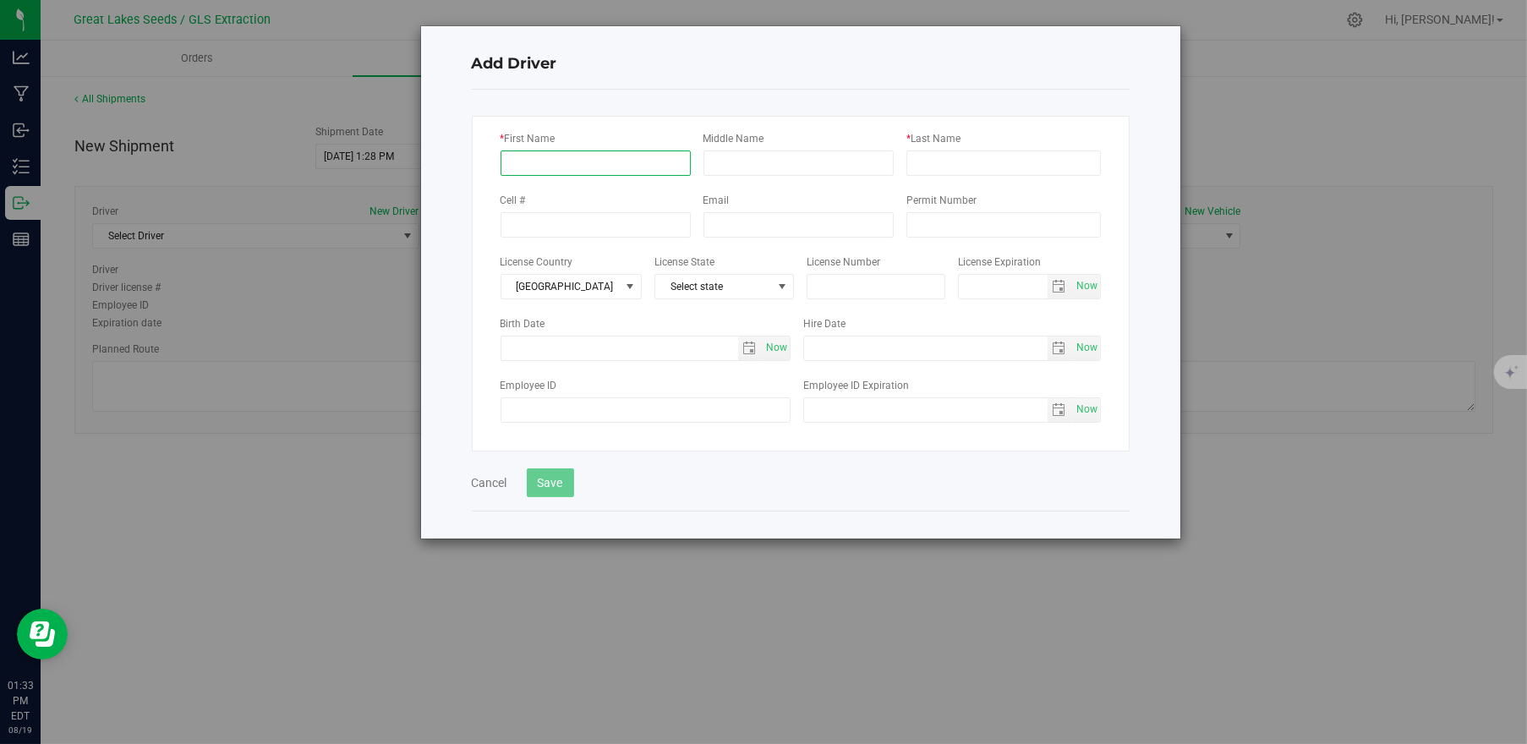
click at [569, 156] on input "* First Name" at bounding box center [596, 163] width 190 height 25
type input "Kyle"
type input "Whitefoot"
click at [600, 227] on input "tel" at bounding box center [596, 224] width 190 height 25
type input "(248) 850-8502"
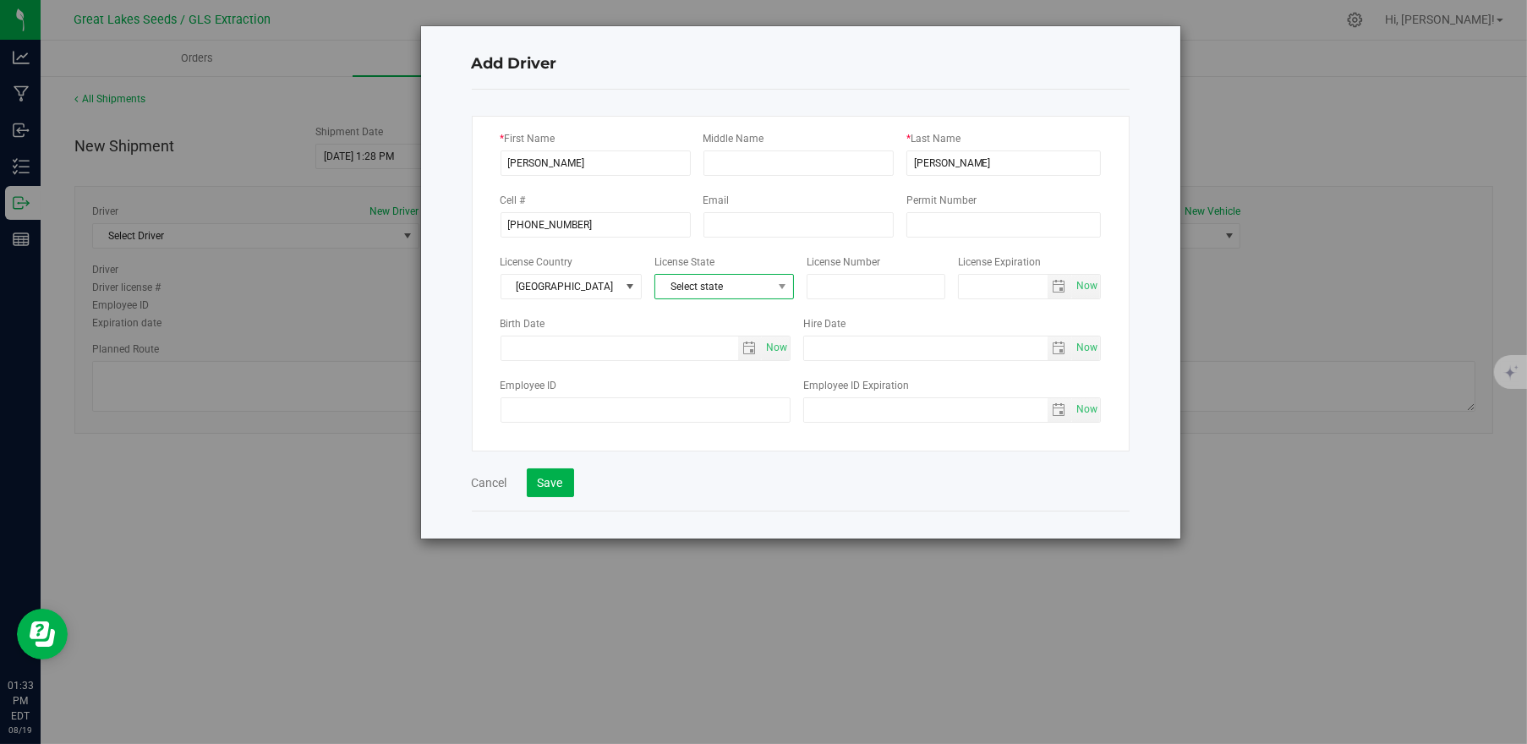
click at [704, 293] on span "Select state" at bounding box center [713, 287] width 117 height 24
click at [716, 485] on li "MI" at bounding box center [723, 498] width 138 height 29
click at [879, 296] on input "text" at bounding box center [877, 286] width 140 height 25
drag, startPoint x: 895, startPoint y: 281, endPoint x: 806, endPoint y: 276, distance: 88.9
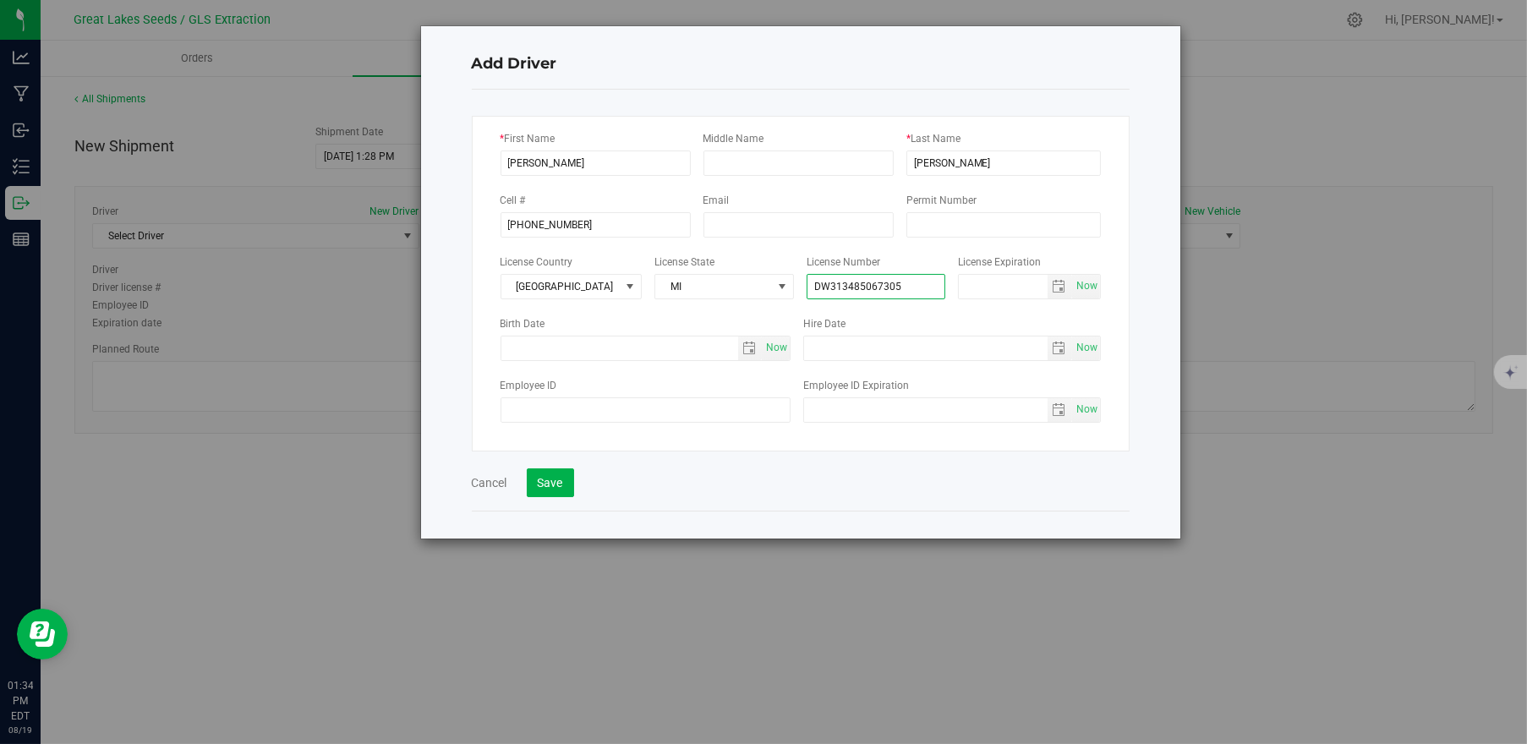
click at [807, 276] on input "DW313485067305" at bounding box center [877, 286] width 140 height 25
type input "DW313485067305"
click at [940, 215] on input "Permit Number" at bounding box center [1004, 224] width 195 height 25
paste input "DW313485067305"
type input "DW313485067305"
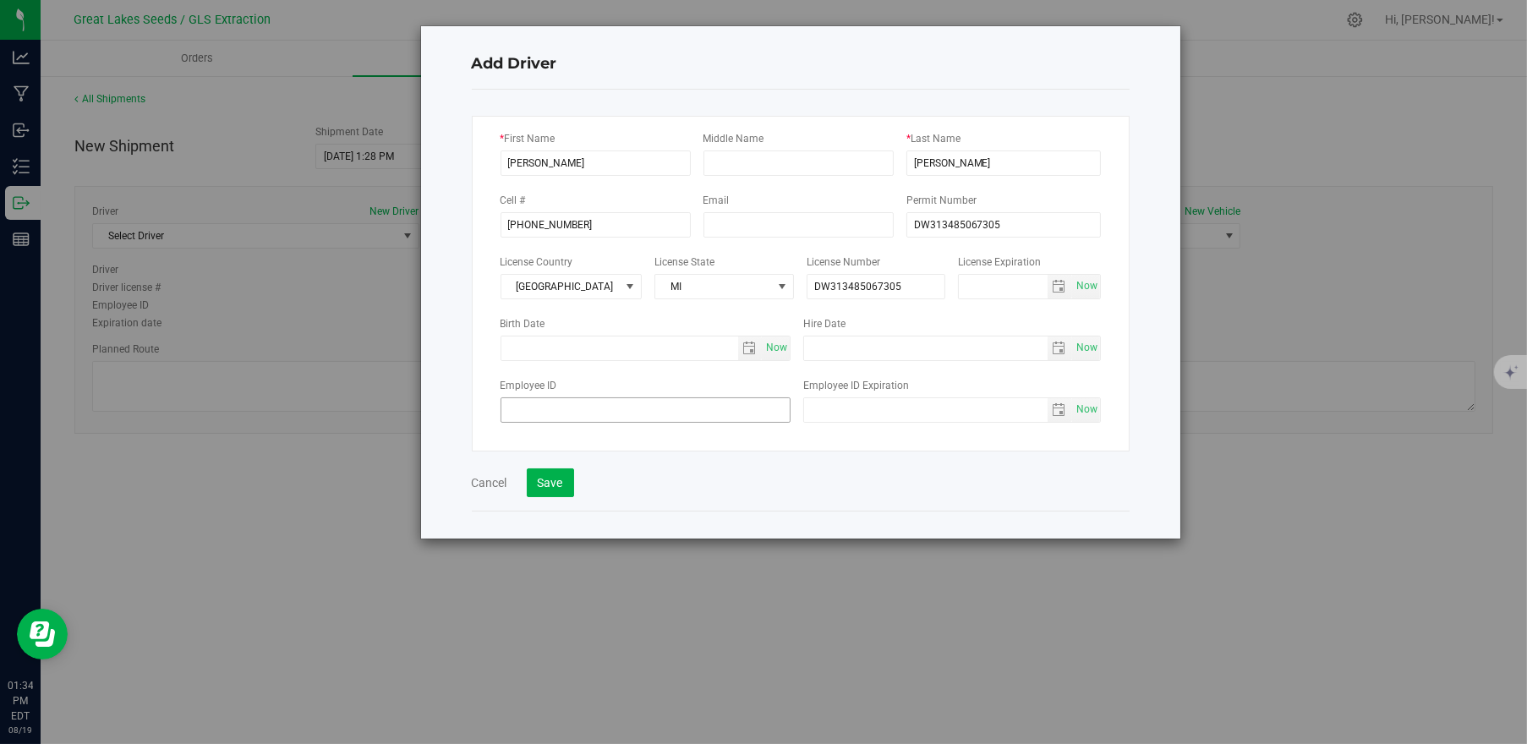
click at [679, 395] on div "Employee ID" at bounding box center [653, 399] width 304 height 47
click at [682, 398] on input "Employee ID" at bounding box center [646, 409] width 291 height 25
paste input "DW313485067305"
type input "DW313485067305"
click at [570, 477] on button "Save" at bounding box center [550, 483] width 47 height 29
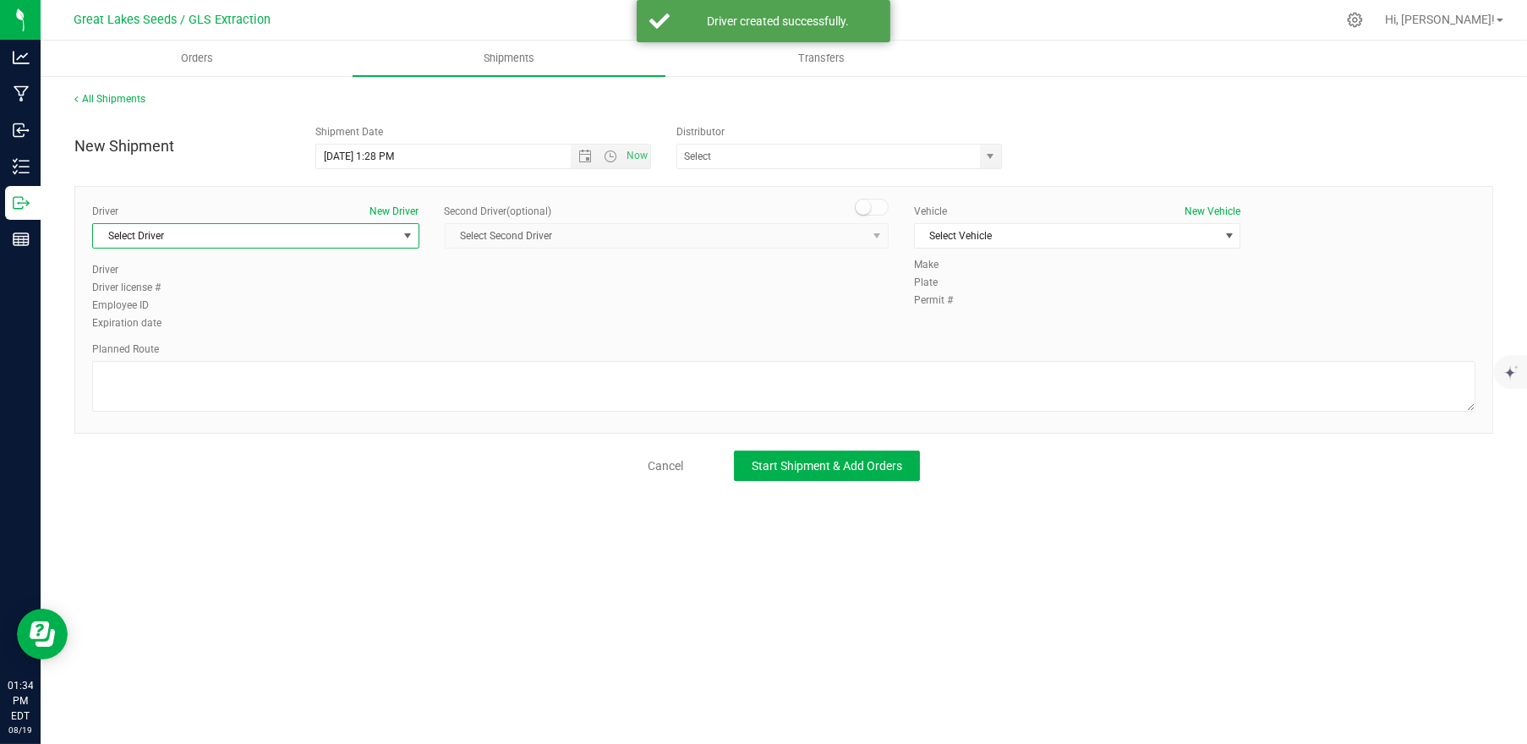
click at [386, 238] on span "Select Driver" at bounding box center [245, 236] width 304 height 24
click at [294, 238] on span "Select Driver" at bounding box center [245, 236] width 304 height 24
click at [353, 234] on span "Select Driver" at bounding box center [245, 236] width 304 height 24
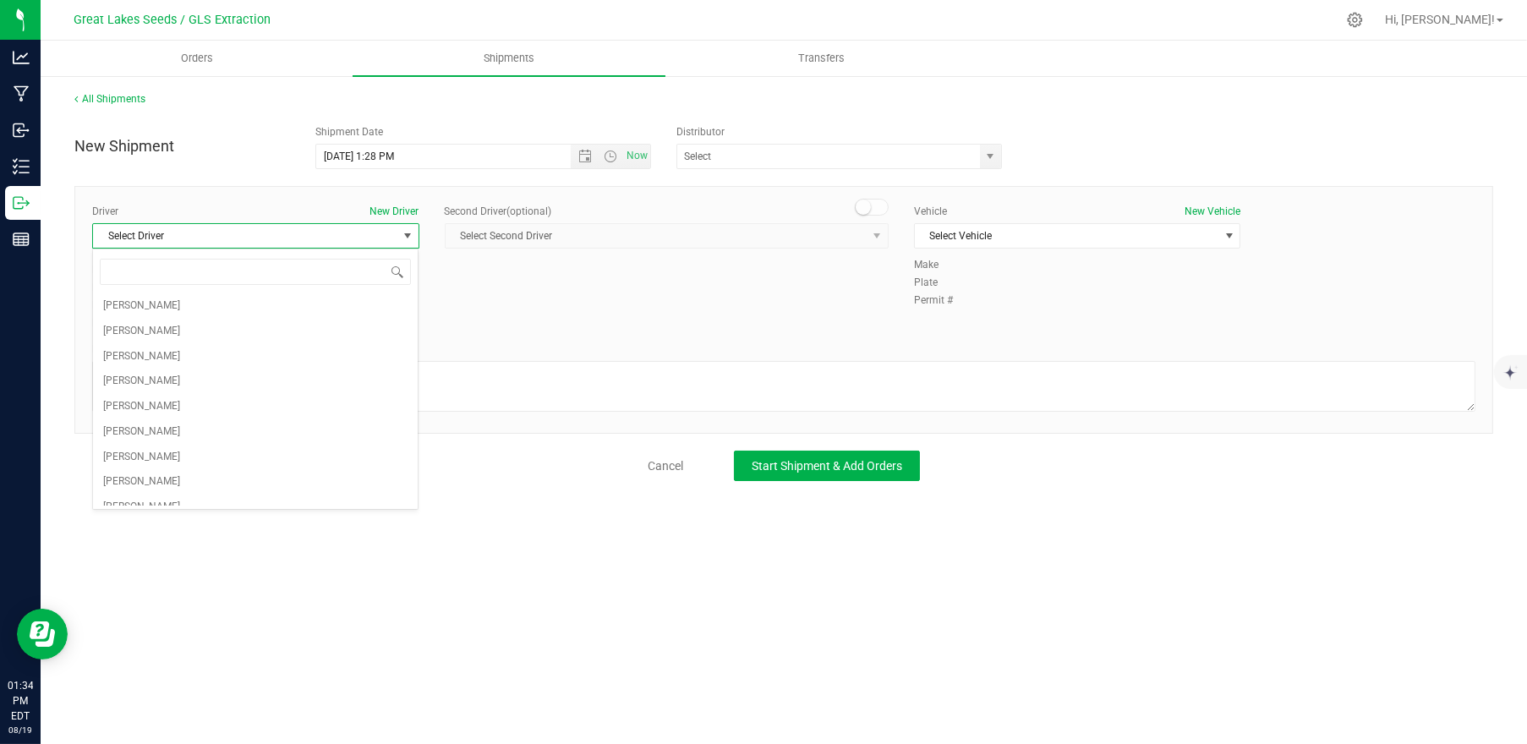
click at [304, 227] on span "Select Driver" at bounding box center [245, 236] width 304 height 24
click at [306, 238] on span "Select Driver" at bounding box center [245, 236] width 304 height 24
click at [291, 270] on input at bounding box center [256, 272] width 312 height 26
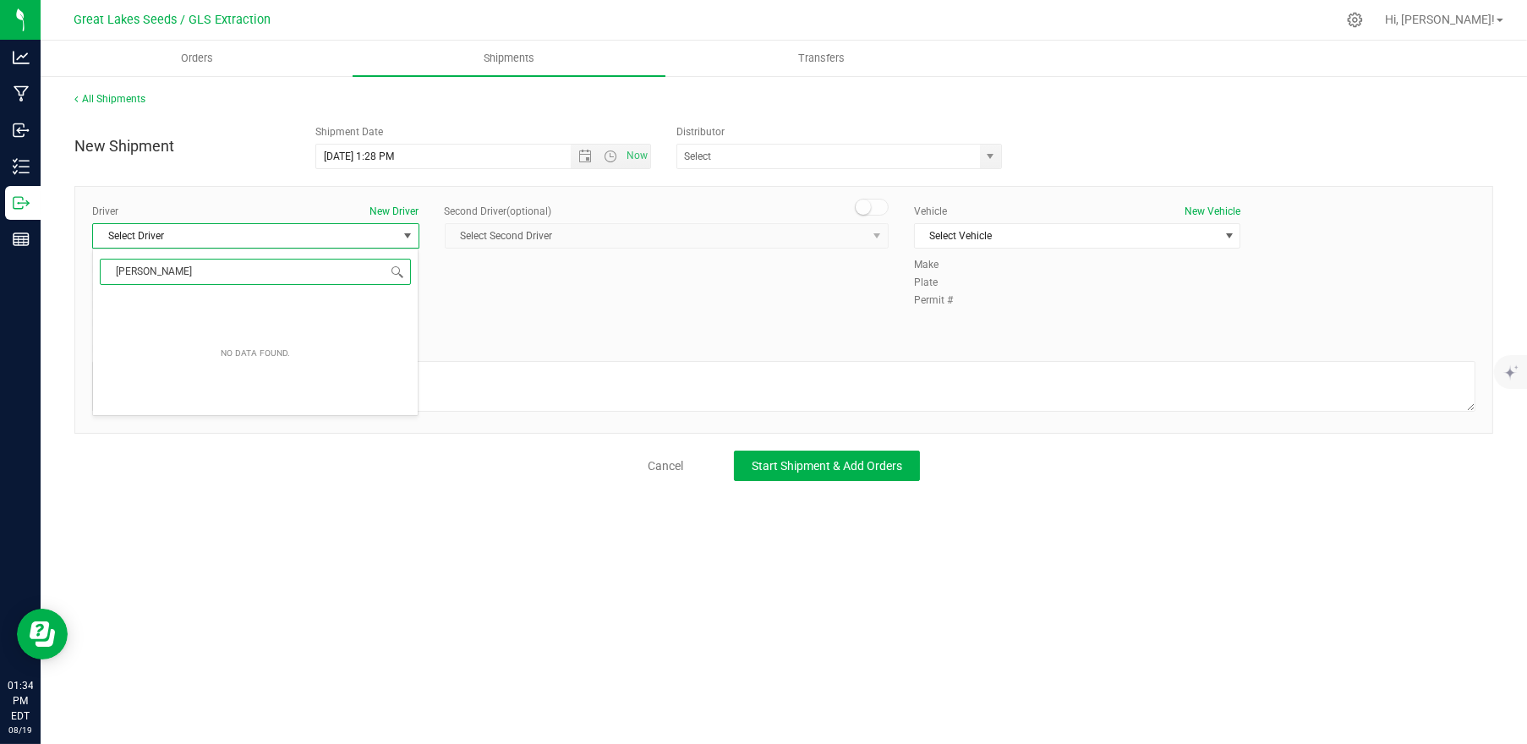
type input "kyle w"
click at [429, 227] on div "Driver New Driver Select Driver Select Driver Driver Driver license # Employee …" at bounding box center [255, 268] width 353 height 129
click at [411, 231] on span "select" at bounding box center [408, 236] width 14 height 14
drag, startPoint x: 156, startPoint y: 279, endPoint x: 63, endPoint y: 265, distance: 94.1
click at [63, 265] on body "Analytics Manufacturing Inbound Inventory Outbound Reports 01:34 PM EDT 08/19/2…" at bounding box center [763, 372] width 1527 height 744
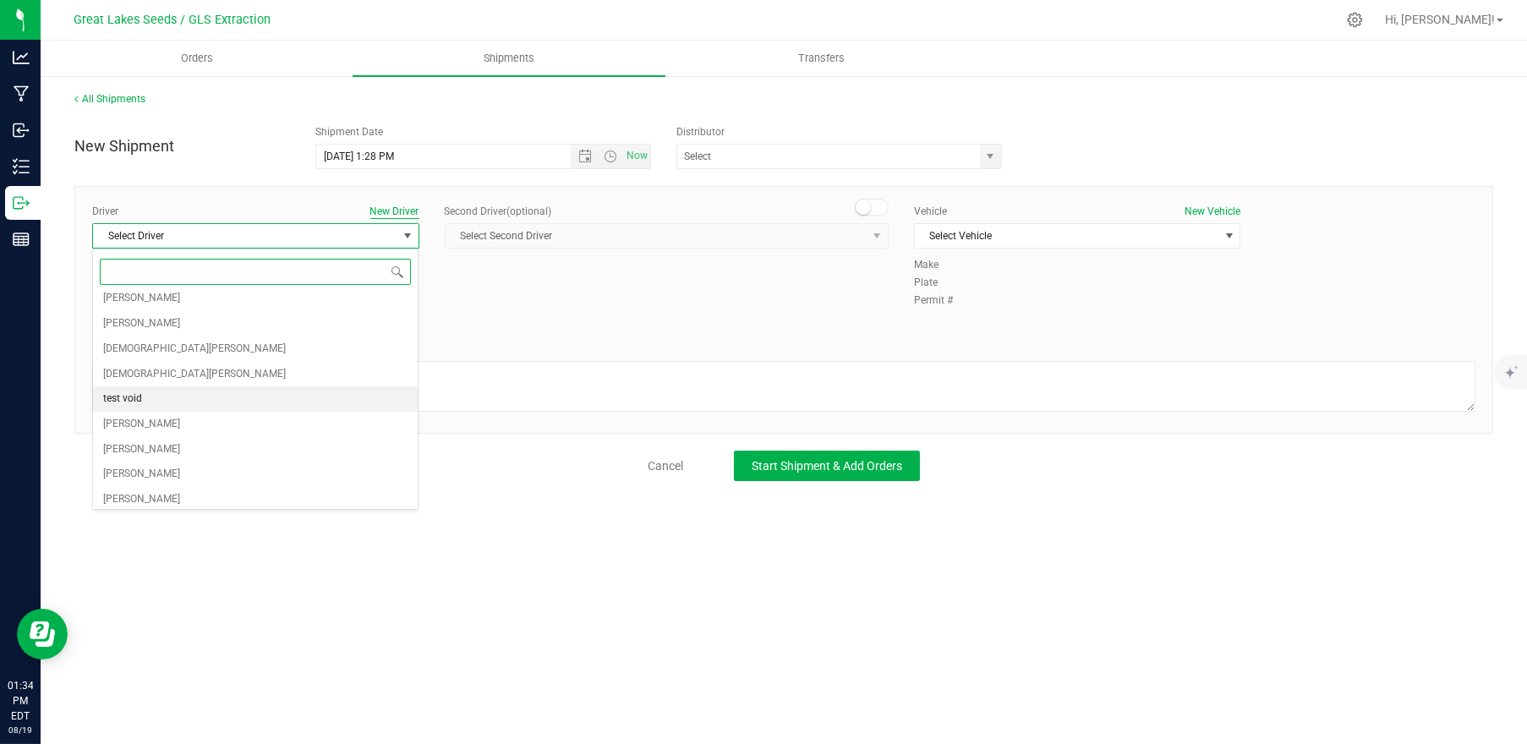
scroll to position [323, 0]
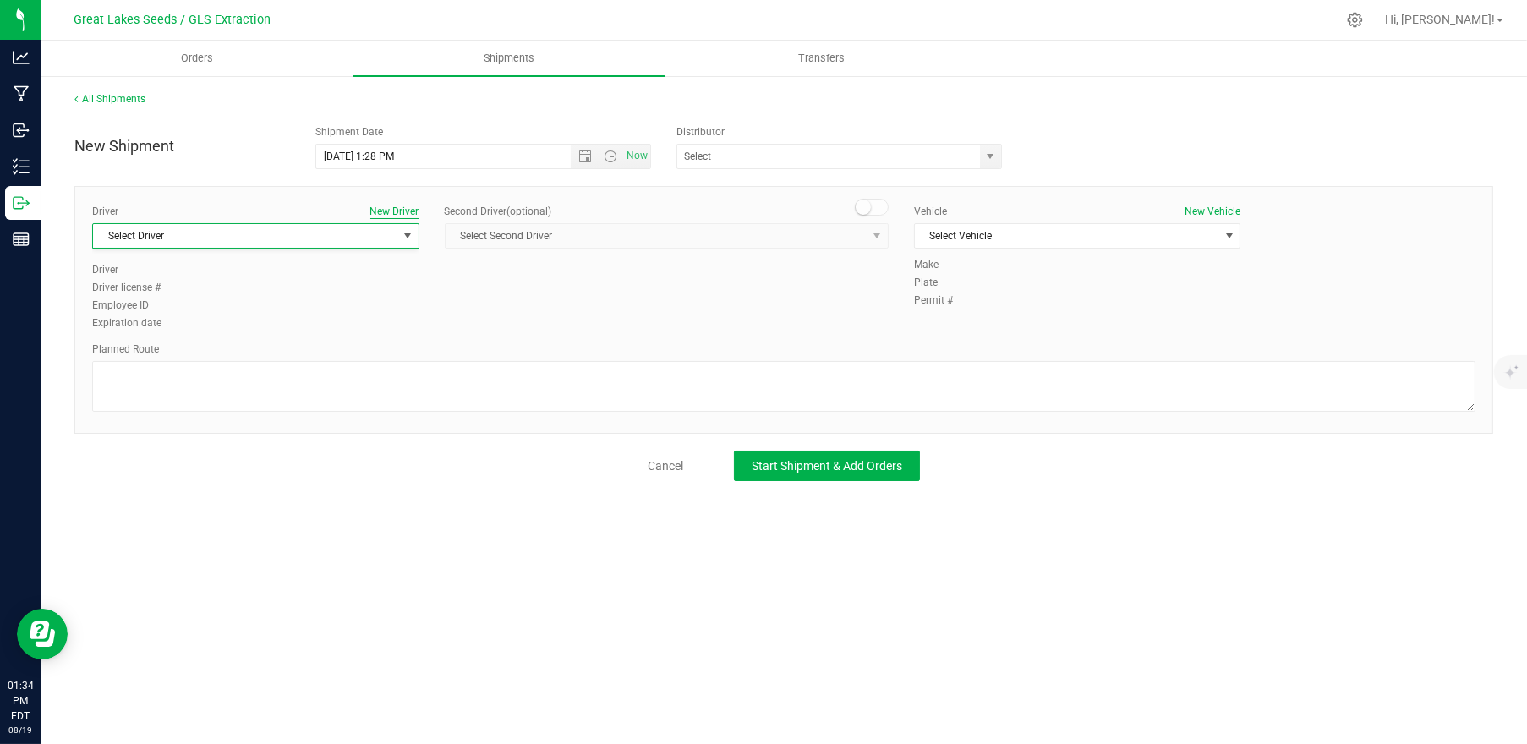
click at [398, 214] on button "New Driver" at bounding box center [394, 211] width 49 height 15
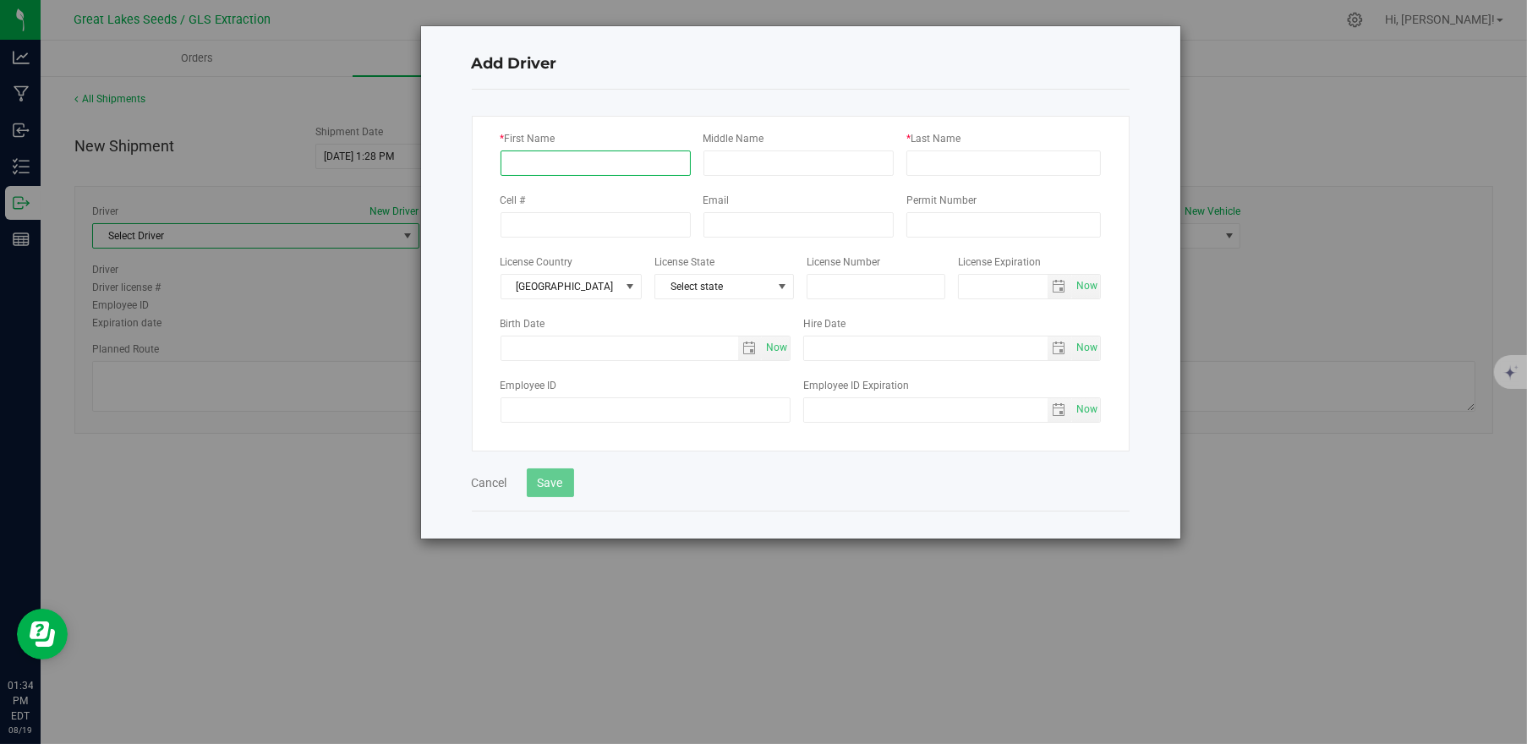
click at [540, 158] on input "* First Name" at bounding box center [596, 163] width 190 height 25
type input "Kyle"
type input "Whitefoot"
type input "(248) 850-8502"
type input "DW313485067305"
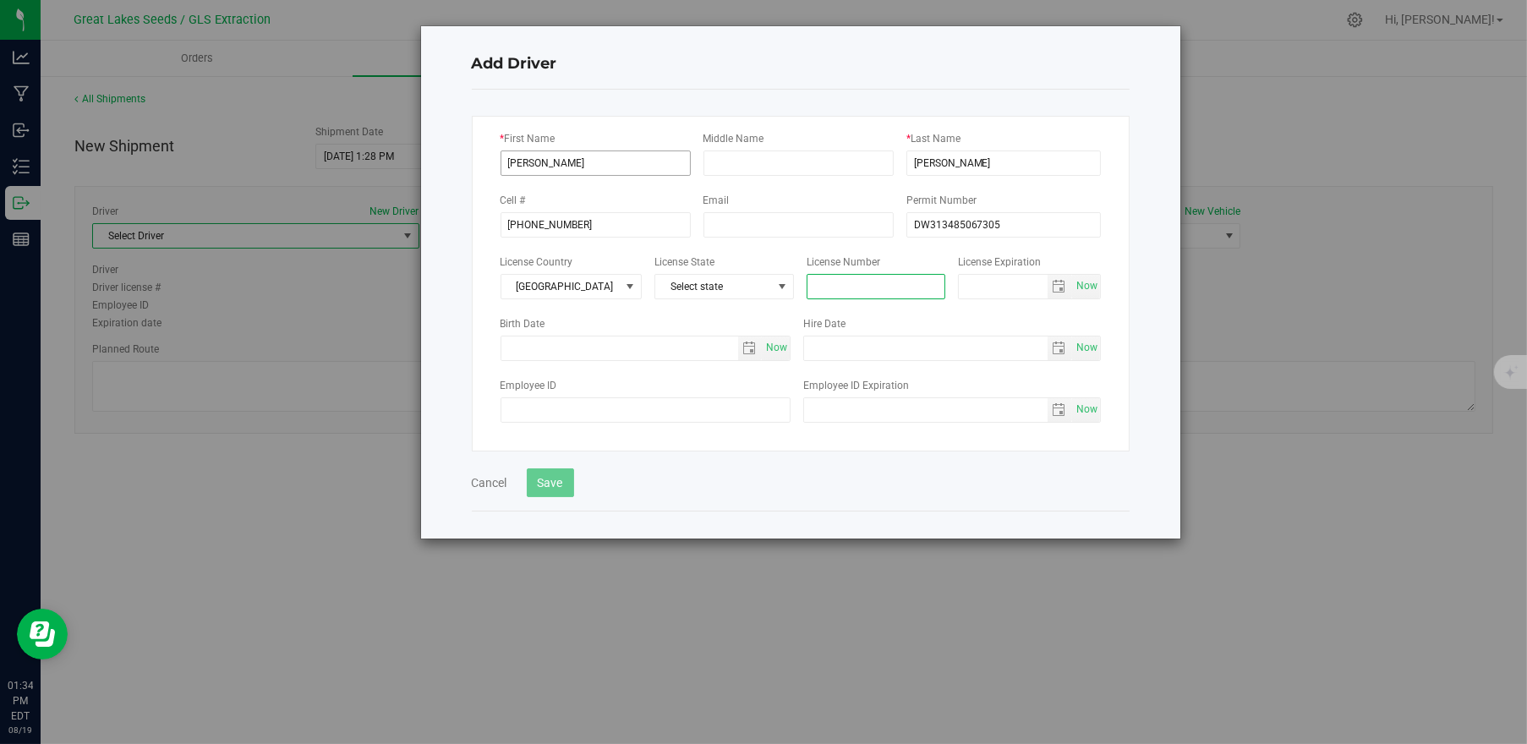
type input "DW313485067305"
click at [555, 479] on button "Save" at bounding box center [550, 483] width 47 height 29
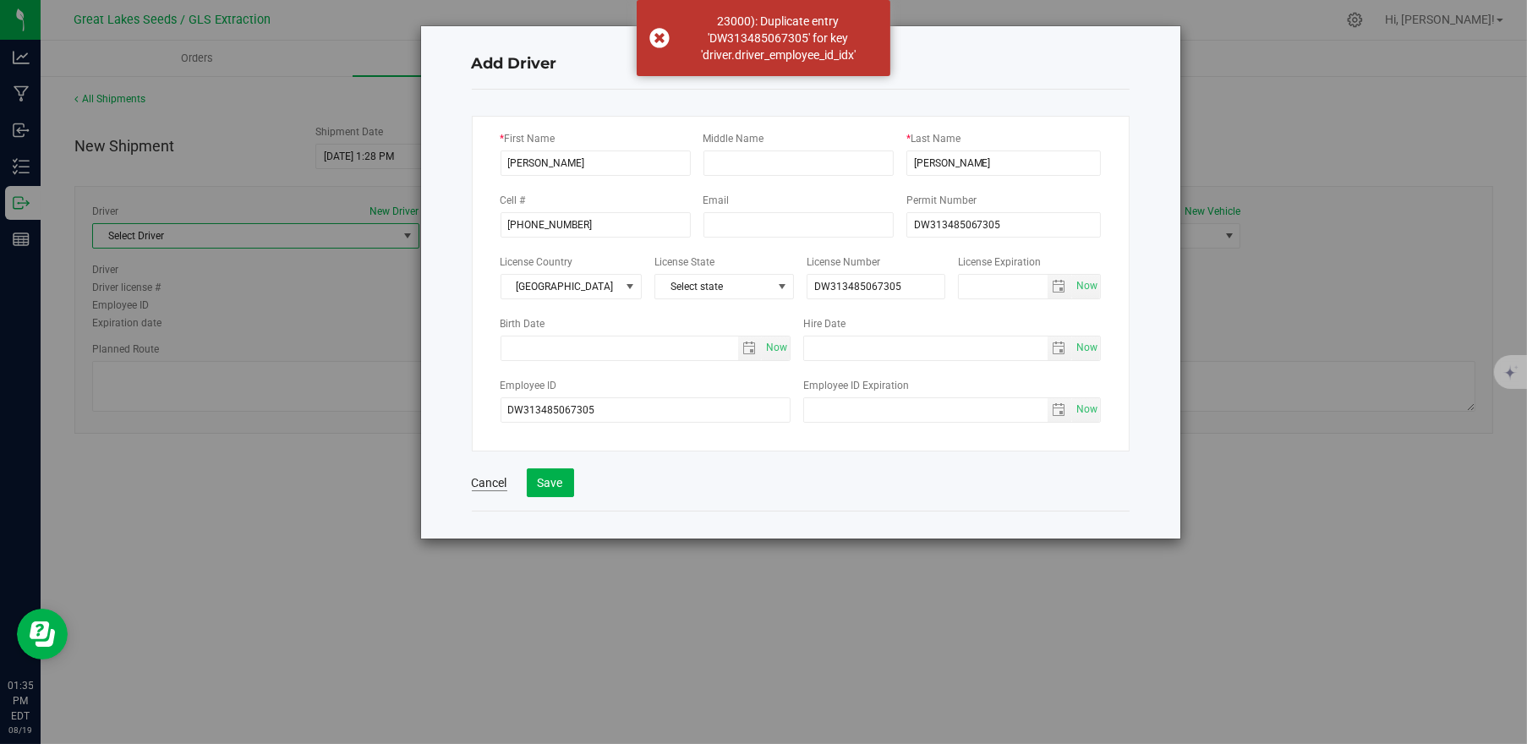
click at [474, 474] on button "Cancel" at bounding box center [490, 482] width 36 height 17
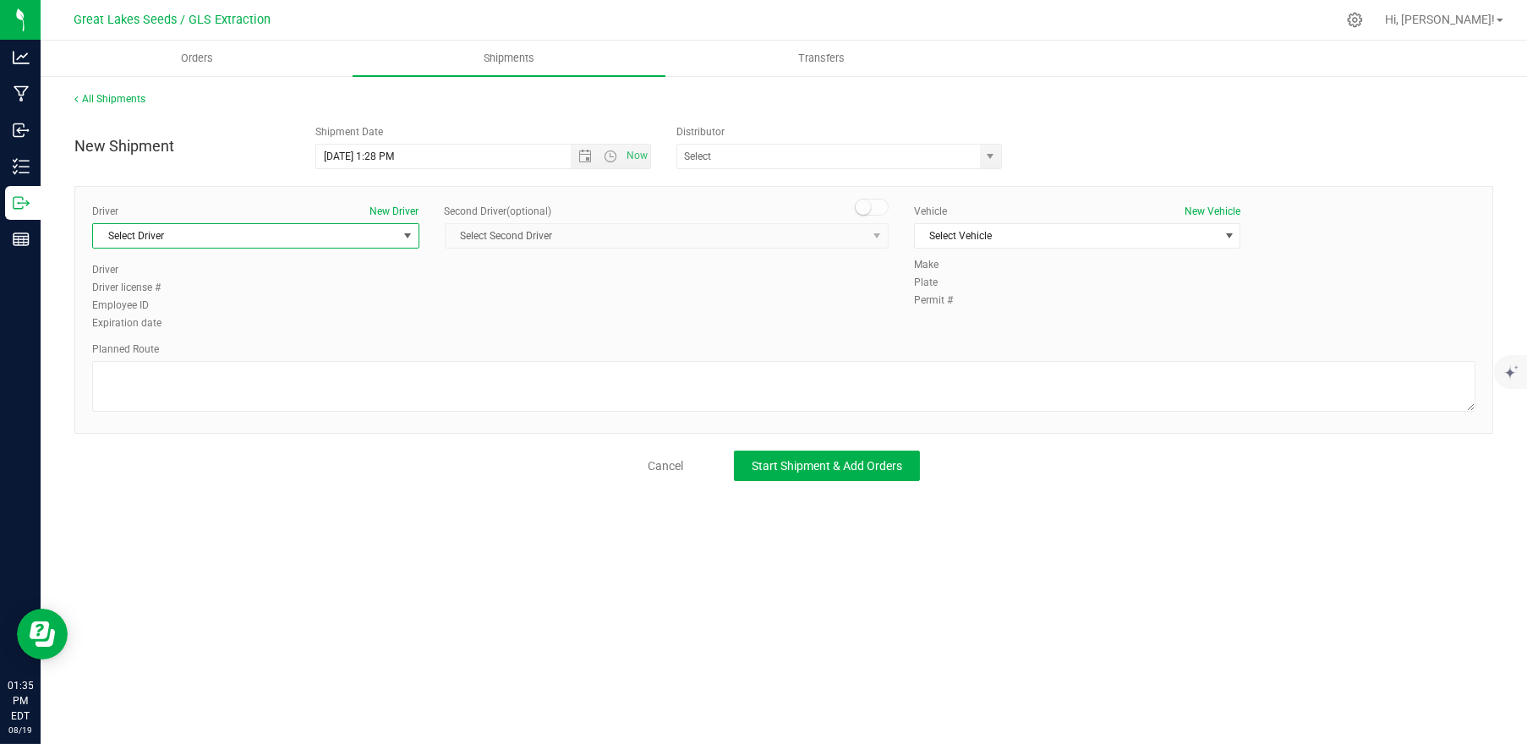
click at [287, 233] on span "Select Driver" at bounding box center [245, 236] width 304 height 24
type input "kyle whitefoot"
click at [471, 288] on div "Driver New Driver Select Driver Select Driver Driver Driver license # Employee …" at bounding box center [783, 268] width 1409 height 129
click at [350, 236] on span "Select Driver" at bounding box center [245, 236] width 304 height 24
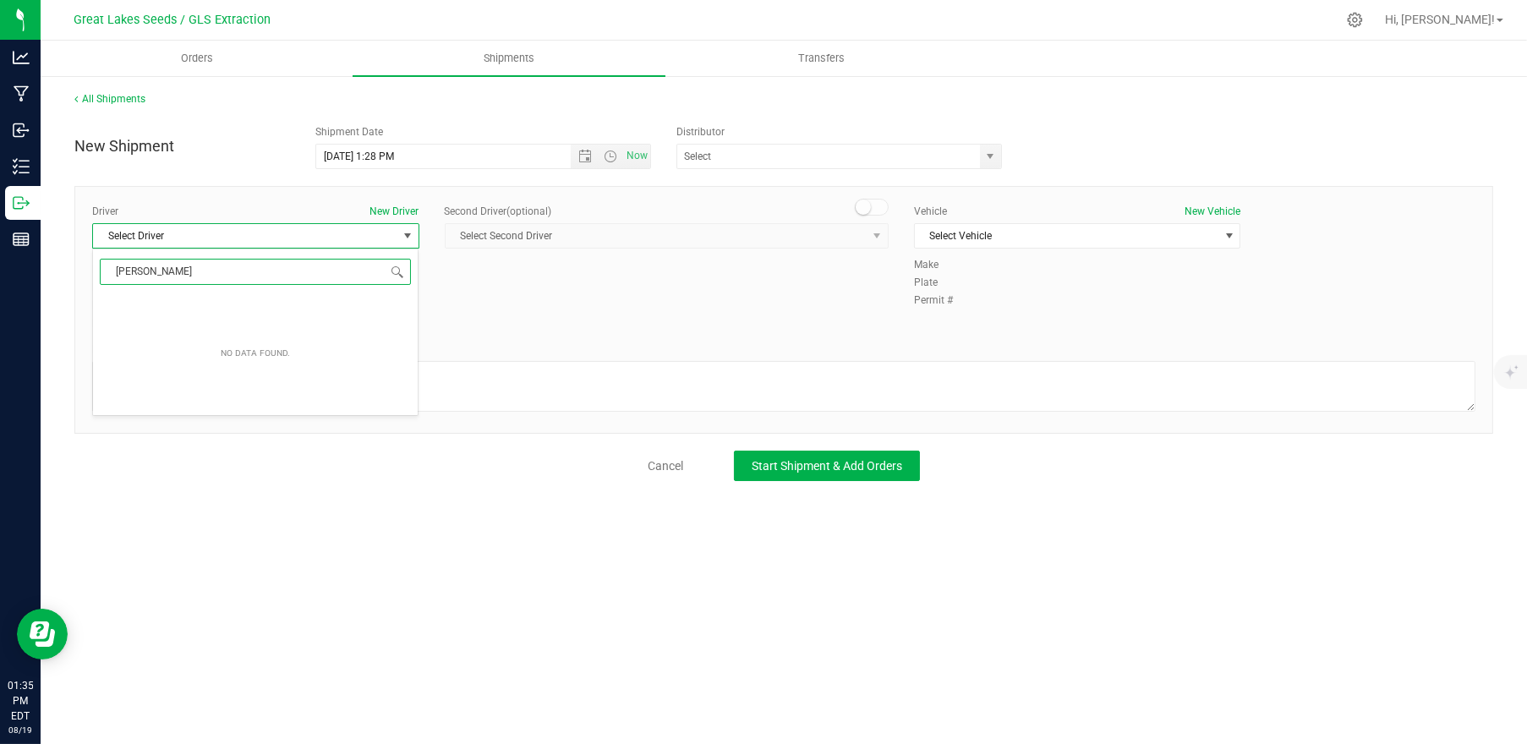
drag, startPoint x: 214, startPoint y: 270, endPoint x: 96, endPoint y: 271, distance: 117.6
click at [96, 271] on span "kyle whitefoot" at bounding box center [256, 272] width 326 height 40
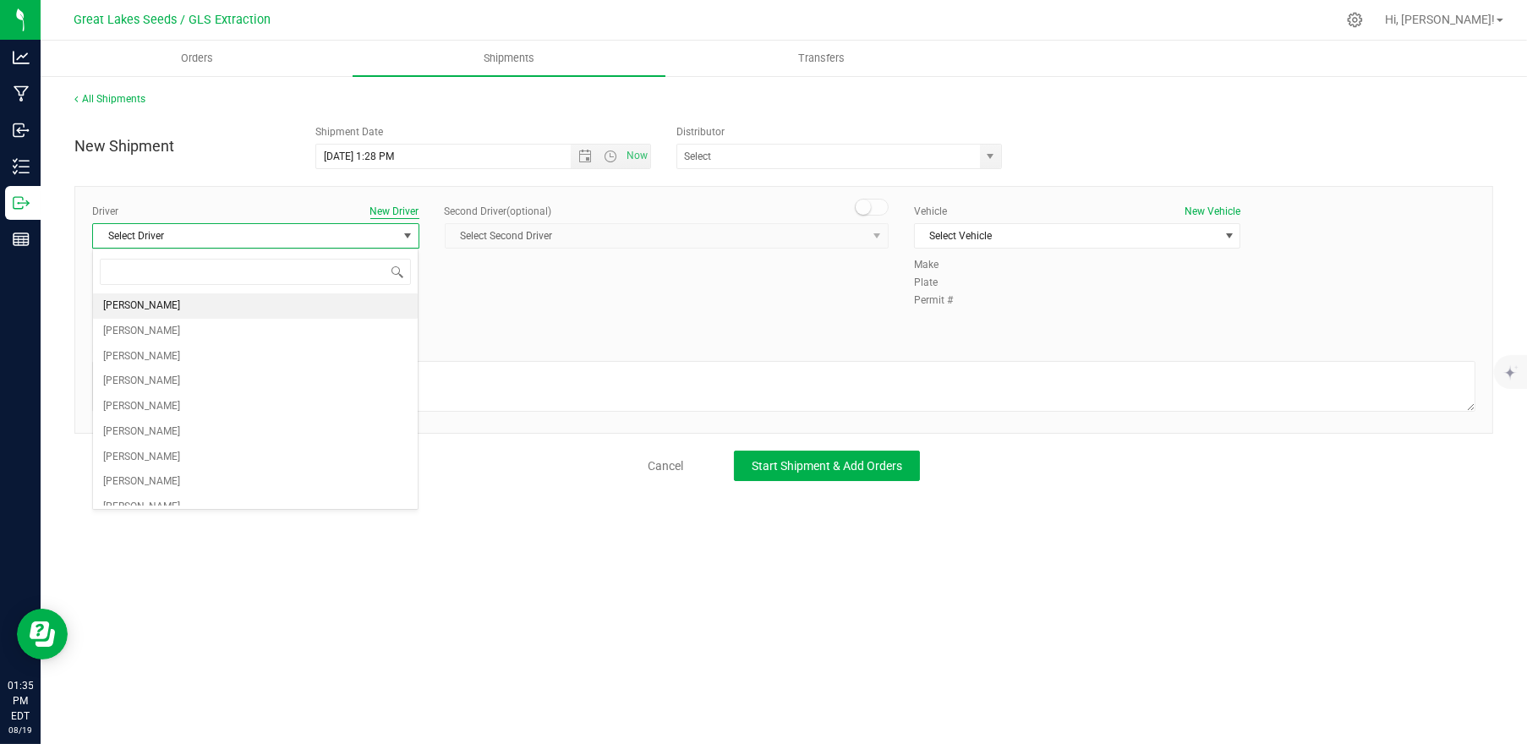
click at [408, 210] on button "New Driver" at bounding box center [394, 211] width 49 height 15
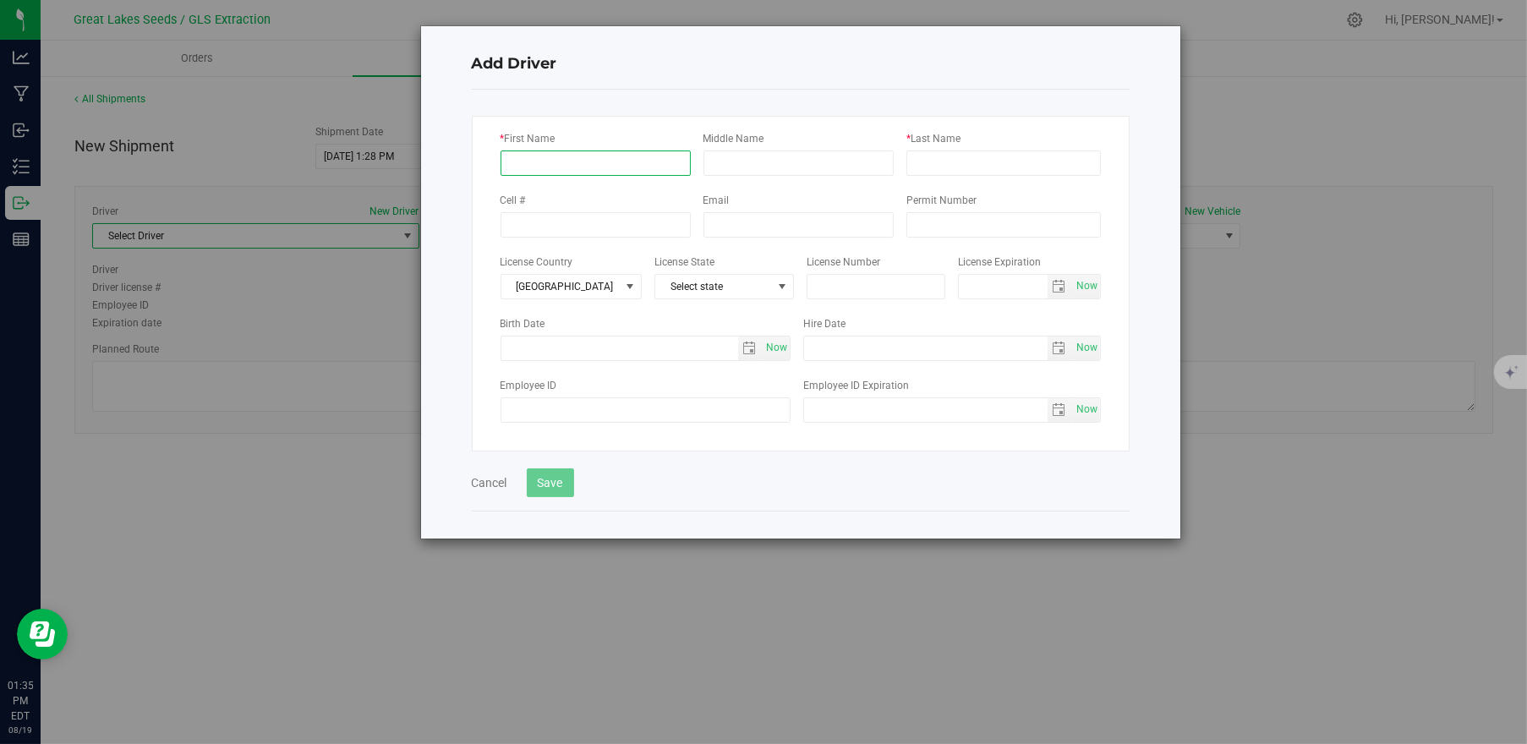
click at [552, 163] on input "* First Name" at bounding box center [596, 163] width 190 height 25
type input "Kyle"
type input "Whitefoot"
type input "(248) 850-8502"
type input "DW313485067305"
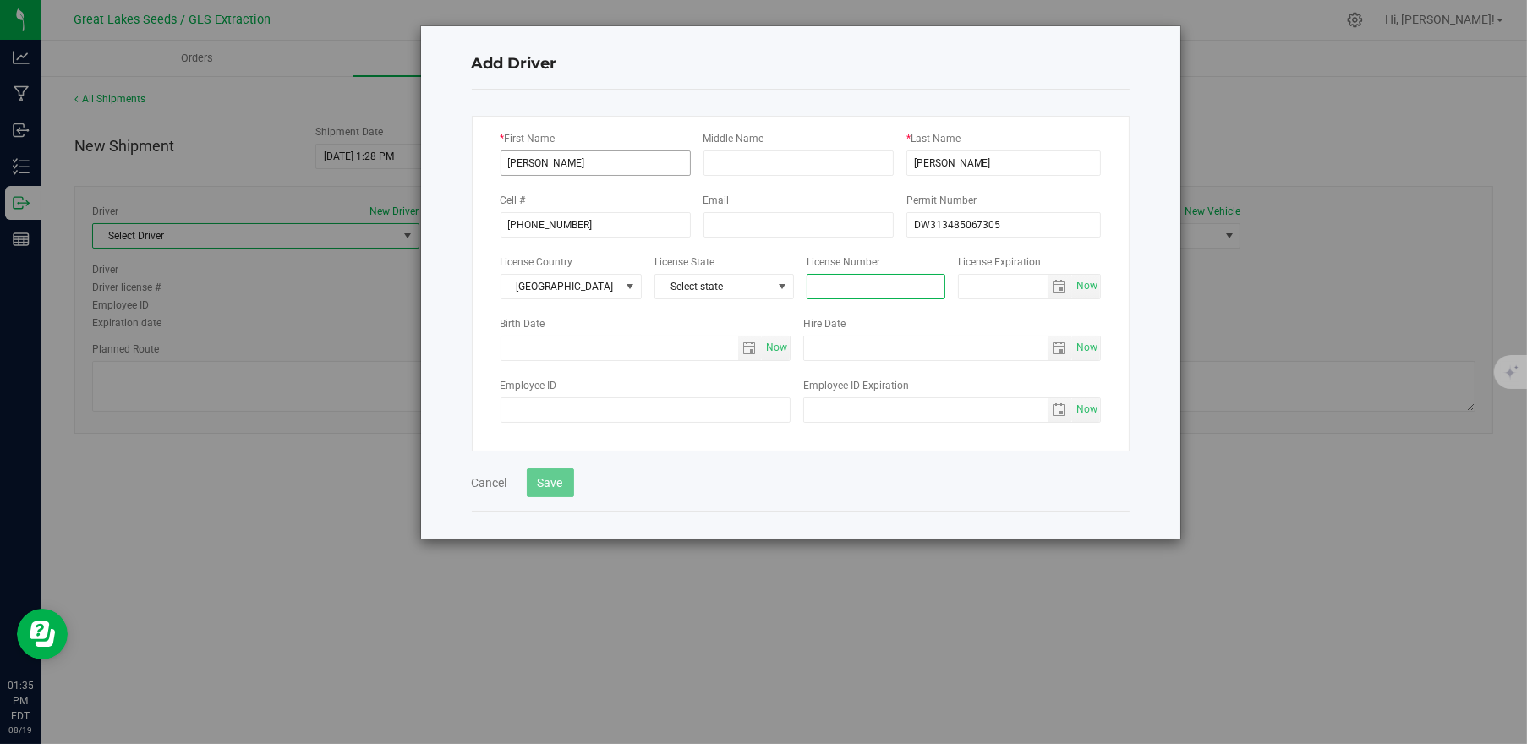
type input "DW313485067305"
click at [711, 297] on span "Select state" at bounding box center [713, 287] width 117 height 24
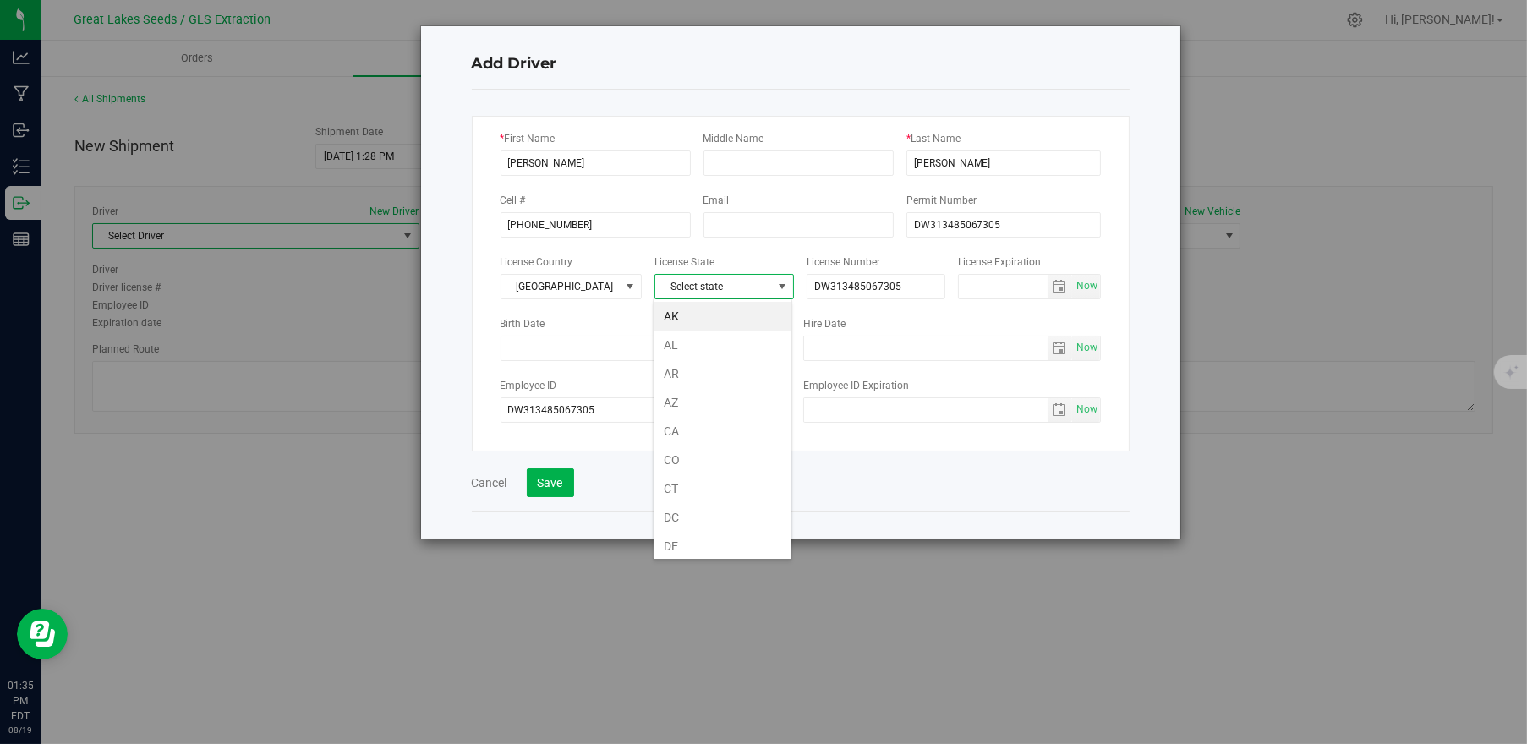
scroll to position [25, 140]
click at [715, 293] on span "Select state" at bounding box center [713, 287] width 117 height 24
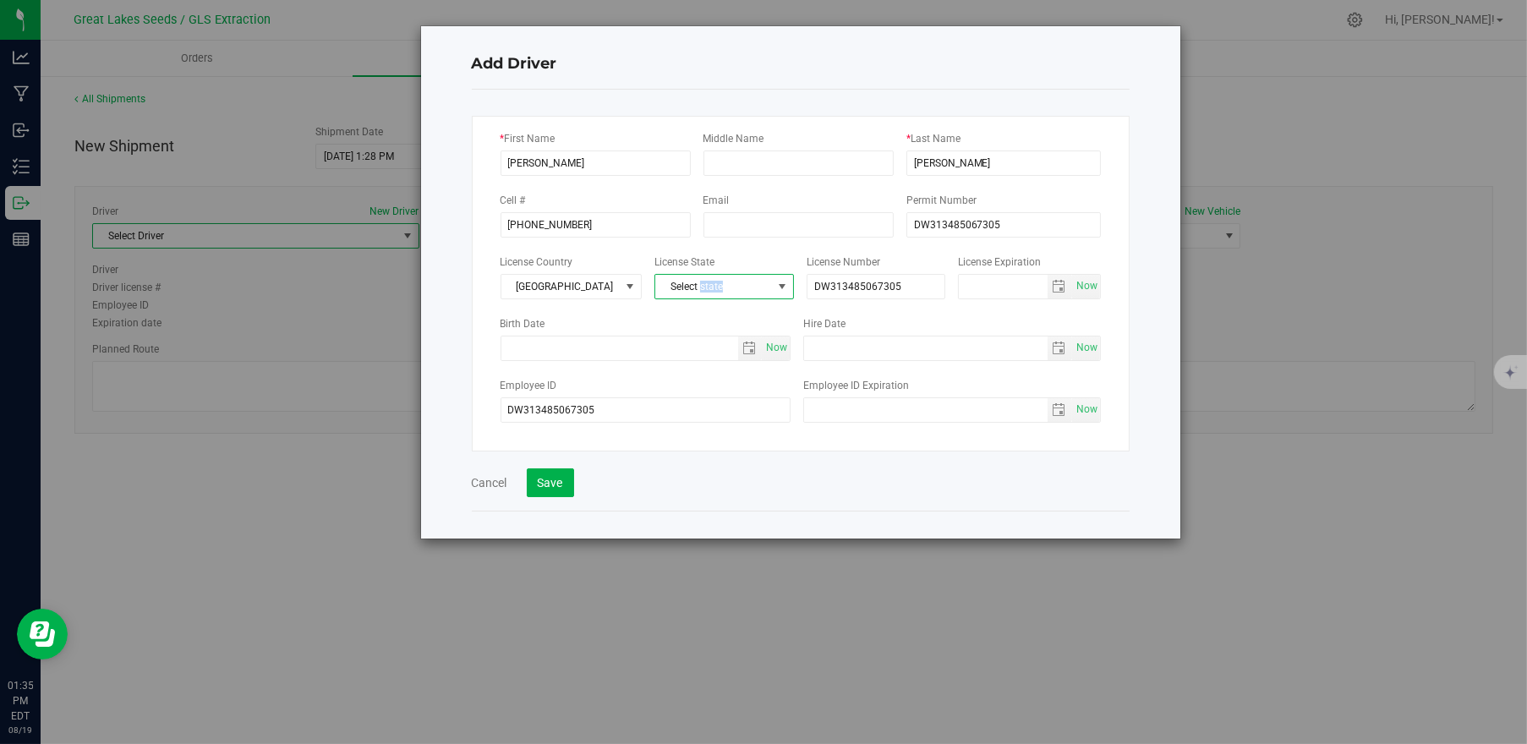
click at [715, 293] on span "Select state" at bounding box center [713, 287] width 117 height 24
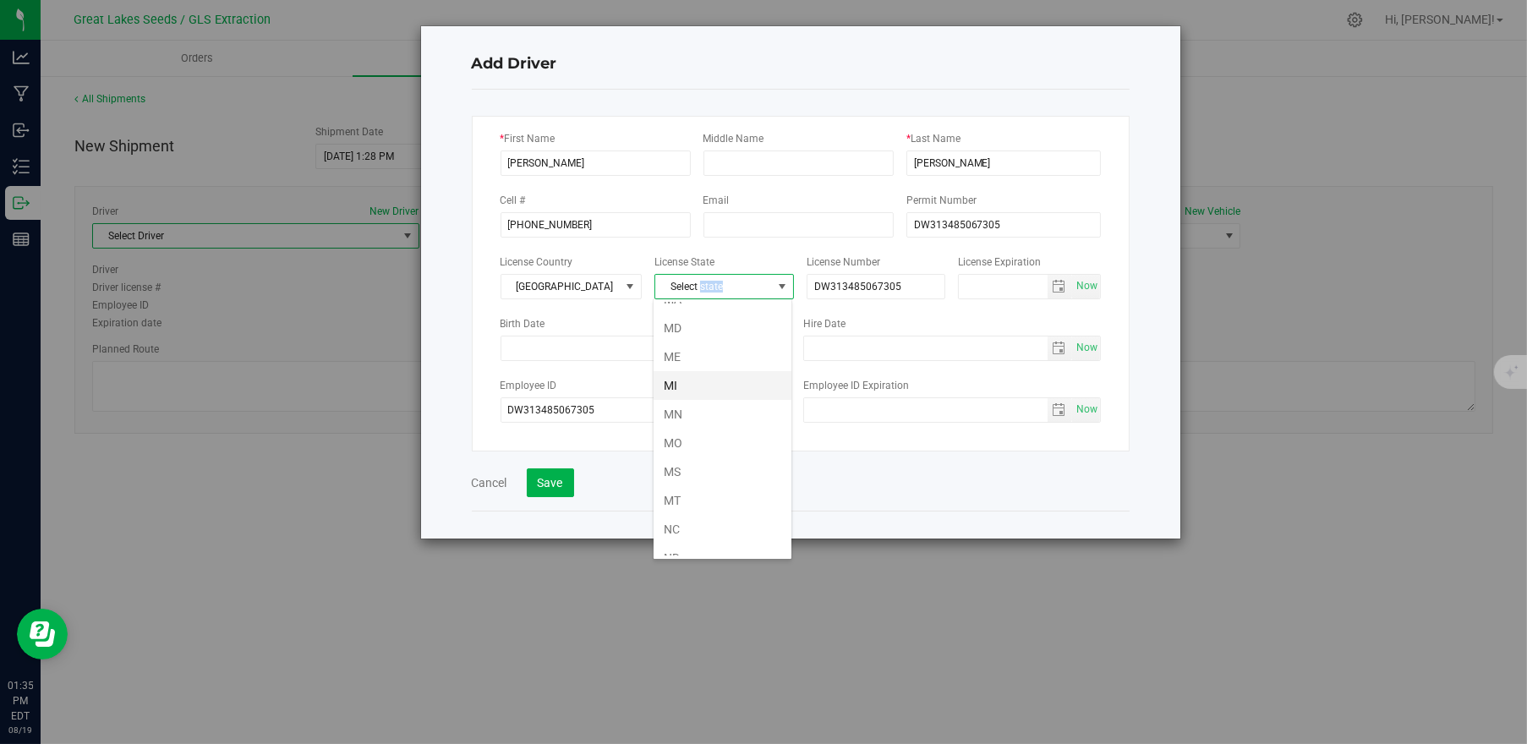
click at [718, 385] on li "MI" at bounding box center [723, 385] width 138 height 29
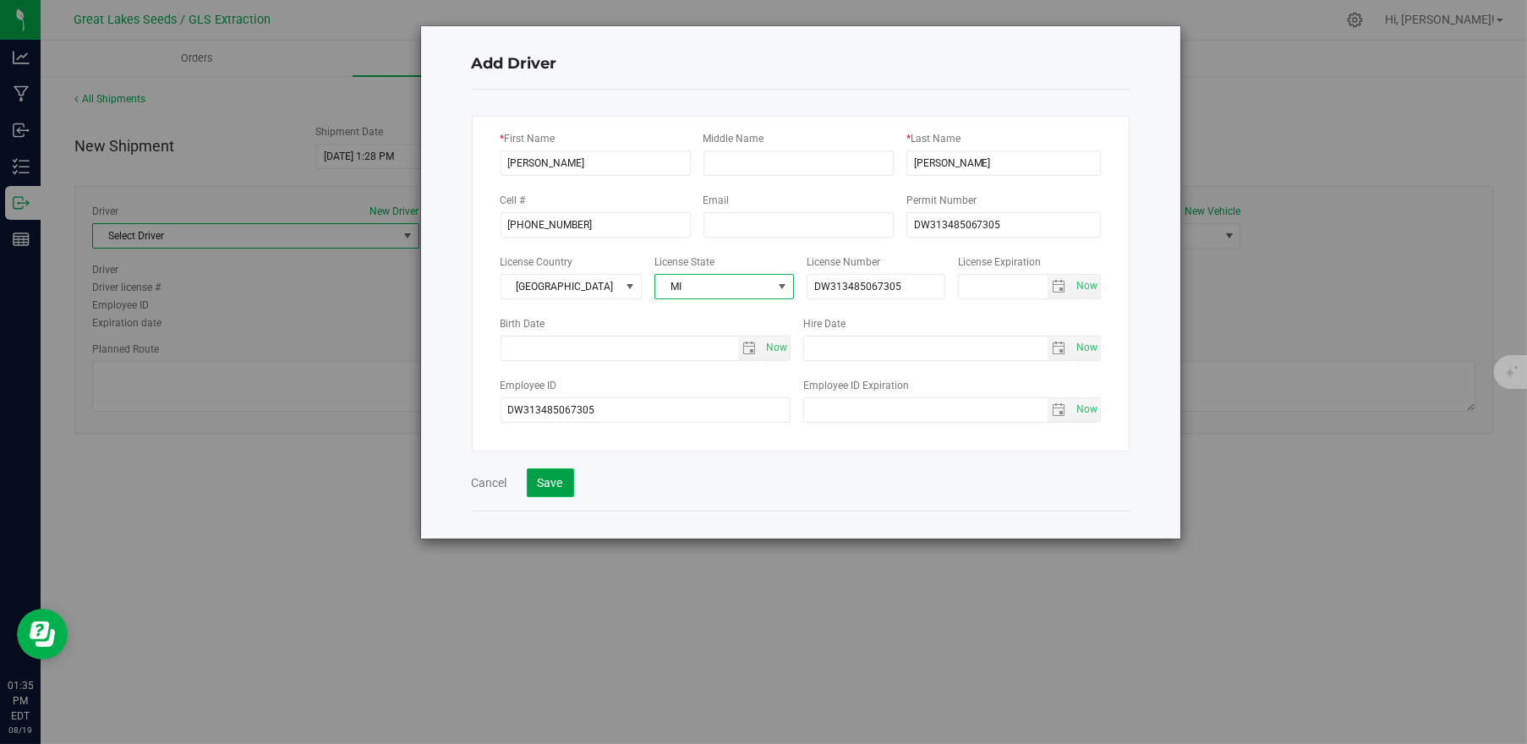
click at [561, 483] on button "Save" at bounding box center [550, 483] width 47 height 29
click at [547, 168] on input "Kyle" at bounding box center [596, 163] width 190 height 25
click at [556, 480] on button "Save" at bounding box center [550, 483] width 47 height 29
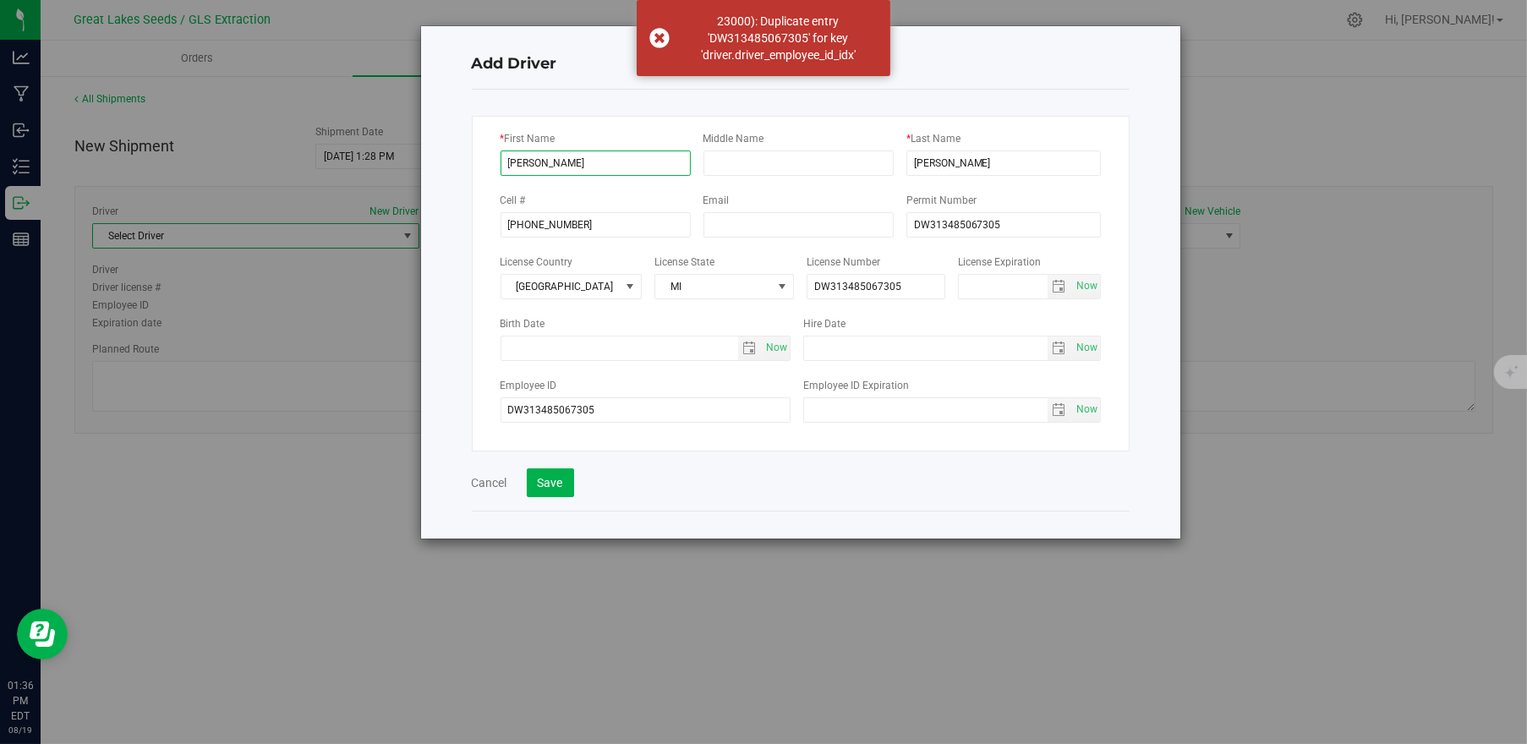
click at [545, 162] on input "Kyle" at bounding box center [596, 163] width 190 height 25
type input "Kyle W"
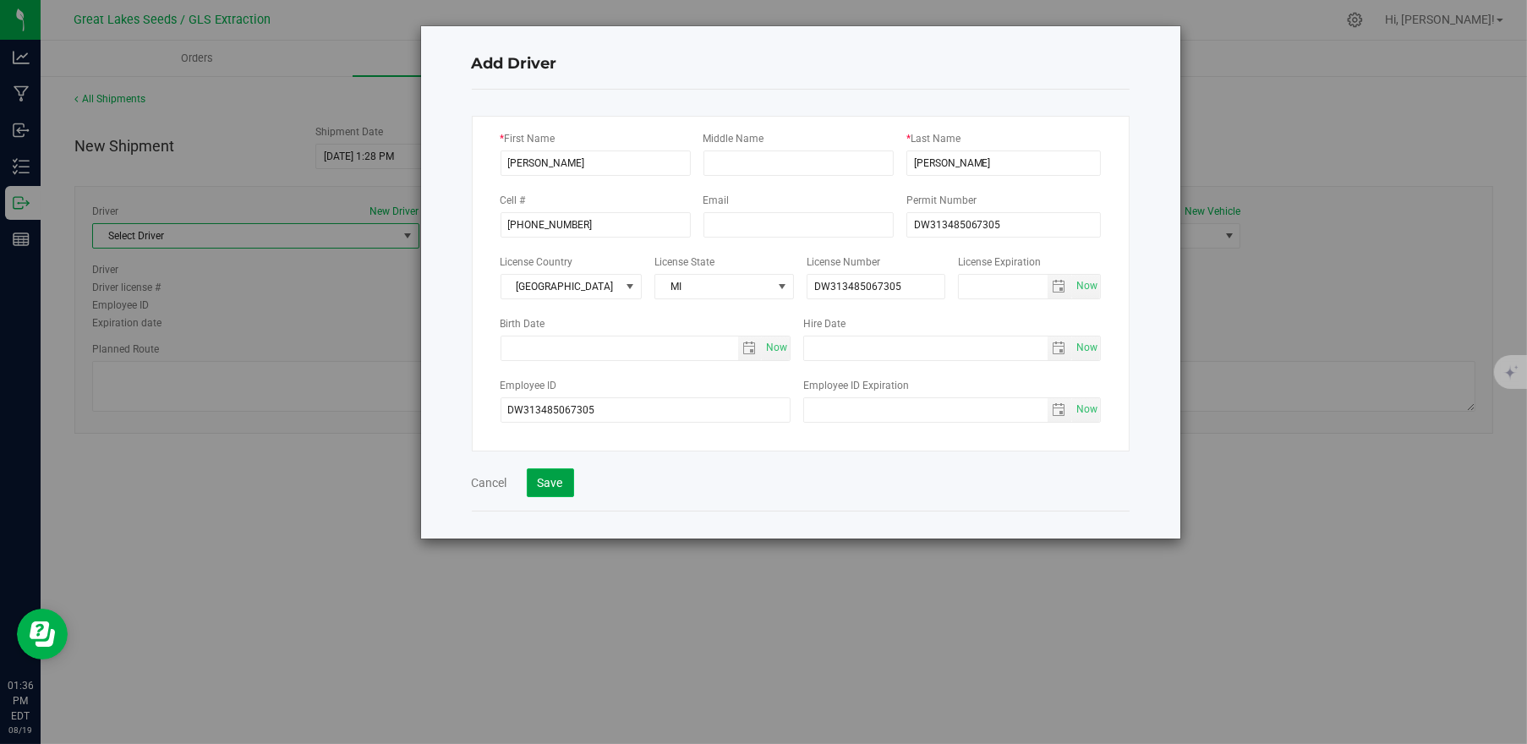
click at [556, 491] on button "Save" at bounding box center [550, 483] width 47 height 29
click at [493, 479] on button "Cancel" at bounding box center [490, 482] width 36 height 17
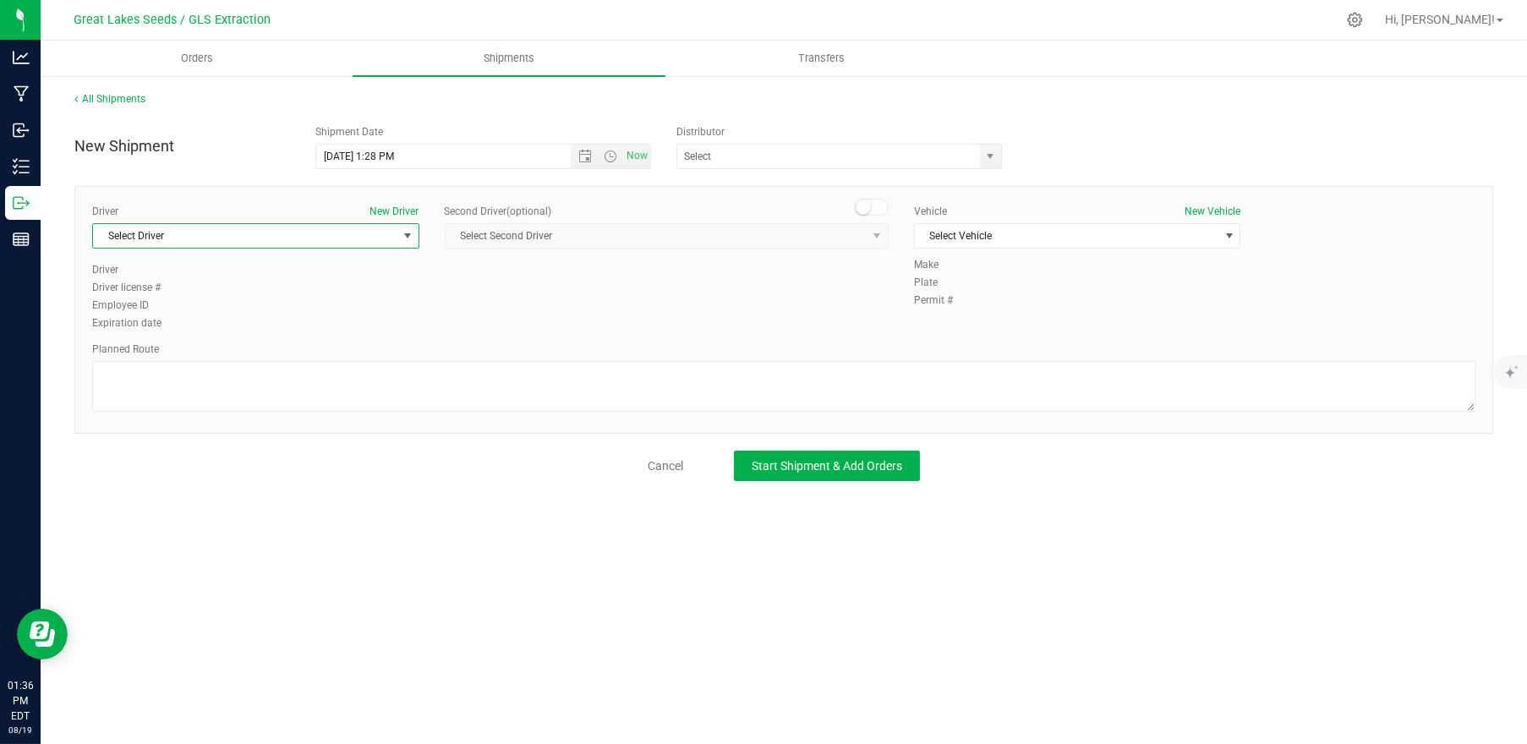
click at [199, 237] on span "Select Driver" at bounding box center [245, 236] width 304 height 24
type input "j"
type input "kal"
click at [384, 211] on button "New Driver" at bounding box center [394, 211] width 49 height 15
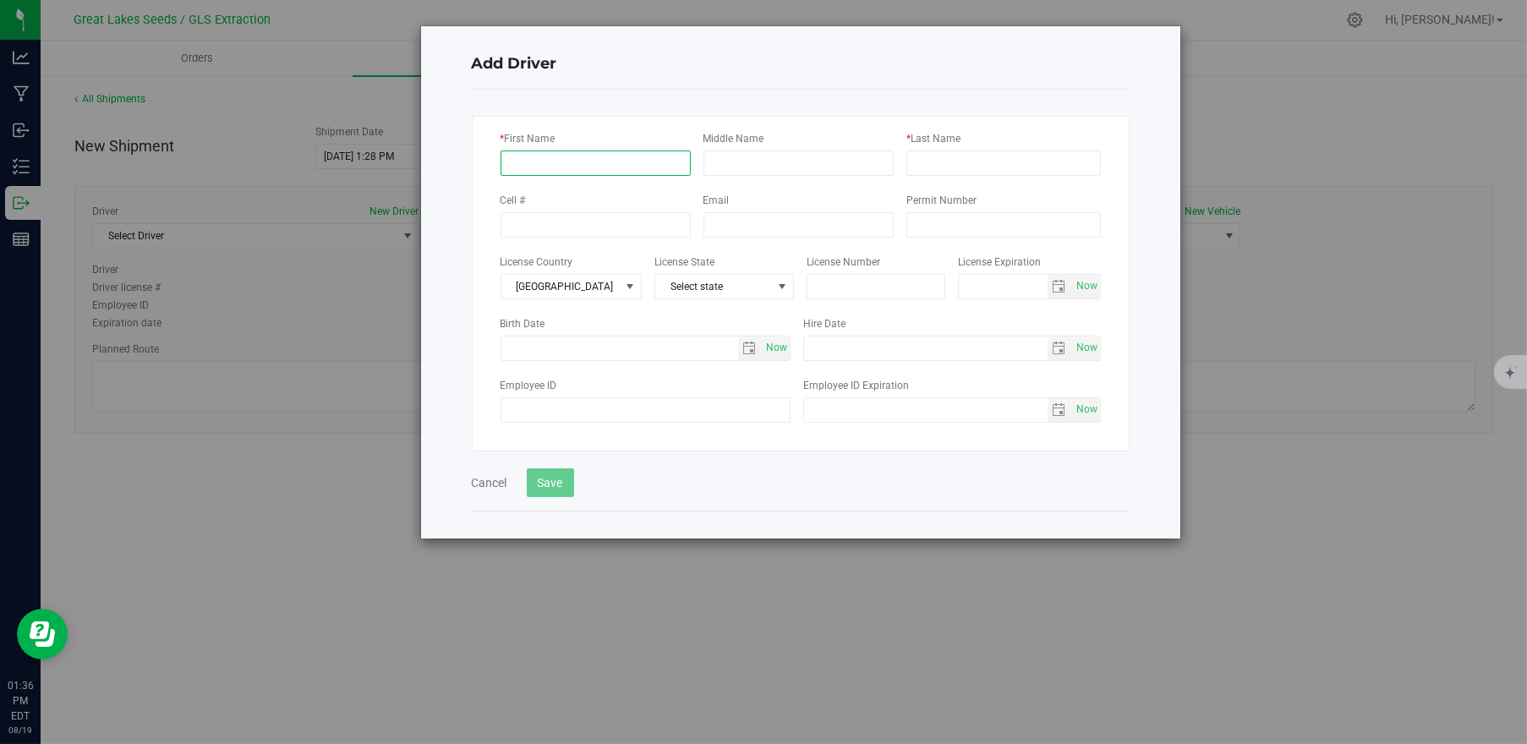
click at [567, 159] on input "* First Name" at bounding box center [596, 163] width 190 height 25
type input "Kyle W"
type input "Whitefoot"
type input "(248) 850-8502"
type input "DW313485067305"
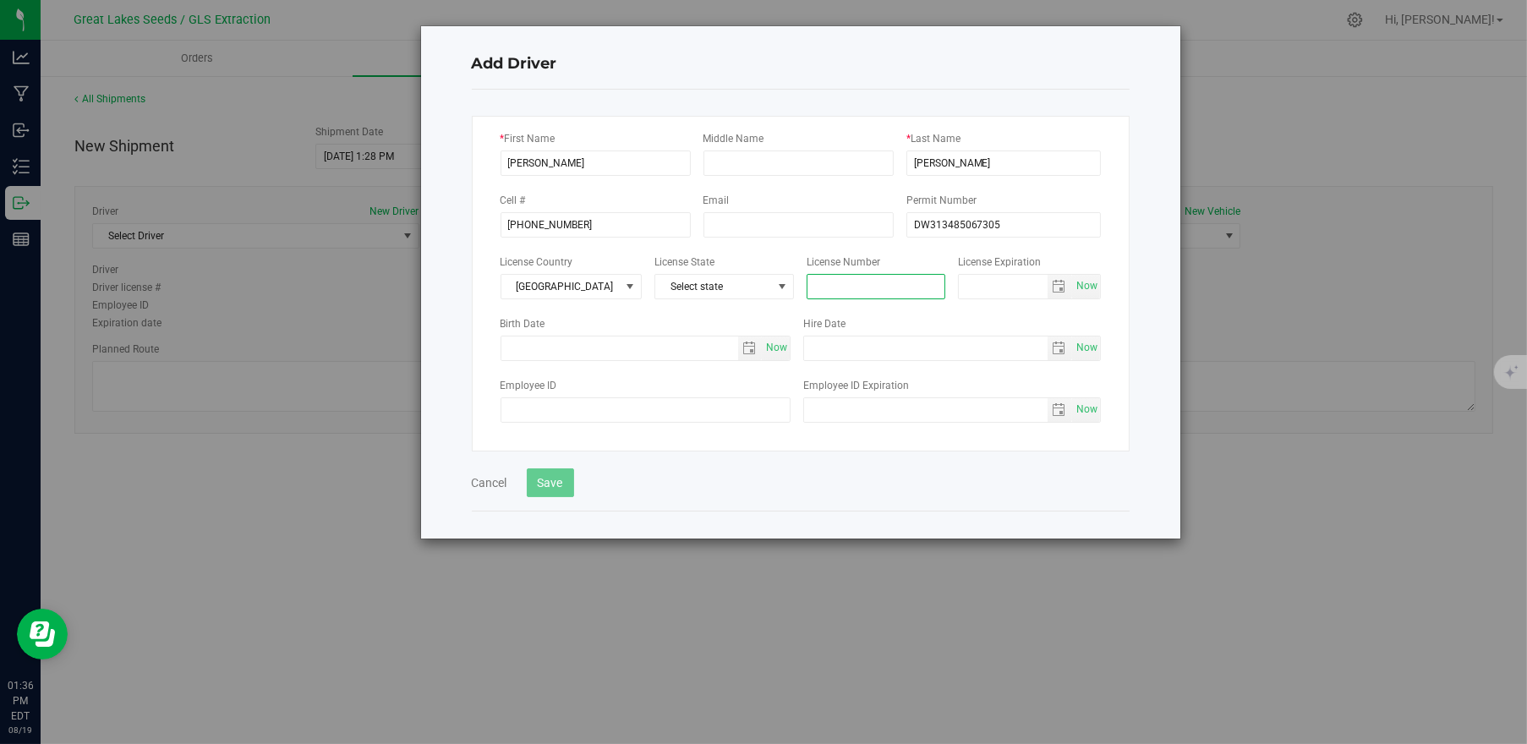
type input "DW313485067305"
drag, startPoint x: 1026, startPoint y: 226, endPoint x: 886, endPoint y: 202, distance: 141.5
click at [886, 202] on div "Cell # (248) 850-8502 Email Permit Number DW313485067305" at bounding box center [801, 214] width 600 height 47
drag, startPoint x: 981, startPoint y: 227, endPoint x: 909, endPoint y: 222, distance: 72.1
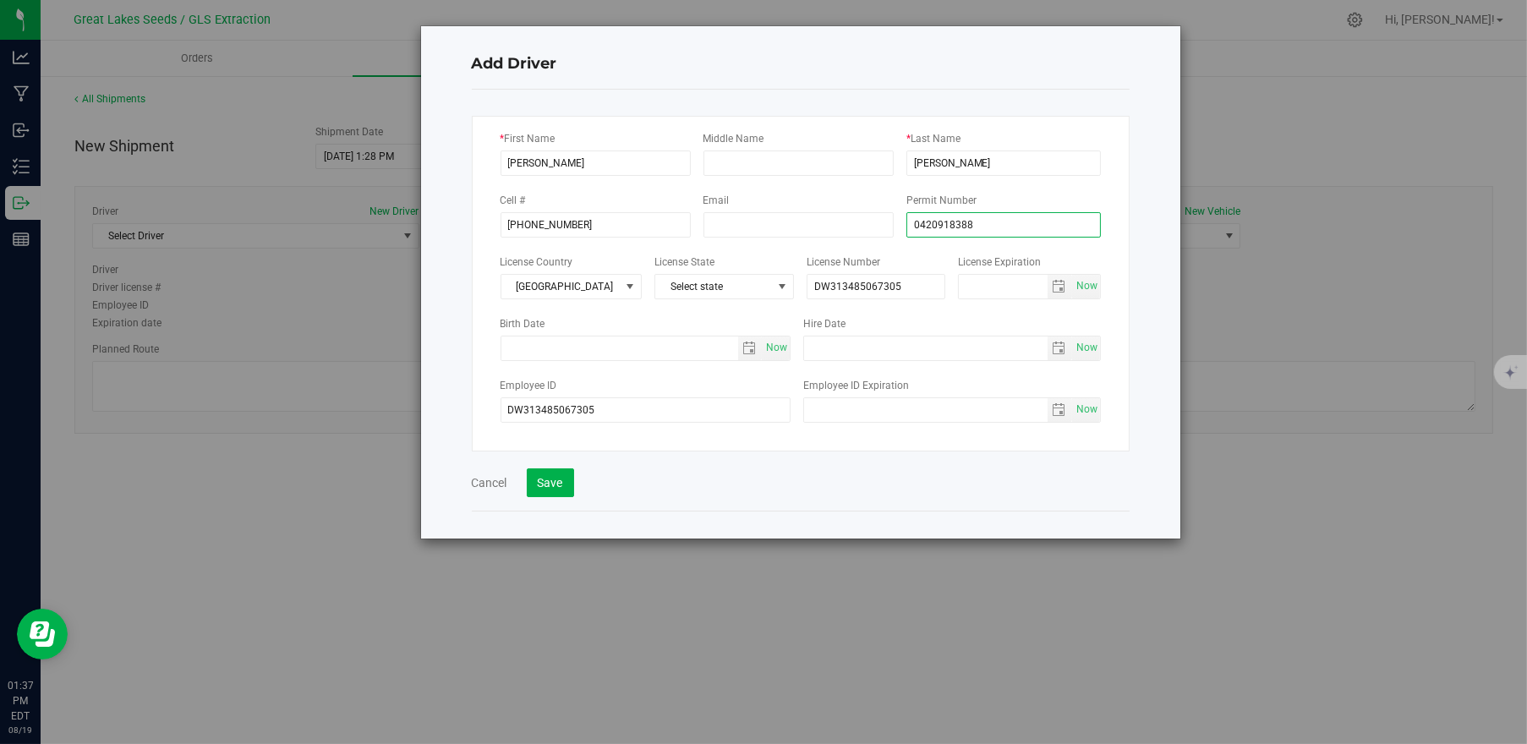
click at [909, 222] on input "0420918388" at bounding box center [1004, 224] width 195 height 25
type input "0420918388"
drag, startPoint x: 602, startPoint y: 408, endPoint x: 518, endPoint y: 405, distance: 83.8
click at [518, 405] on input "DW313485067305" at bounding box center [646, 409] width 291 height 25
type input "D"
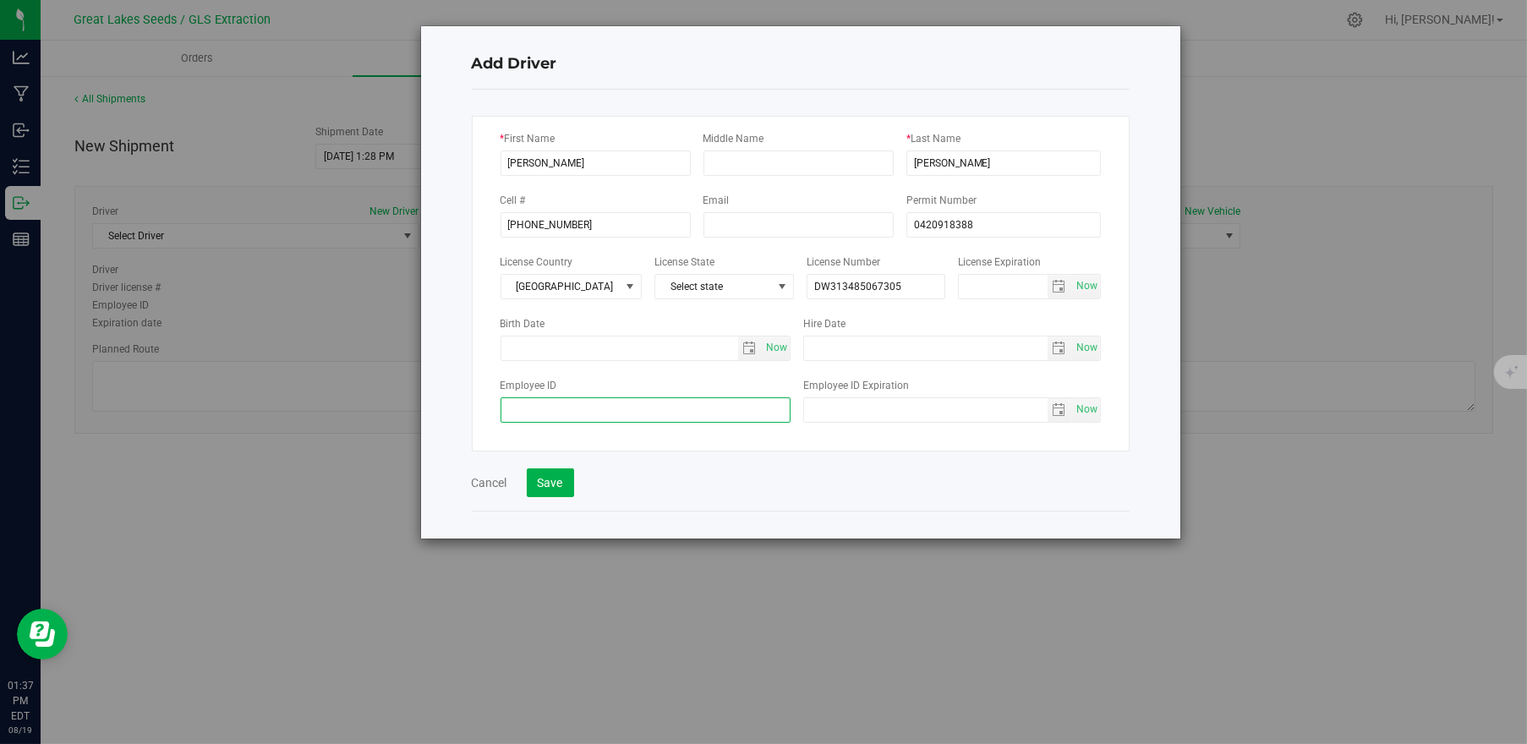
paste input "0420918388"
type input "0420918388"
click at [551, 487] on button "Save" at bounding box center [550, 483] width 47 height 29
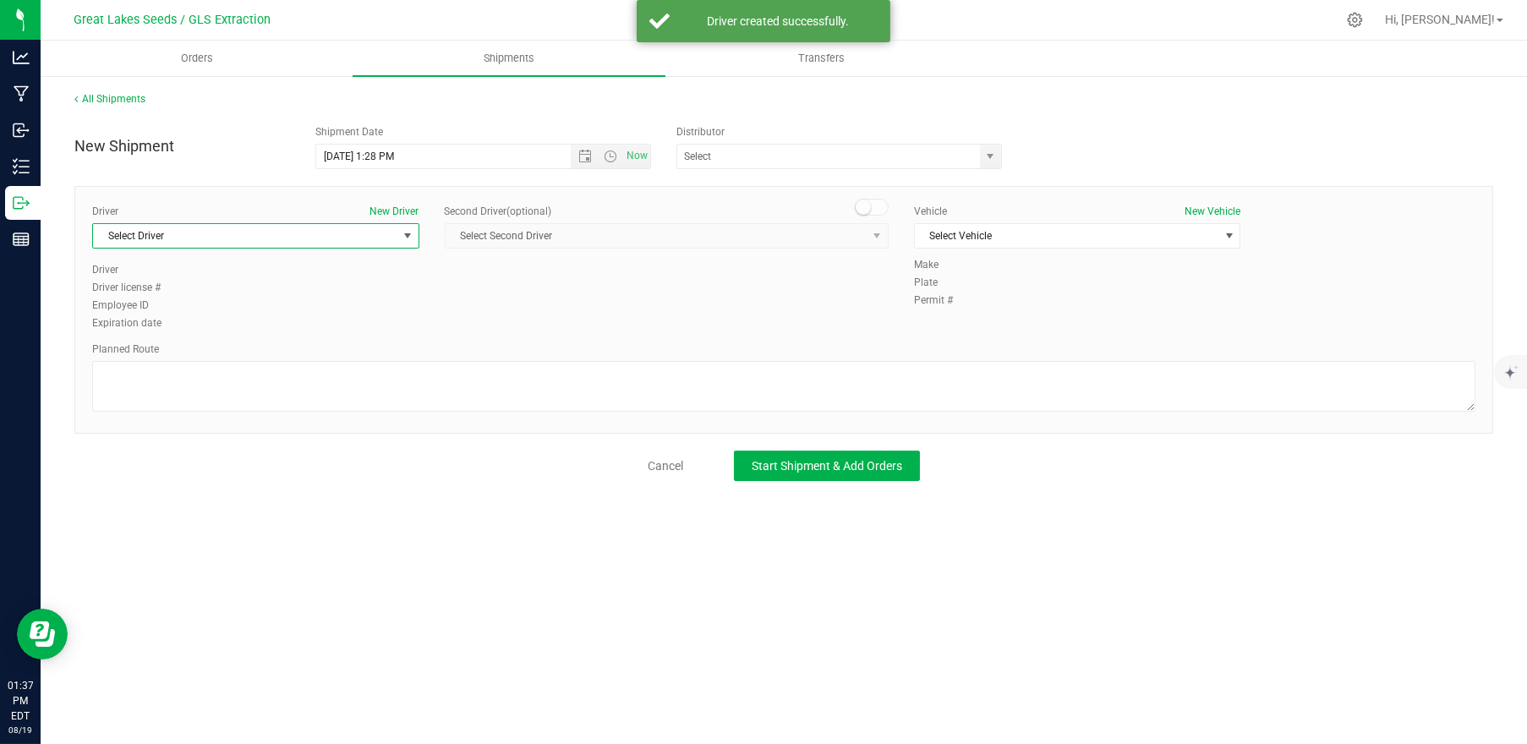
click at [302, 233] on span "Select Driver" at bounding box center [245, 236] width 304 height 24
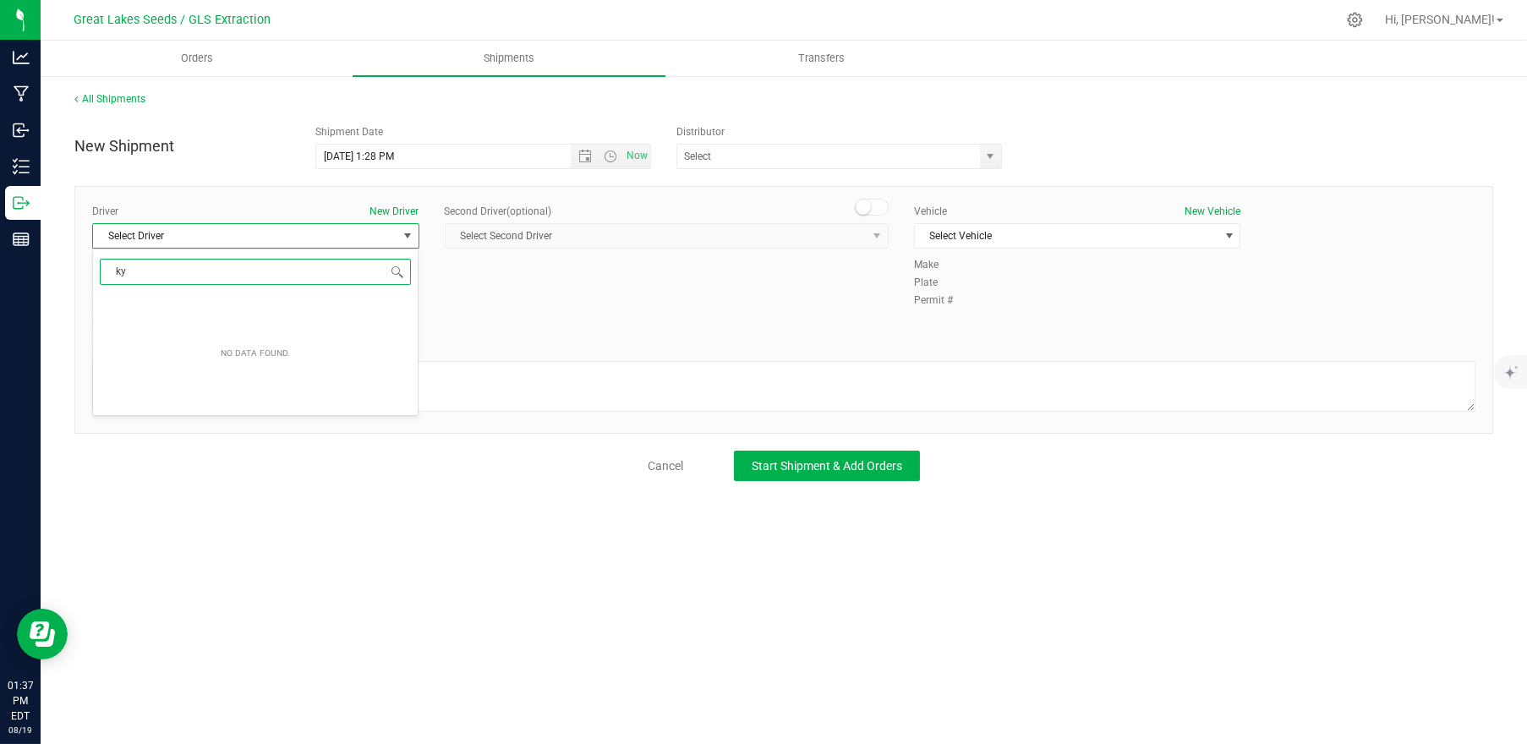
type input "k"
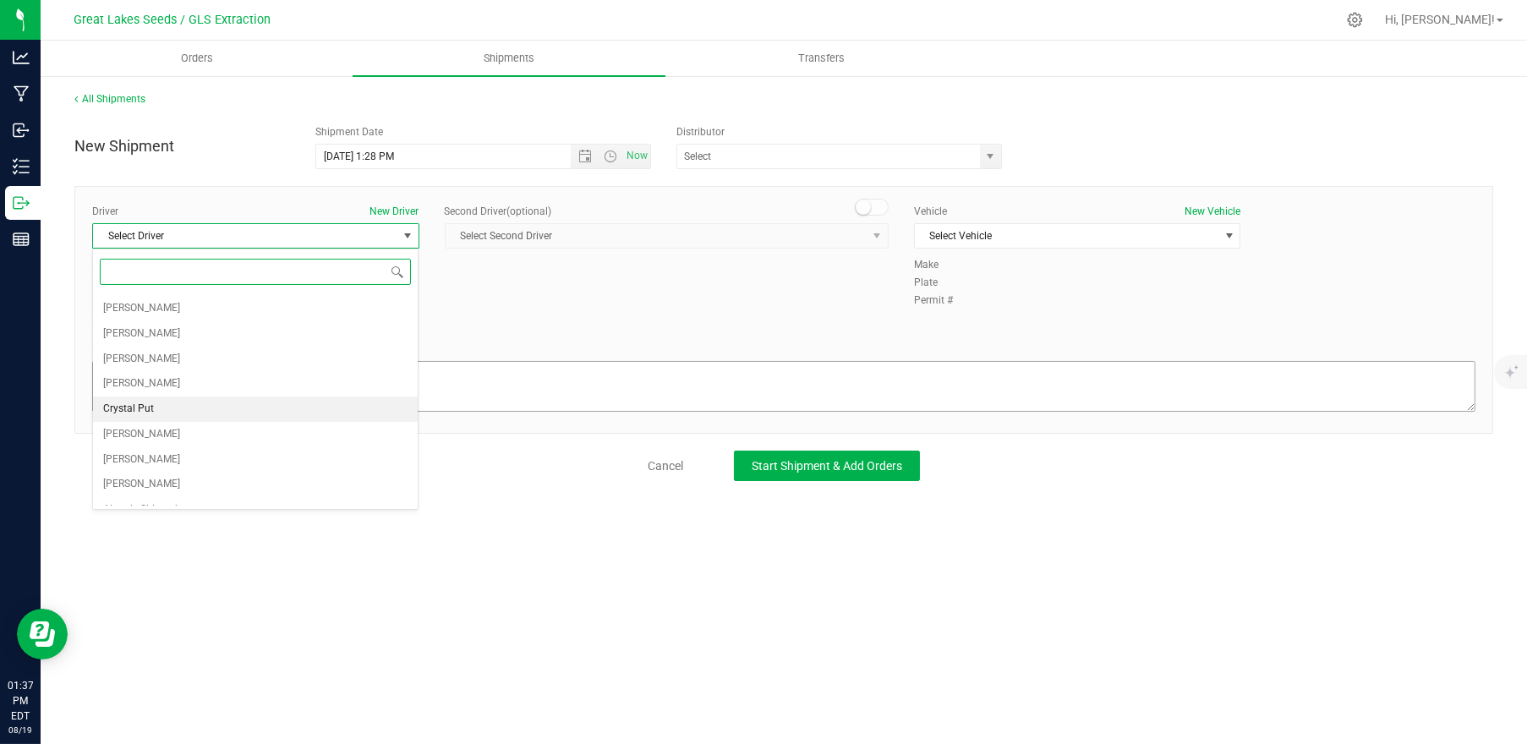
scroll to position [549, 0]
click at [540, 295] on div "Driver New Driver Select Driver Select Driver Johnathon Alley Brian Belcher Per…" at bounding box center [783, 268] width 1409 height 129
